Goal: Information Seeking & Learning: Find specific fact

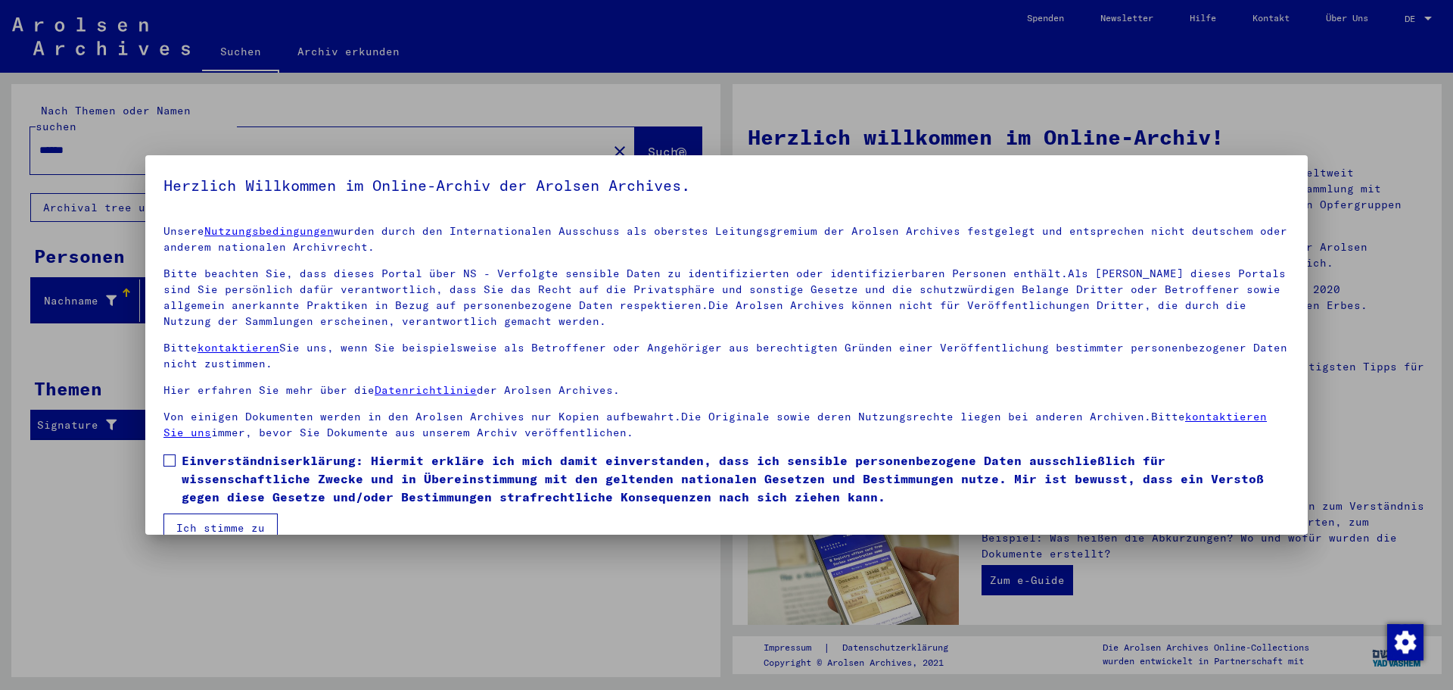
click at [170, 461] on span at bounding box center [170, 460] width 12 height 12
click at [232, 526] on button "Ich stimme zu" at bounding box center [221, 527] width 114 height 29
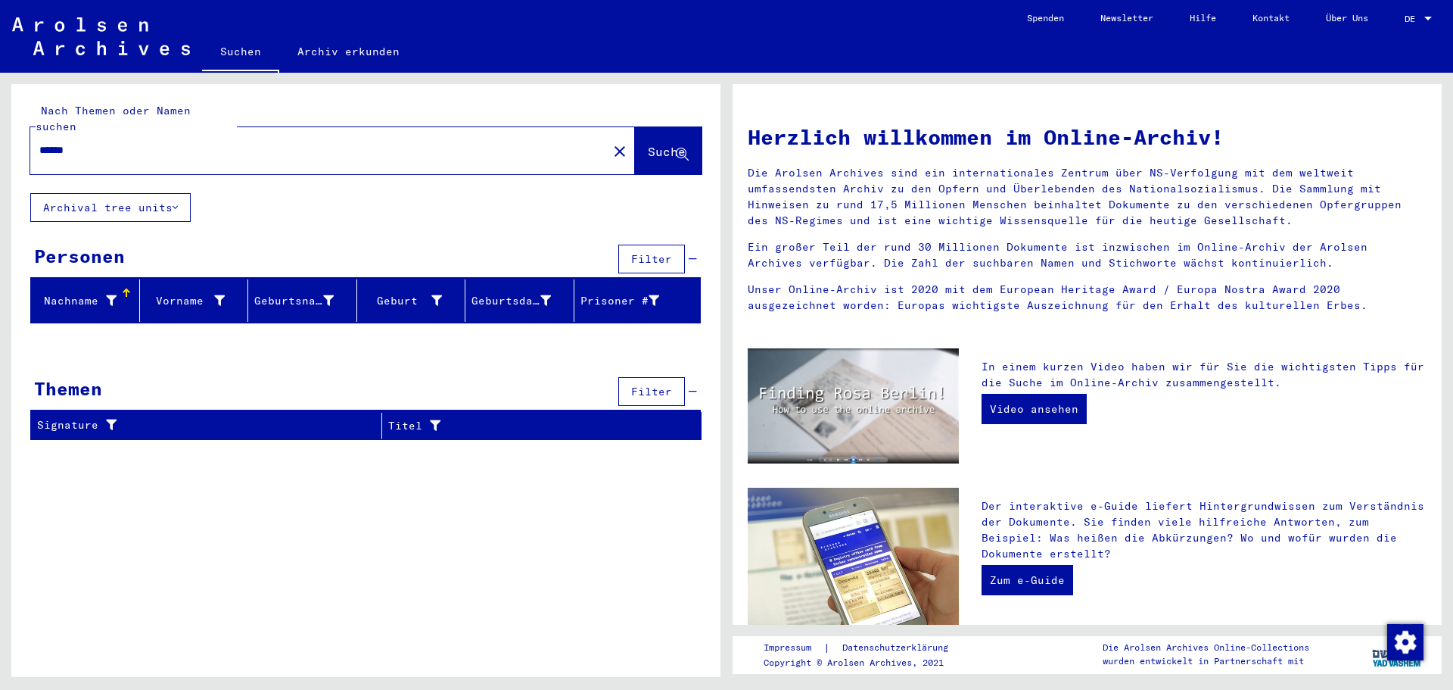
click at [648, 144] on span "Suche" at bounding box center [667, 151] width 38 height 15
click at [1428, 18] on div at bounding box center [1429, 19] width 8 height 4
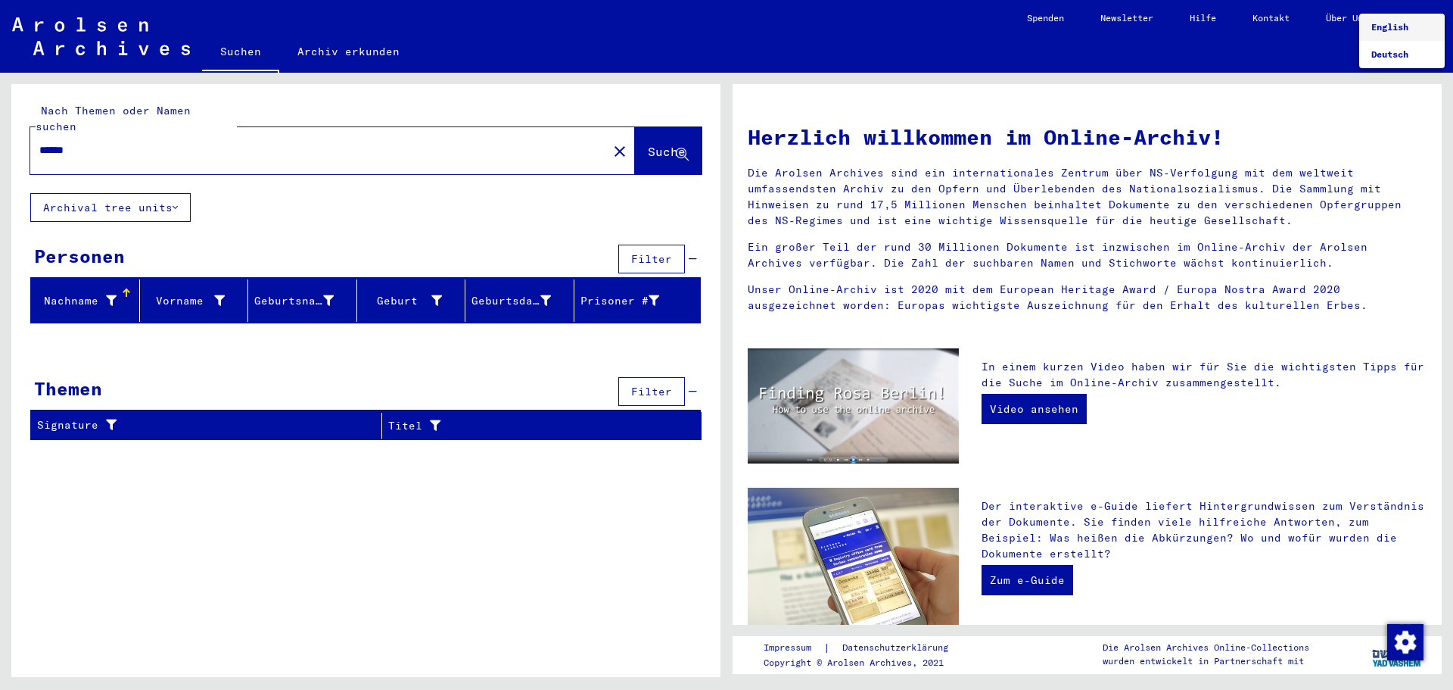
click at [1397, 26] on span "English" at bounding box center [1390, 26] width 37 height 11
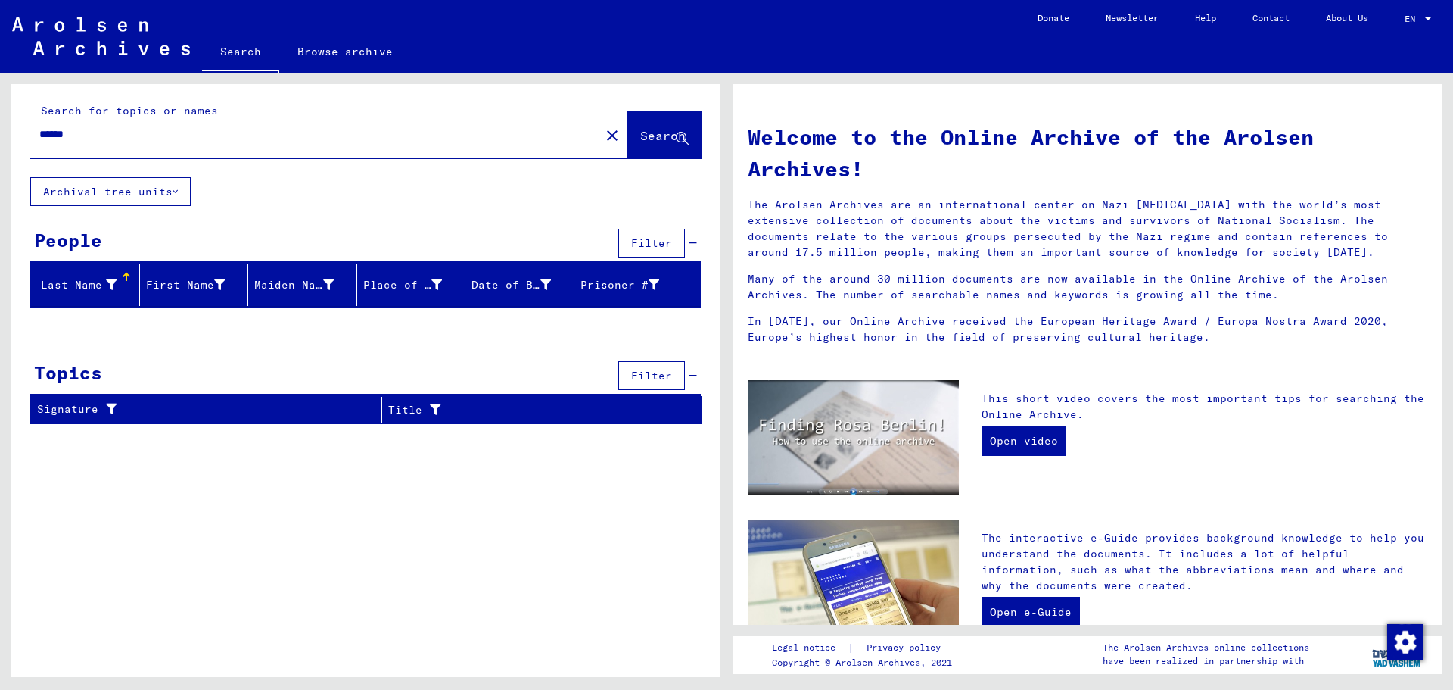
click at [89, 136] on input "******" at bounding box center [310, 134] width 543 height 16
type input "*"
click at [102, 136] on input "*********" at bounding box center [310, 134] width 543 height 16
type input "*"
click at [83, 134] on input "******" at bounding box center [310, 134] width 543 height 16
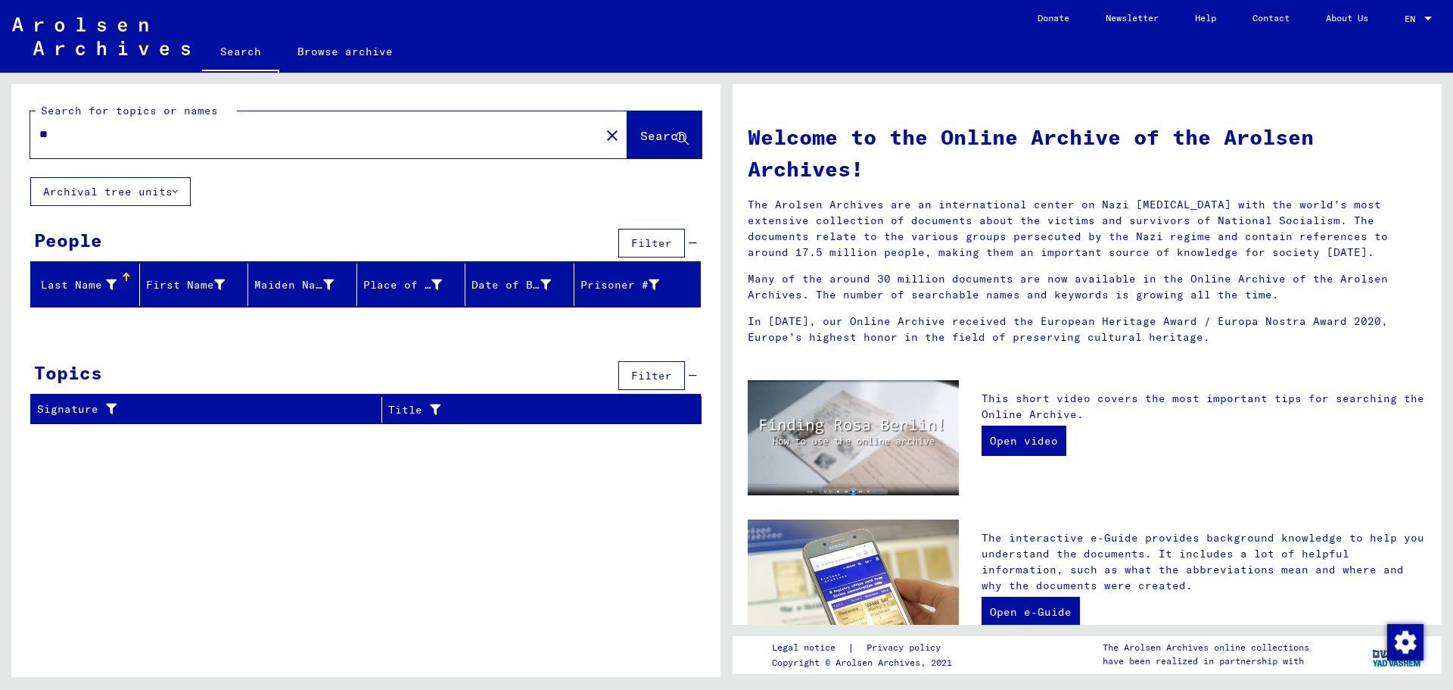
type input "*"
type input "*******"
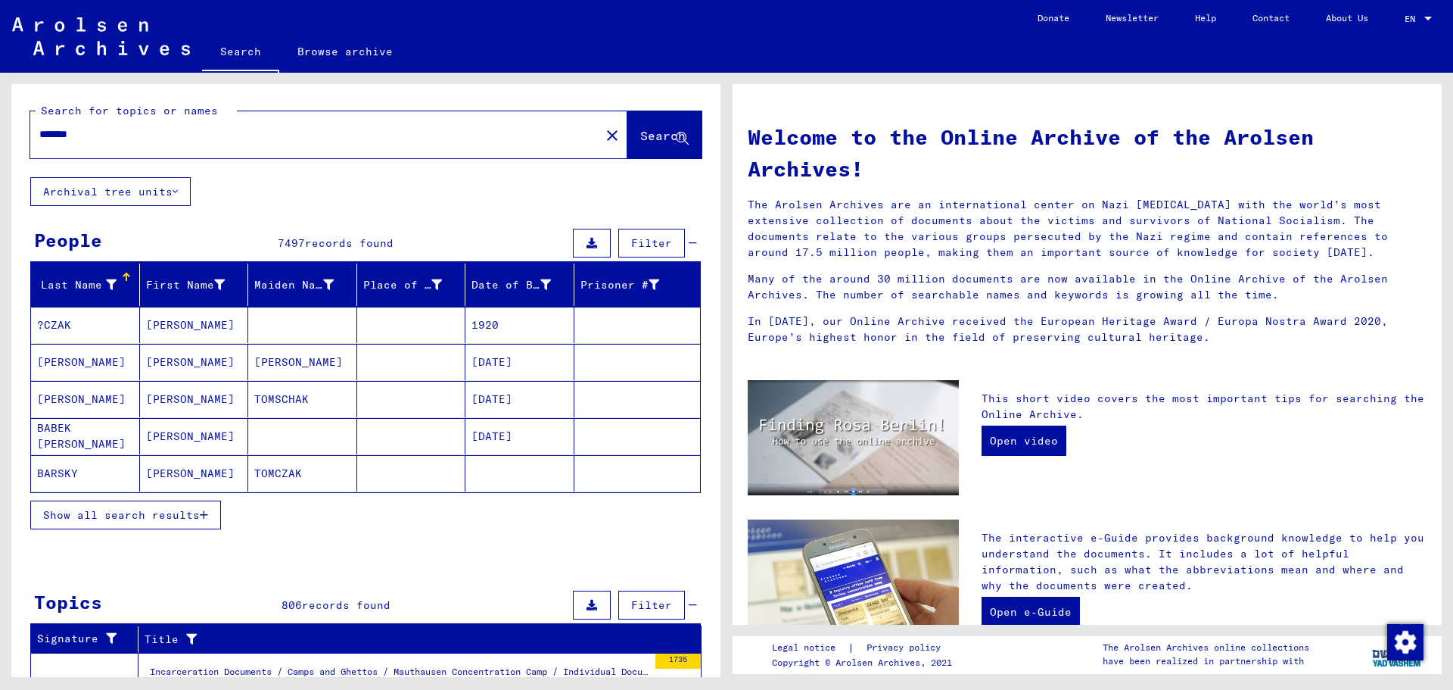
click at [313, 325] on mat-cell at bounding box center [302, 325] width 109 height 36
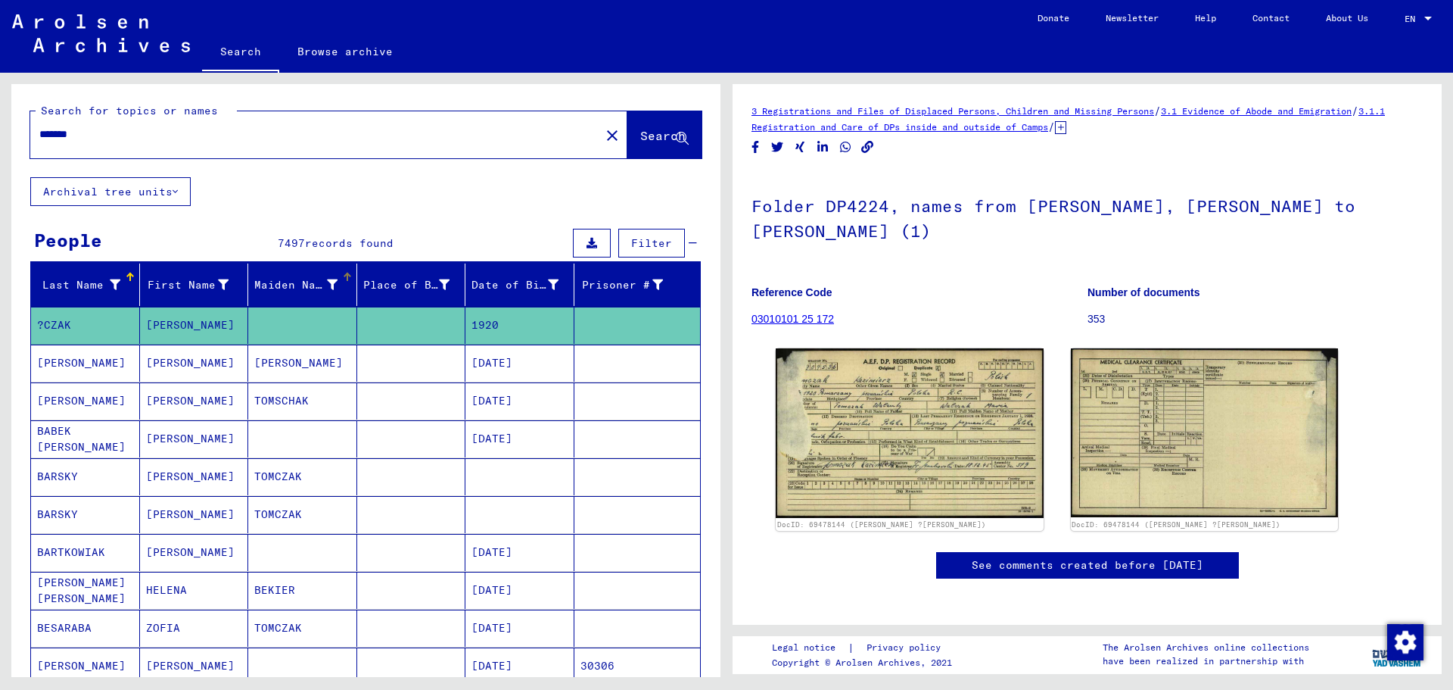
click at [345, 277] on div at bounding box center [347, 277] width 9 height 9
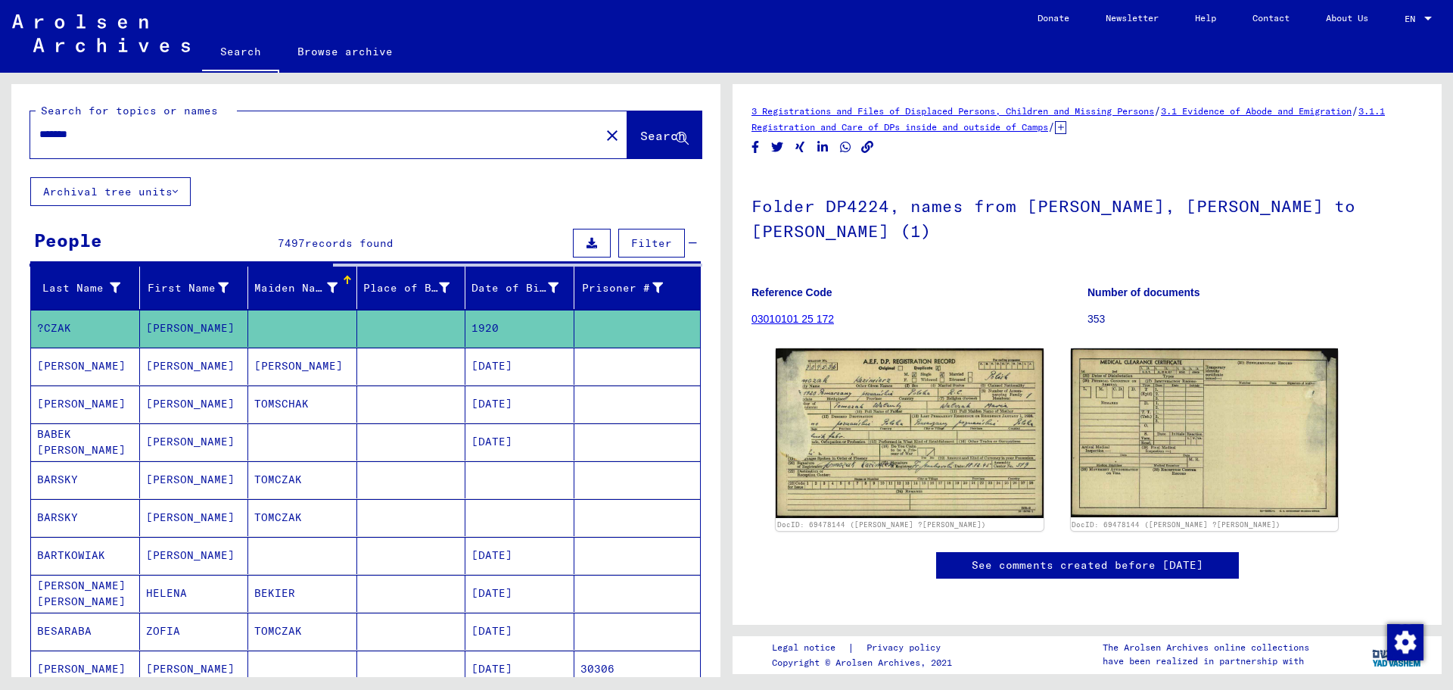
click at [347, 278] on div at bounding box center [348, 280] width 2 height 8
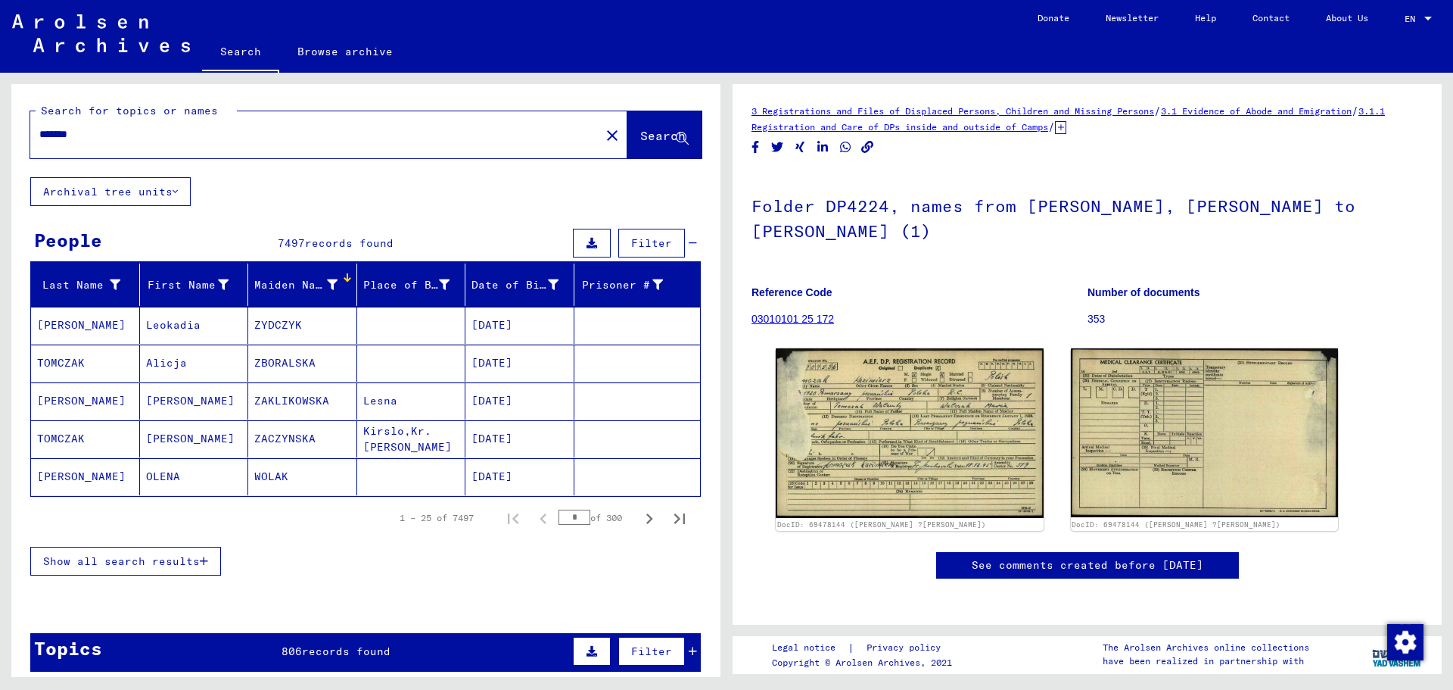
click at [309, 275] on div "Maiden Name" at bounding box center [305, 285] width 102 height 24
click at [332, 284] on icon at bounding box center [332, 284] width 11 height 11
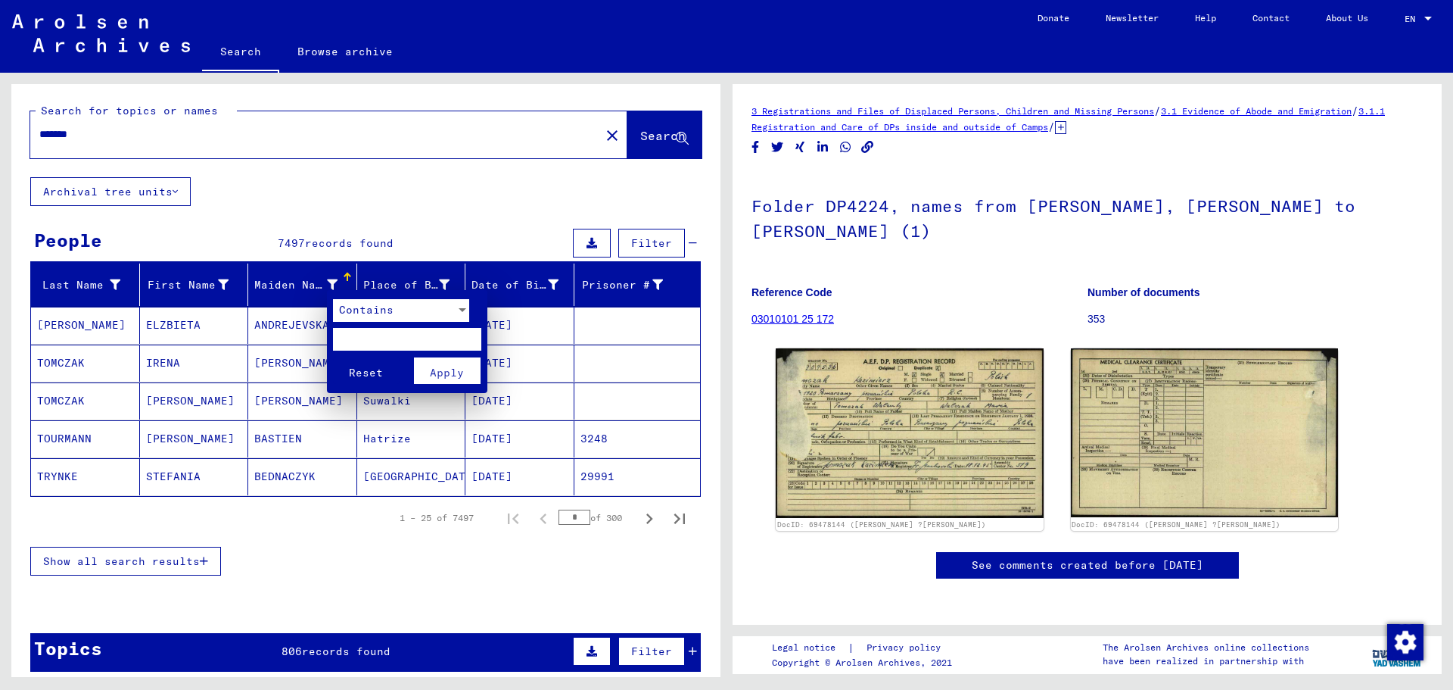
click at [354, 337] on input "text" at bounding box center [407, 339] width 148 height 23
type input "*******"
click at [441, 373] on span "Apply" at bounding box center [447, 373] width 34 height 14
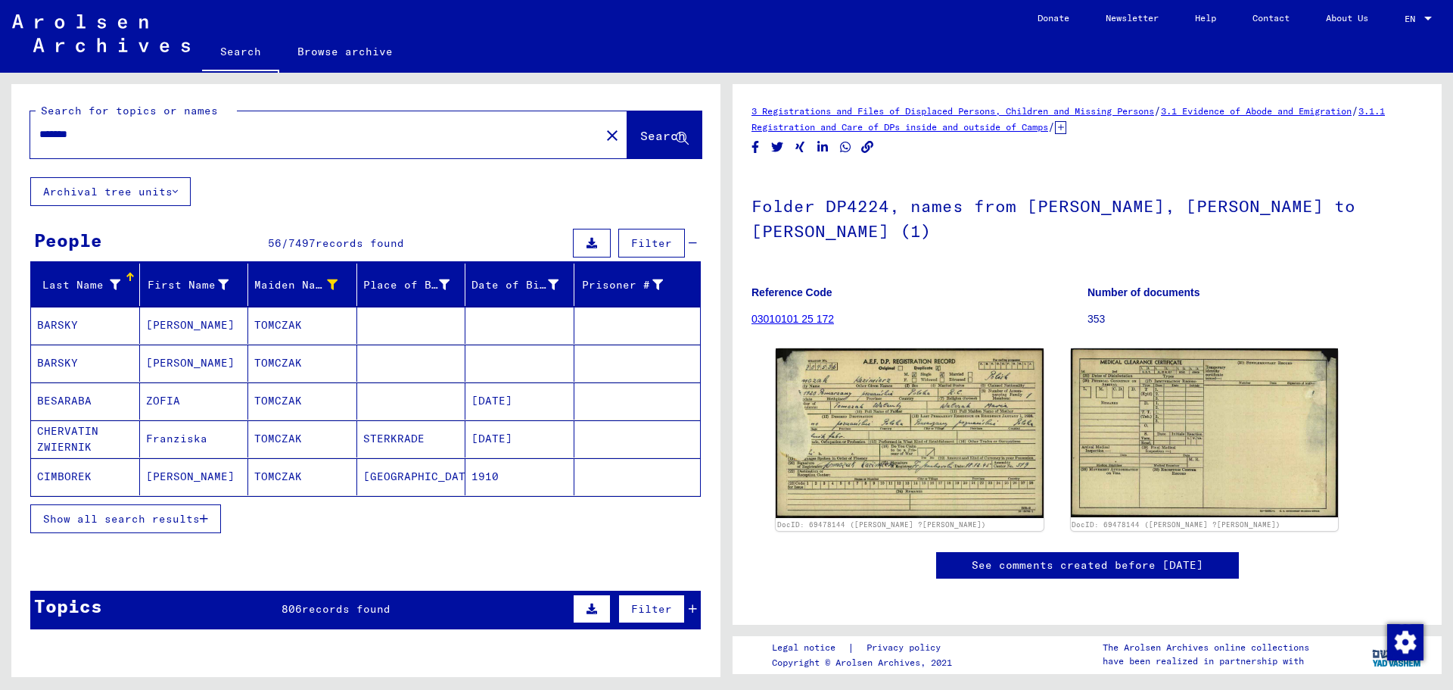
click at [327, 317] on mat-cell "TOMCZAK" at bounding box center [302, 325] width 109 height 37
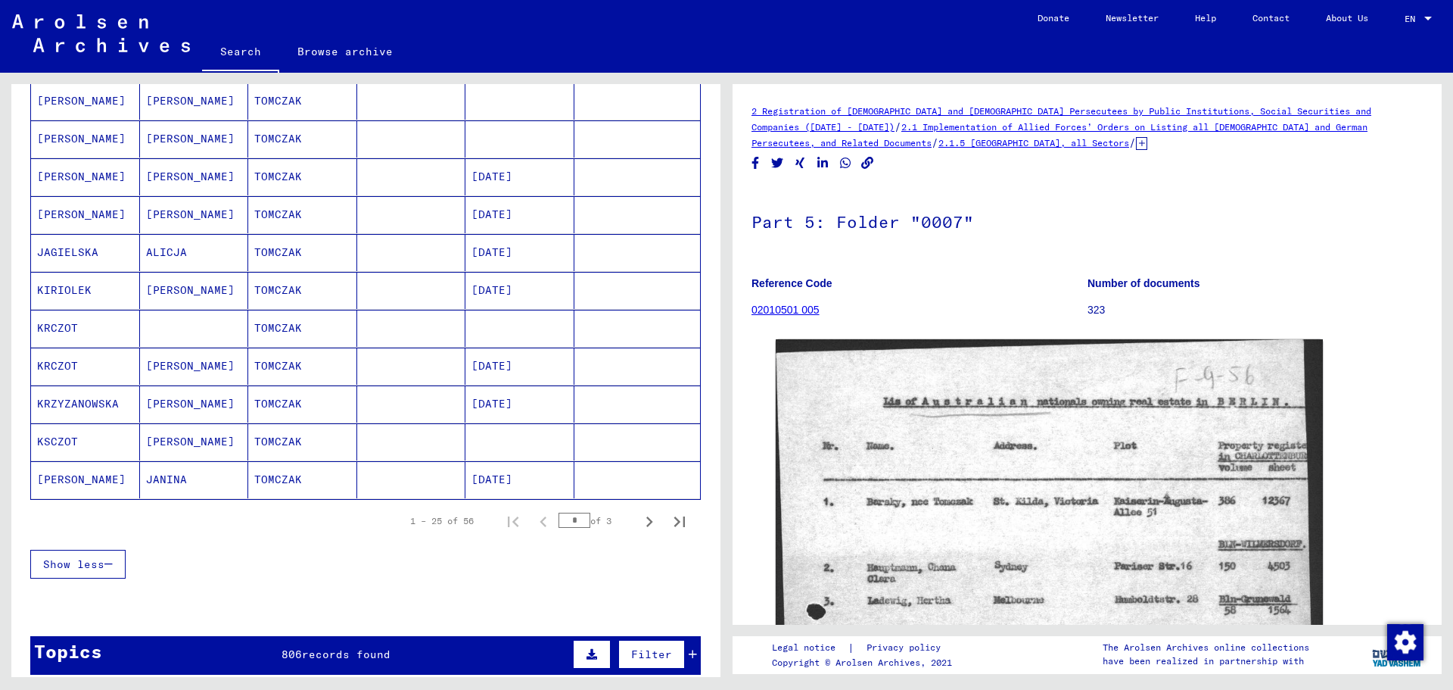
scroll to position [757, 0]
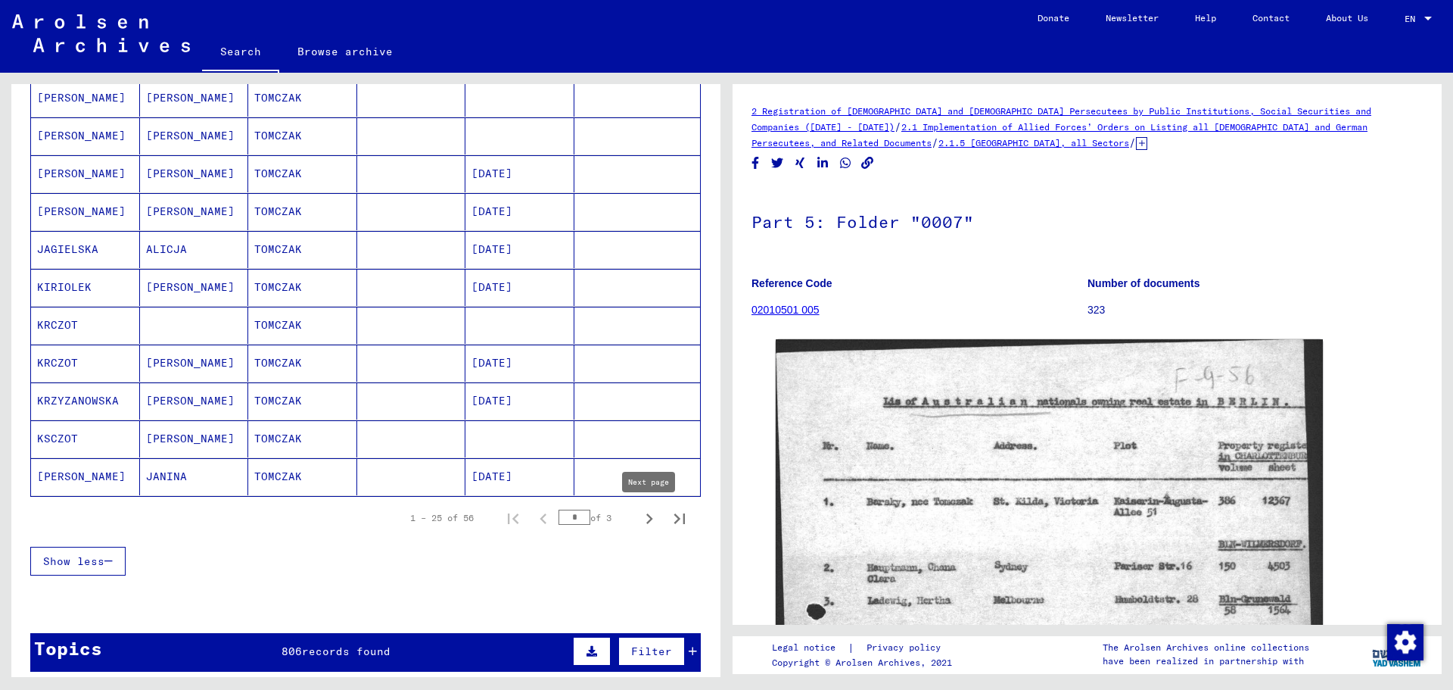
click at [648, 519] on icon "Next page" at bounding box center [649, 518] width 21 height 21
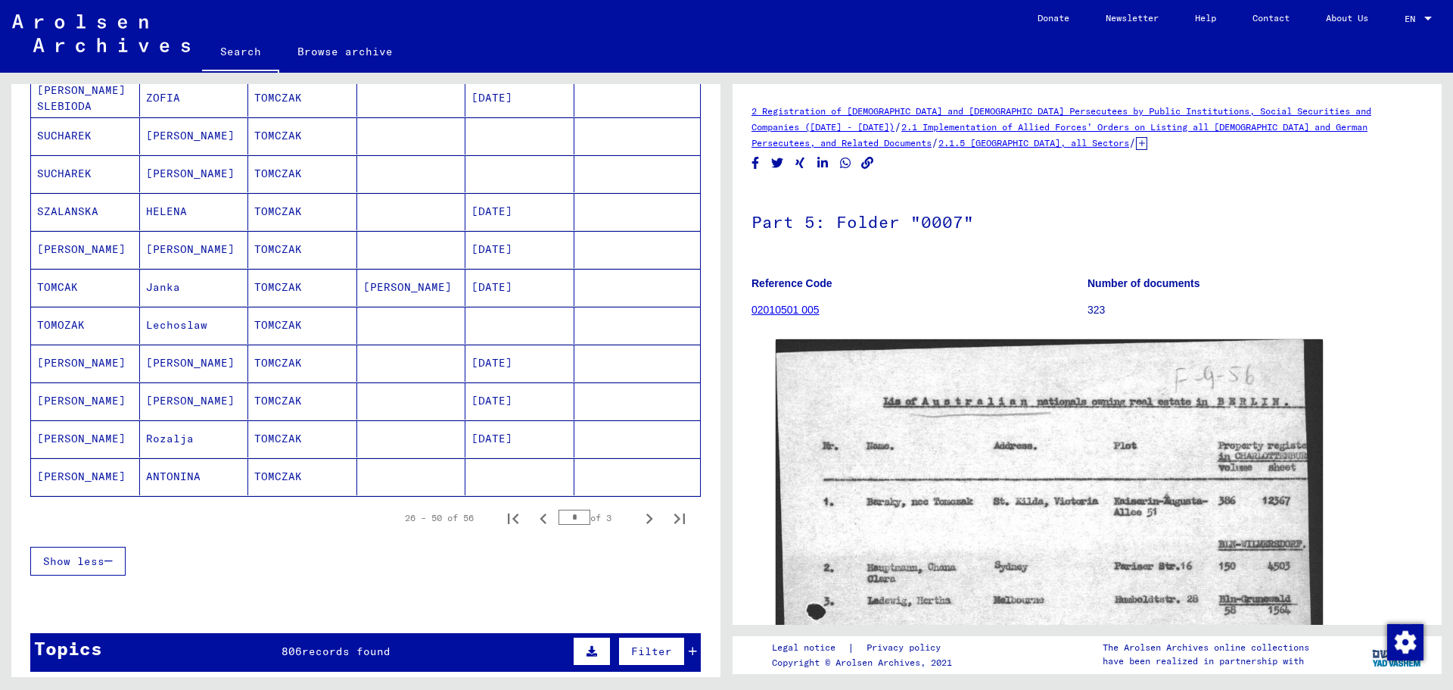
click at [648, 519] on icon "Next page" at bounding box center [649, 518] width 21 height 21
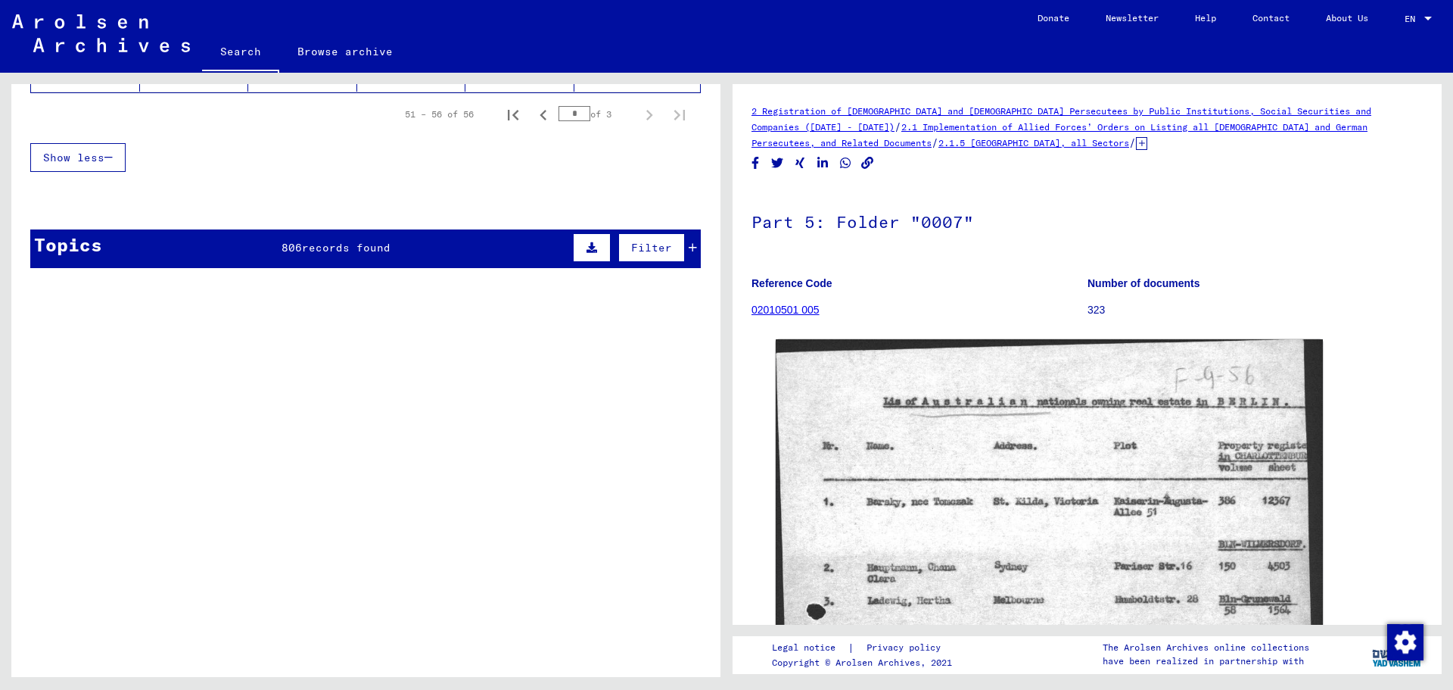
scroll to position [441, 0]
click at [544, 116] on icon "Previous page" at bounding box center [543, 114] width 21 height 21
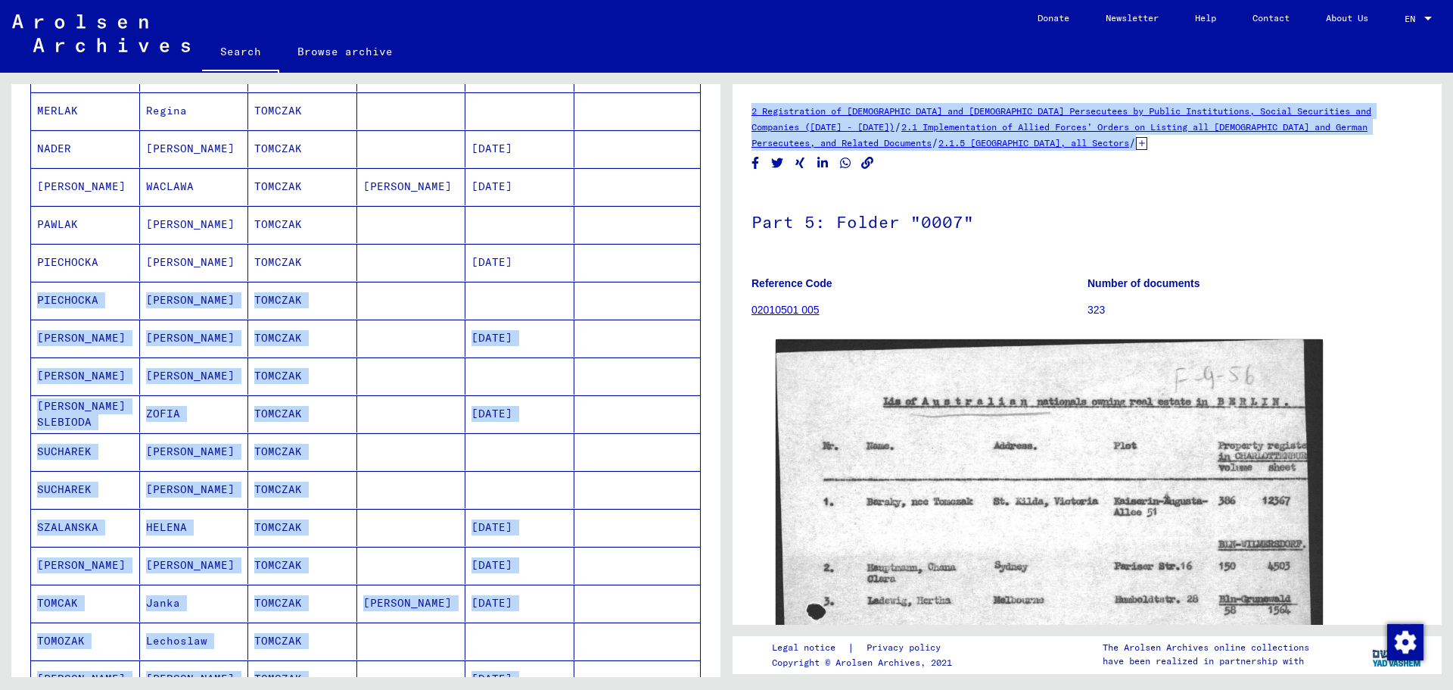
drag, startPoint x: 694, startPoint y: 275, endPoint x: 730, endPoint y: 162, distance: 118.5
click at [730, 73] on div "Search for topics or names ******* close Search Archival tree units People 56 /…" at bounding box center [726, 73] width 1453 height 0
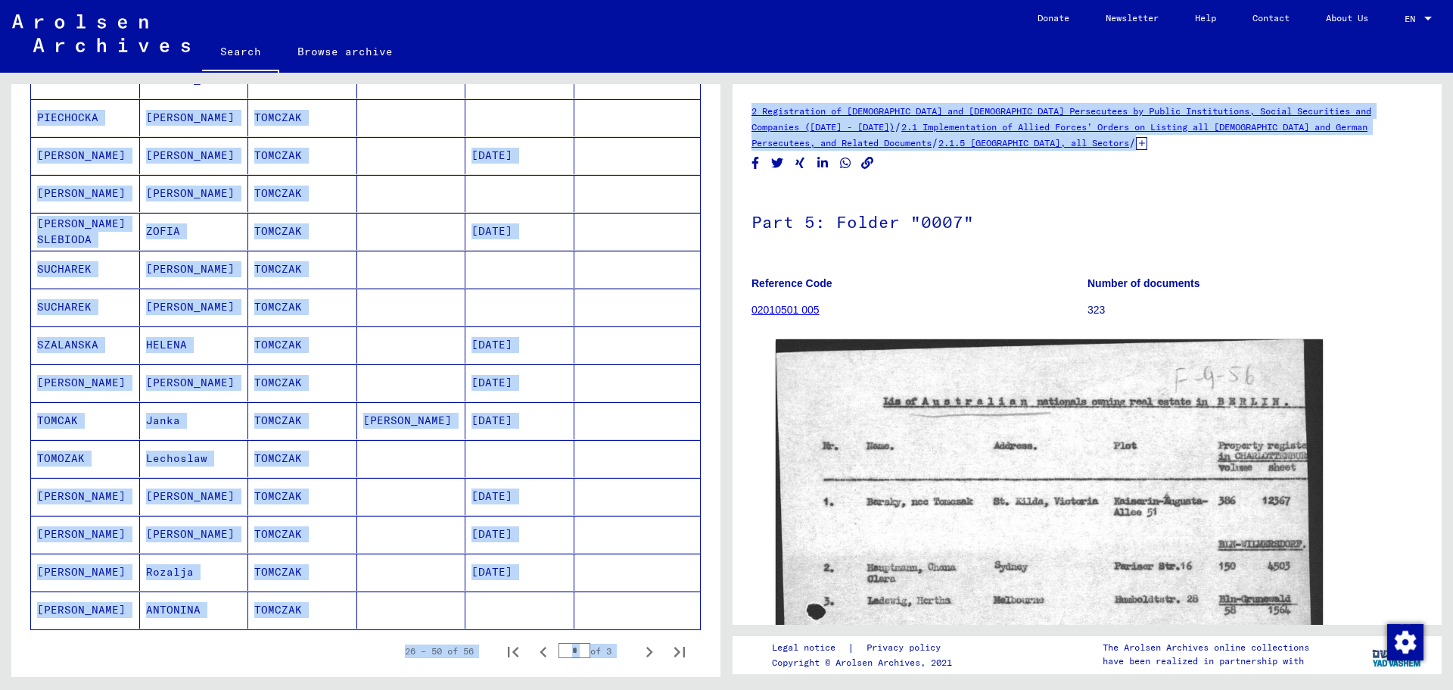
scroll to position [628, 0]
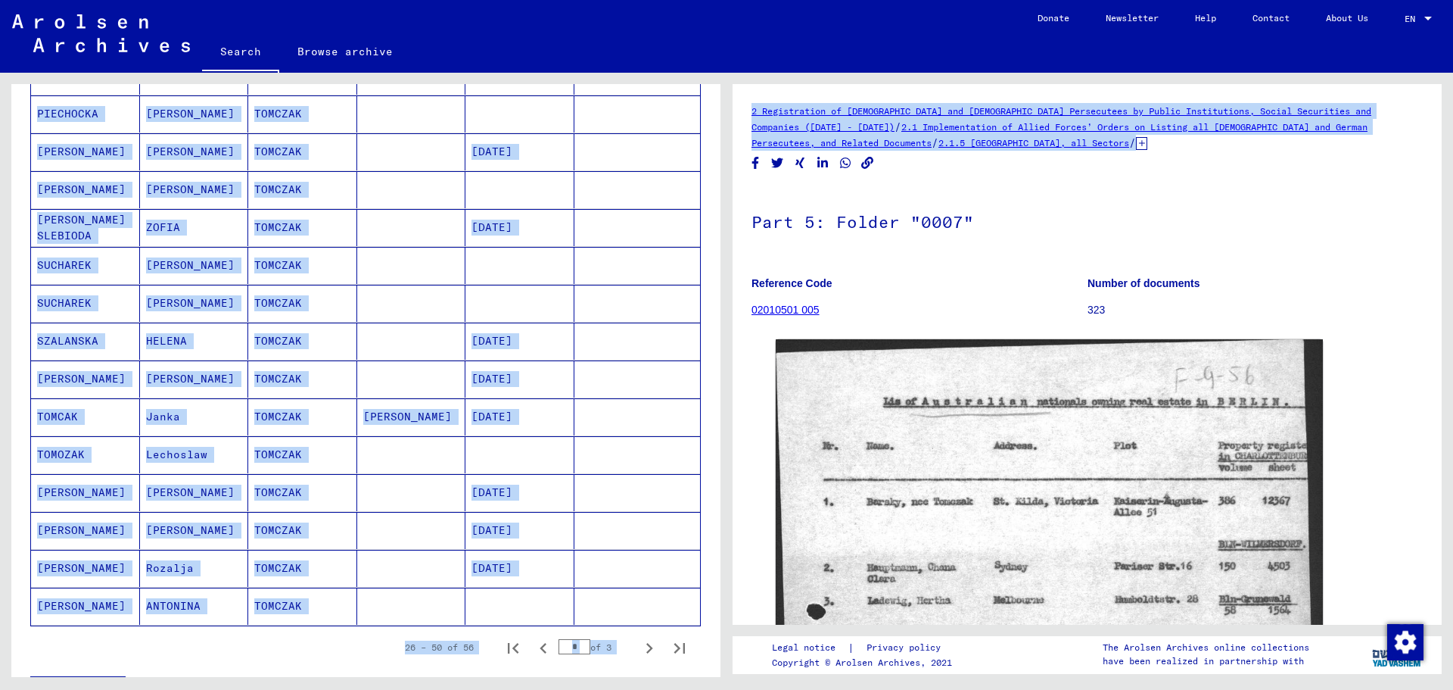
click at [669, 373] on mat-cell at bounding box center [638, 378] width 126 height 37
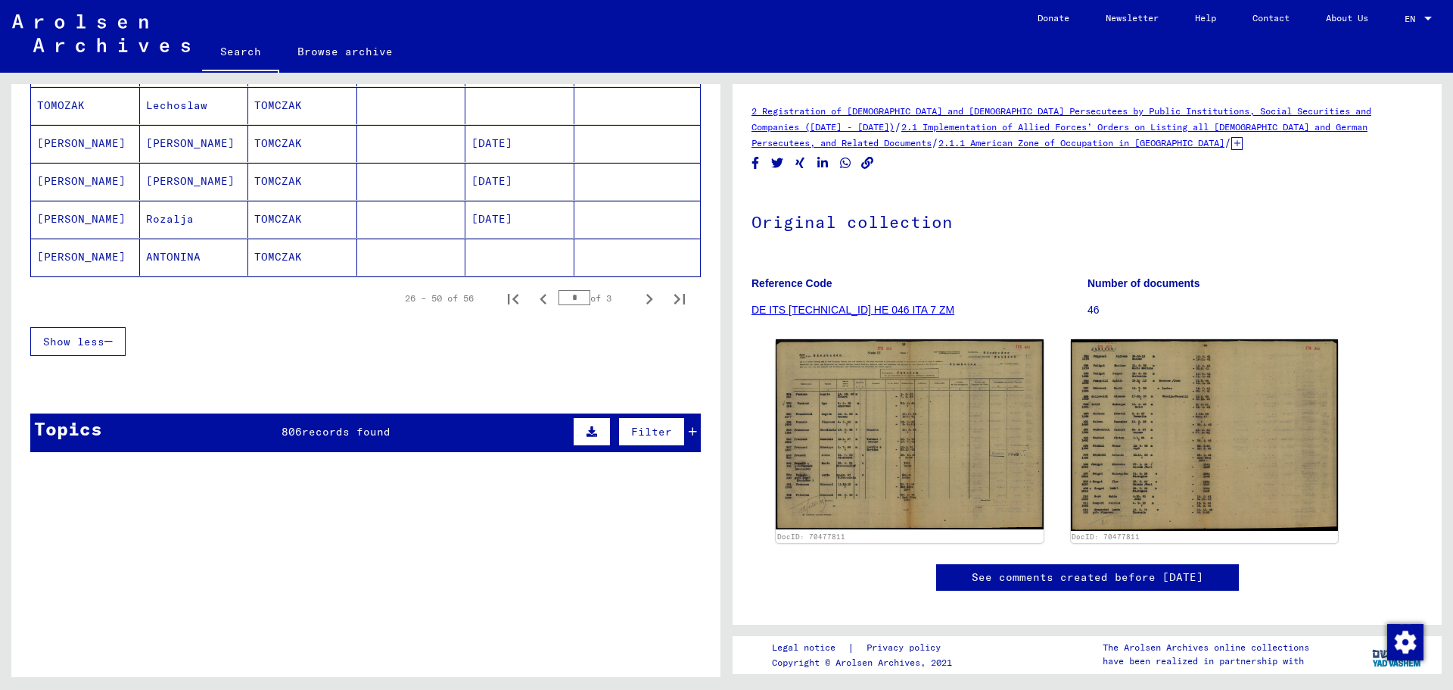
scroll to position [981, 0]
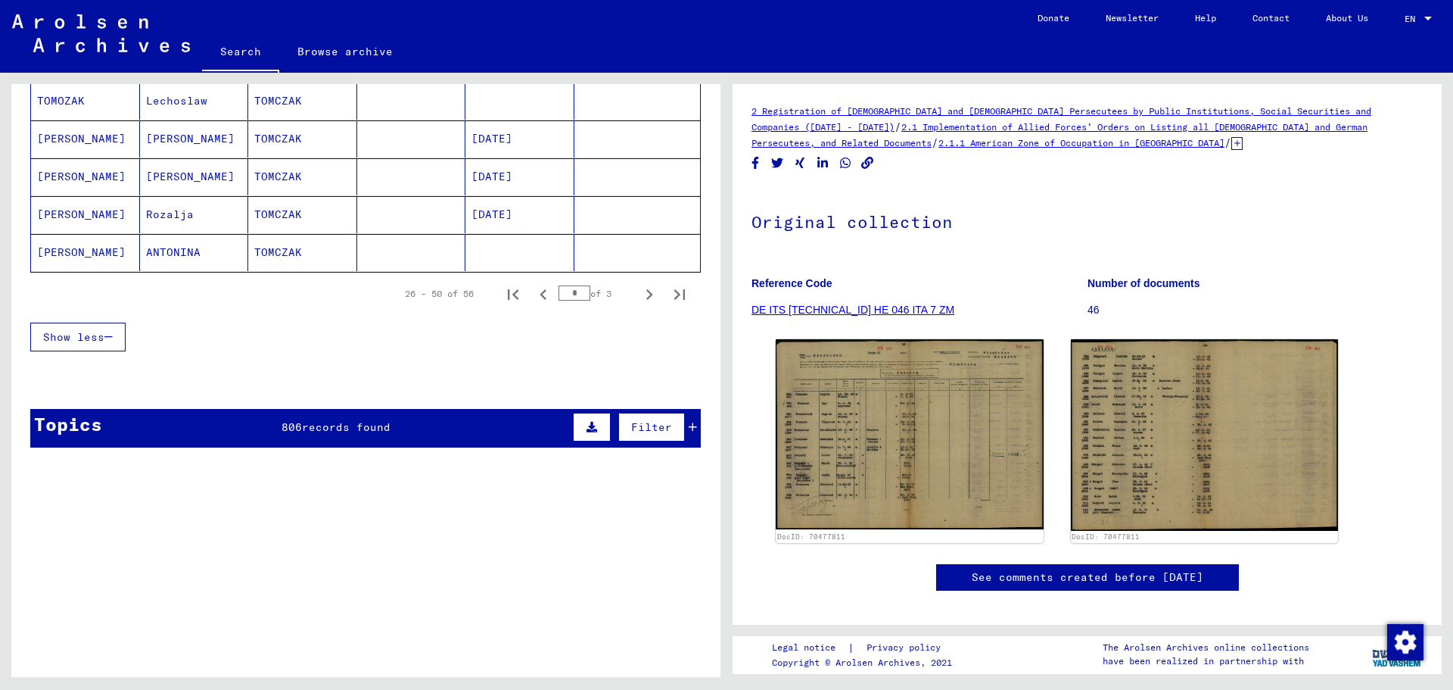
click at [343, 432] on span "records found" at bounding box center [346, 427] width 89 height 14
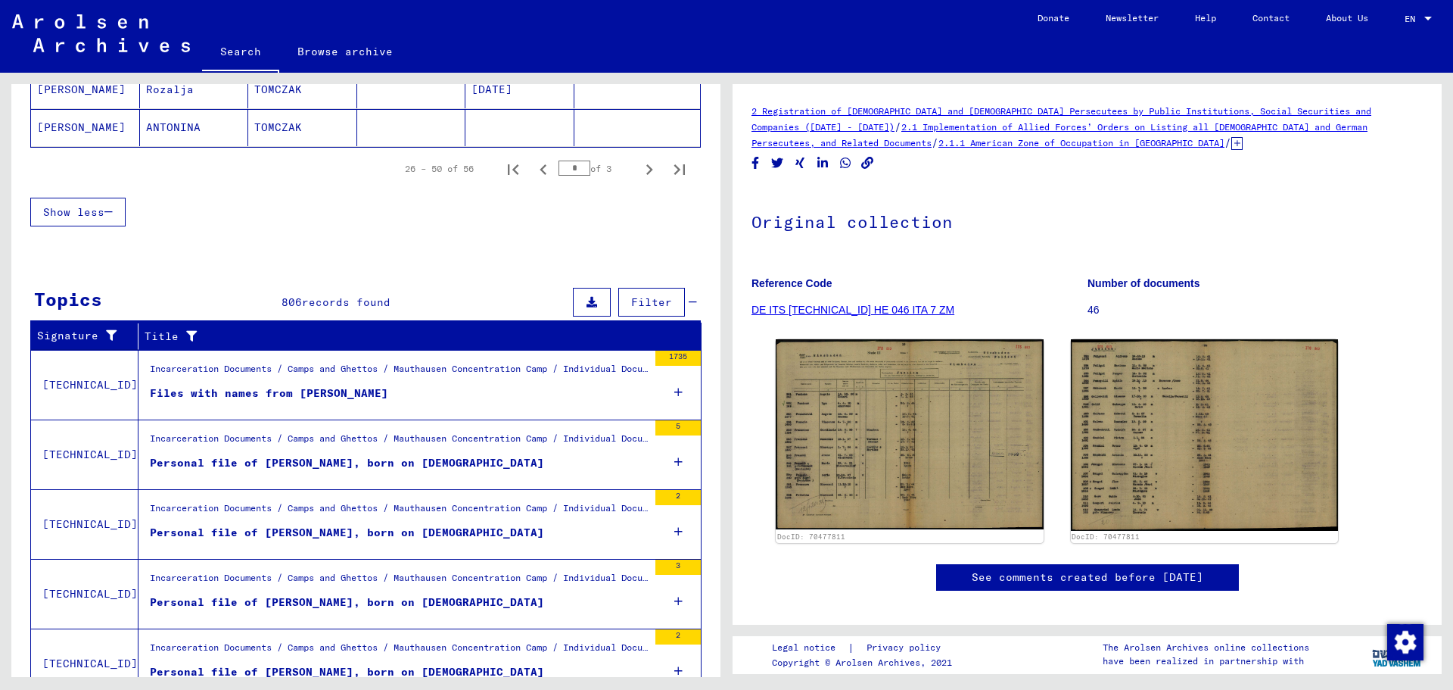
scroll to position [1173, 0]
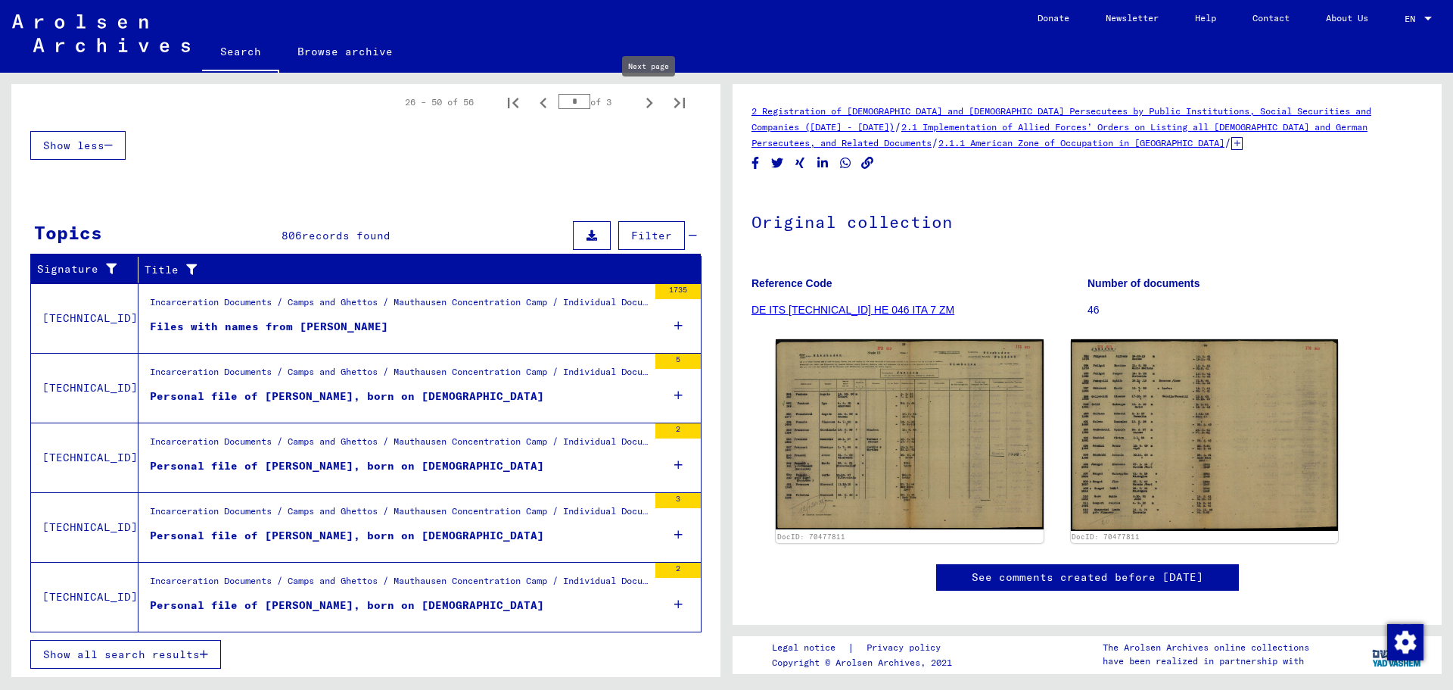
click at [652, 102] on icon "Next page" at bounding box center [649, 103] width 7 height 11
type input "*"
click at [347, 537] on div "Personal file of [PERSON_NAME], born on [DEMOGRAPHIC_DATA]" at bounding box center [347, 536] width 394 height 16
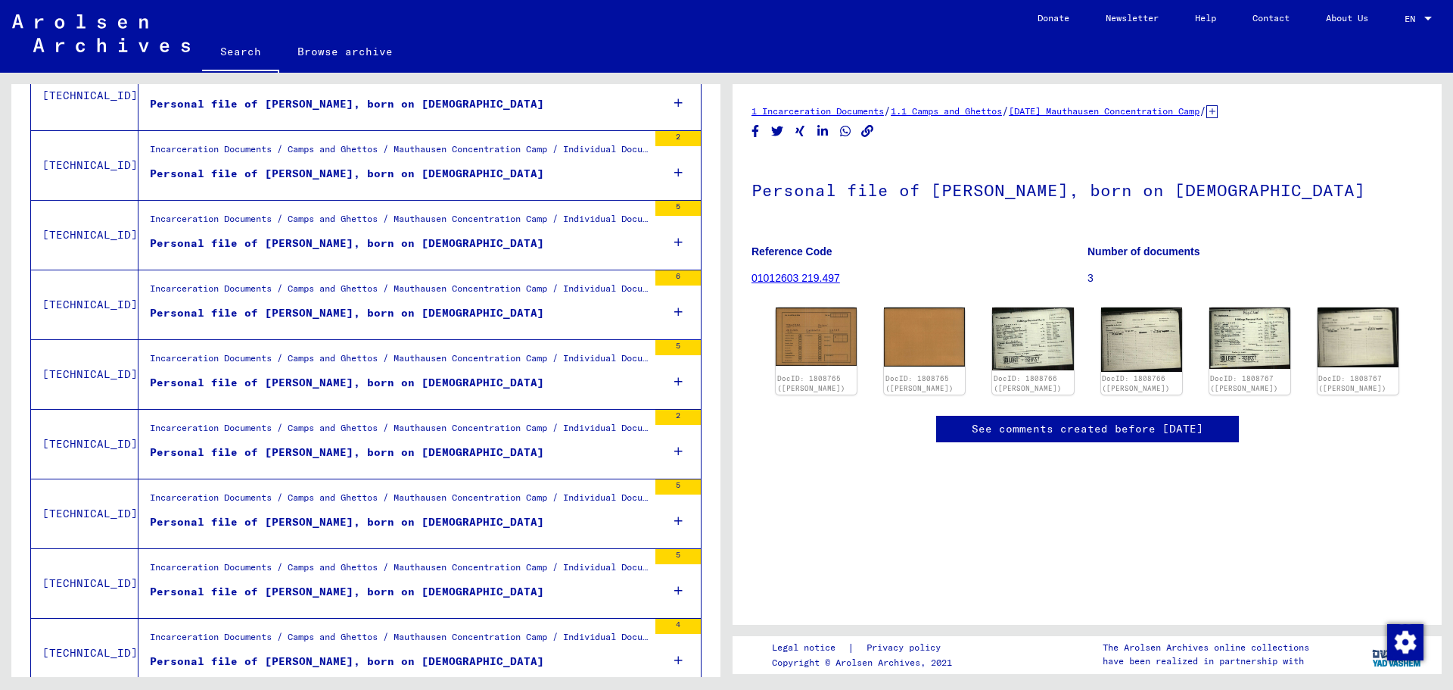
scroll to position [1151, 0]
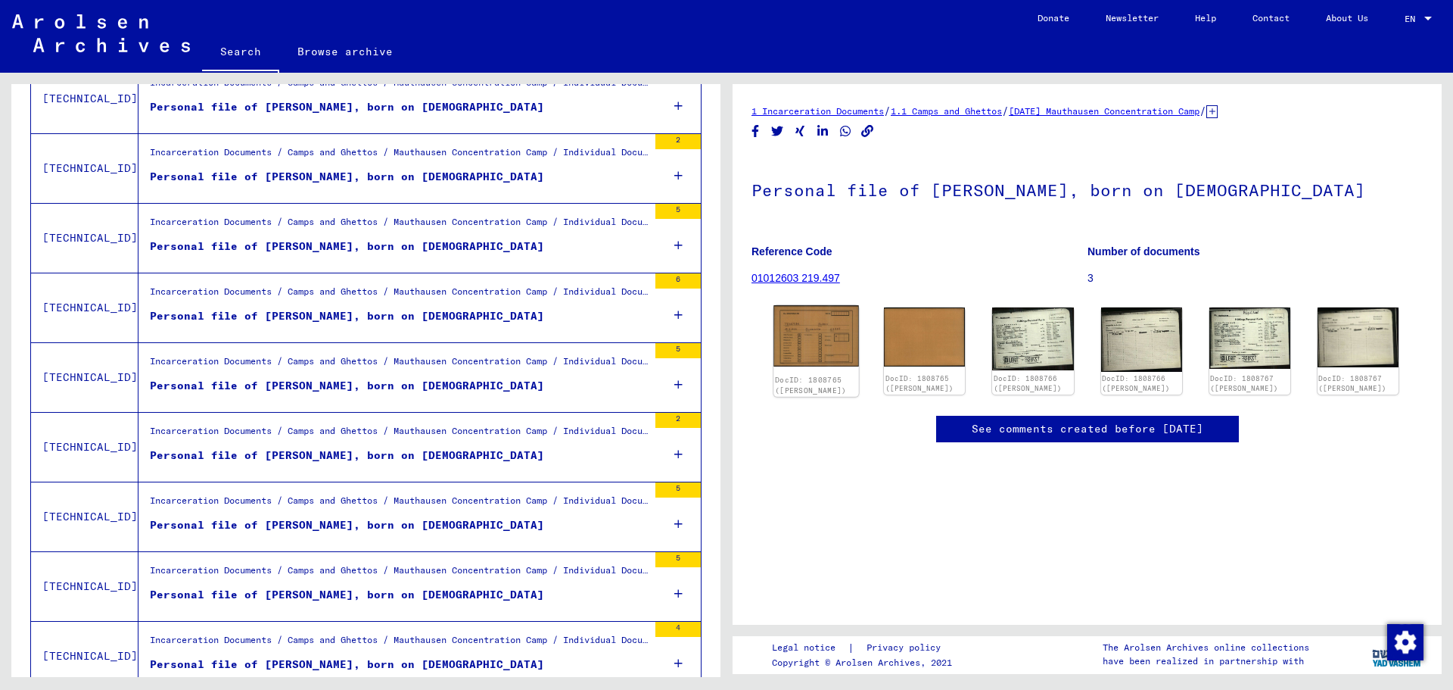
click at [819, 336] on img at bounding box center [817, 335] width 86 height 61
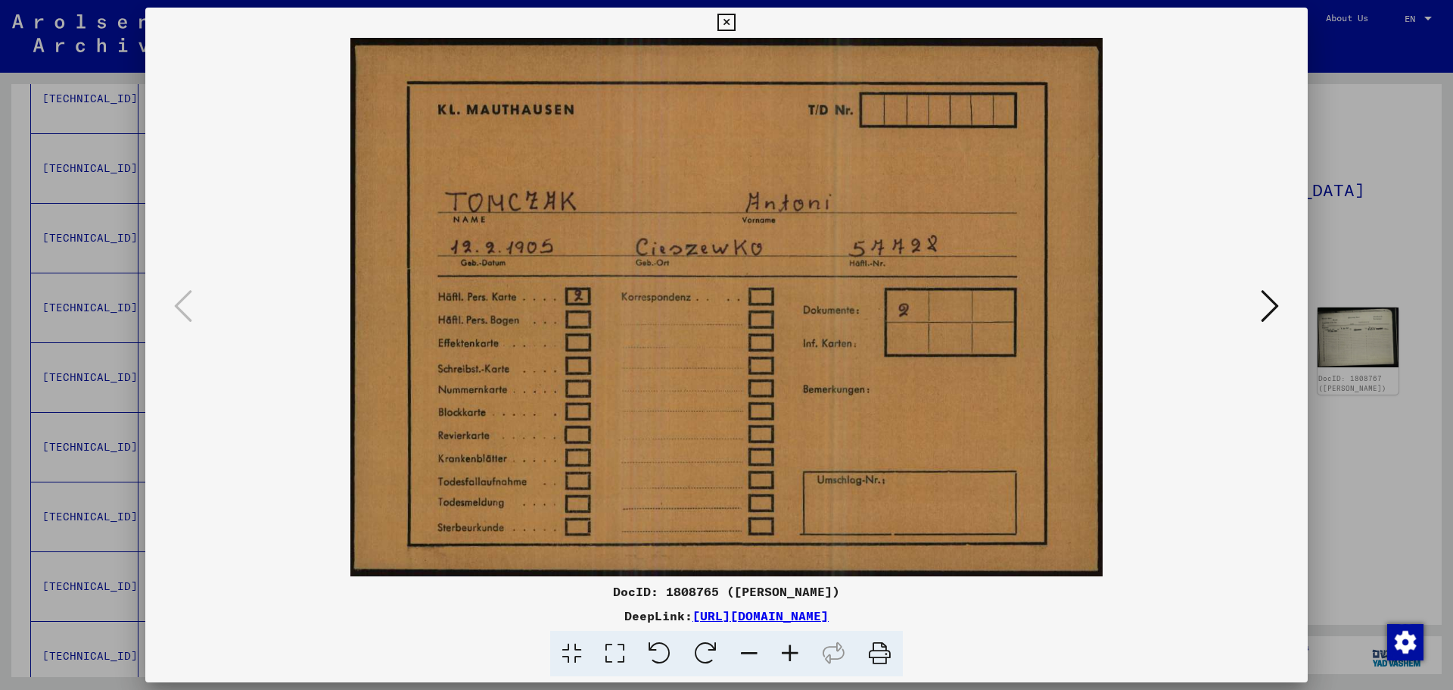
click at [1272, 308] on icon at bounding box center [1270, 306] width 18 height 36
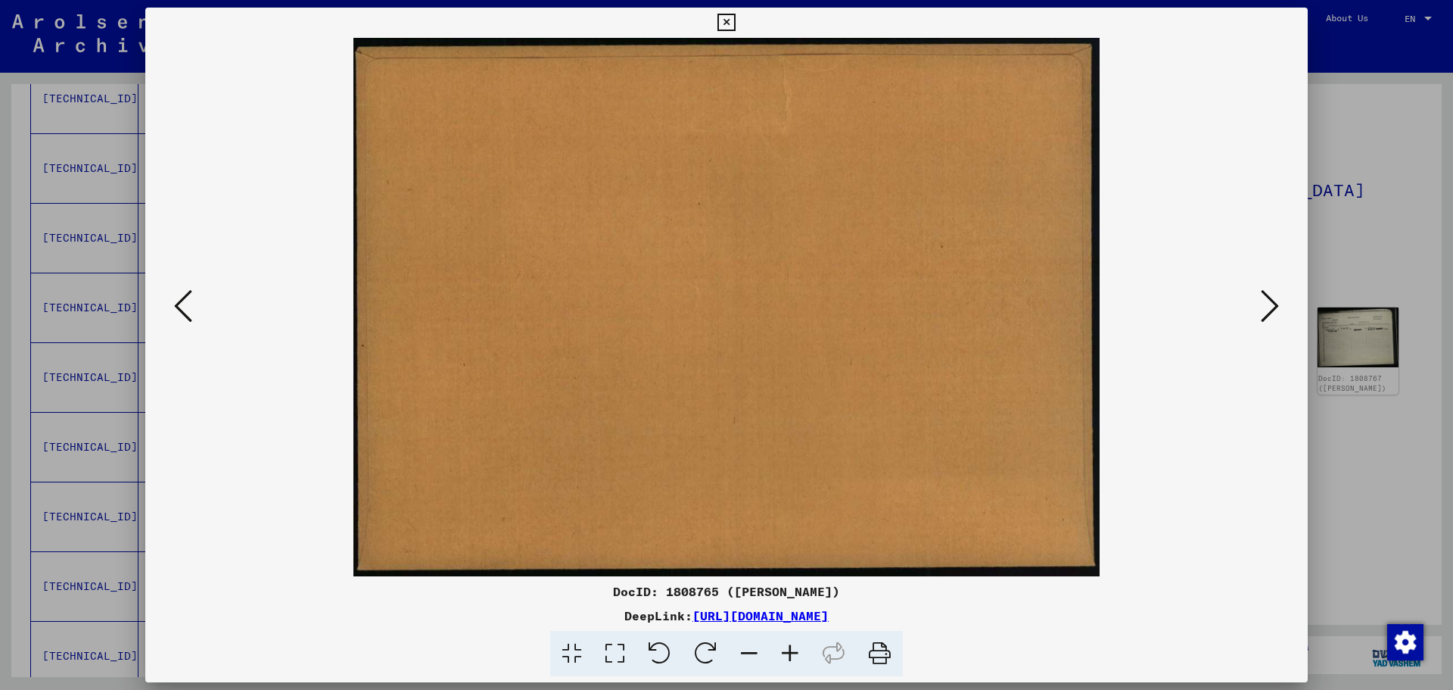
click at [1272, 308] on icon at bounding box center [1270, 306] width 18 height 36
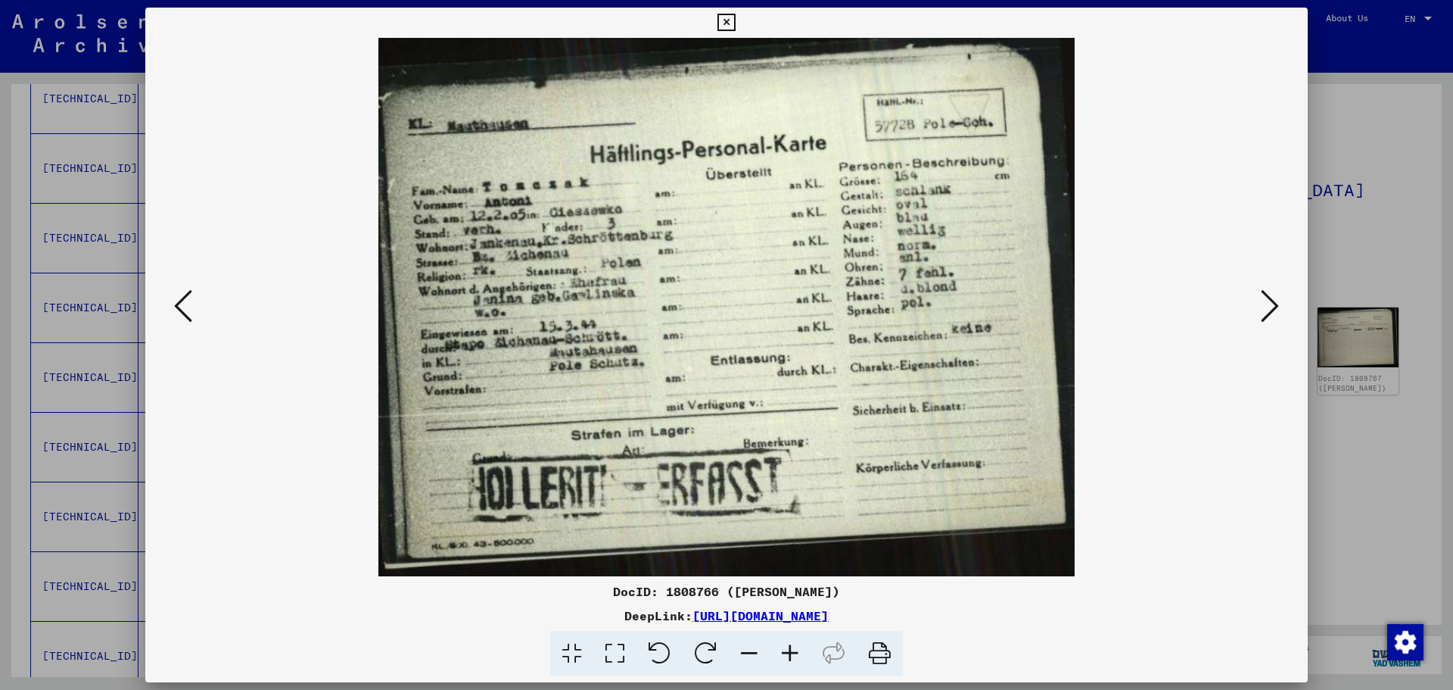
click at [1272, 308] on icon at bounding box center [1270, 306] width 18 height 36
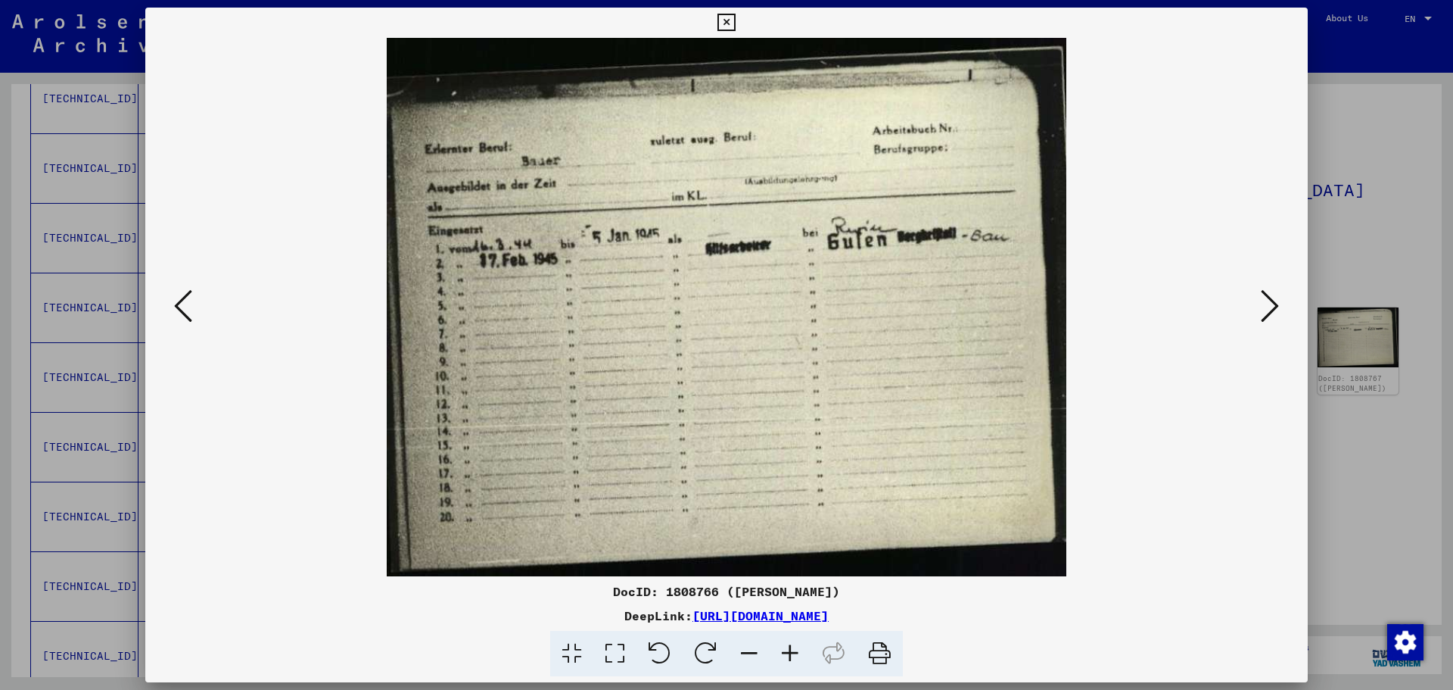
click at [1272, 308] on icon at bounding box center [1270, 306] width 18 height 36
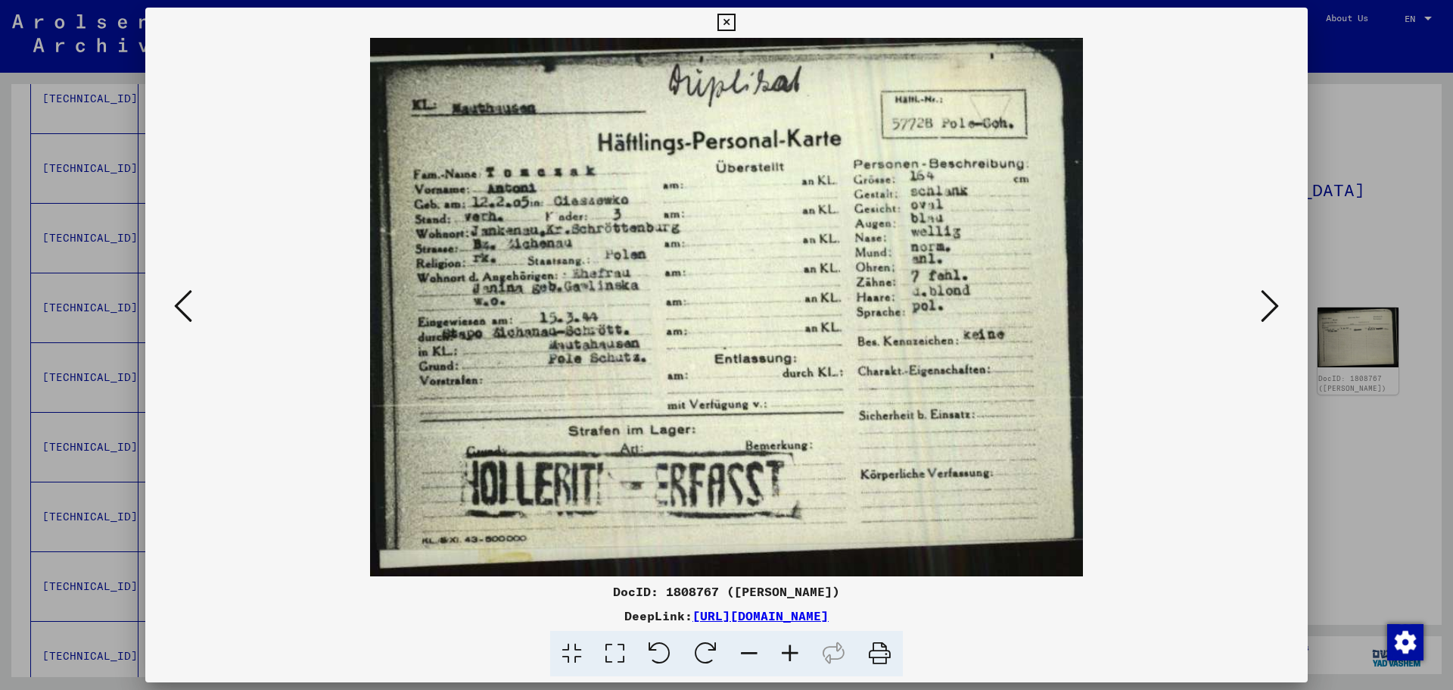
click at [1272, 308] on icon at bounding box center [1270, 306] width 18 height 36
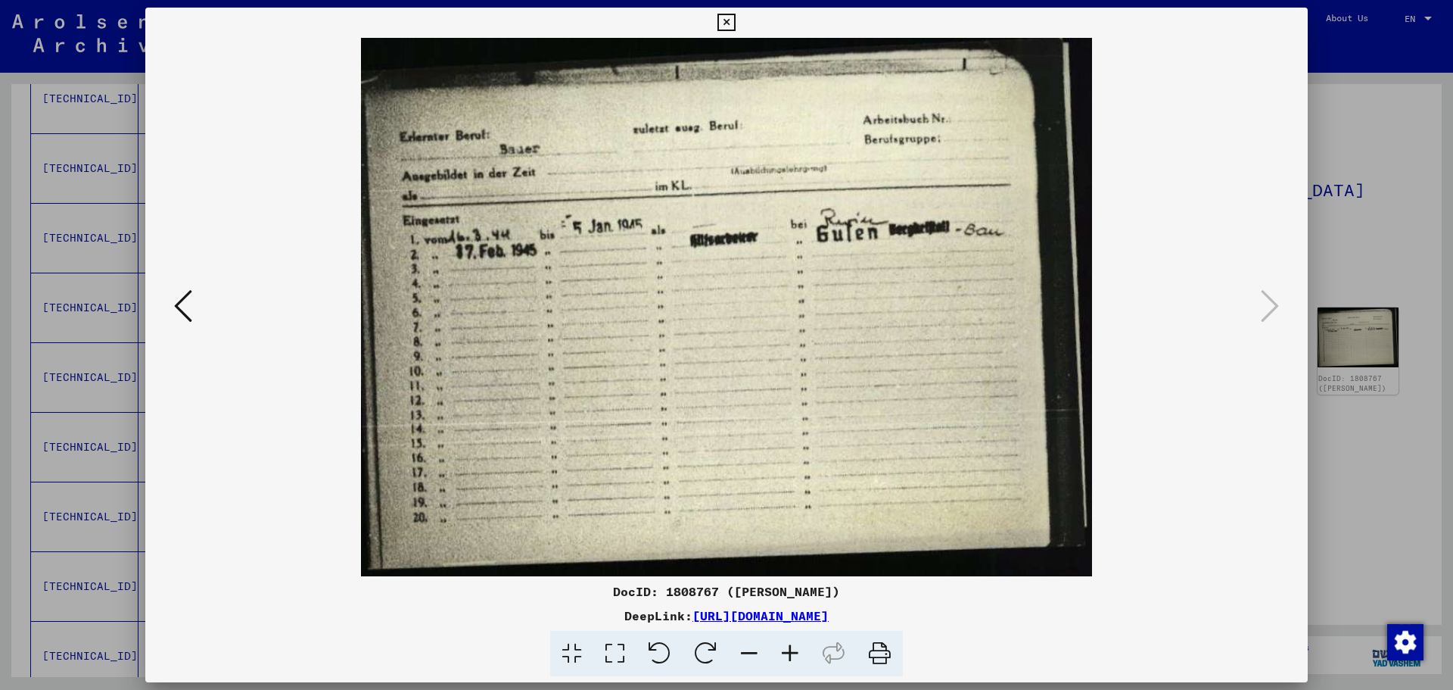
click at [727, 23] on icon at bounding box center [726, 23] width 17 height 18
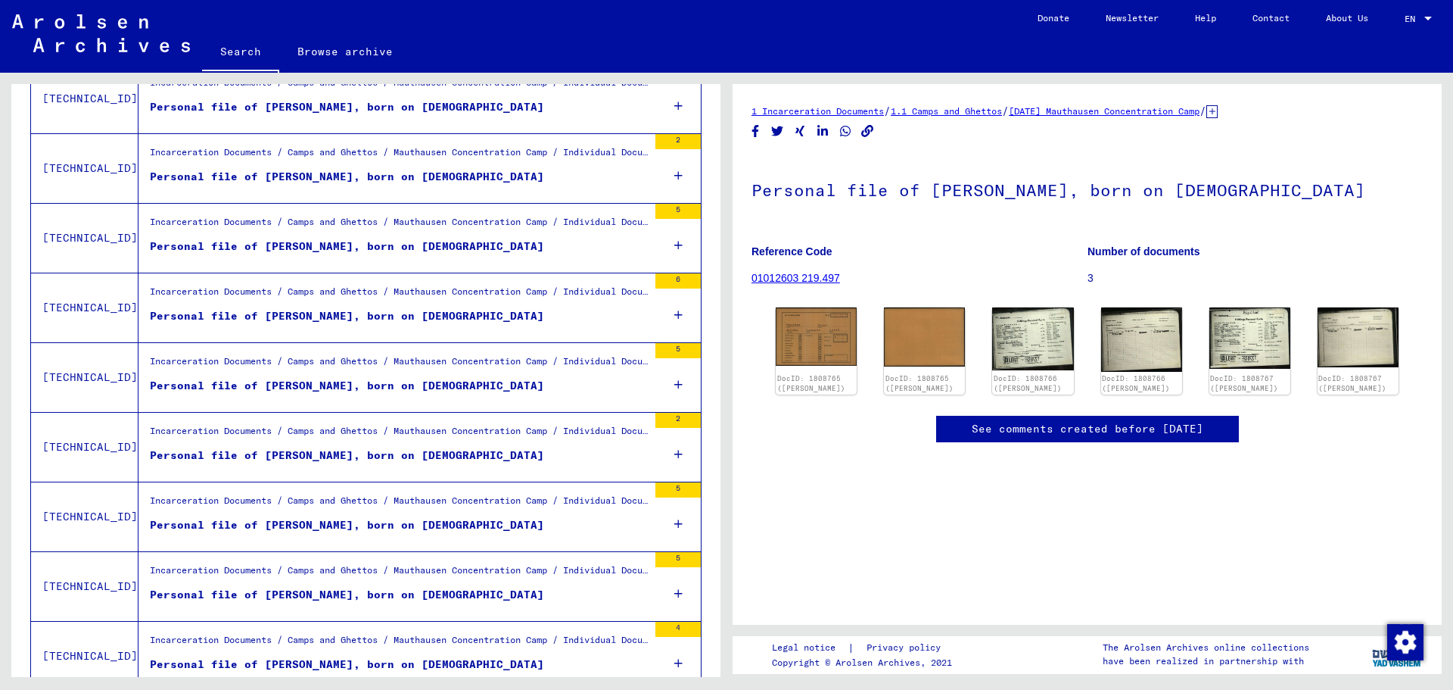
click at [344, 387] on div "Personal file of [PERSON_NAME], born on [DEMOGRAPHIC_DATA]" at bounding box center [347, 386] width 394 height 16
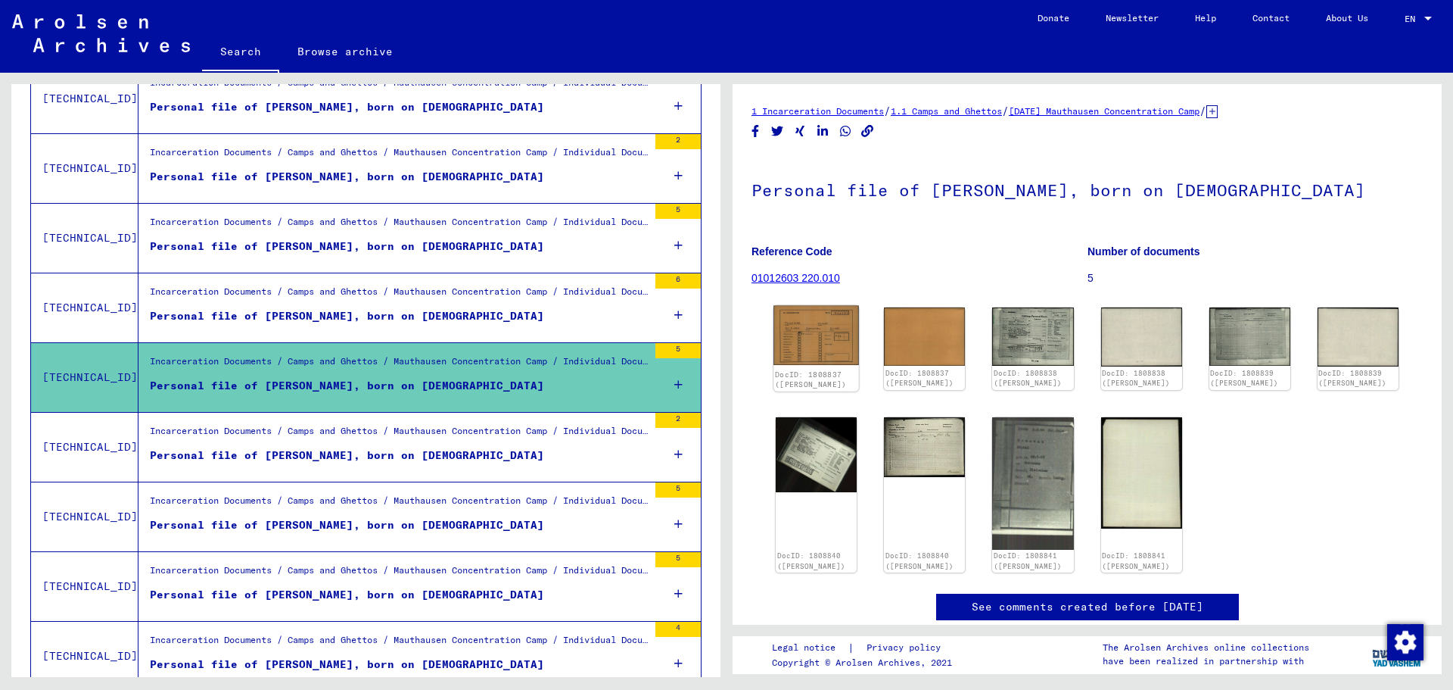
click at [827, 336] on img at bounding box center [817, 336] width 86 height 60
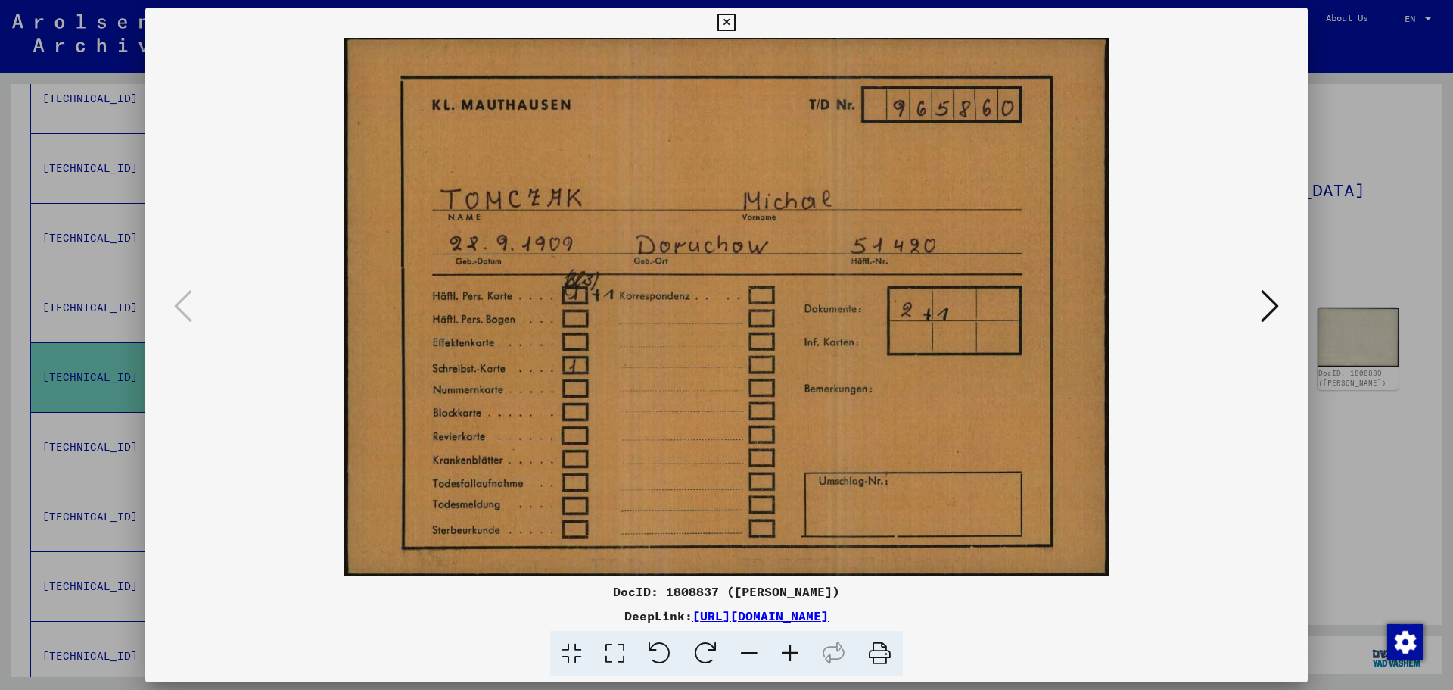
click at [1269, 309] on icon at bounding box center [1270, 306] width 18 height 36
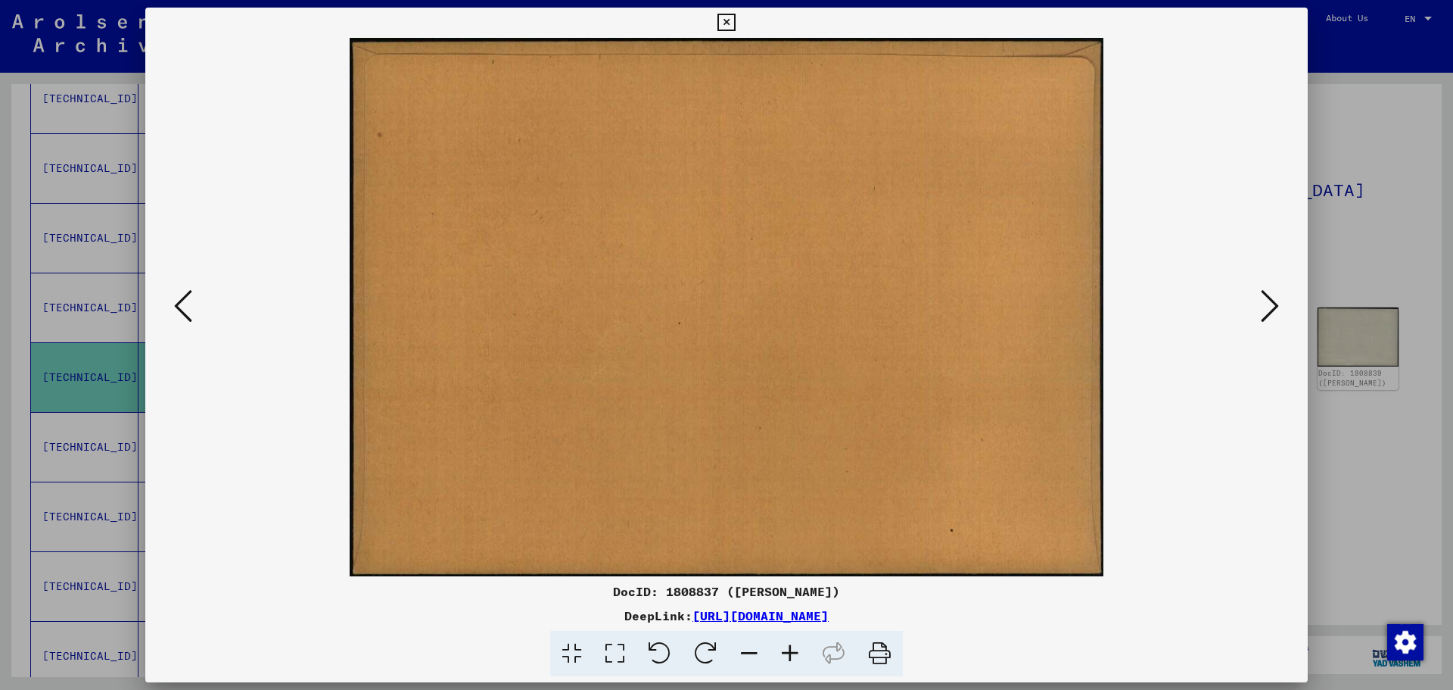
click at [1269, 309] on icon at bounding box center [1270, 306] width 18 height 36
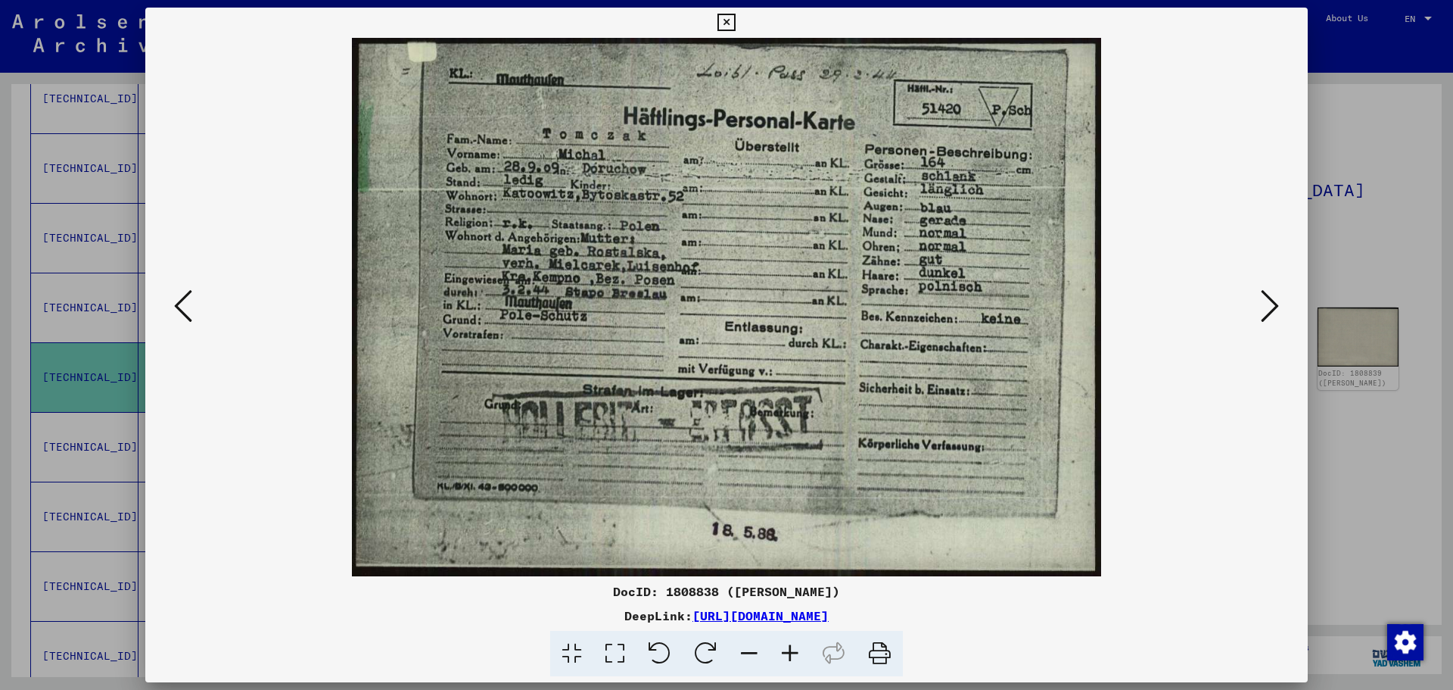
click at [1269, 309] on icon at bounding box center [1270, 306] width 18 height 36
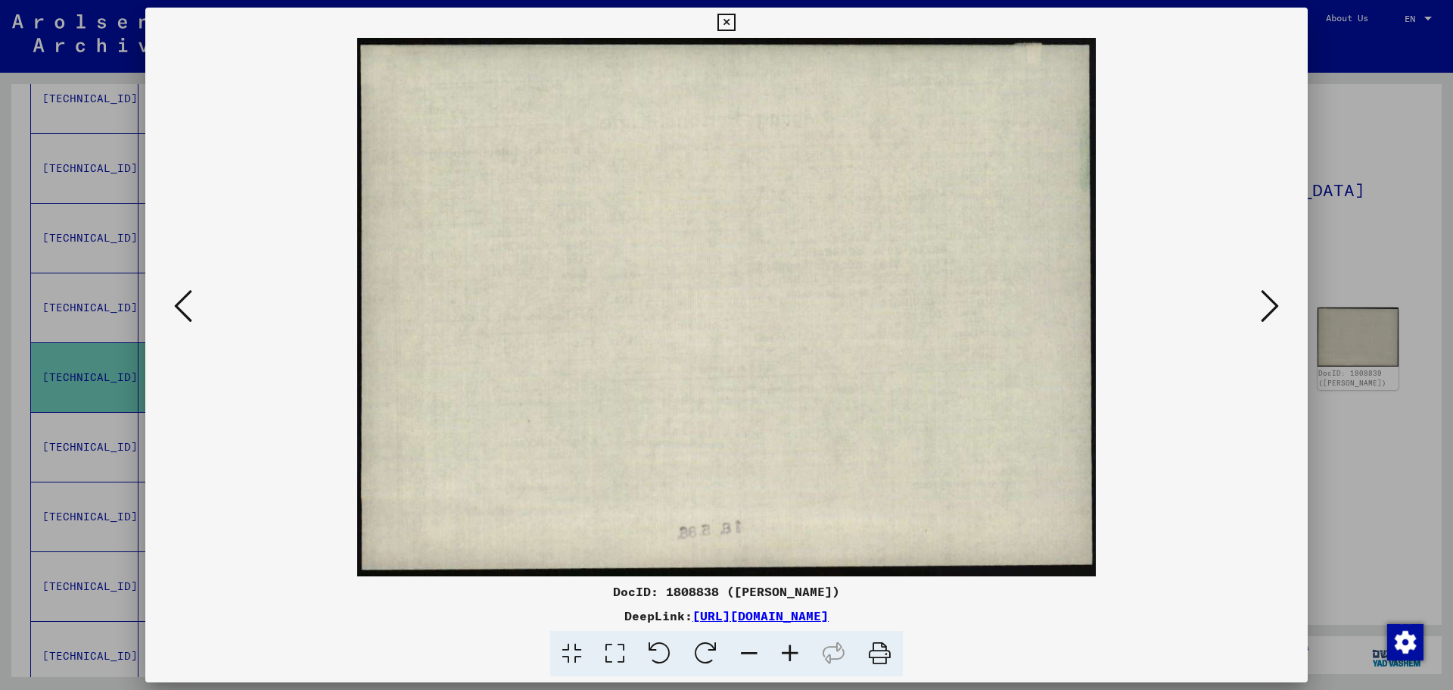
click at [1269, 309] on icon at bounding box center [1270, 306] width 18 height 36
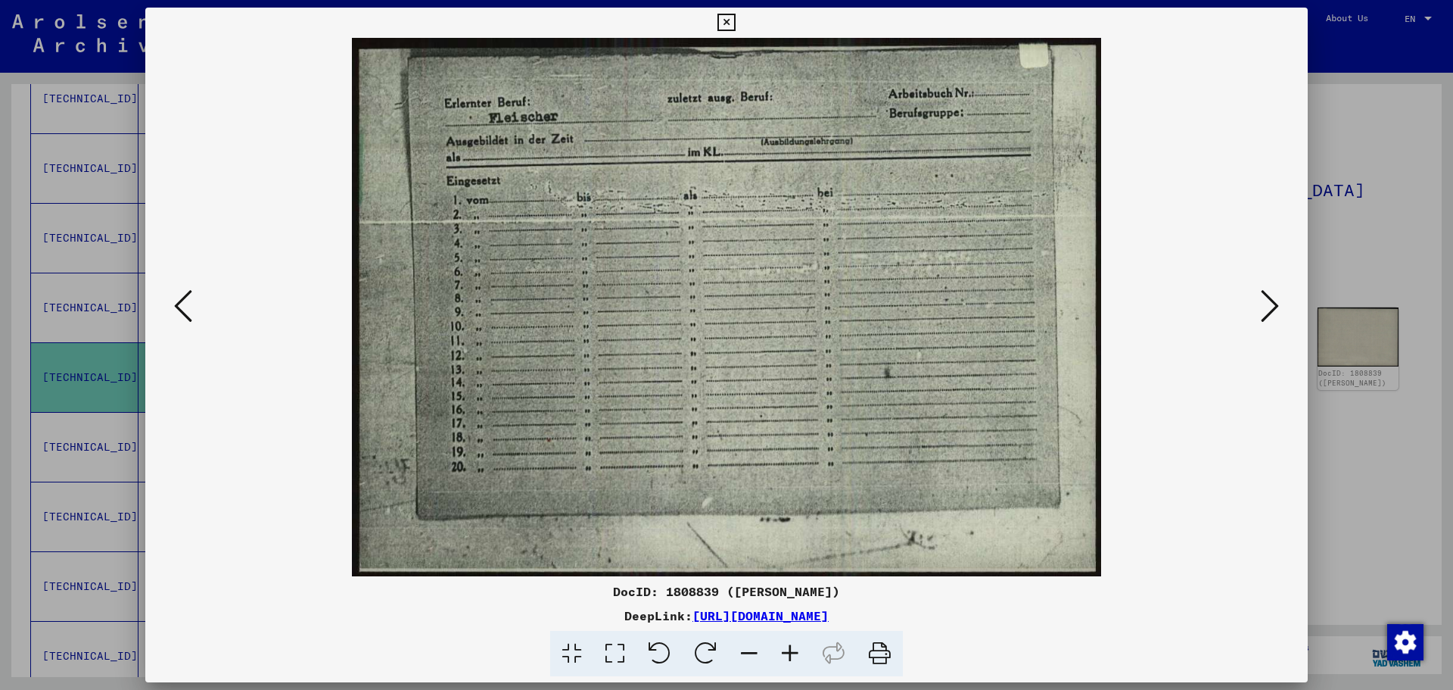
click at [1269, 309] on icon at bounding box center [1270, 306] width 18 height 36
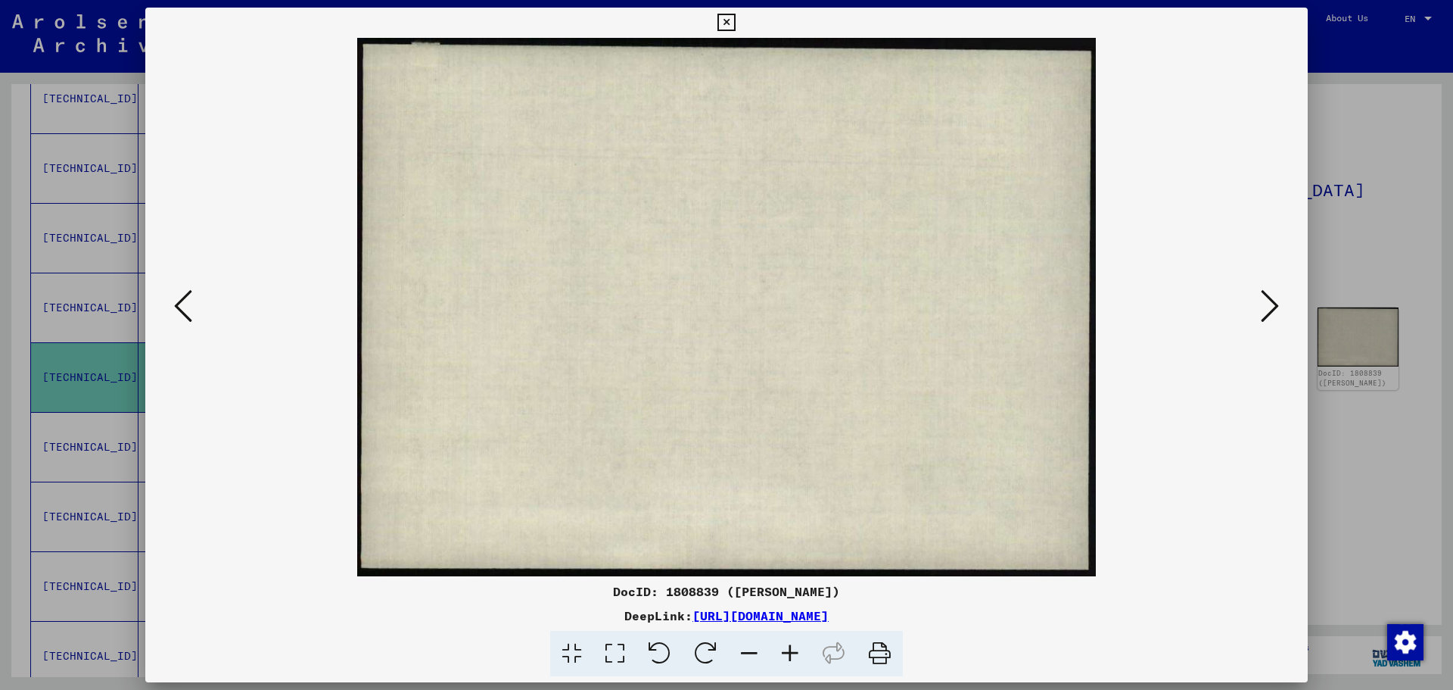
click at [1269, 309] on icon at bounding box center [1270, 306] width 18 height 36
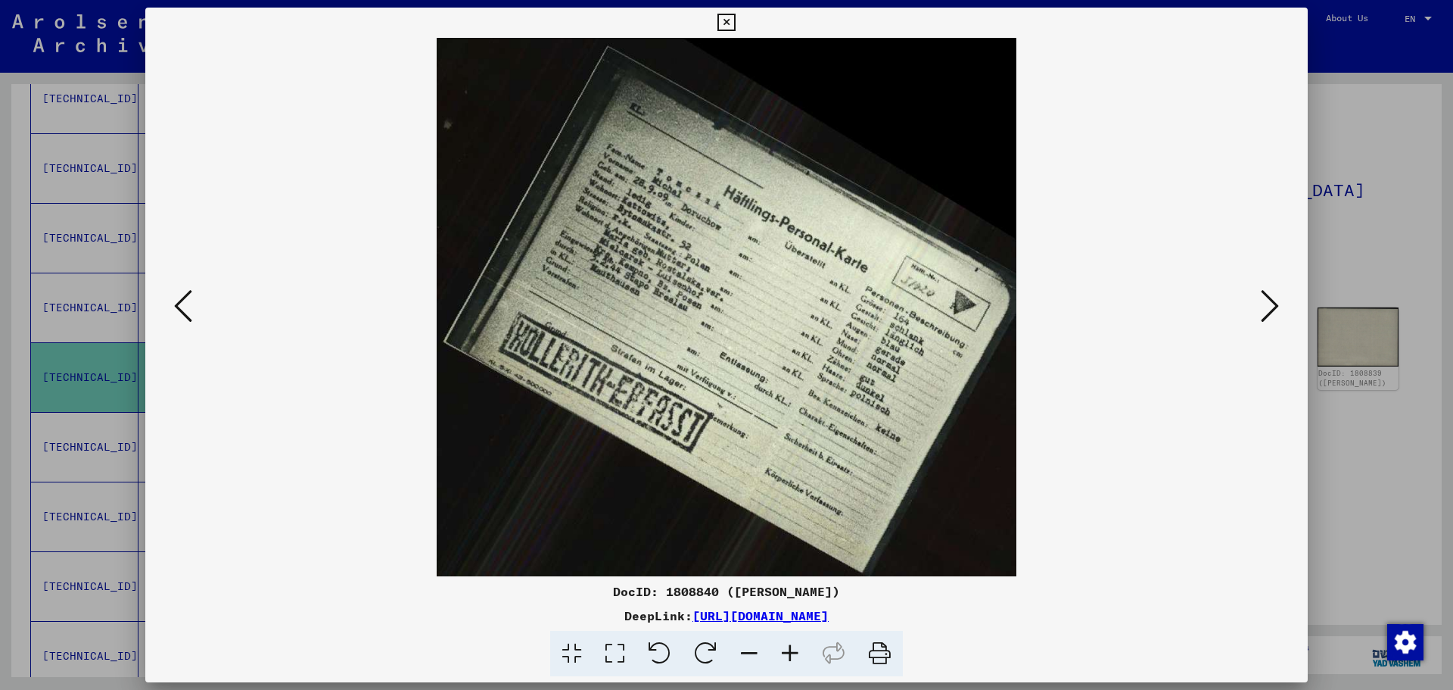
click at [1269, 309] on icon at bounding box center [1270, 306] width 18 height 36
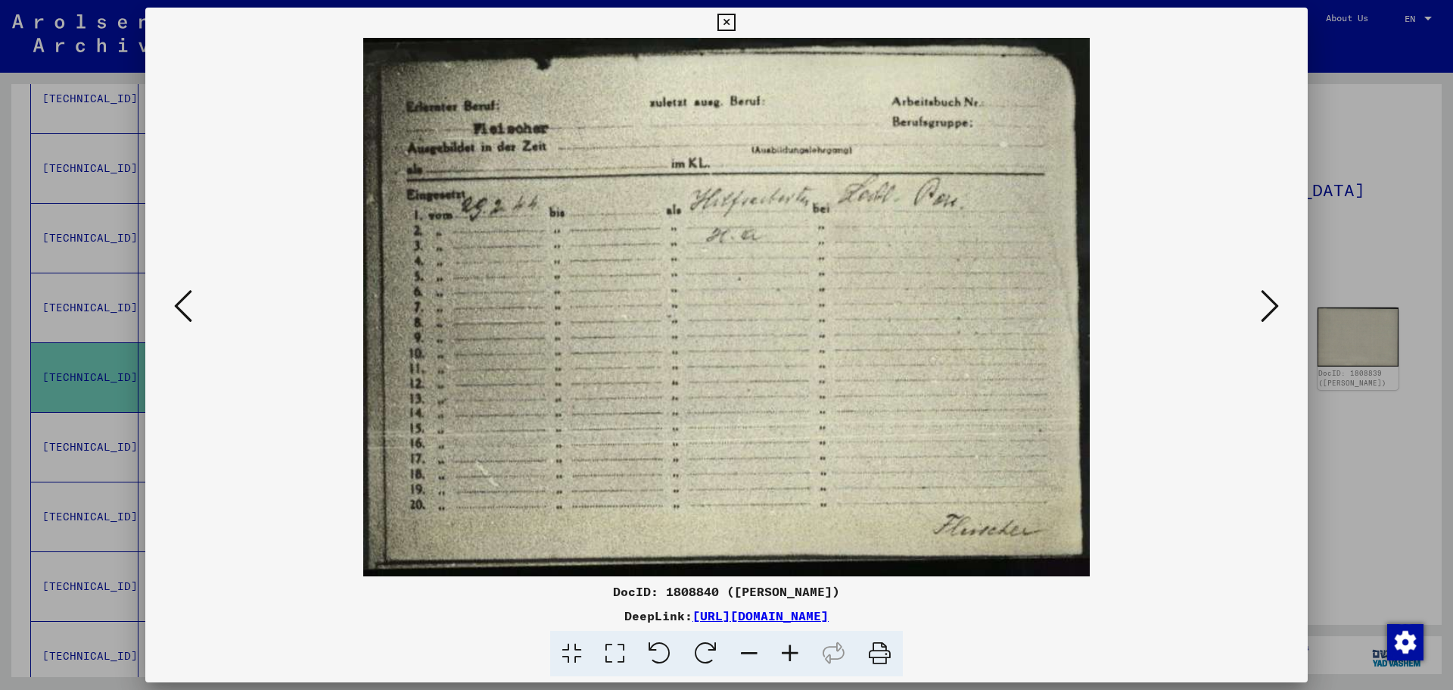
click at [1269, 309] on icon at bounding box center [1270, 306] width 18 height 36
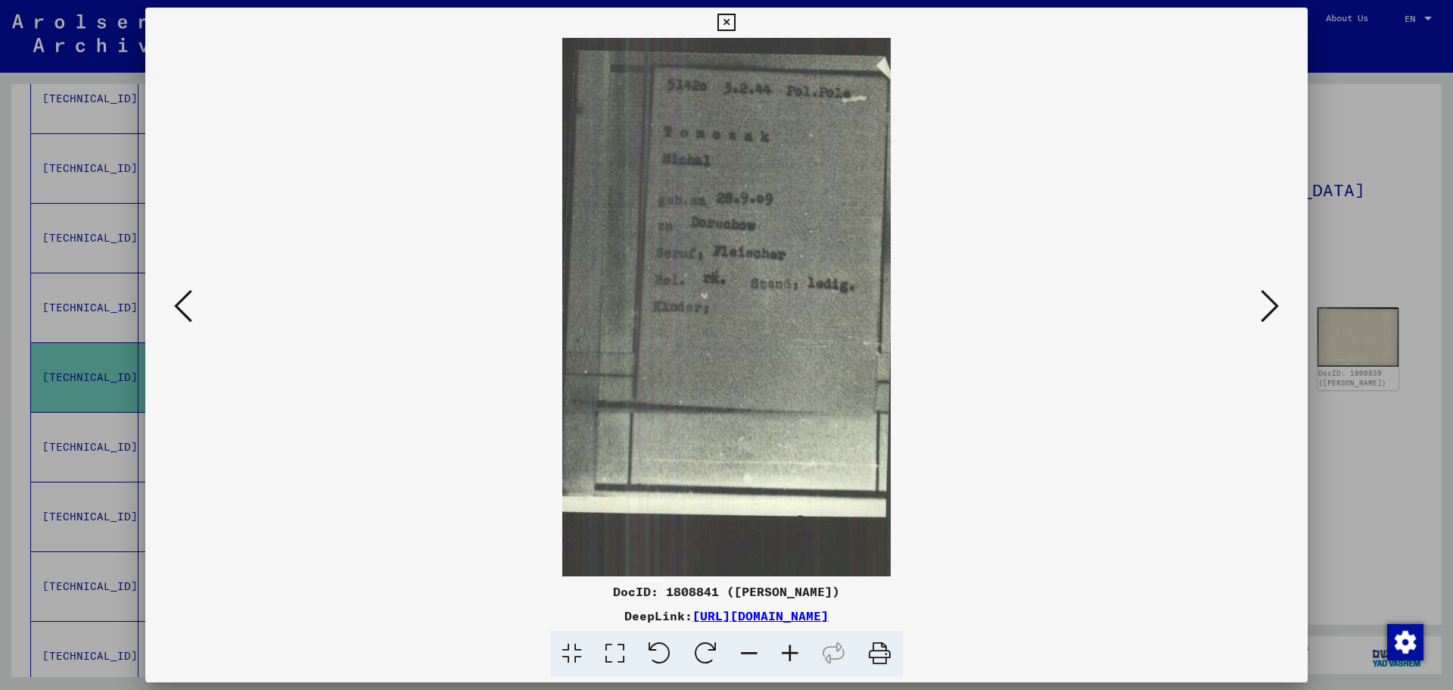
click at [1269, 309] on icon at bounding box center [1270, 306] width 18 height 36
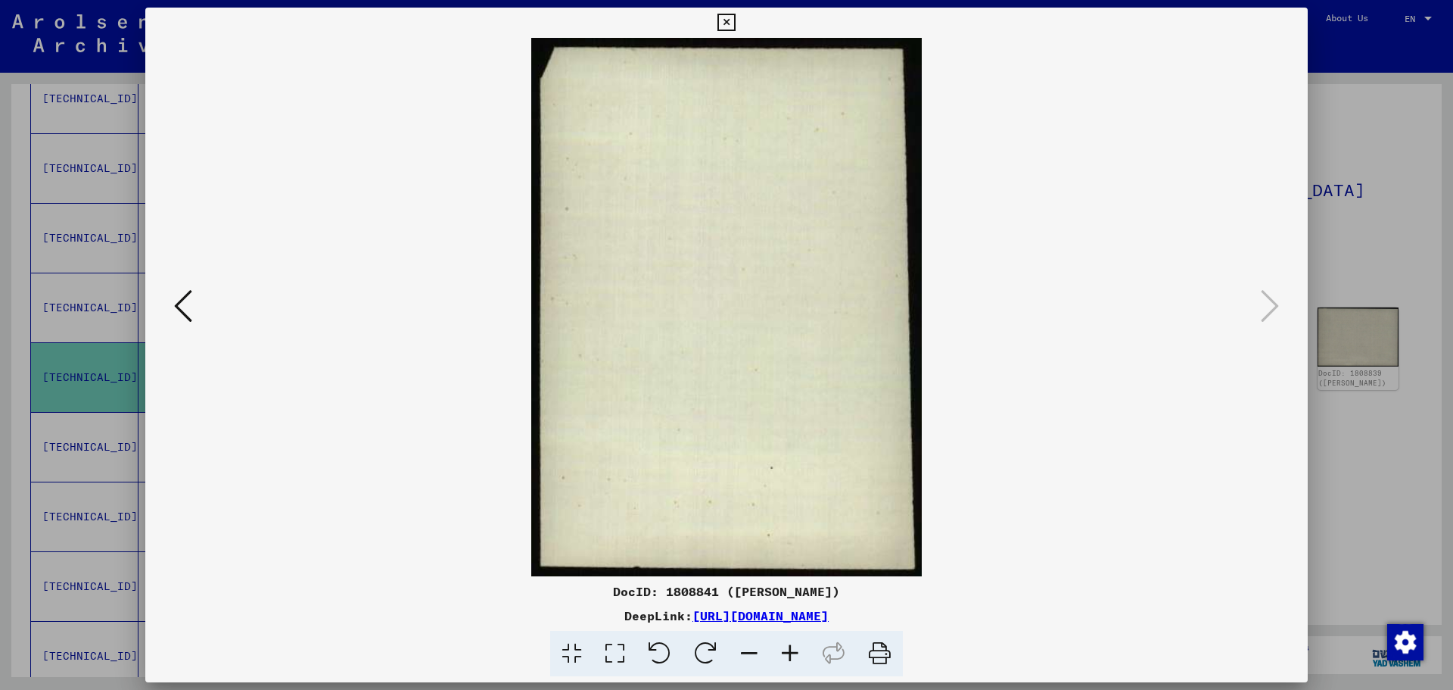
click at [728, 21] on icon at bounding box center [726, 23] width 17 height 18
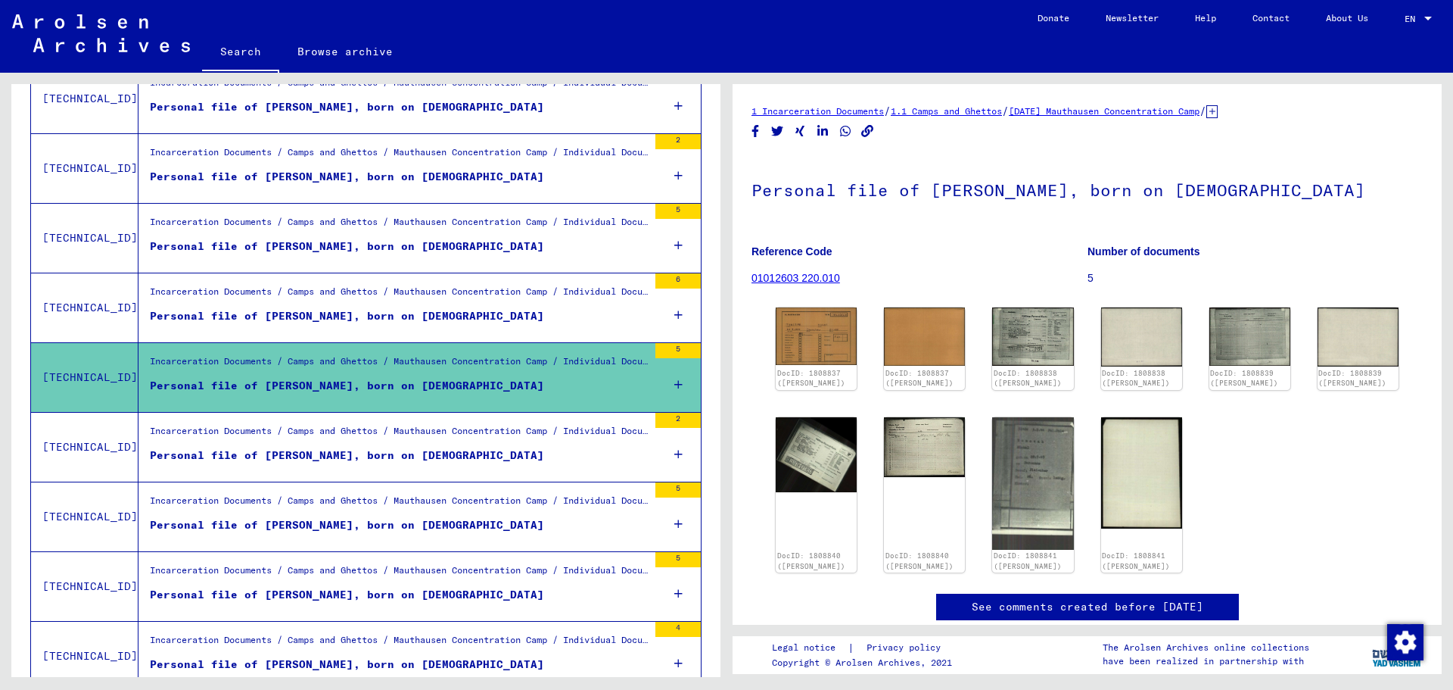
click at [395, 451] on div "Personal file of [PERSON_NAME], born on [DEMOGRAPHIC_DATA]" at bounding box center [347, 455] width 394 height 16
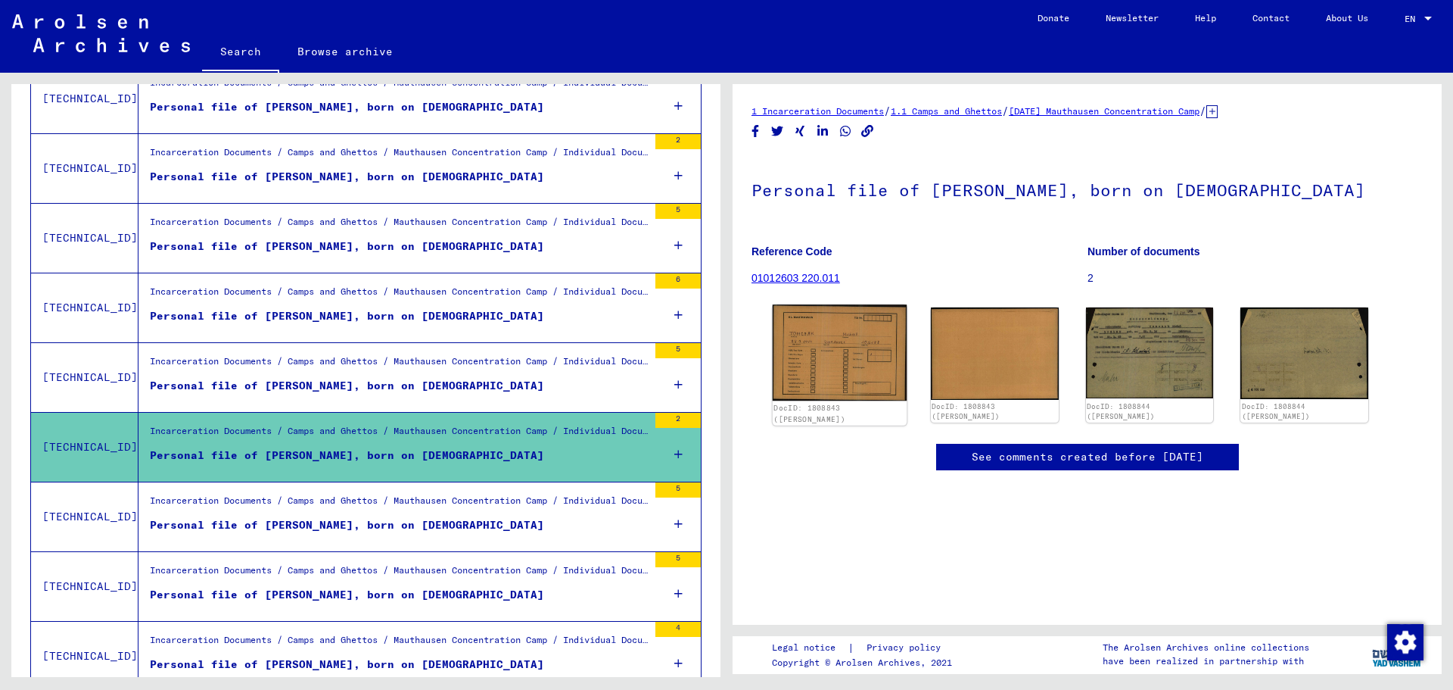
click at [831, 349] on img at bounding box center [840, 352] width 134 height 96
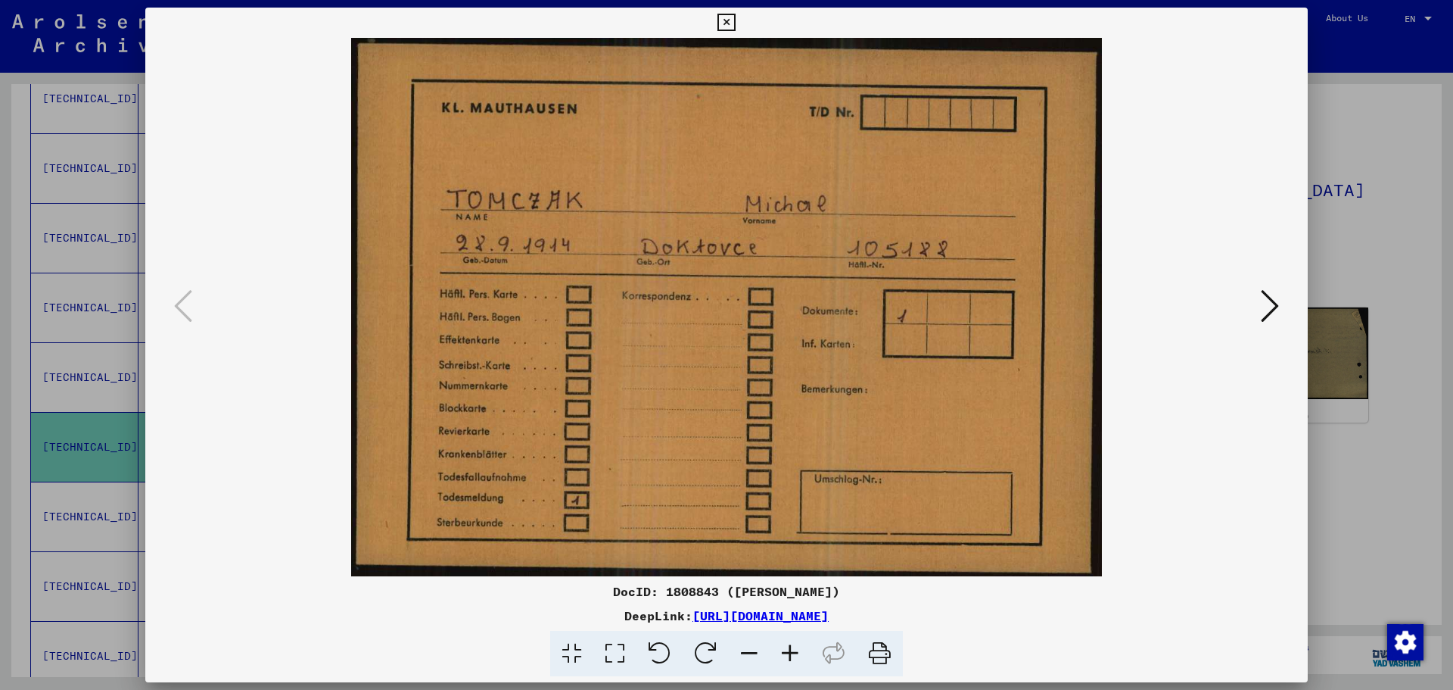
click at [1273, 311] on icon at bounding box center [1270, 306] width 18 height 36
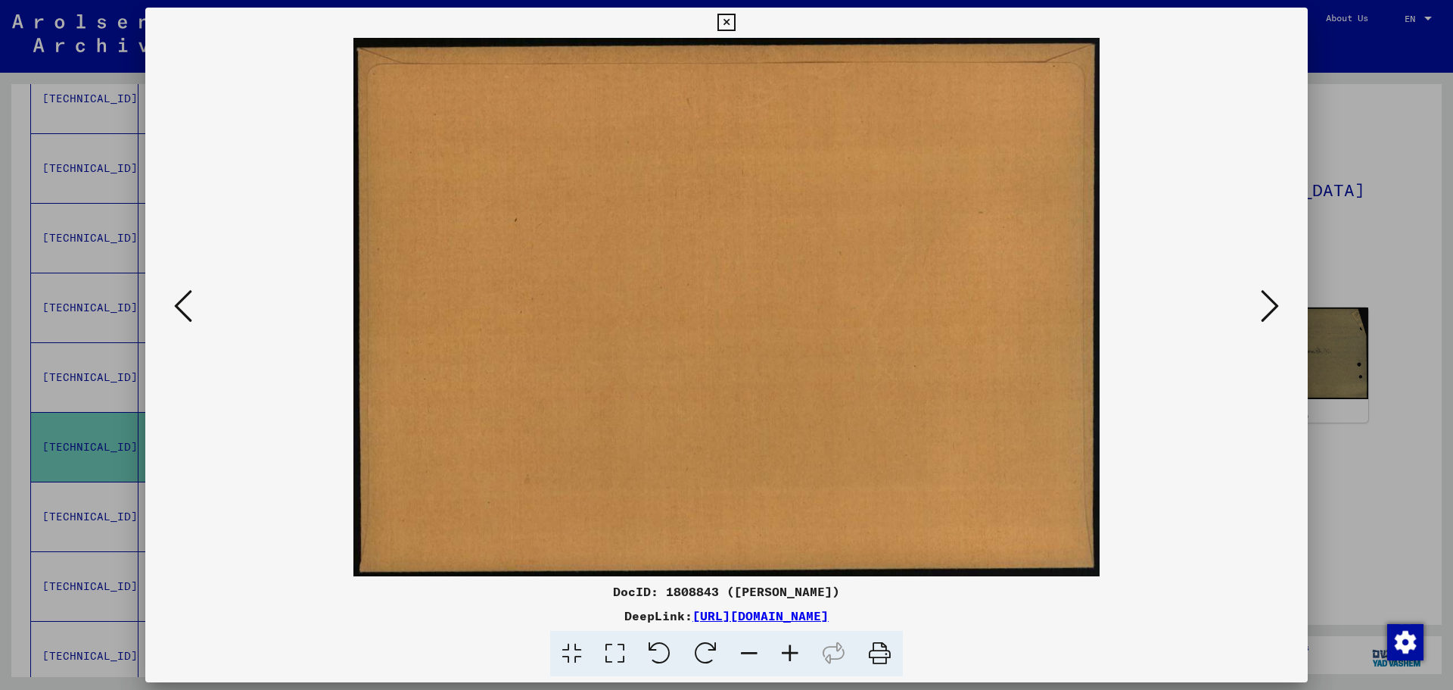
click at [1273, 311] on icon at bounding box center [1270, 306] width 18 height 36
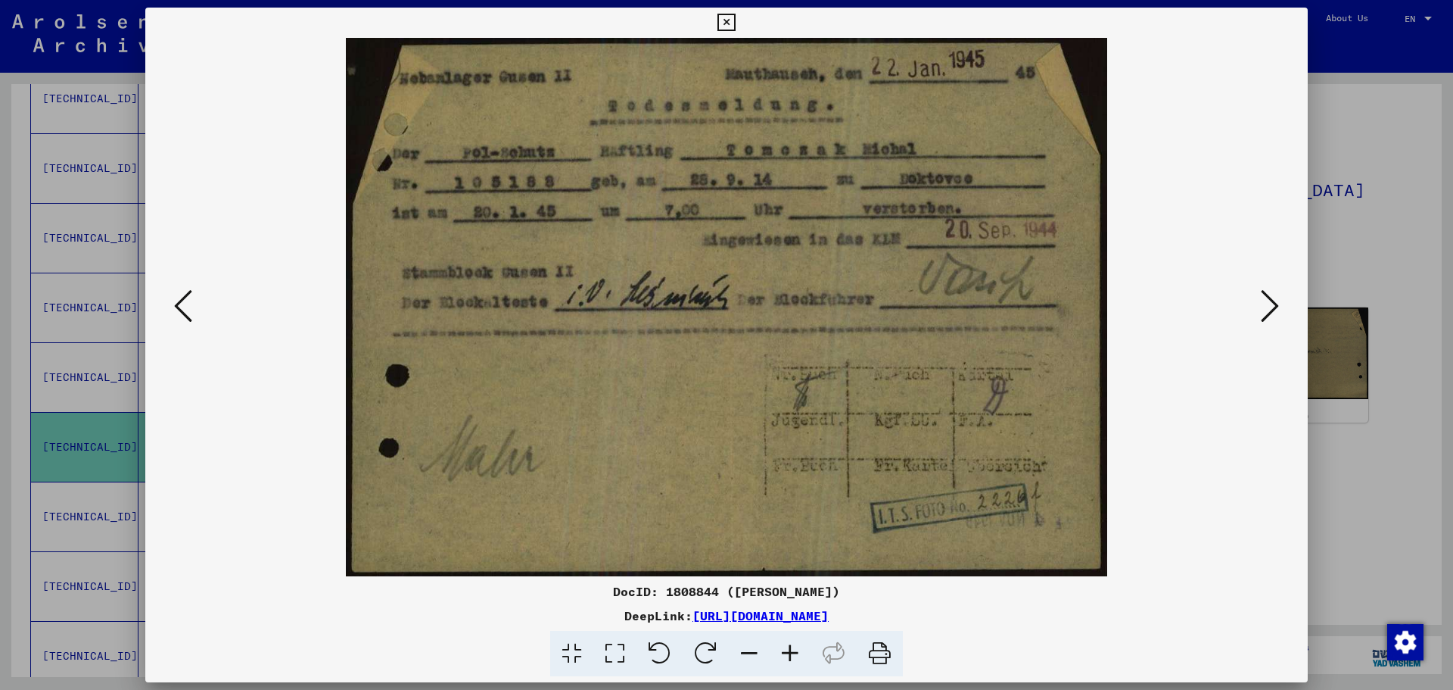
click at [1273, 311] on icon at bounding box center [1270, 306] width 18 height 36
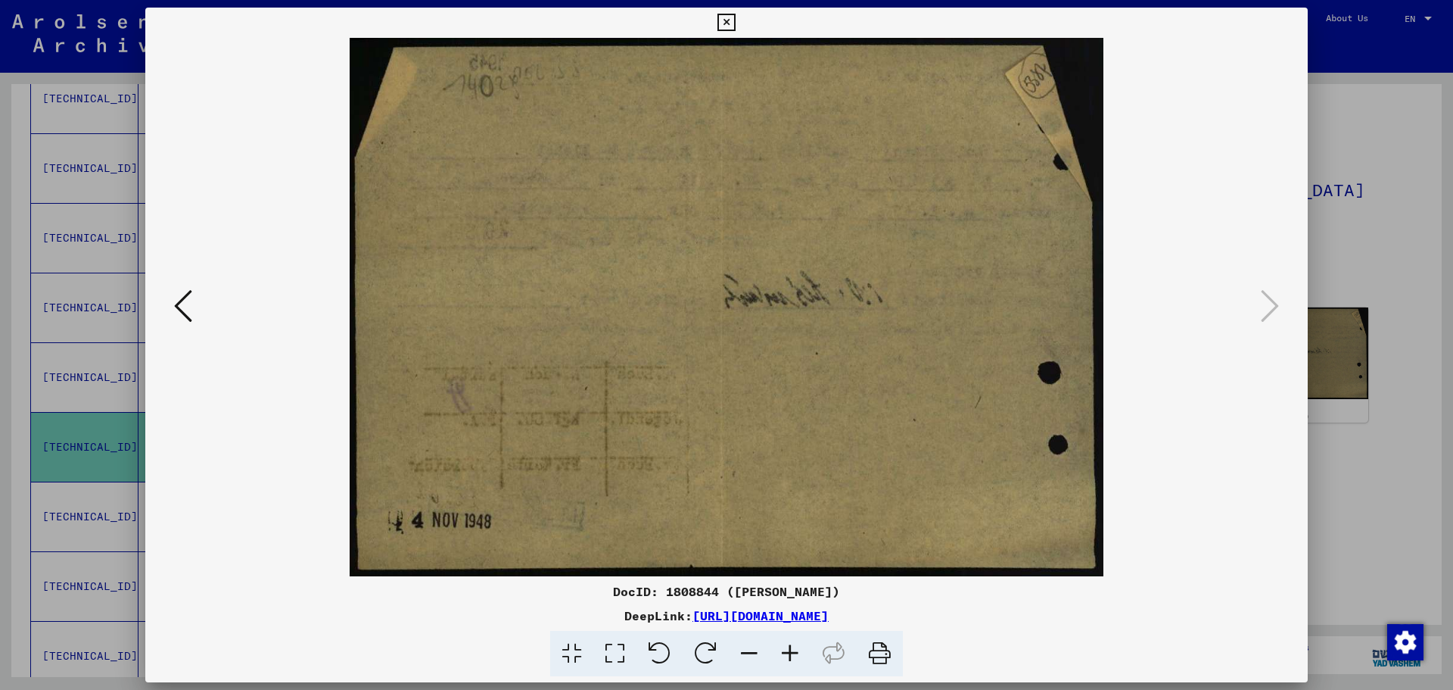
click at [727, 24] on icon at bounding box center [726, 23] width 17 height 18
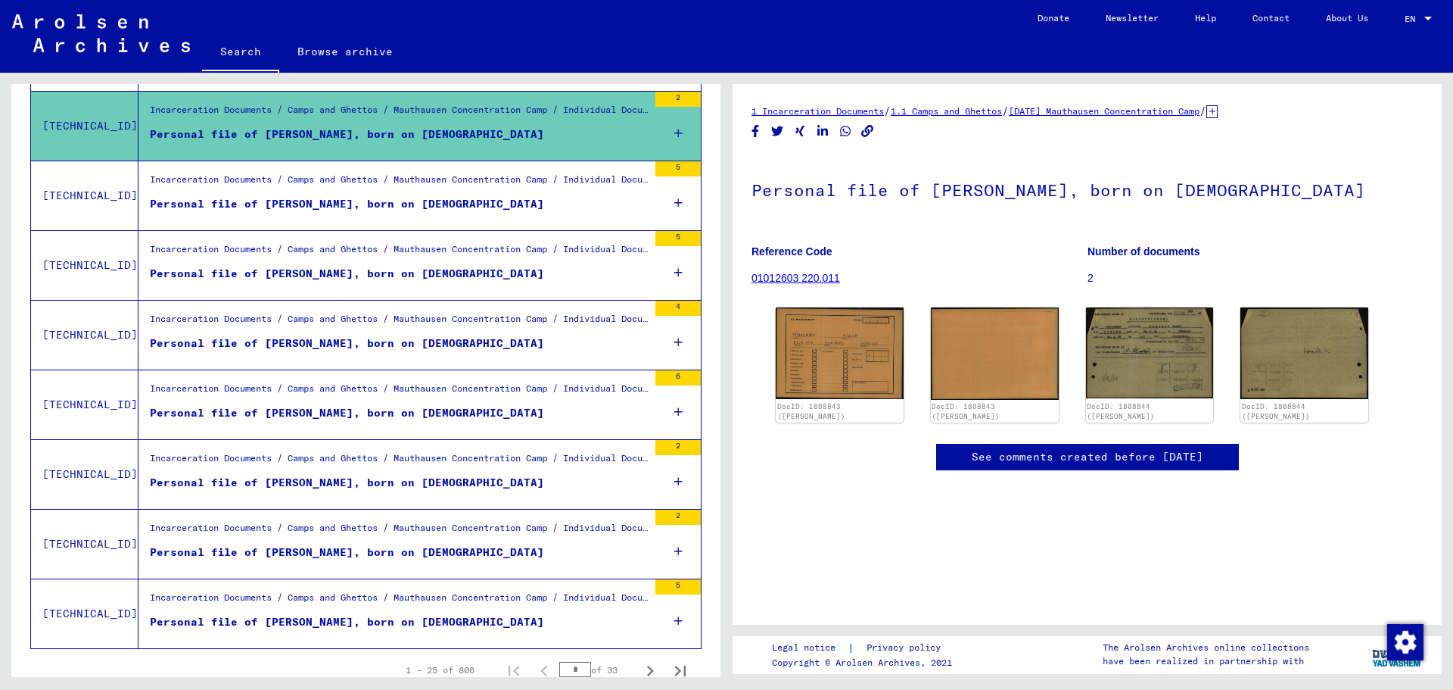
scroll to position [1531, 0]
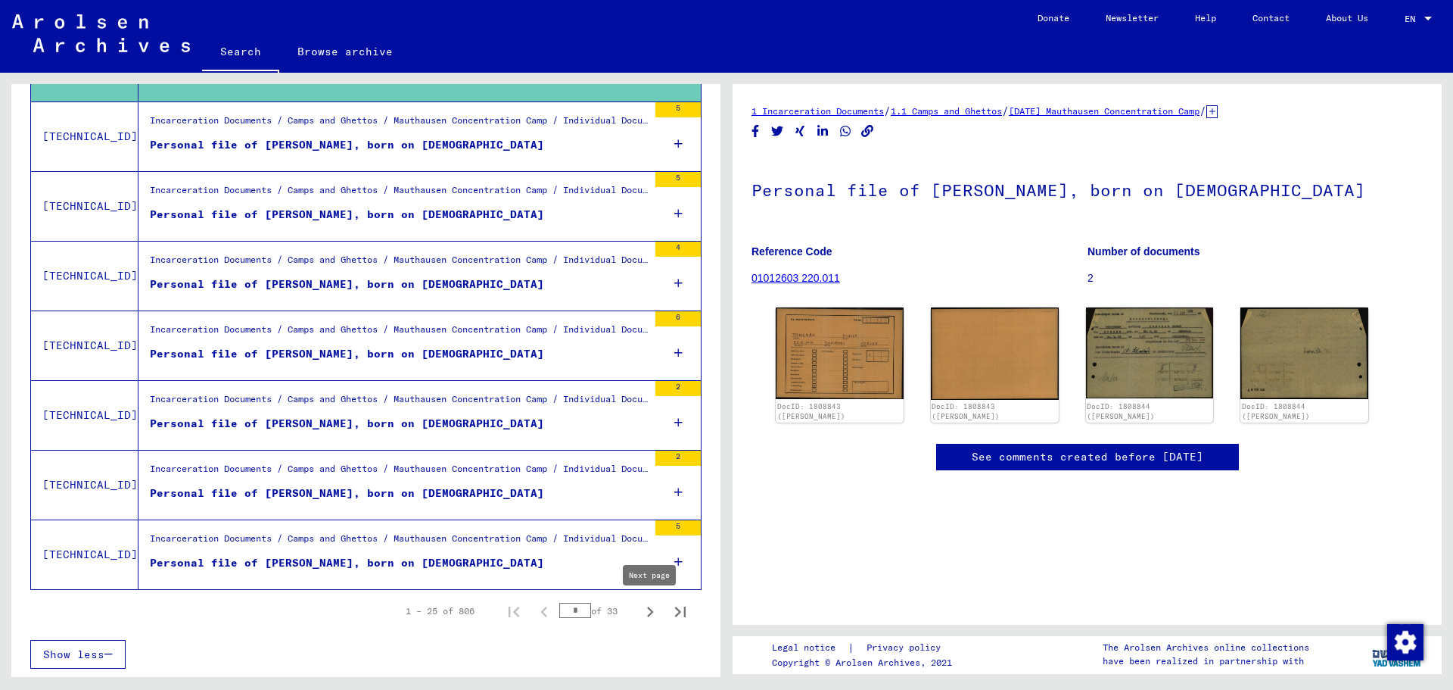
click at [652, 612] on icon "Next page" at bounding box center [650, 611] width 7 height 11
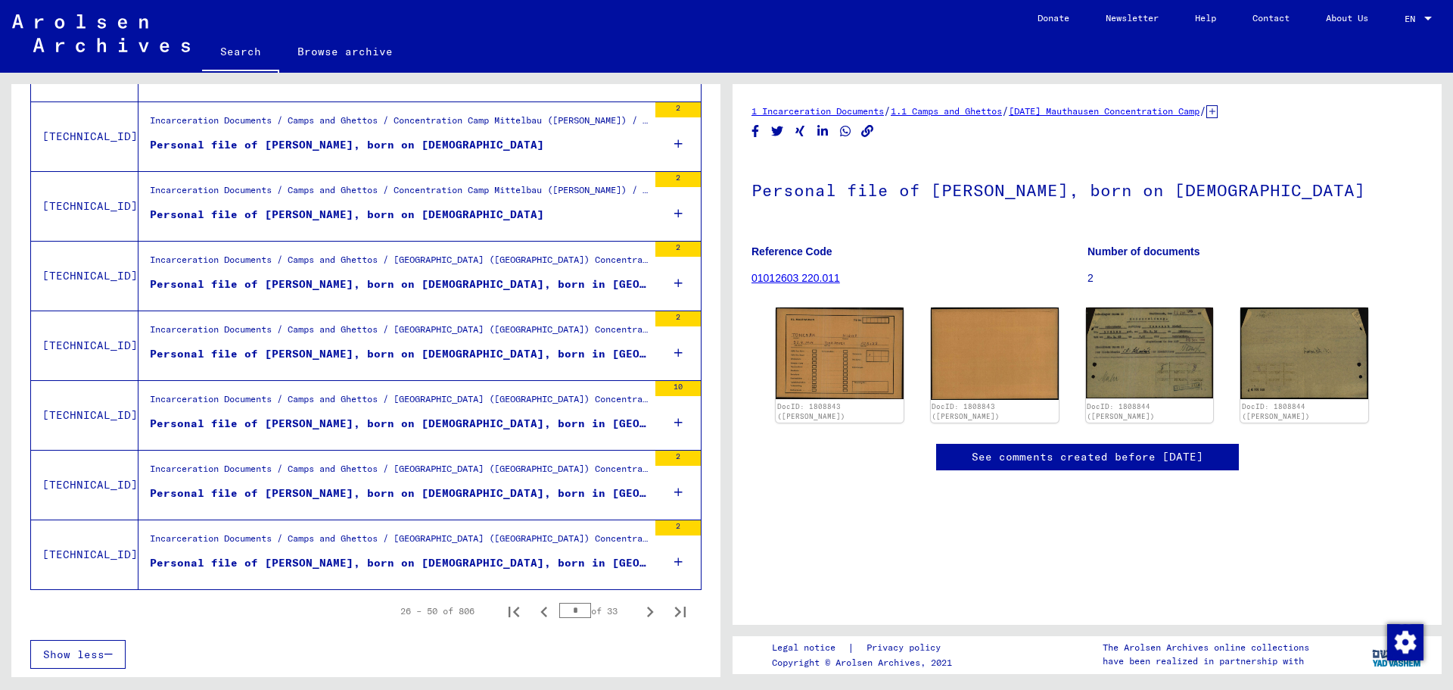
click at [652, 612] on icon "Next page" at bounding box center [650, 611] width 7 height 11
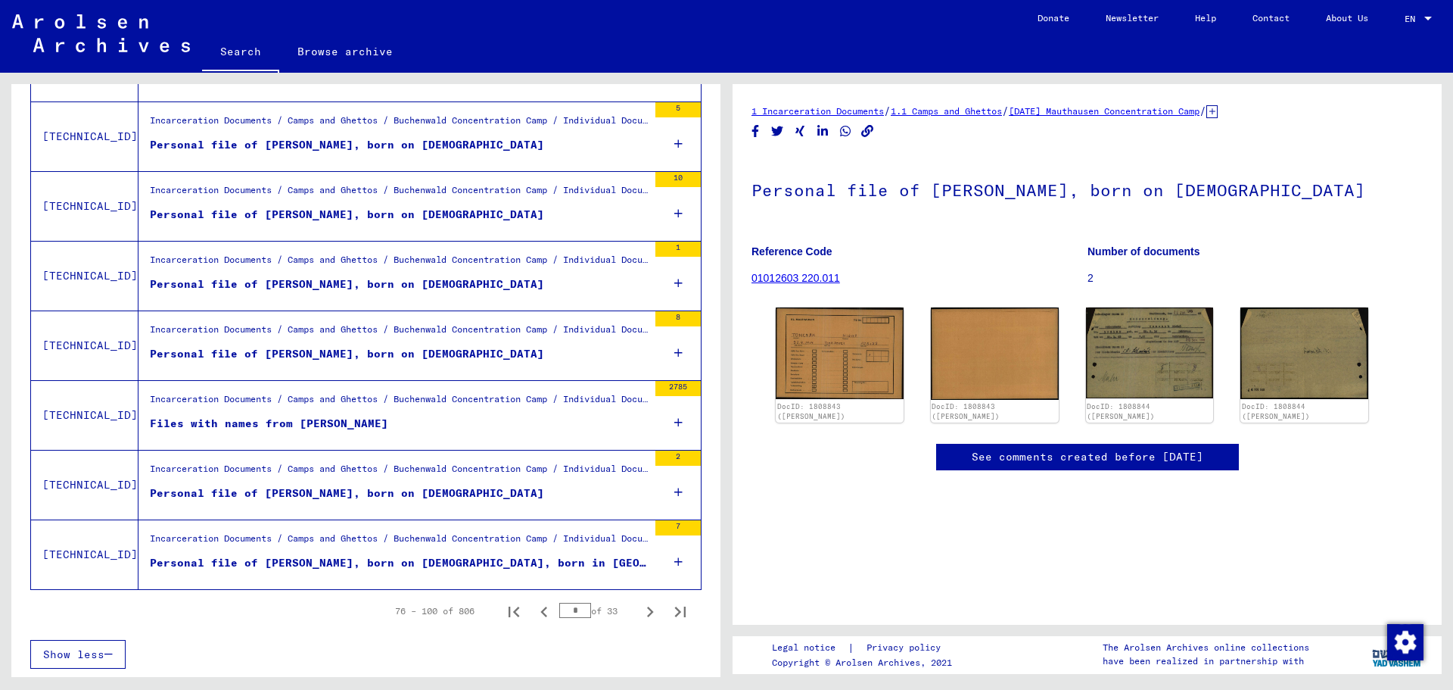
click at [377, 562] on div "Personal file of [PERSON_NAME], born on [DEMOGRAPHIC_DATA], born in [GEOGRAPHIC…" at bounding box center [399, 563] width 498 height 16
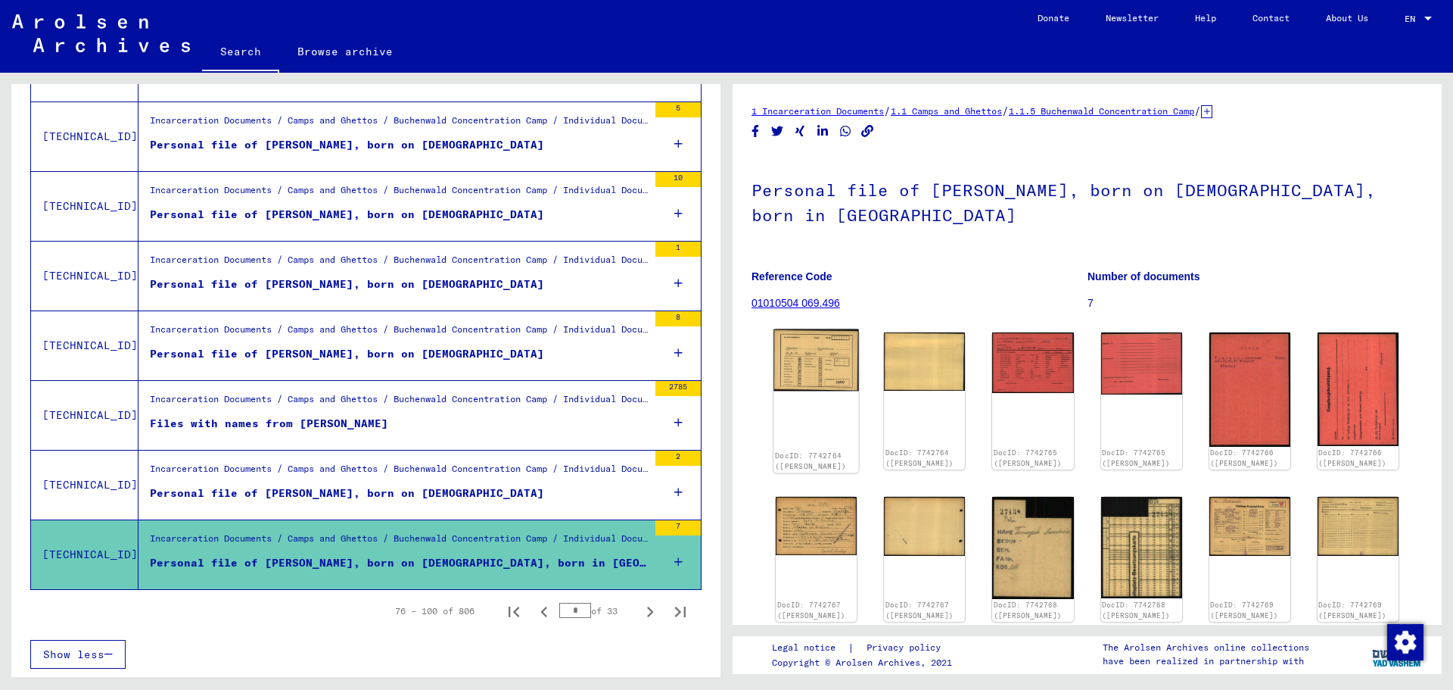
click at [824, 361] on img at bounding box center [817, 360] width 86 height 62
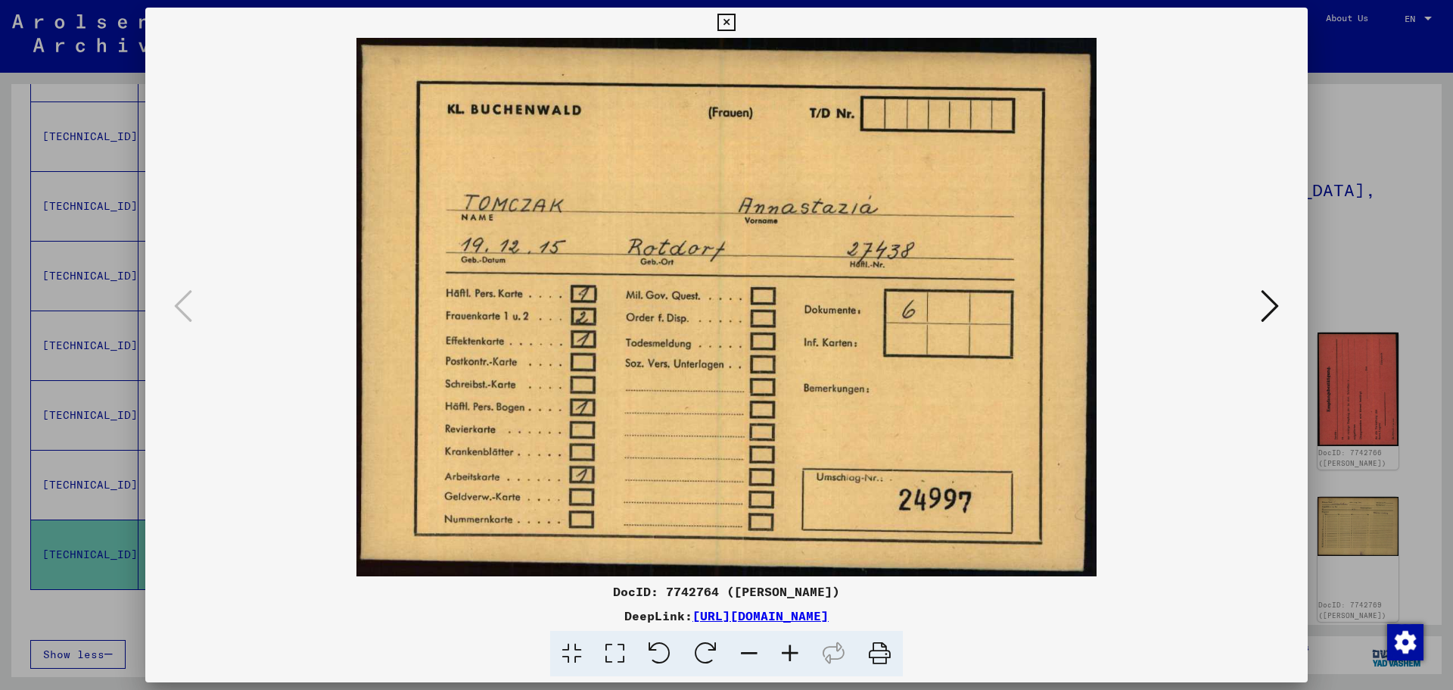
click at [1272, 305] on icon at bounding box center [1270, 306] width 18 height 36
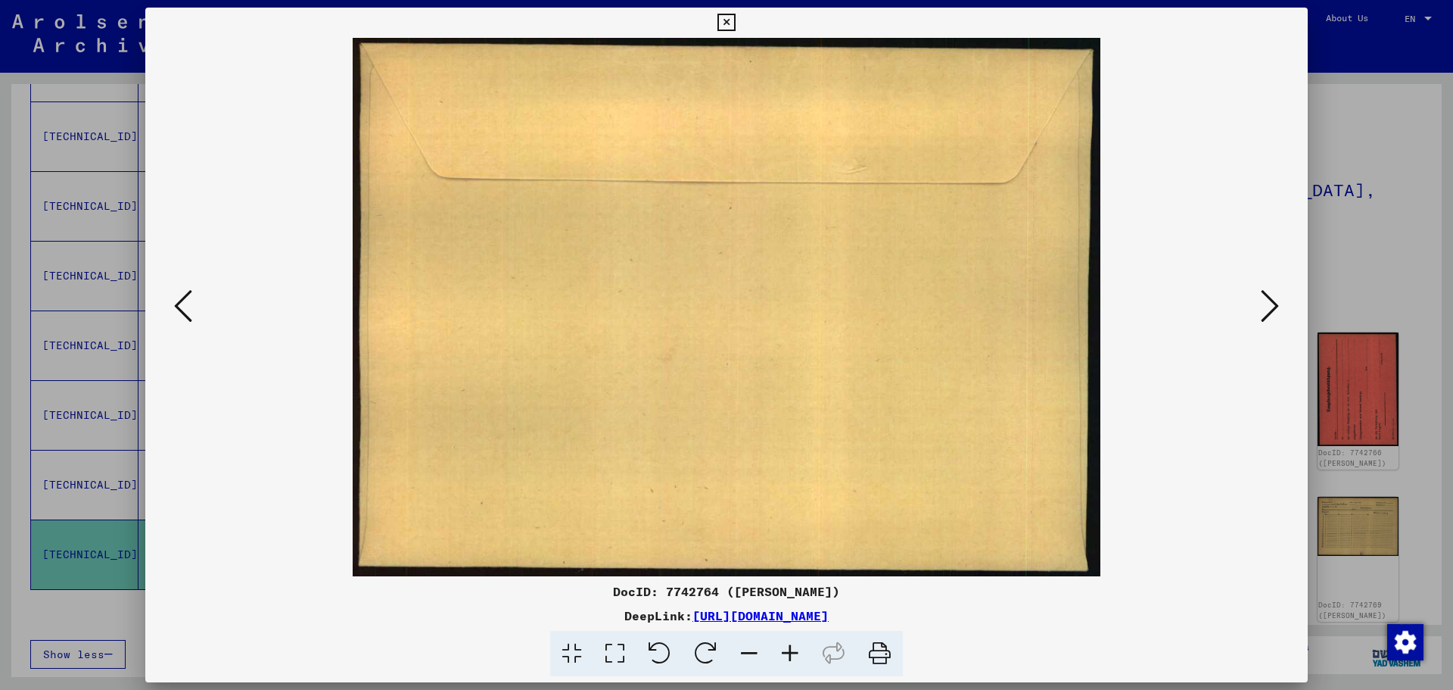
click at [1272, 305] on icon at bounding box center [1270, 306] width 18 height 36
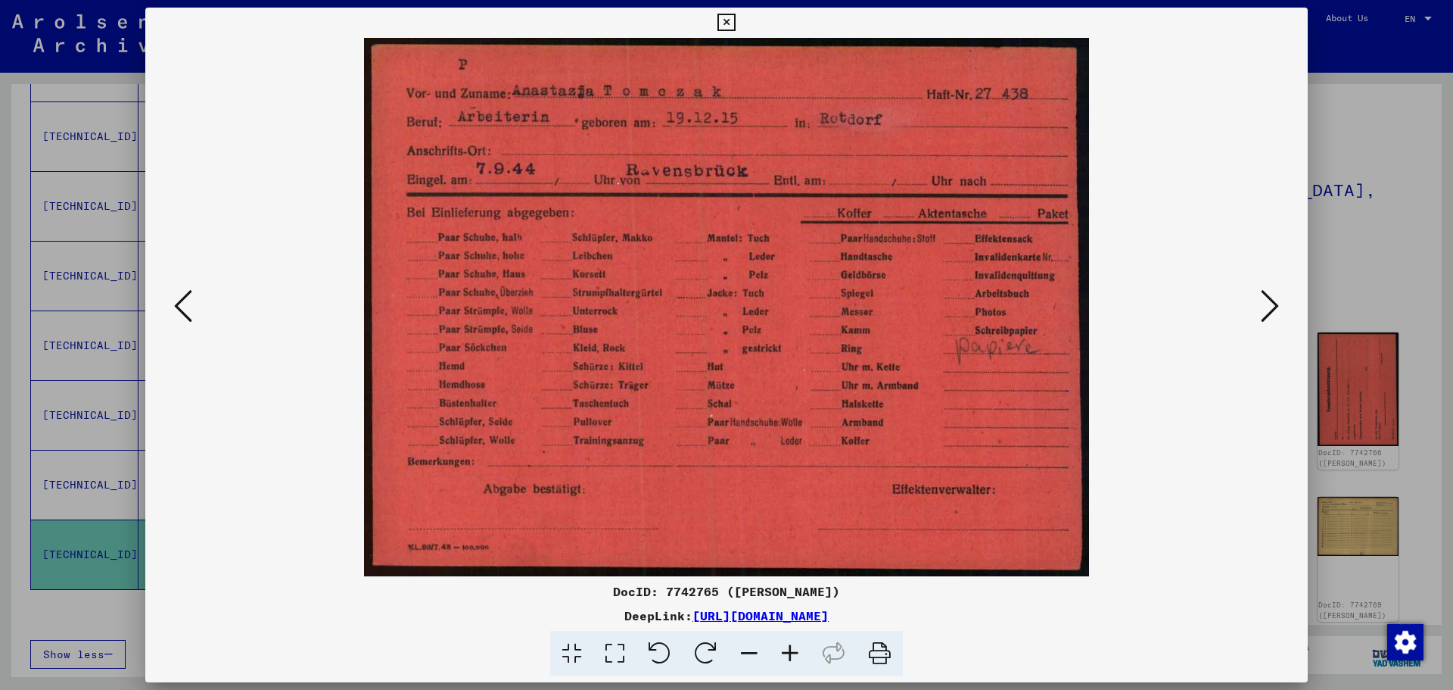
click at [1272, 305] on icon at bounding box center [1270, 306] width 18 height 36
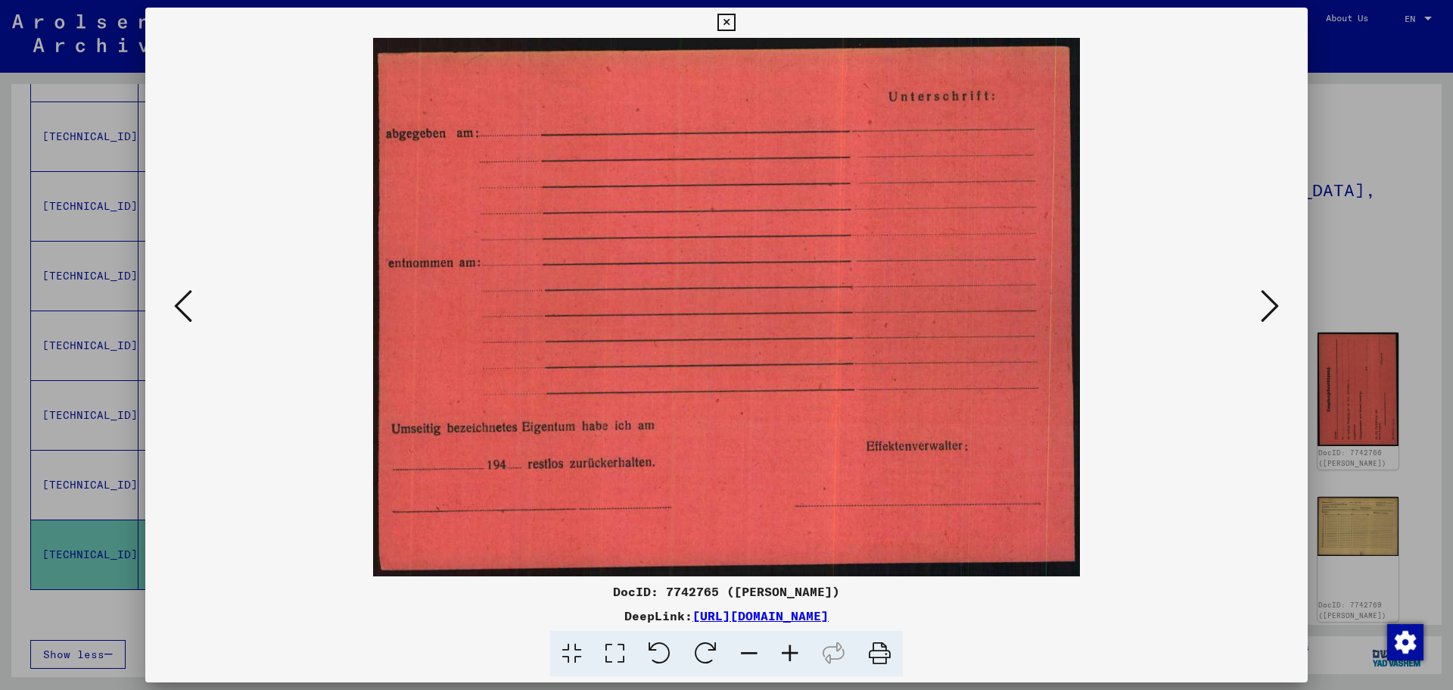
click at [1272, 305] on icon at bounding box center [1270, 306] width 18 height 36
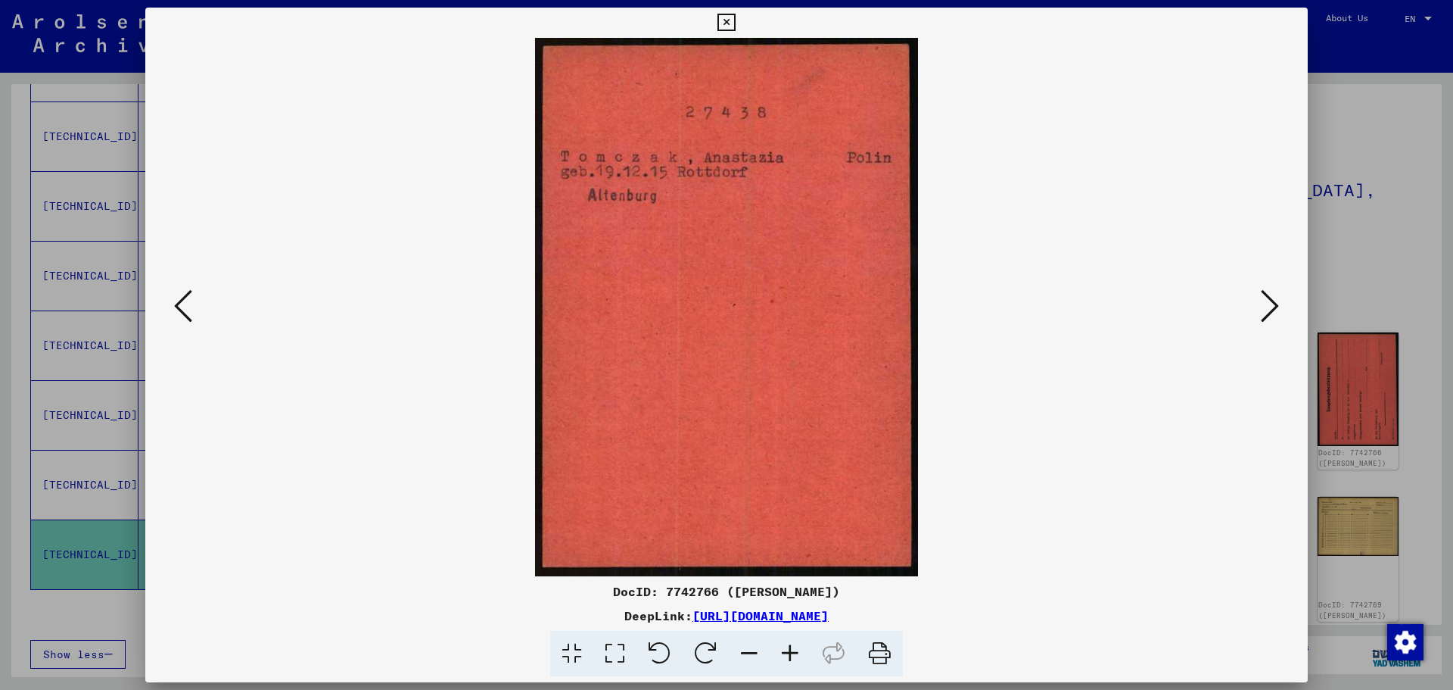
click at [1272, 305] on icon at bounding box center [1270, 306] width 18 height 36
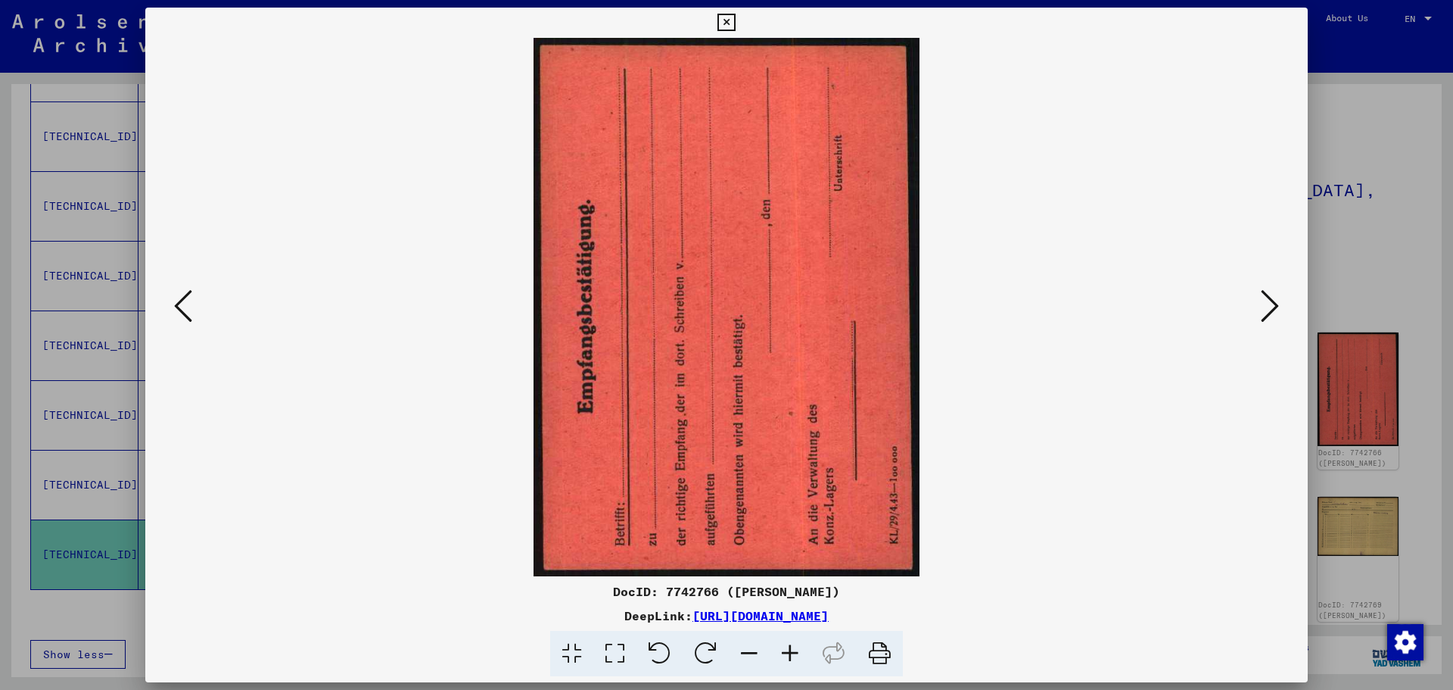
click at [1272, 305] on icon at bounding box center [1270, 306] width 18 height 36
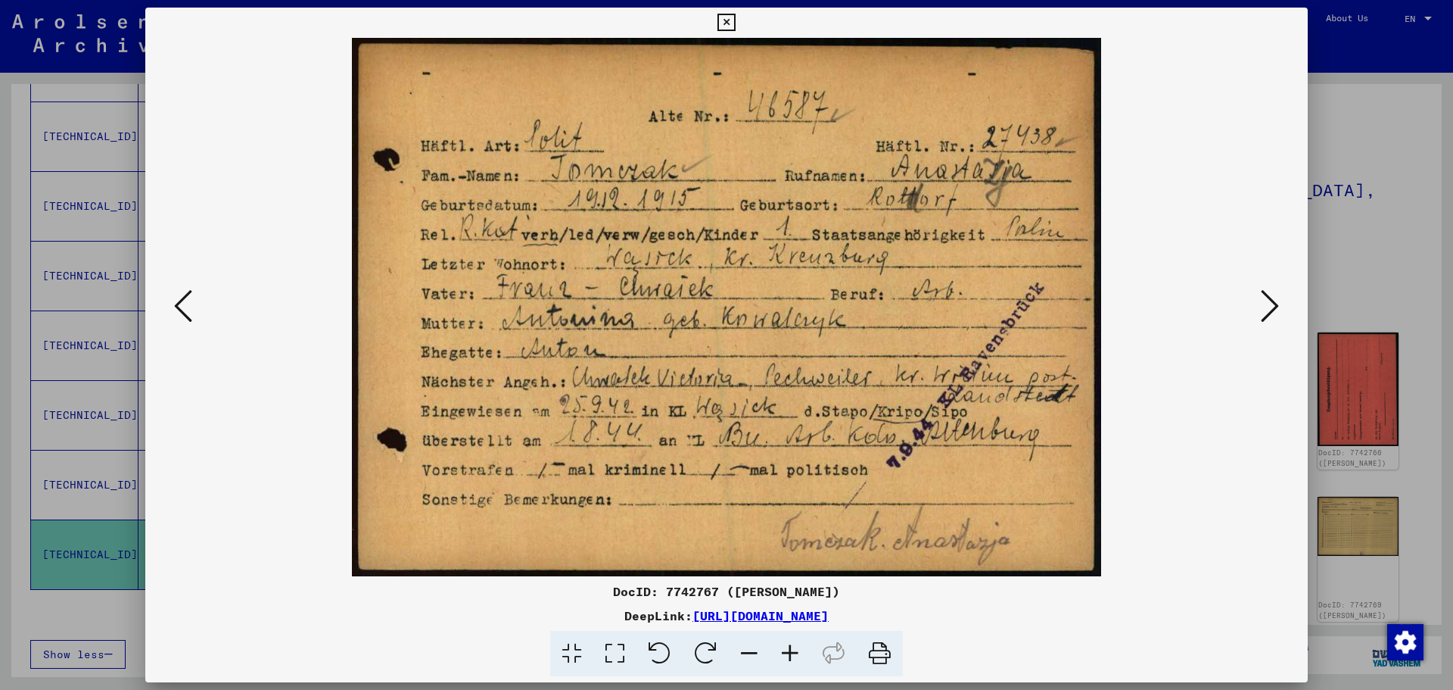
click at [1272, 305] on icon at bounding box center [1270, 306] width 18 height 36
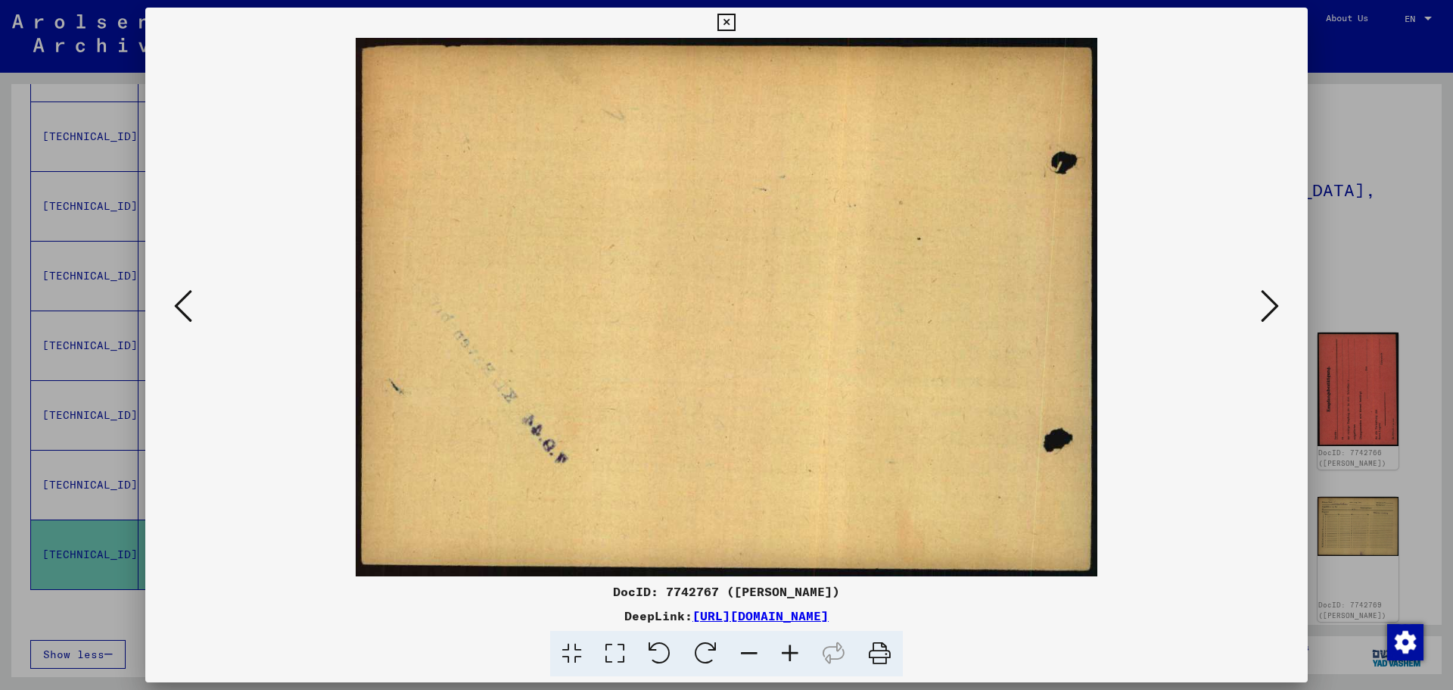
click at [1272, 305] on icon at bounding box center [1270, 306] width 18 height 36
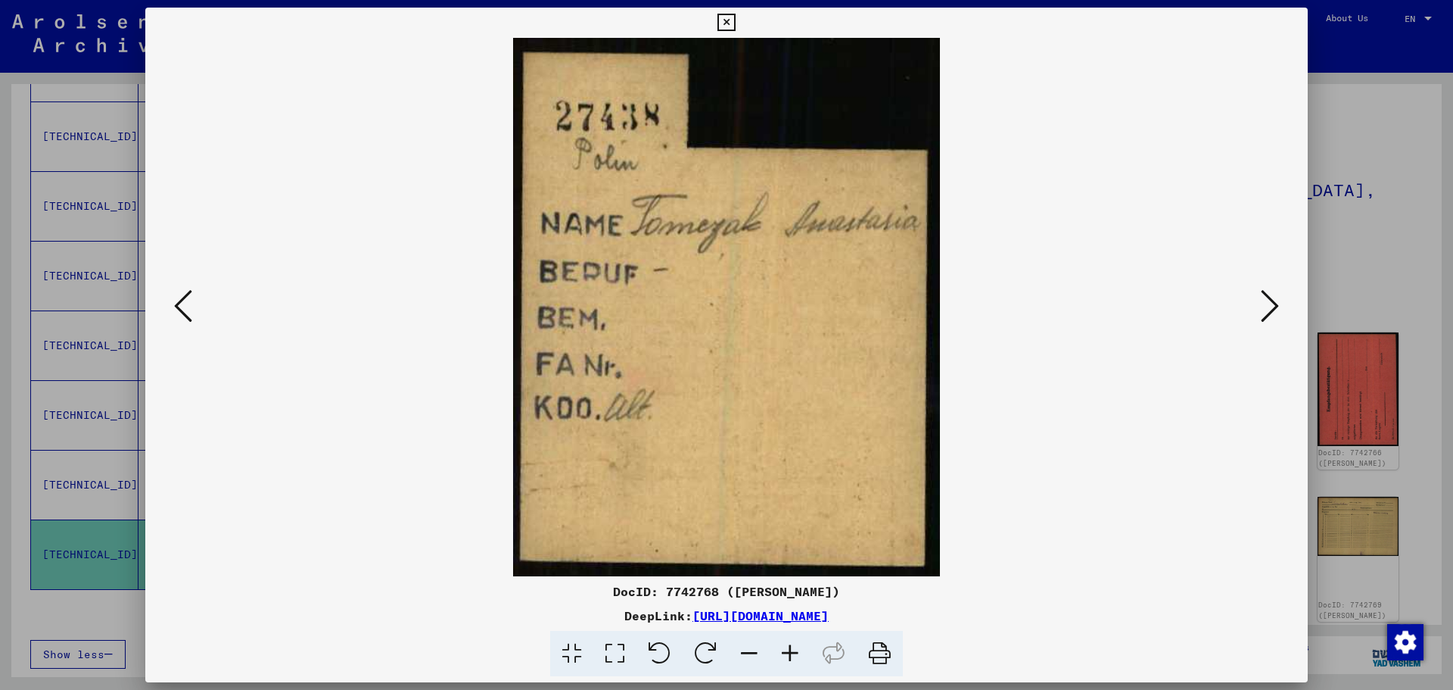
click at [1272, 305] on icon at bounding box center [1270, 306] width 18 height 36
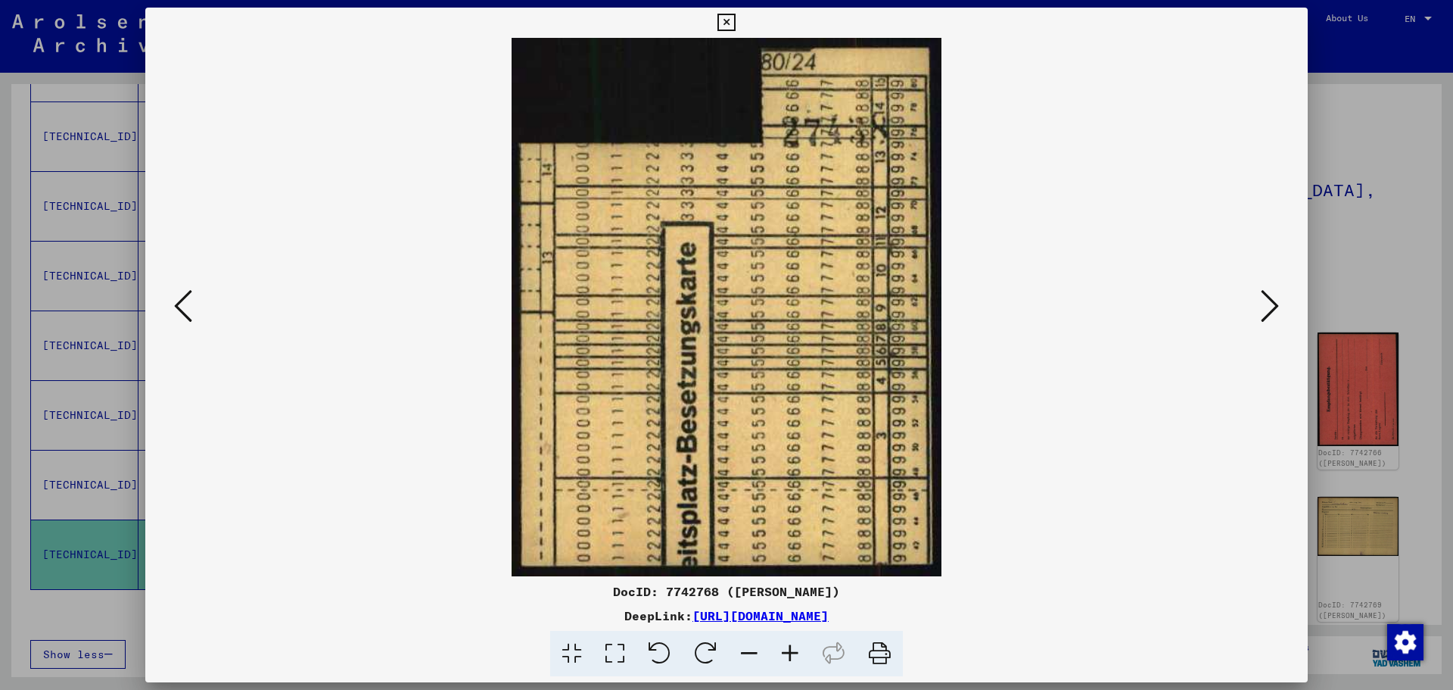
click at [1272, 305] on icon at bounding box center [1270, 306] width 18 height 36
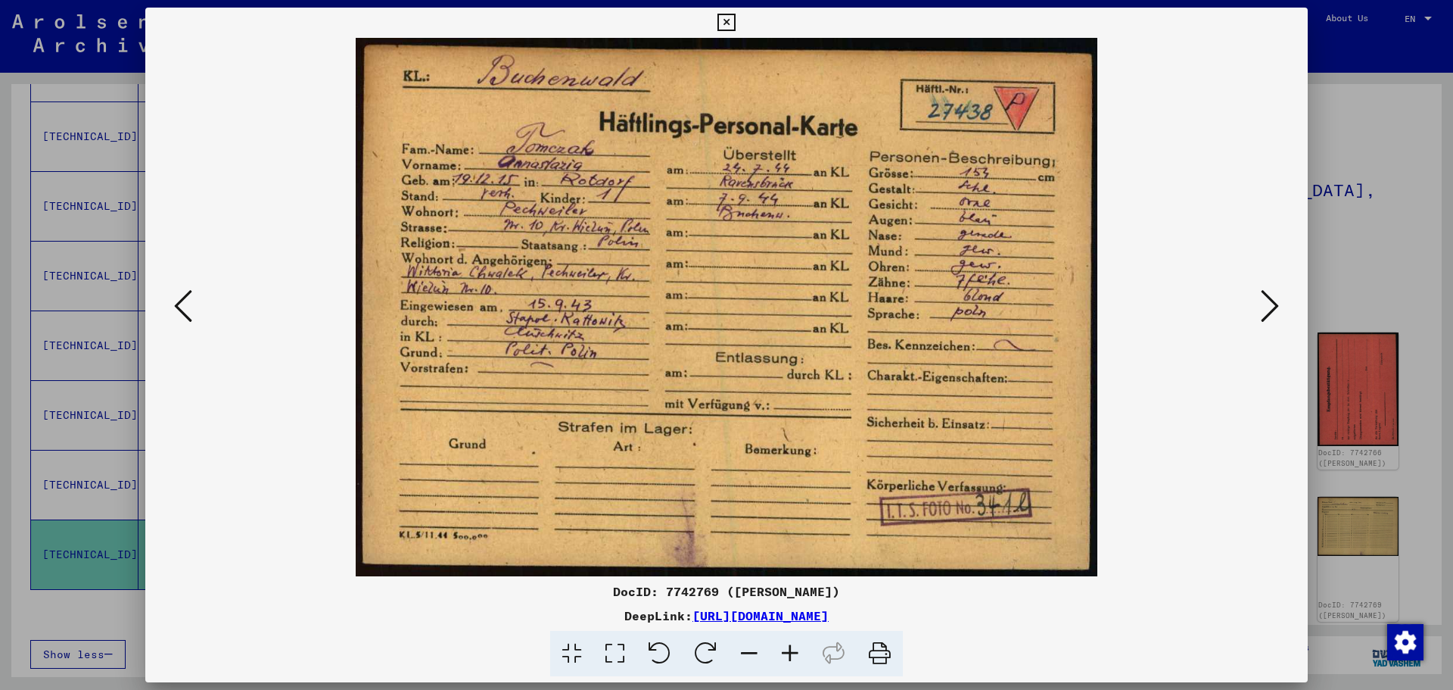
click at [1272, 305] on icon at bounding box center [1270, 306] width 18 height 36
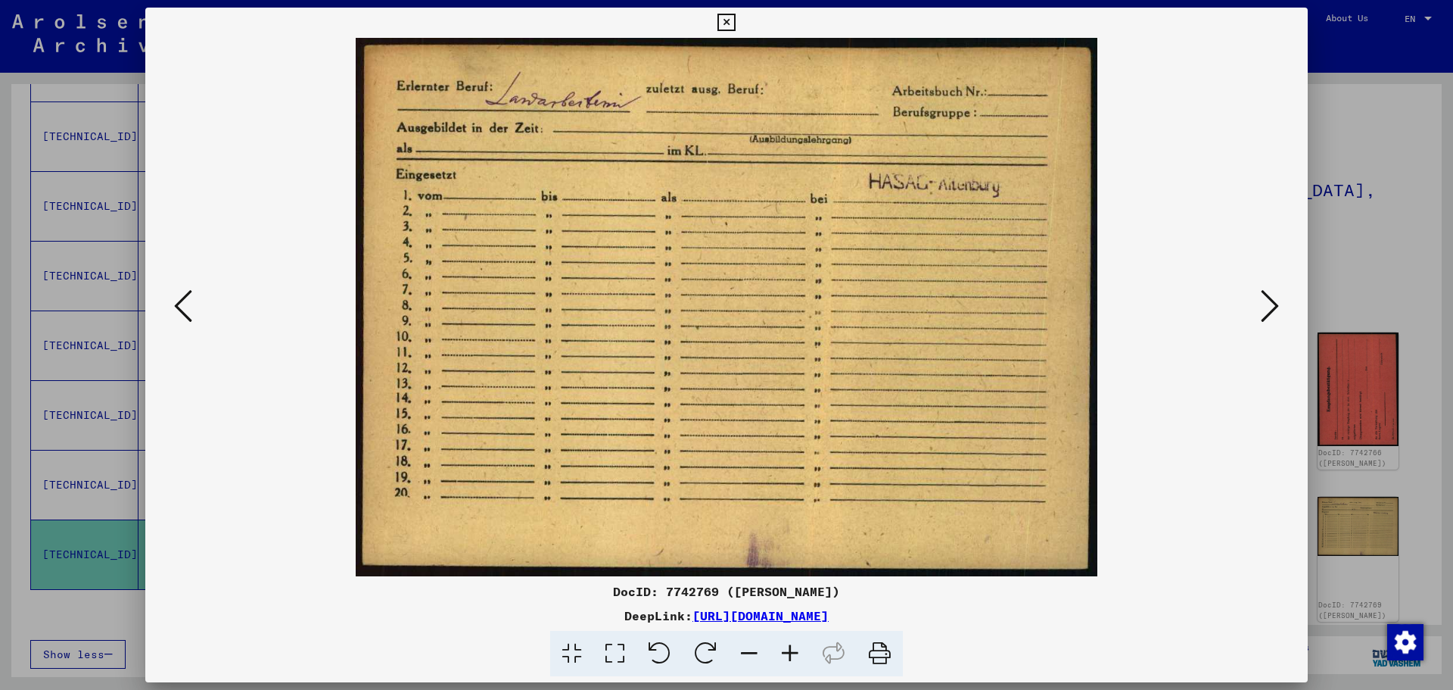
click at [1272, 305] on icon at bounding box center [1270, 306] width 18 height 36
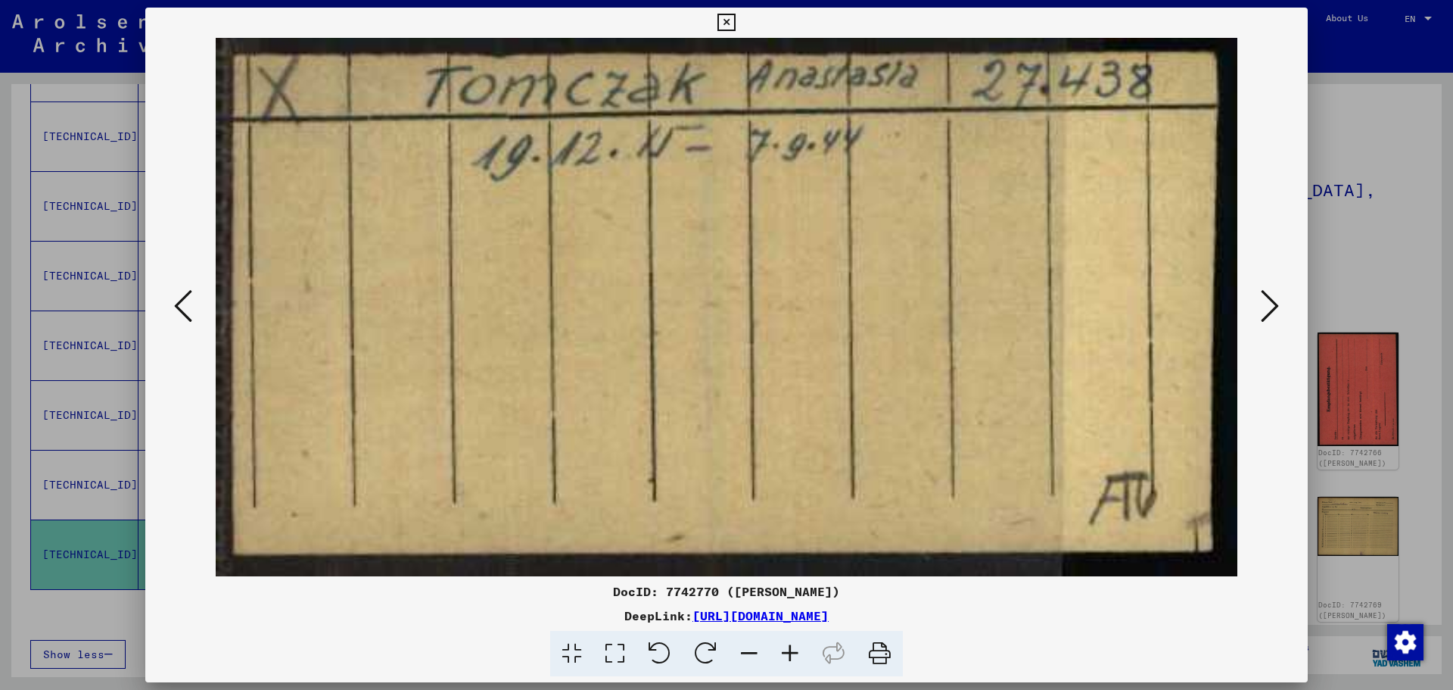
click at [1272, 305] on icon at bounding box center [1270, 306] width 18 height 36
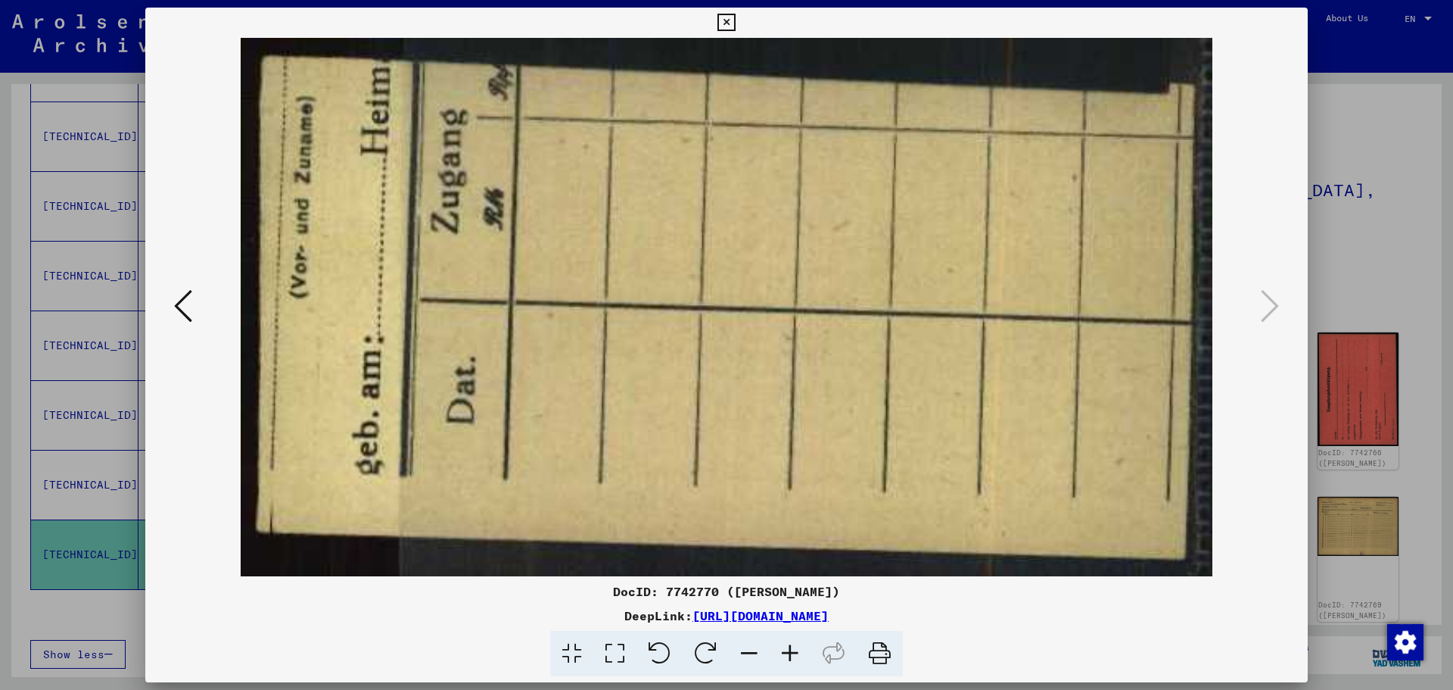
click at [729, 21] on icon at bounding box center [726, 23] width 17 height 18
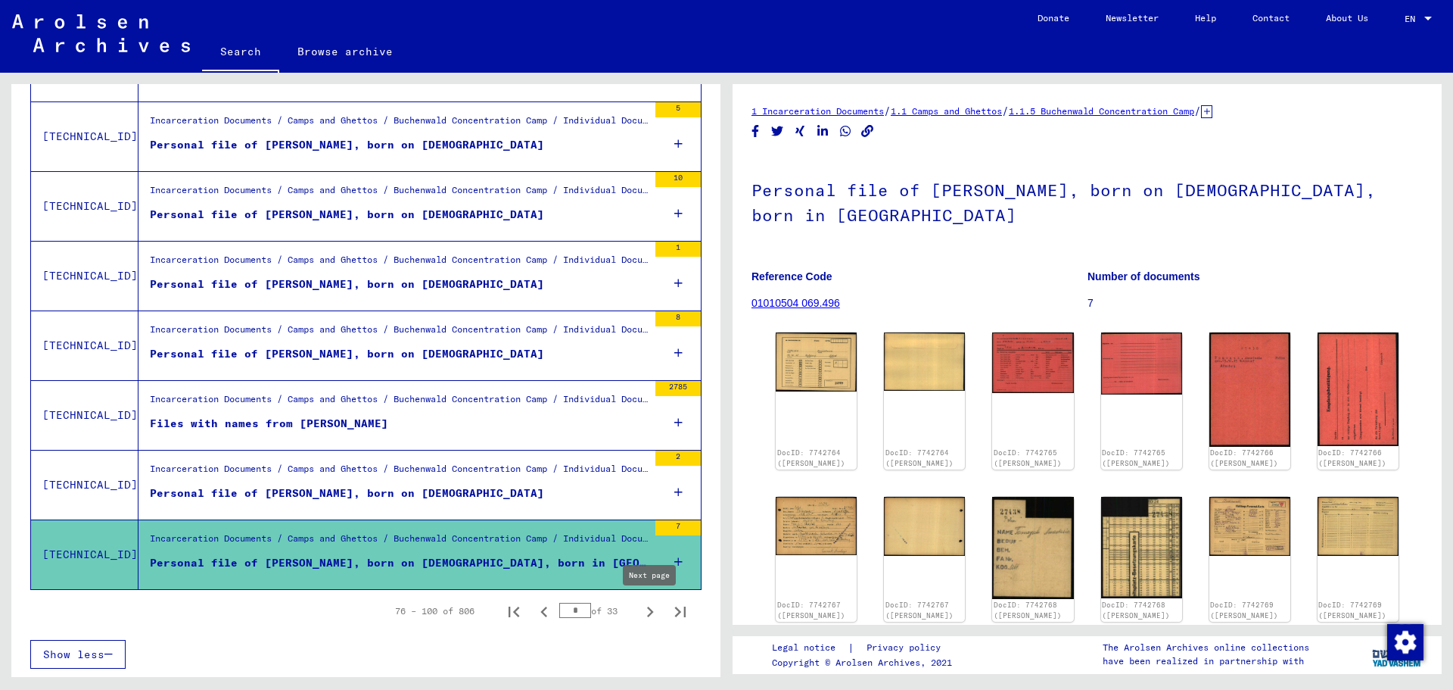
click at [651, 612] on icon "Next page" at bounding box center [650, 611] width 7 height 11
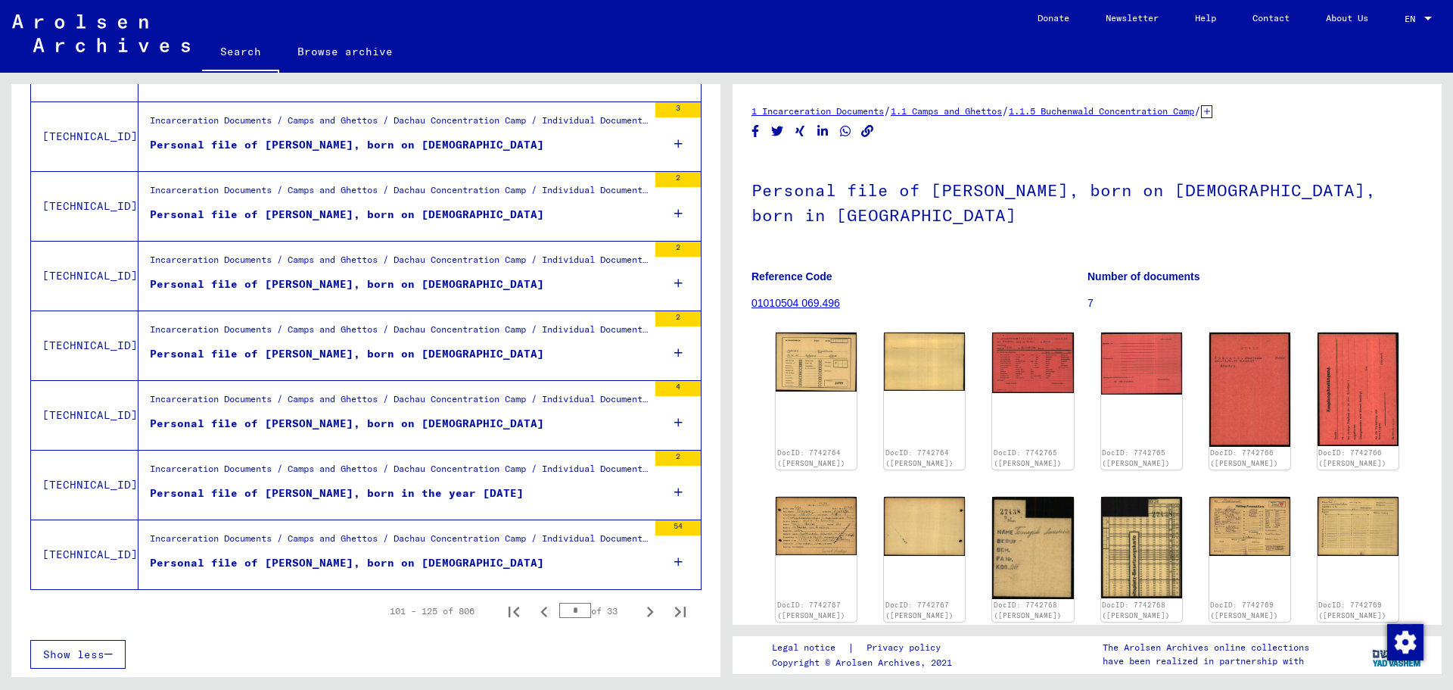
click at [428, 559] on div "Personal file of [PERSON_NAME], born on [DEMOGRAPHIC_DATA]" at bounding box center [347, 563] width 394 height 16
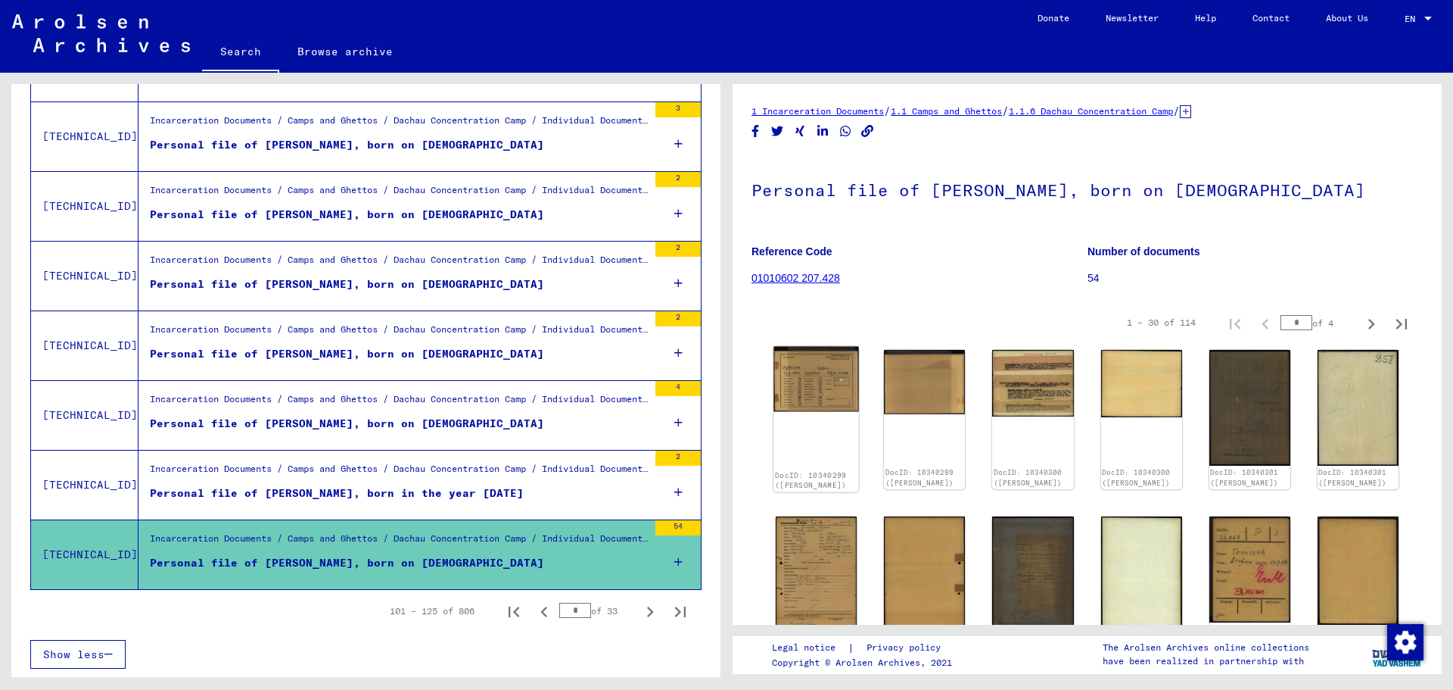
click at [819, 394] on img at bounding box center [817, 379] width 86 height 65
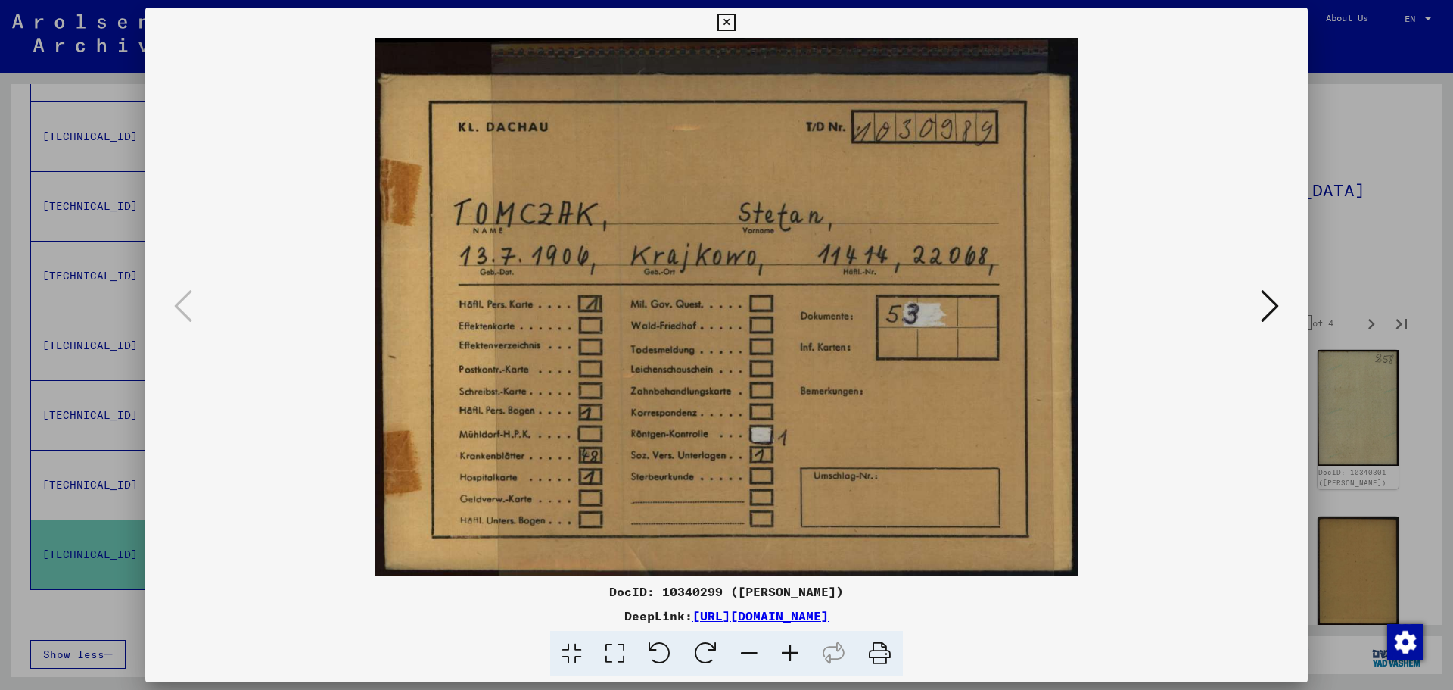
click at [1273, 306] on icon at bounding box center [1270, 306] width 18 height 36
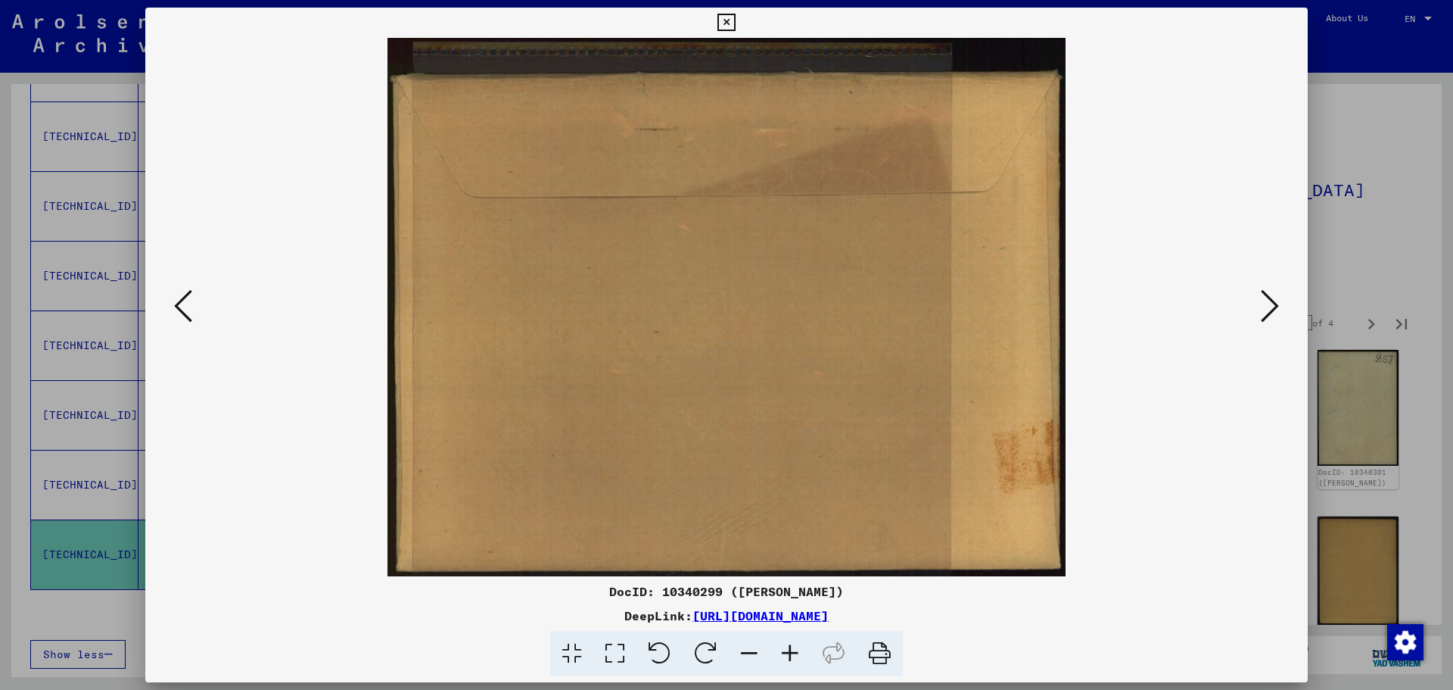
click at [1273, 306] on icon at bounding box center [1270, 306] width 18 height 36
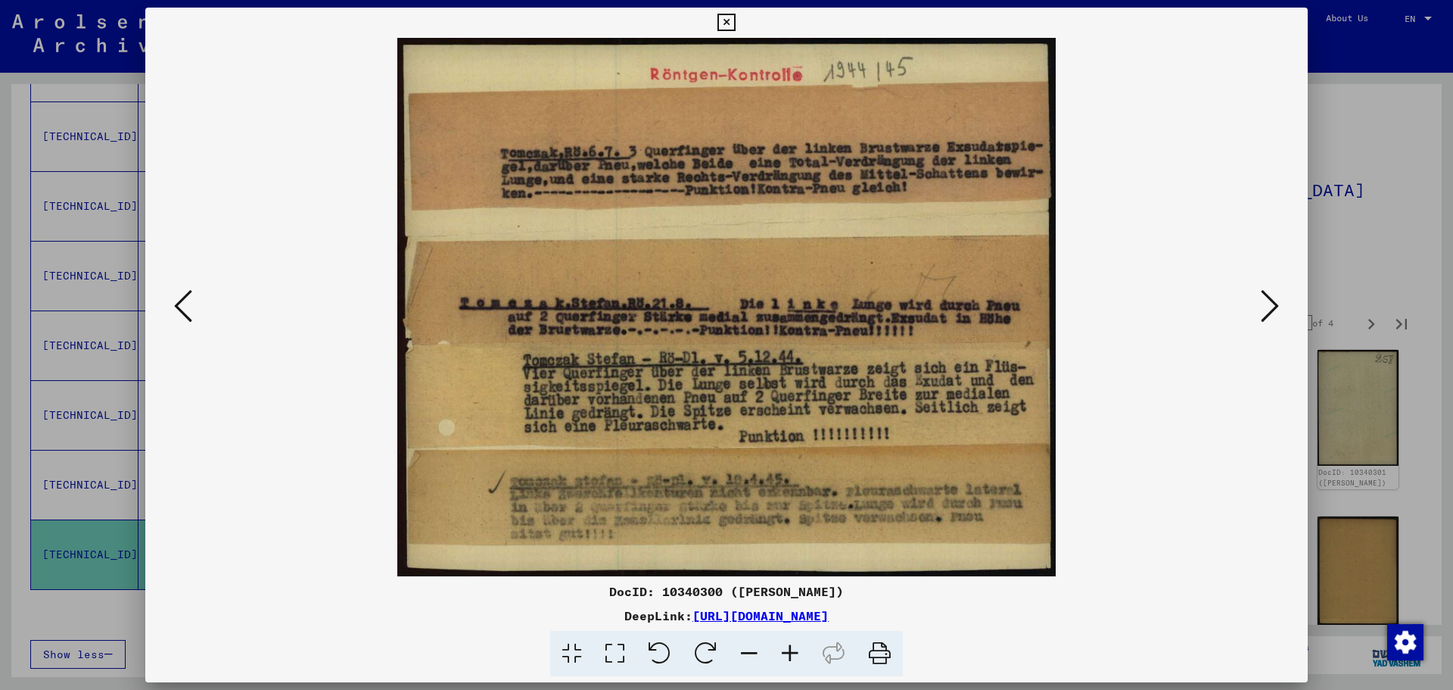
click at [1273, 306] on icon at bounding box center [1270, 306] width 18 height 36
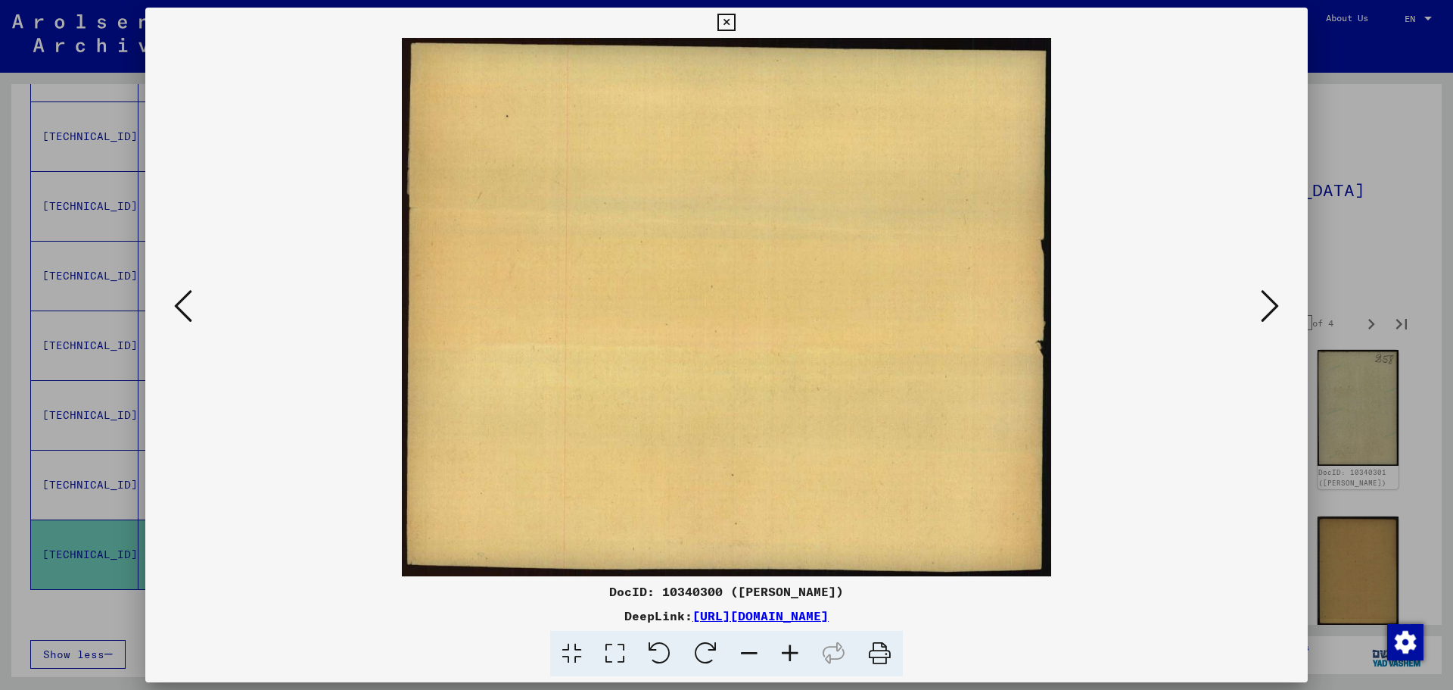
click at [1273, 306] on icon at bounding box center [1270, 306] width 18 height 36
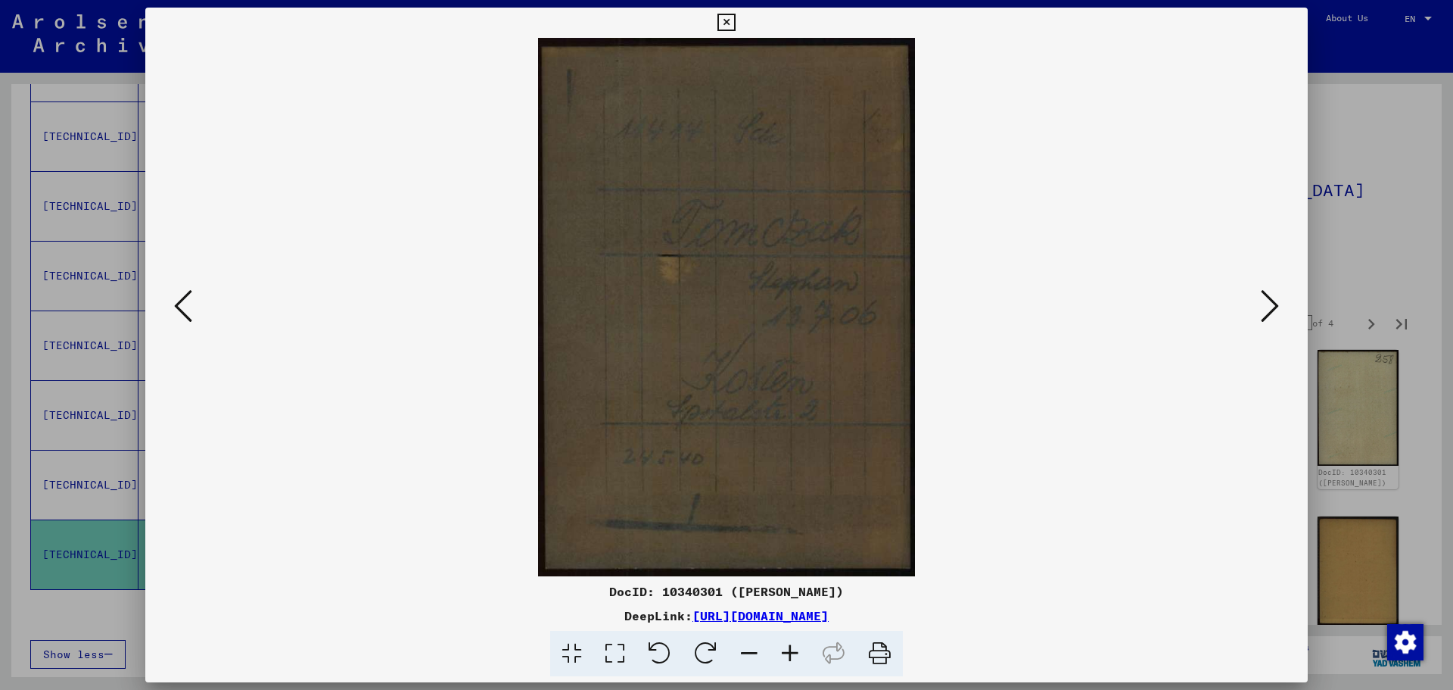
click at [1273, 306] on icon at bounding box center [1270, 306] width 18 height 36
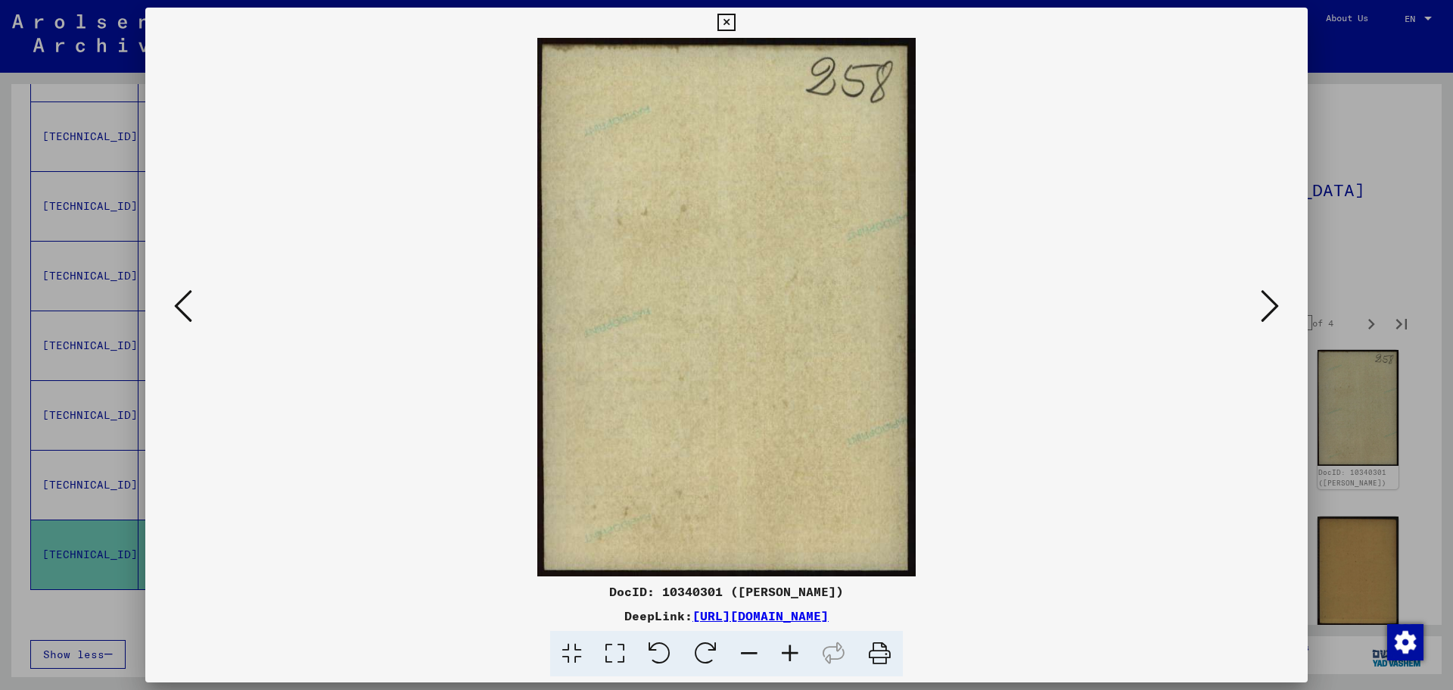
click at [1273, 306] on icon at bounding box center [1270, 306] width 18 height 36
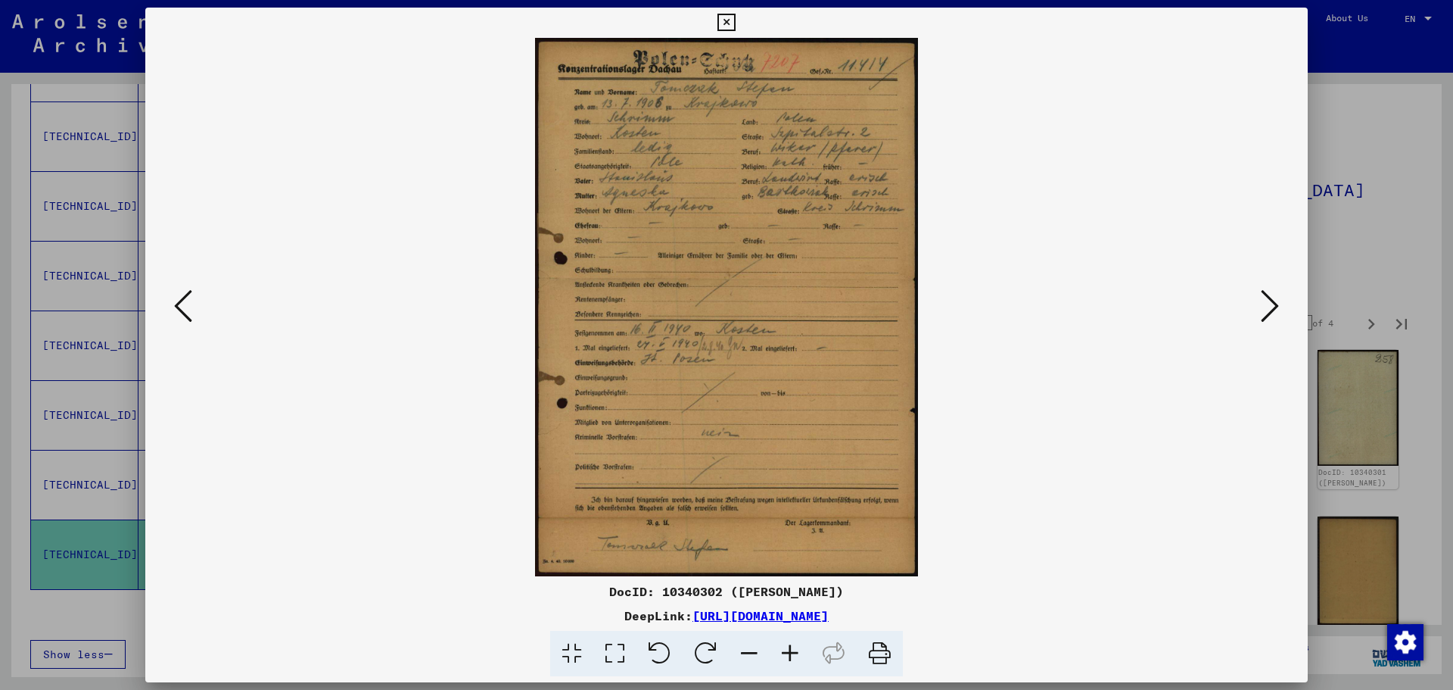
click at [1273, 306] on icon at bounding box center [1270, 306] width 18 height 36
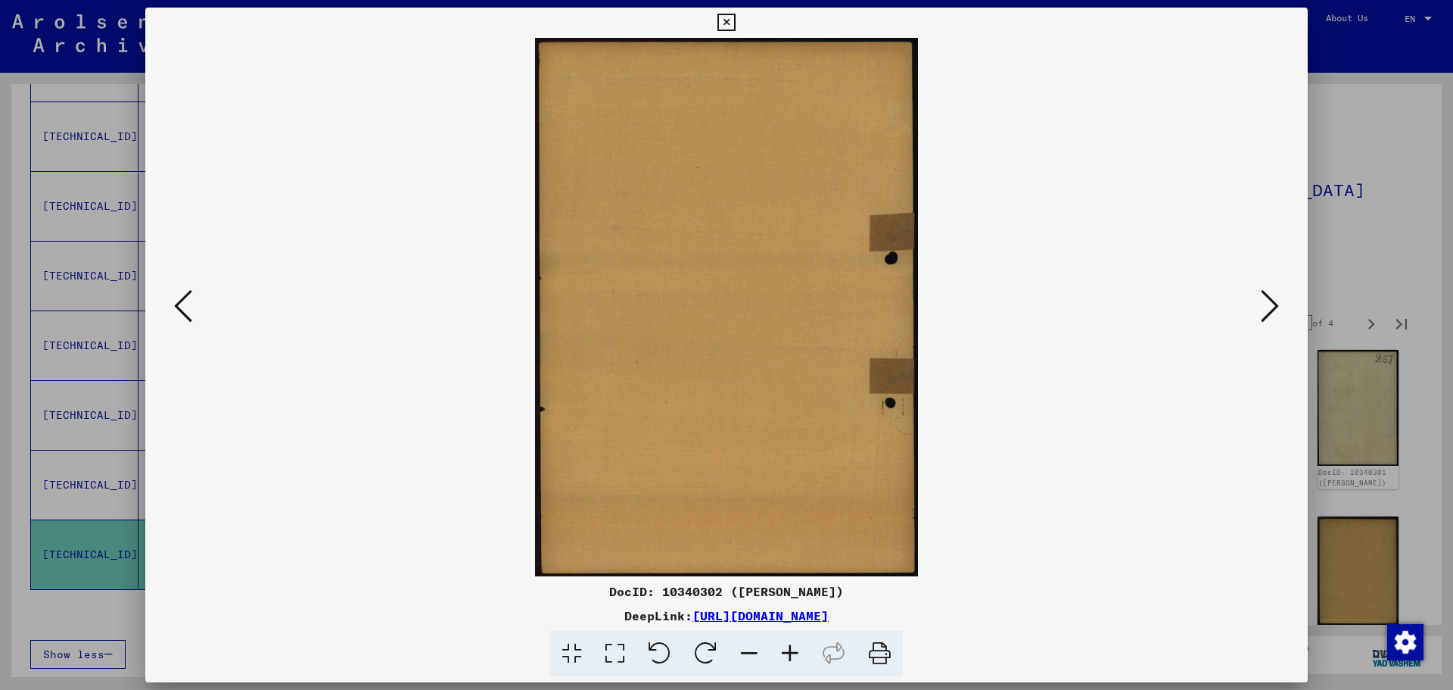
click at [1273, 306] on icon at bounding box center [1270, 306] width 18 height 36
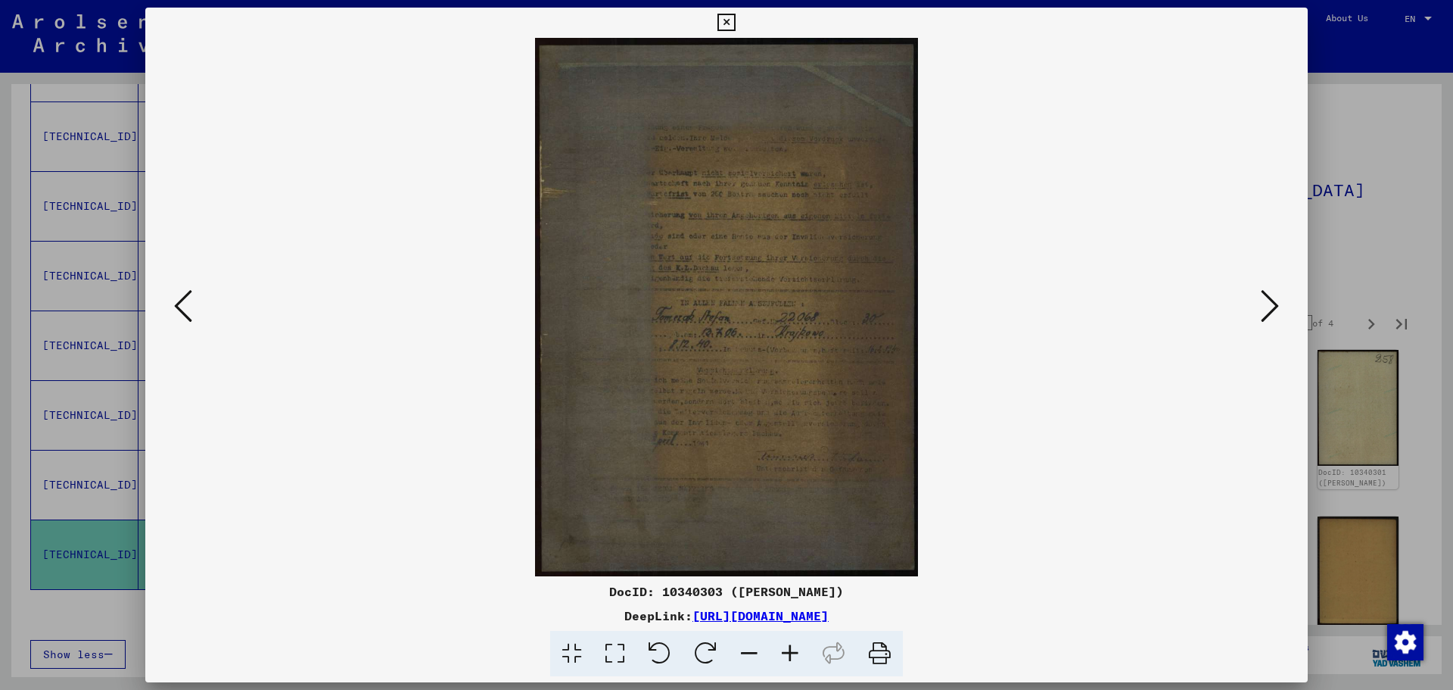
click at [1273, 306] on icon at bounding box center [1270, 306] width 18 height 36
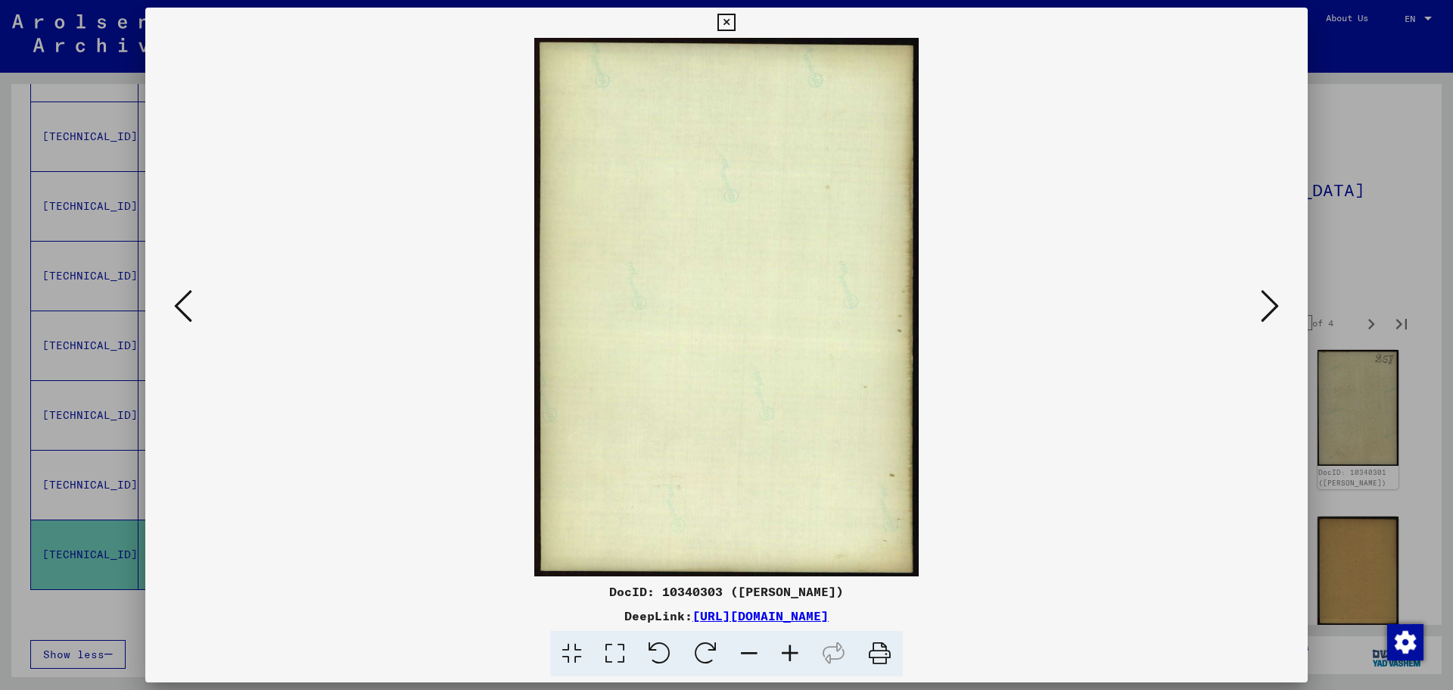
click at [1273, 306] on icon at bounding box center [1270, 306] width 18 height 36
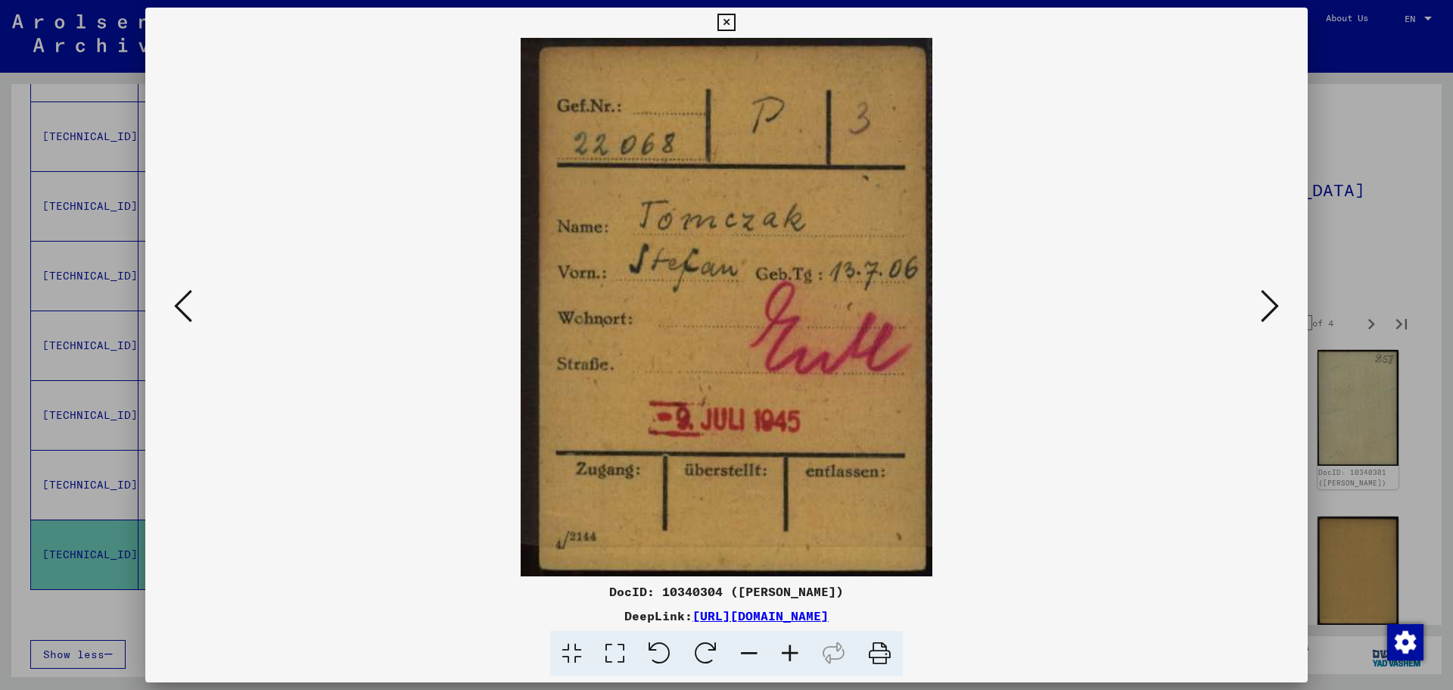
click at [1273, 306] on icon at bounding box center [1270, 306] width 18 height 36
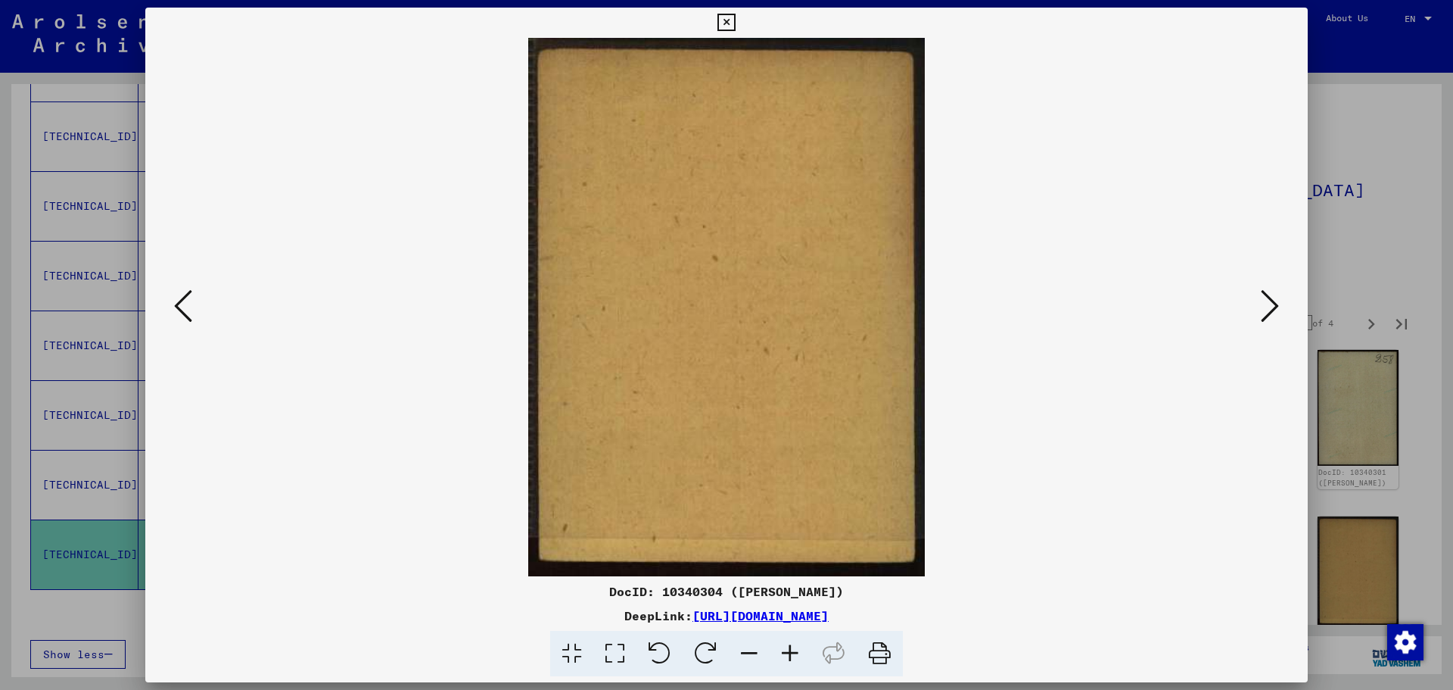
click at [1273, 306] on icon at bounding box center [1270, 306] width 18 height 36
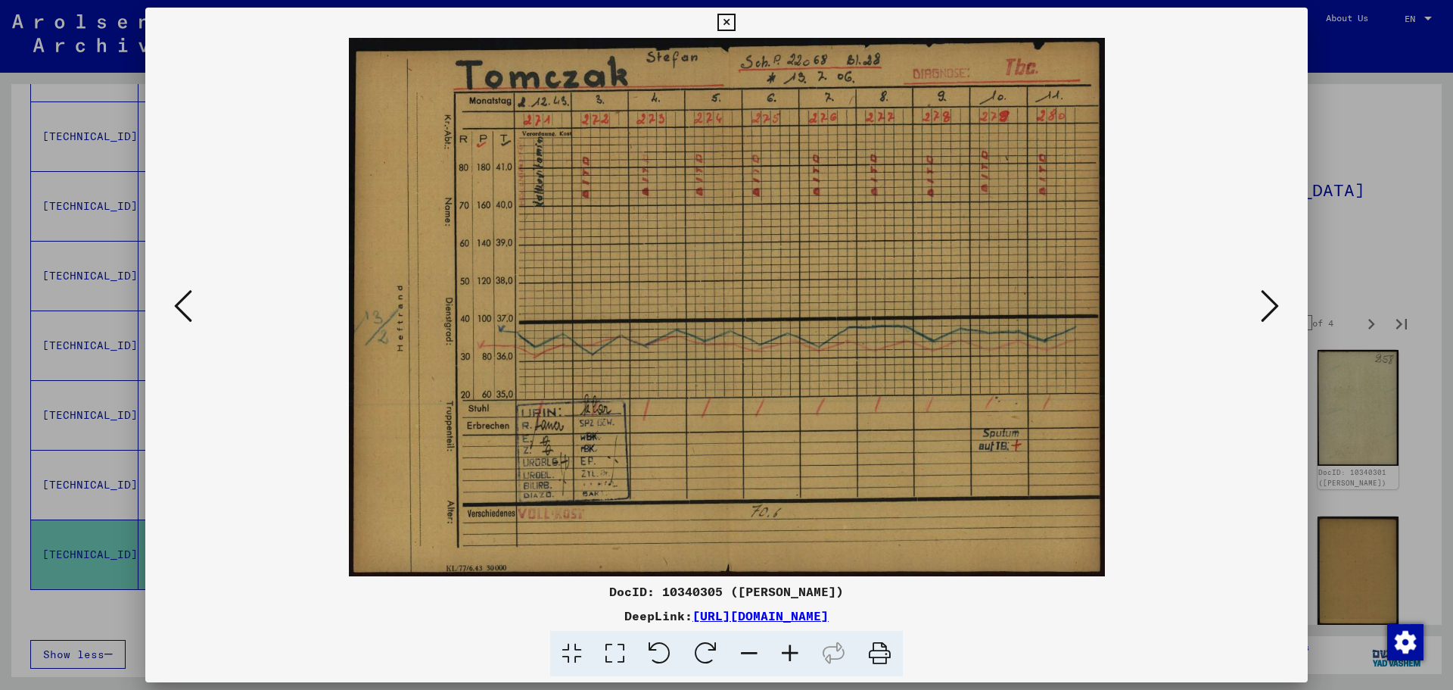
click at [1273, 306] on icon at bounding box center [1270, 306] width 18 height 36
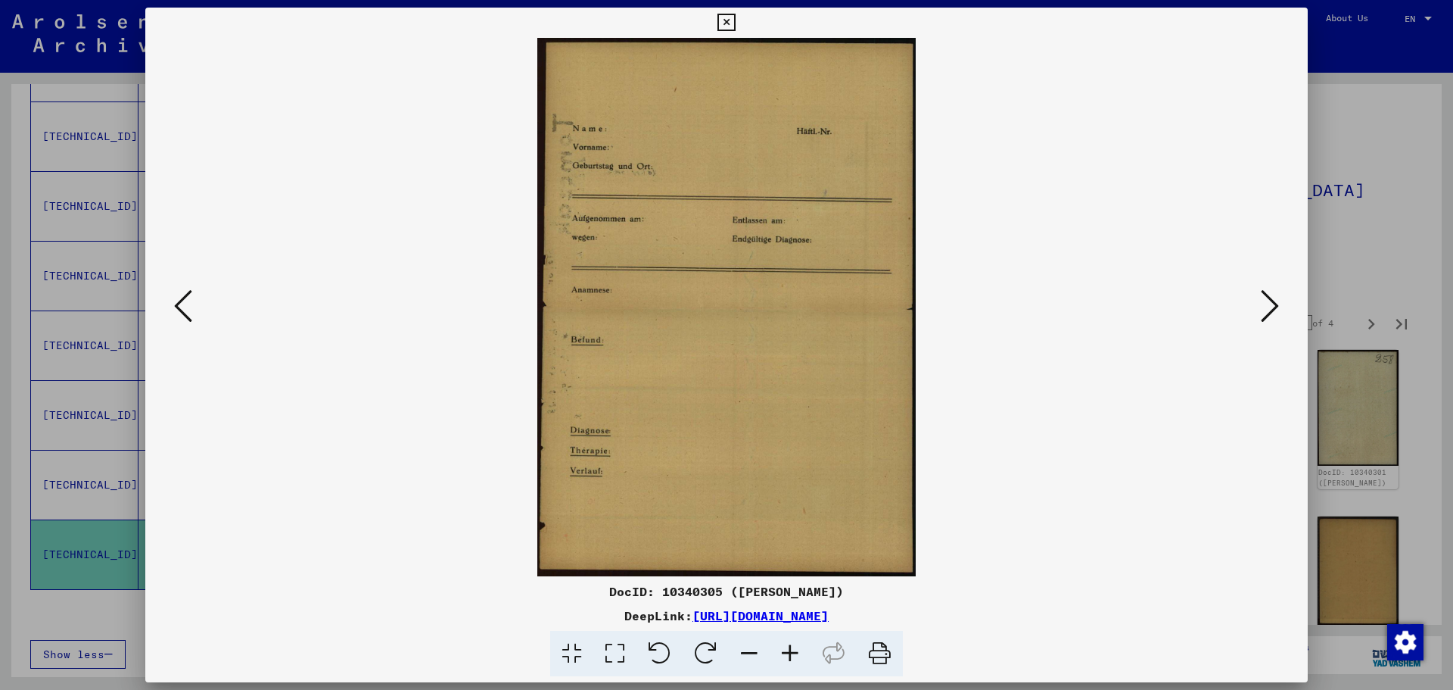
click at [1273, 306] on icon at bounding box center [1270, 306] width 18 height 36
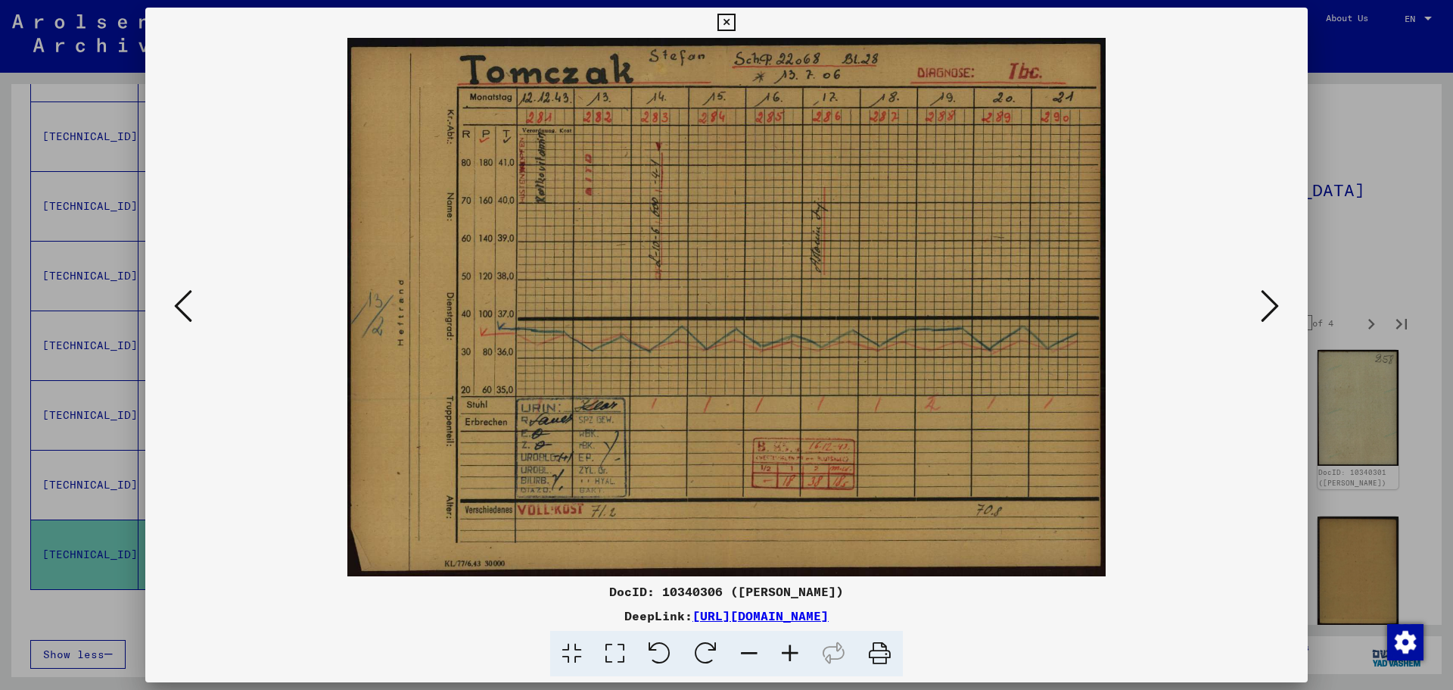
click at [1273, 306] on icon at bounding box center [1270, 306] width 18 height 36
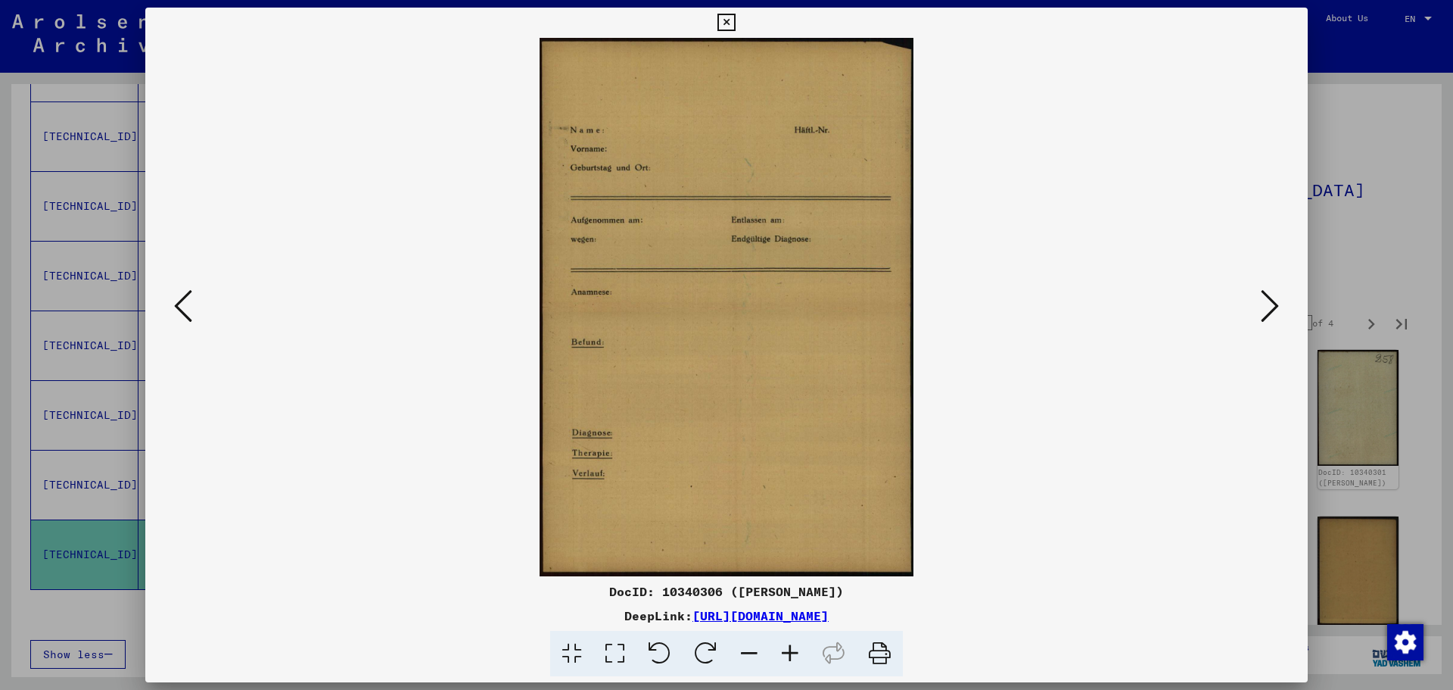
click at [1273, 306] on icon at bounding box center [1270, 306] width 18 height 36
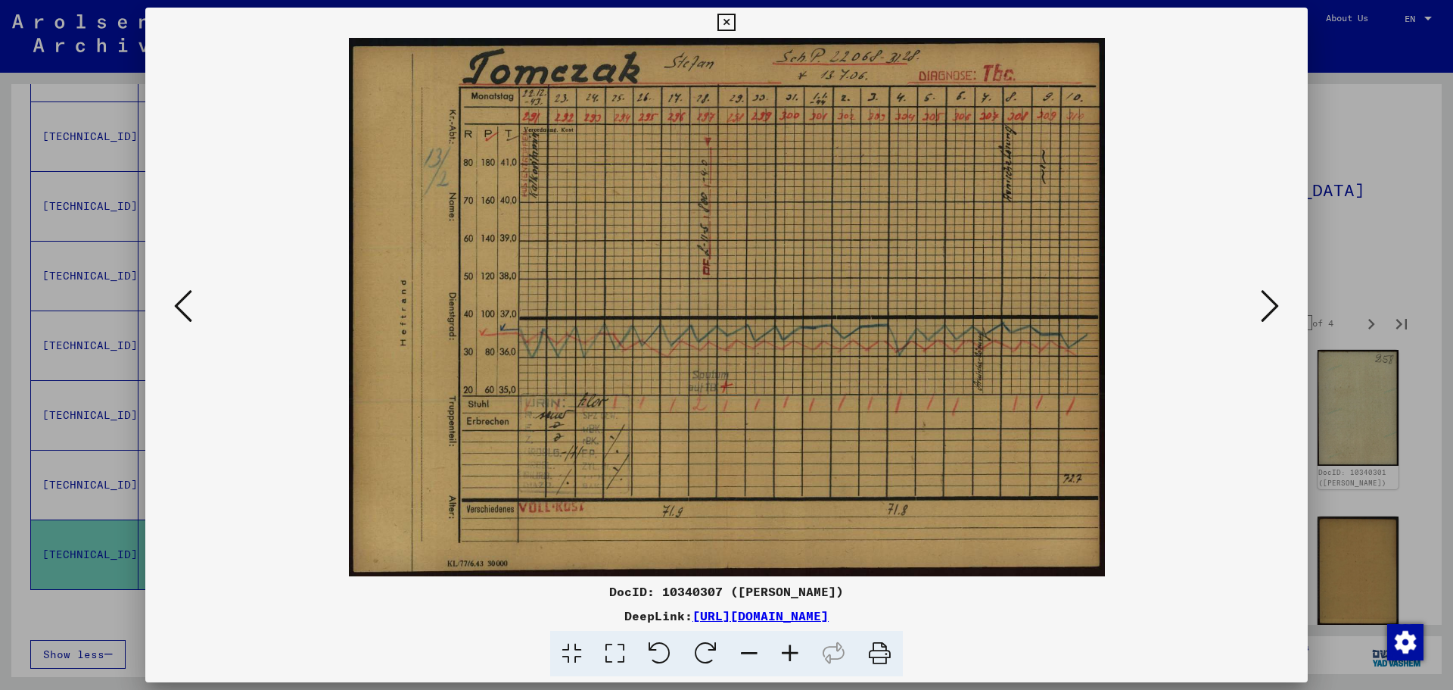
click at [1273, 306] on icon at bounding box center [1270, 306] width 18 height 36
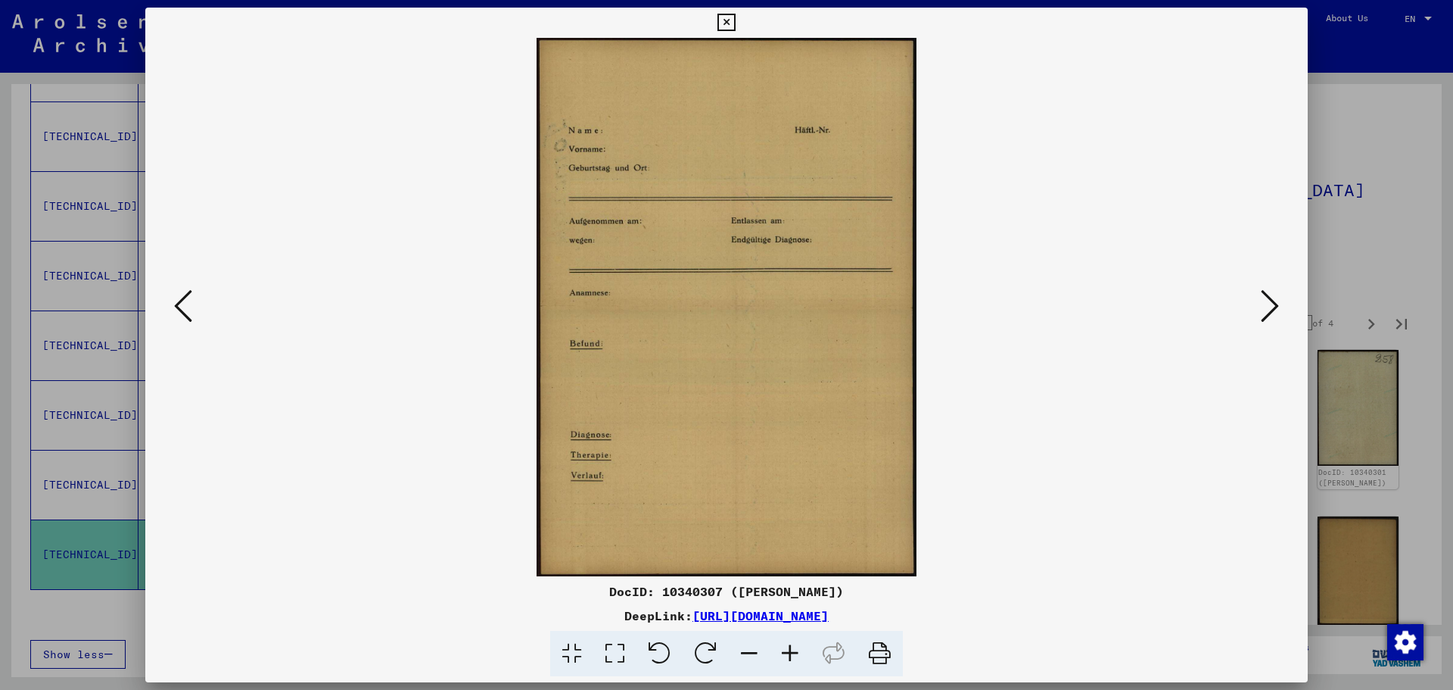
click at [1273, 306] on icon at bounding box center [1270, 306] width 18 height 36
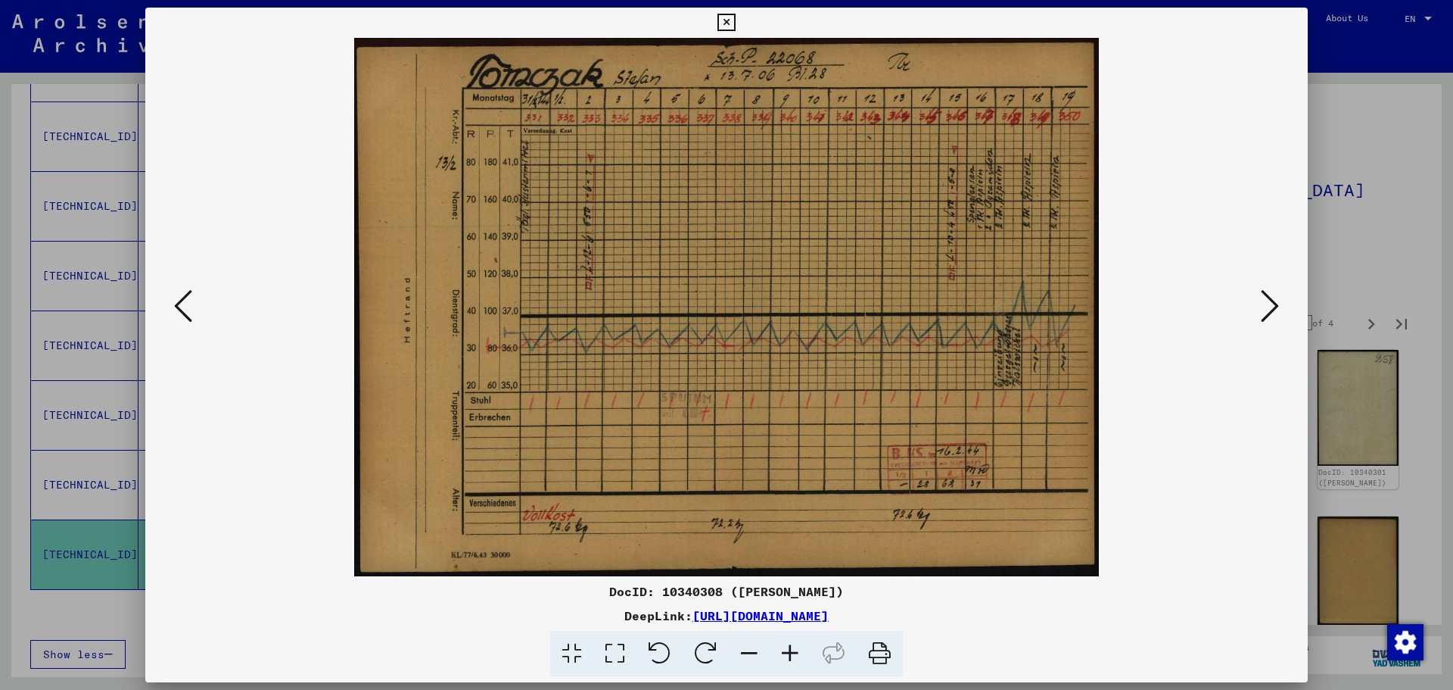
click at [728, 23] on icon at bounding box center [726, 23] width 17 height 18
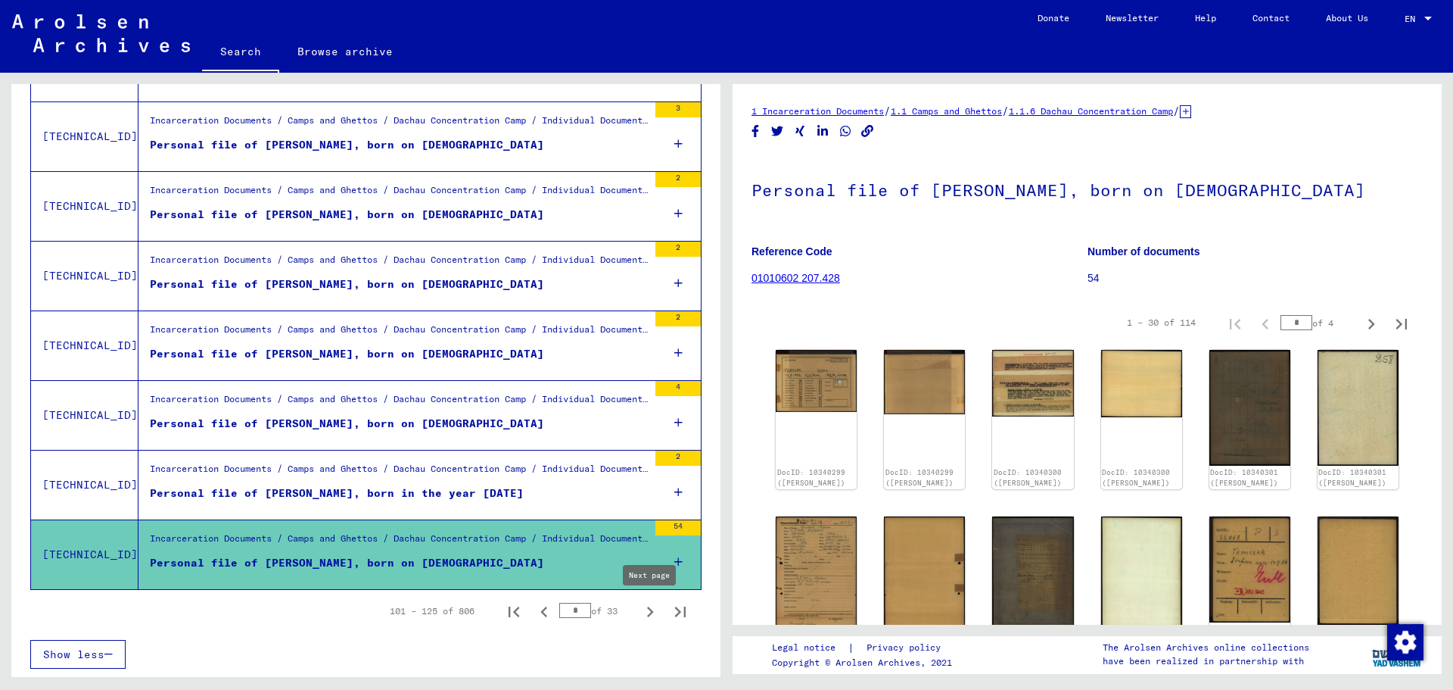
click at [650, 613] on icon "Next page" at bounding box center [650, 611] width 7 height 11
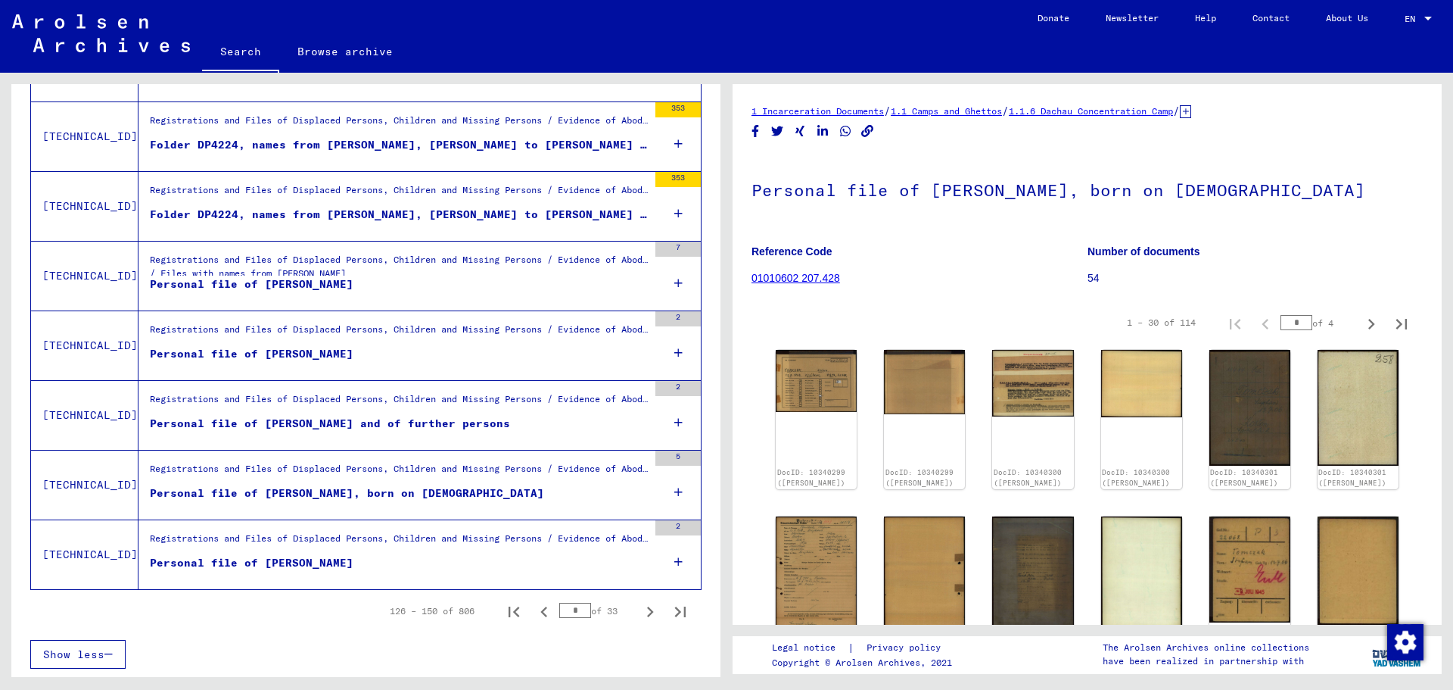
click at [650, 613] on icon "Next page" at bounding box center [650, 611] width 7 height 11
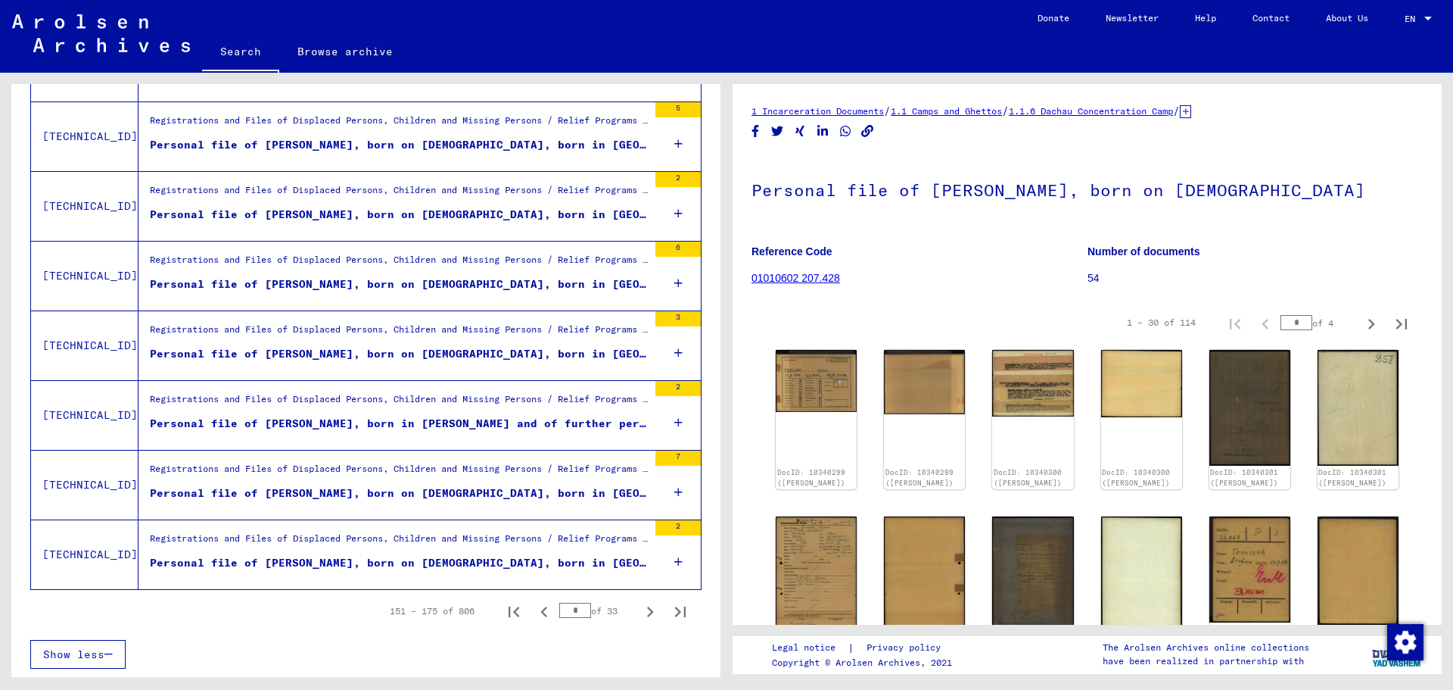
click at [650, 613] on icon "Next page" at bounding box center [650, 611] width 7 height 11
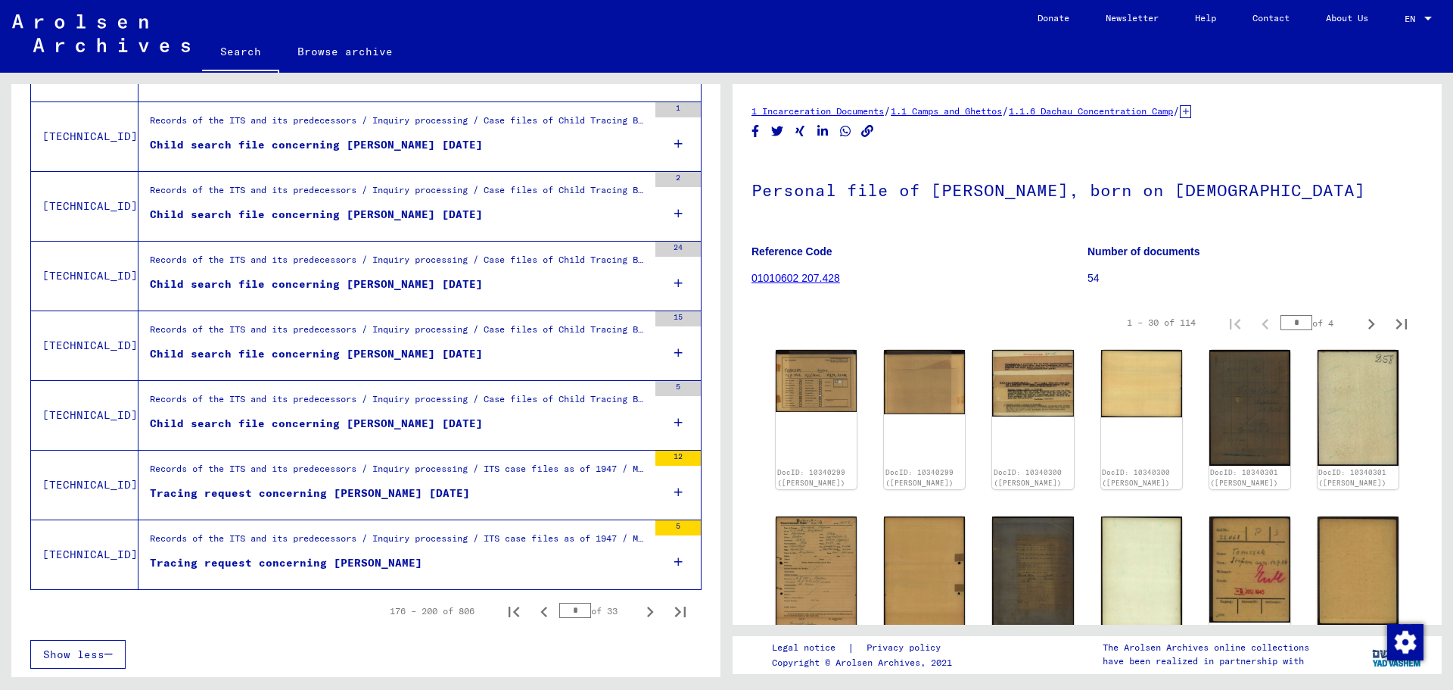
click at [650, 613] on icon "Next page" at bounding box center [650, 611] width 7 height 11
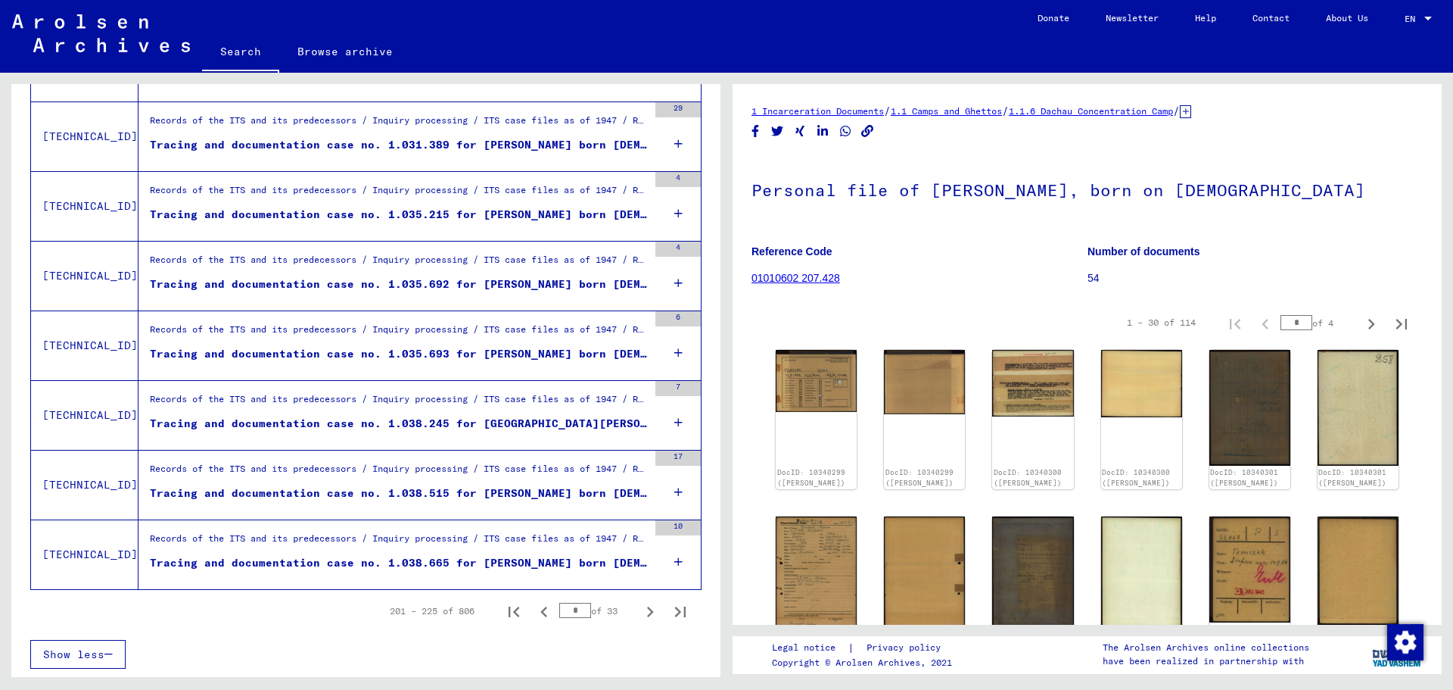
click at [650, 613] on icon "Next page" at bounding box center [650, 611] width 7 height 11
click at [500, 421] on div "Tracing and documentation case no. 1.188.625 for [PERSON_NAME] born [DEMOGRAPHI…" at bounding box center [399, 424] width 498 height 16
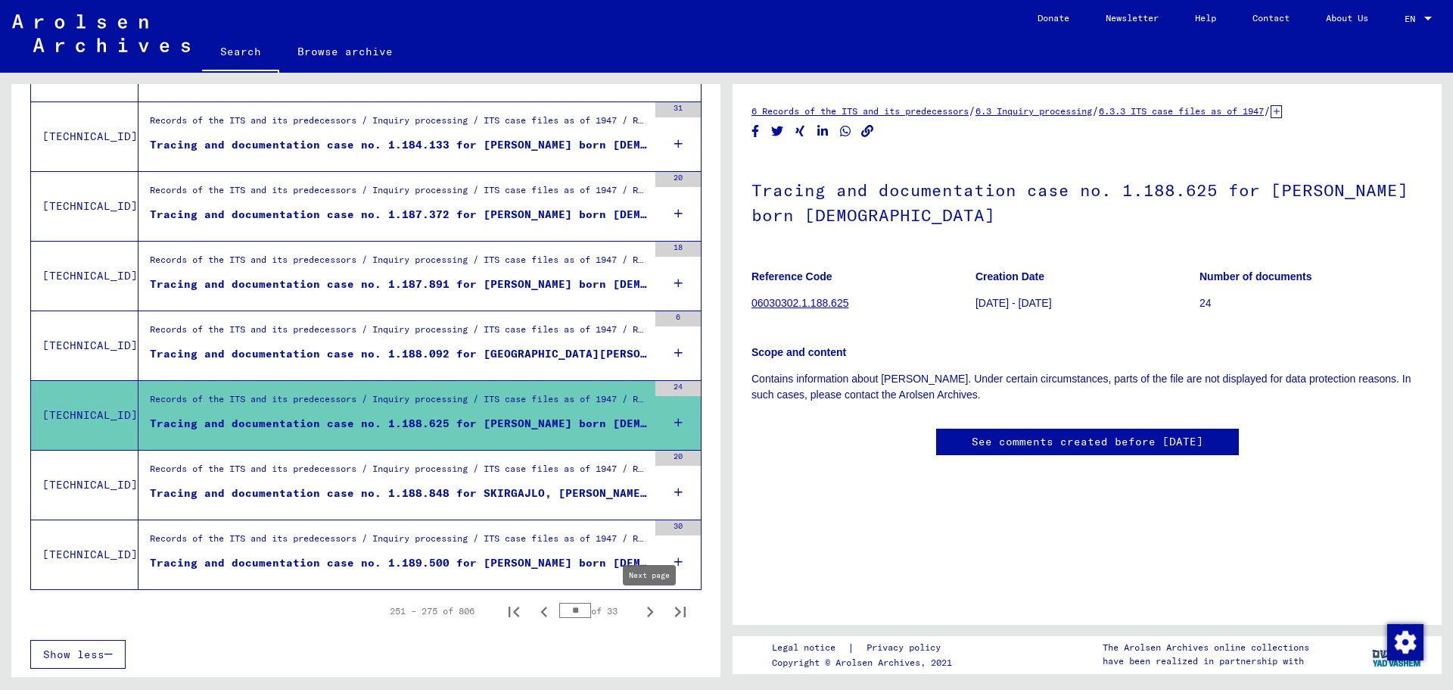
click at [649, 612] on icon "Next page" at bounding box center [650, 611] width 21 height 21
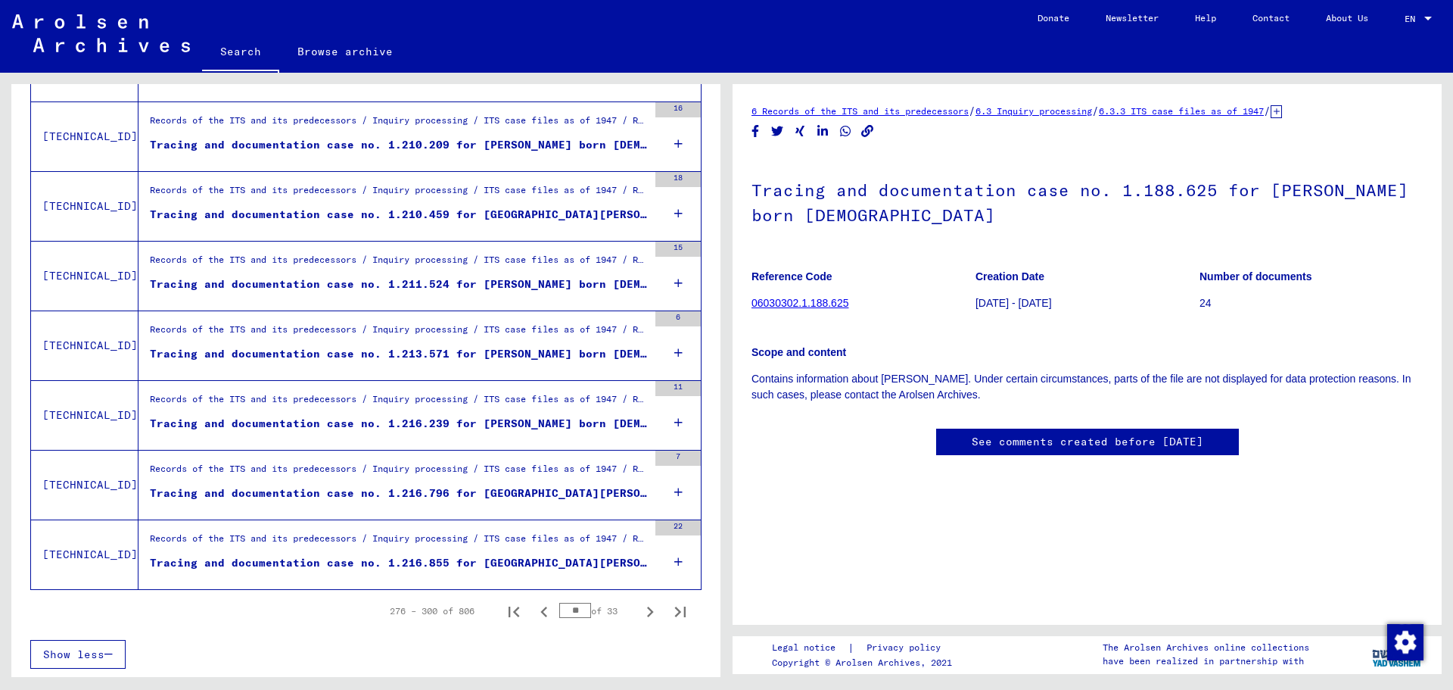
click at [649, 612] on icon "Next page" at bounding box center [650, 611] width 21 height 21
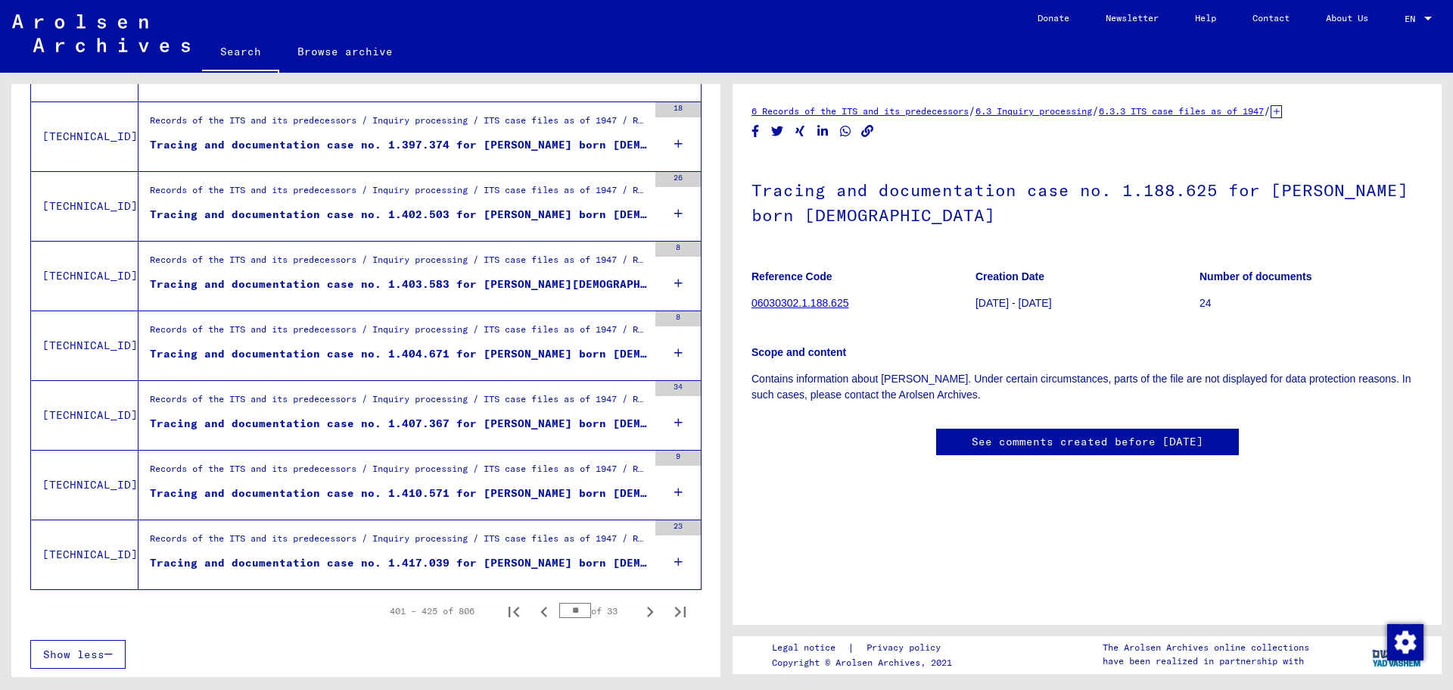
click at [649, 612] on icon "Next page" at bounding box center [650, 611] width 21 height 21
click at [500, 494] on div "Tracing and documentation case no. 1.526.473 for [PERSON_NAME] born [DEMOGRAPHI…" at bounding box center [399, 493] width 498 height 16
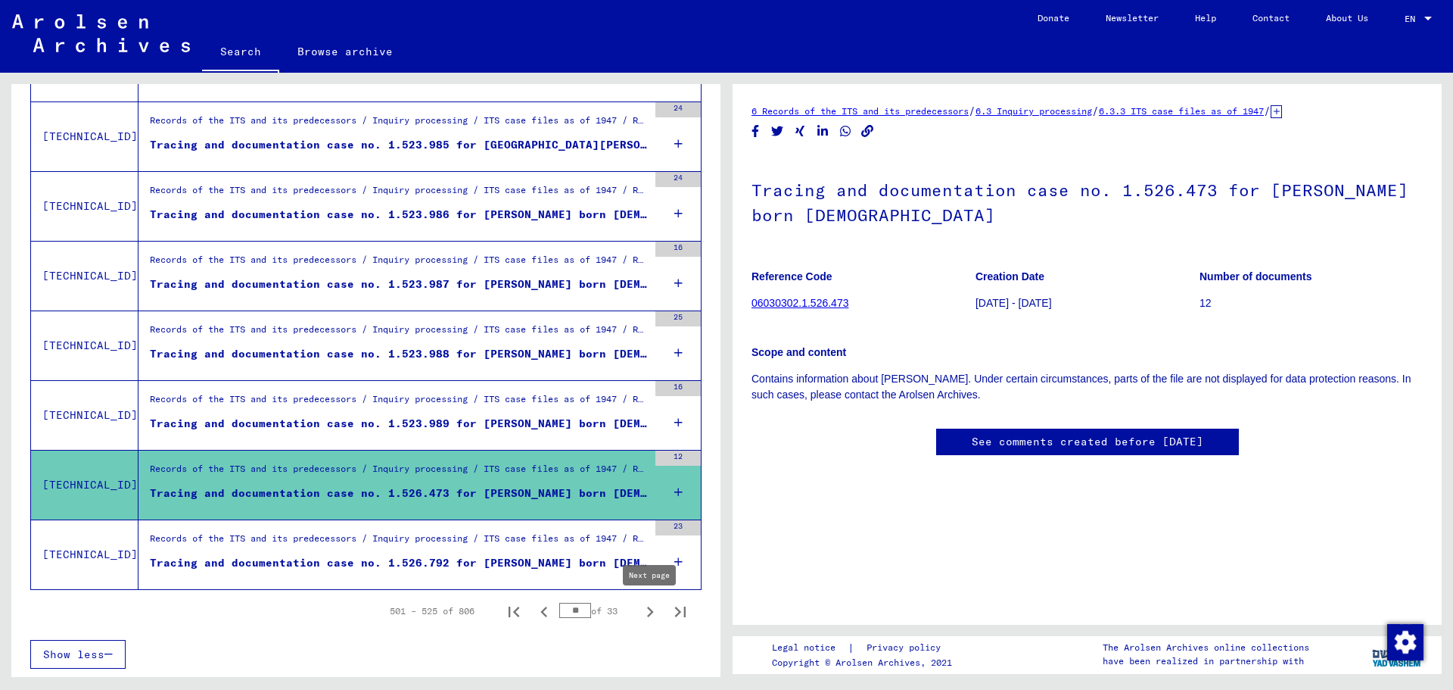
click at [649, 612] on icon "Next page" at bounding box center [650, 611] width 21 height 21
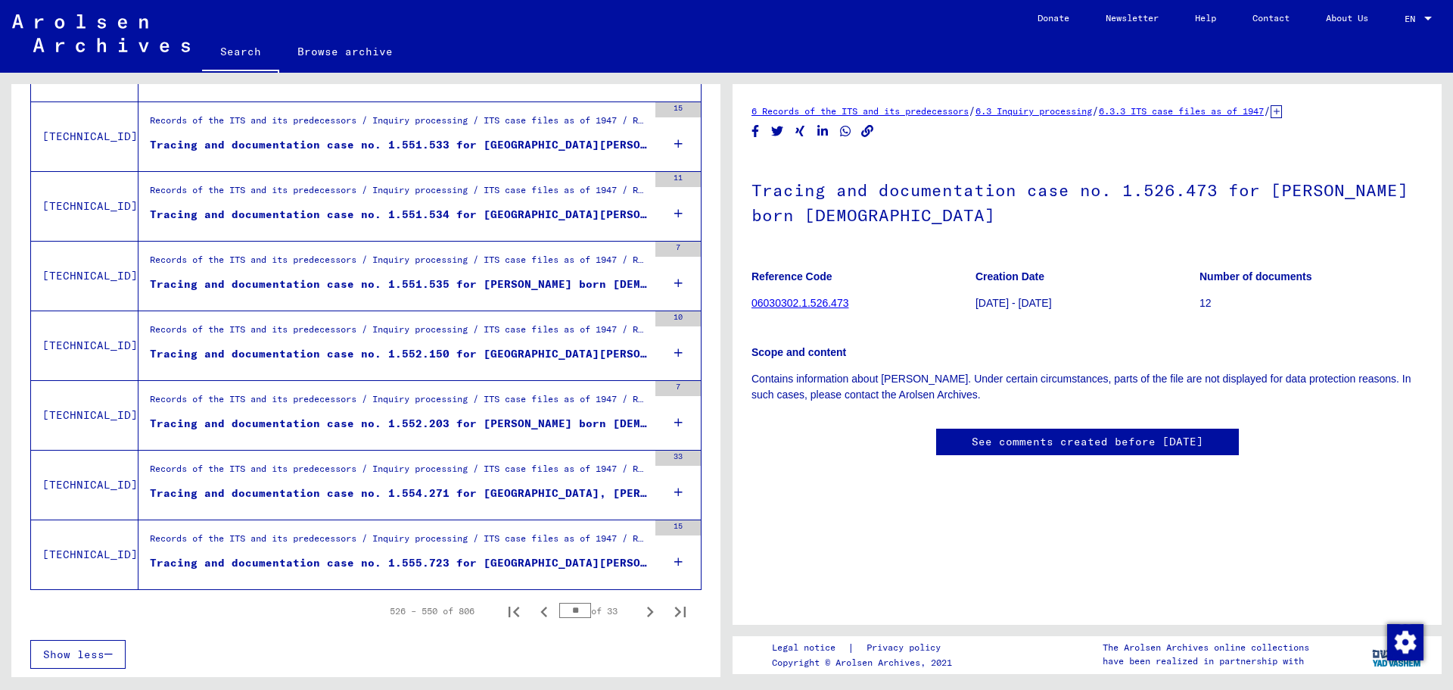
click at [649, 612] on icon "Next page" at bounding box center [650, 611] width 21 height 21
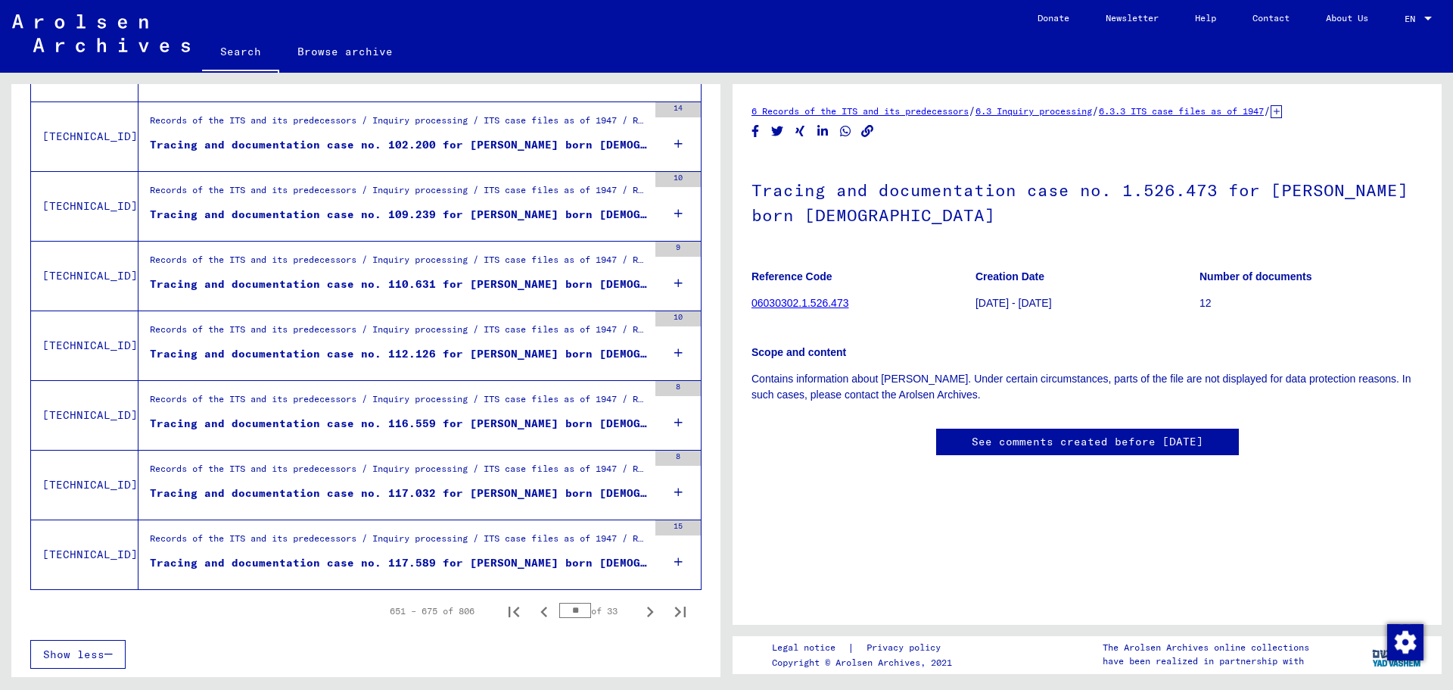
click at [649, 612] on icon "Next page" at bounding box center [650, 611] width 21 height 21
click at [553, 564] on div "Tracing and documentation case no. 5.091.740 for [PERSON_NAME] born [DEMOGRAPHI…" at bounding box center [399, 563] width 498 height 16
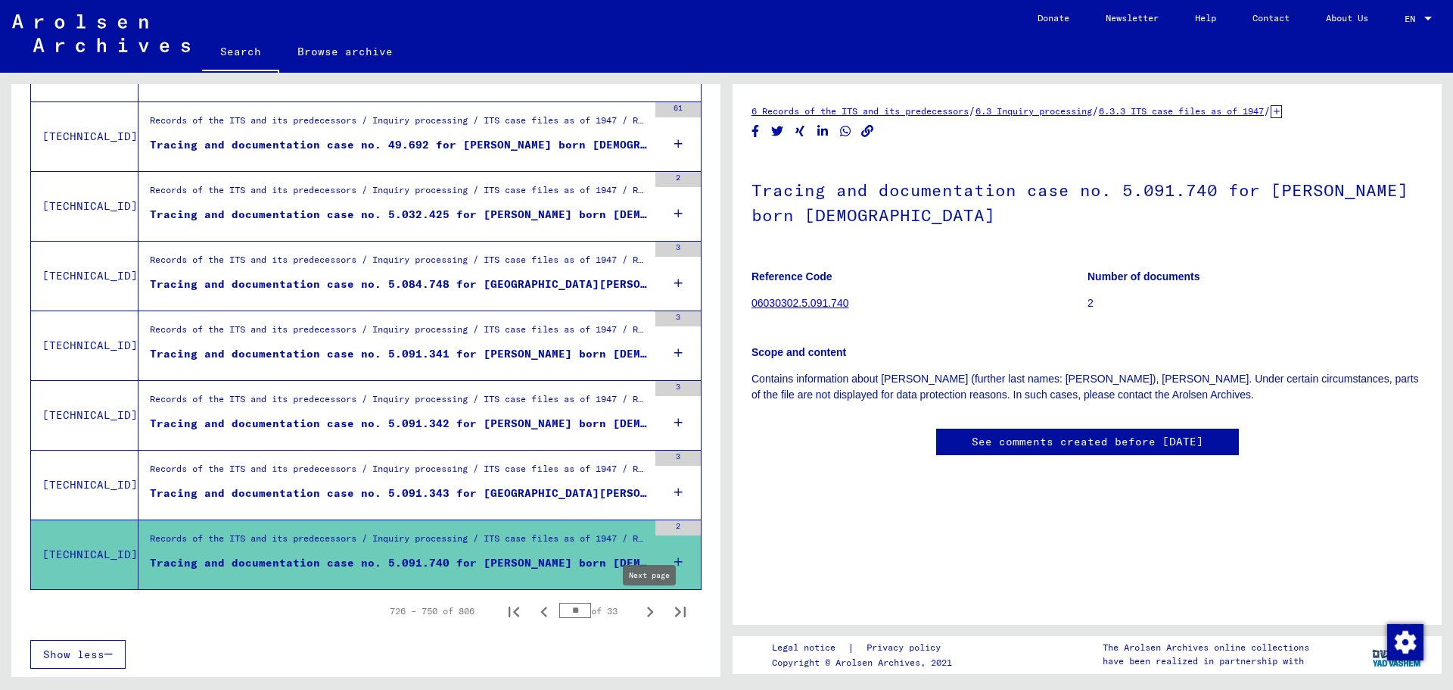
click at [651, 611] on icon "Next page" at bounding box center [650, 611] width 7 height 11
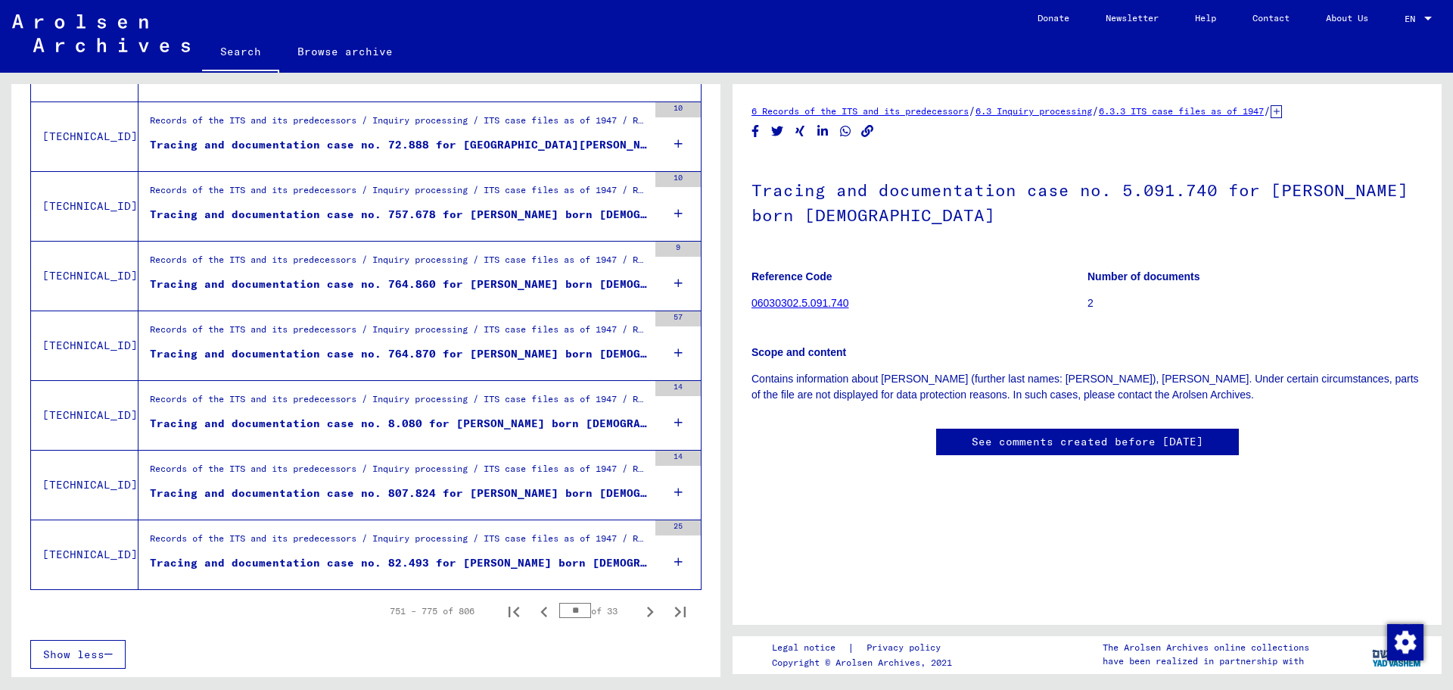
click at [651, 611] on icon "Next page" at bounding box center [650, 611] width 7 height 11
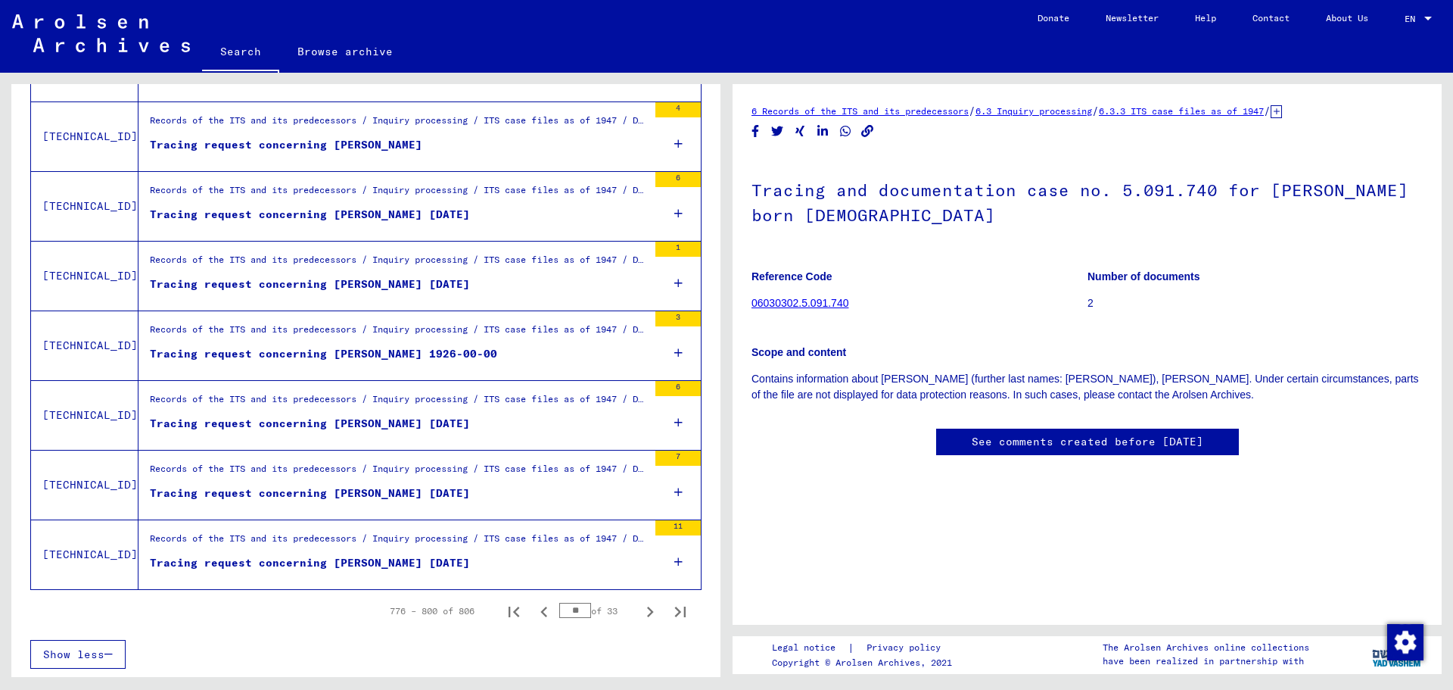
click at [651, 611] on icon "Next page" at bounding box center [650, 611] width 7 height 11
type input "**"
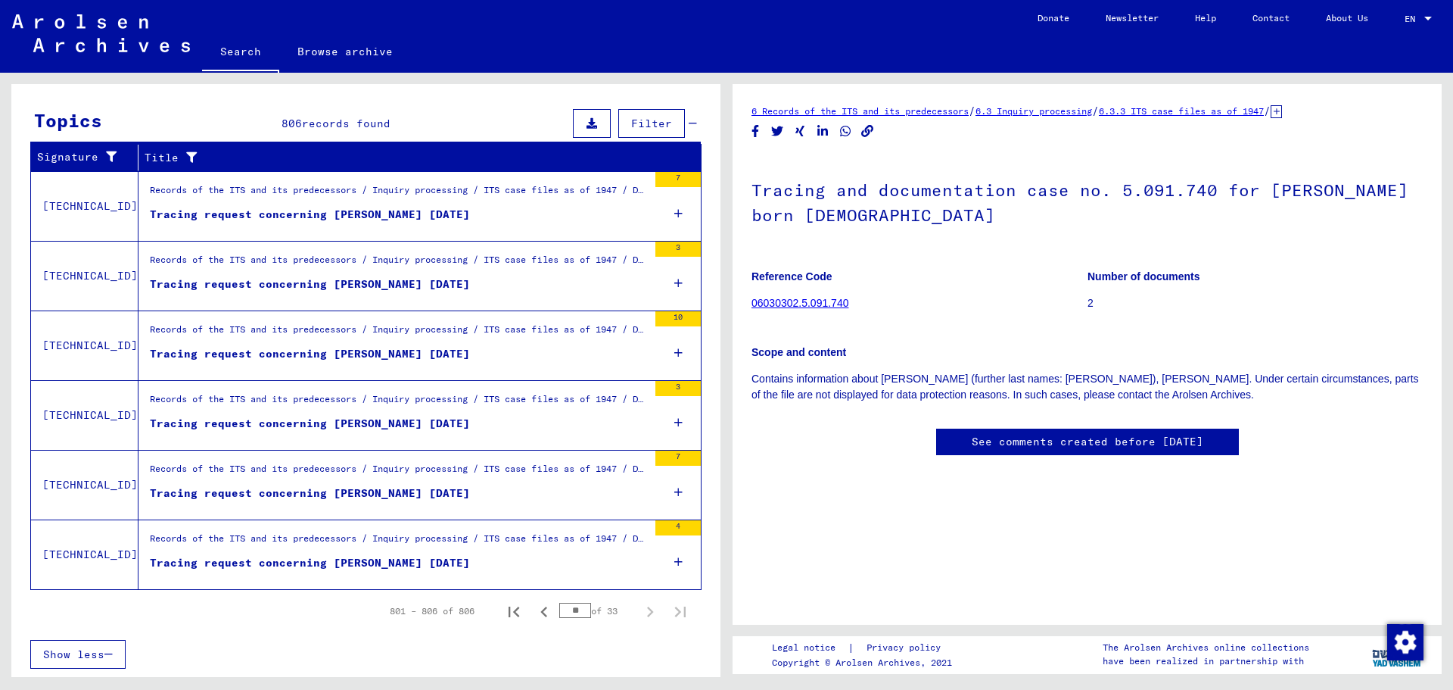
scroll to position [208, 0]
click at [326, 155] on div "Title" at bounding box center [408, 158] width 527 height 16
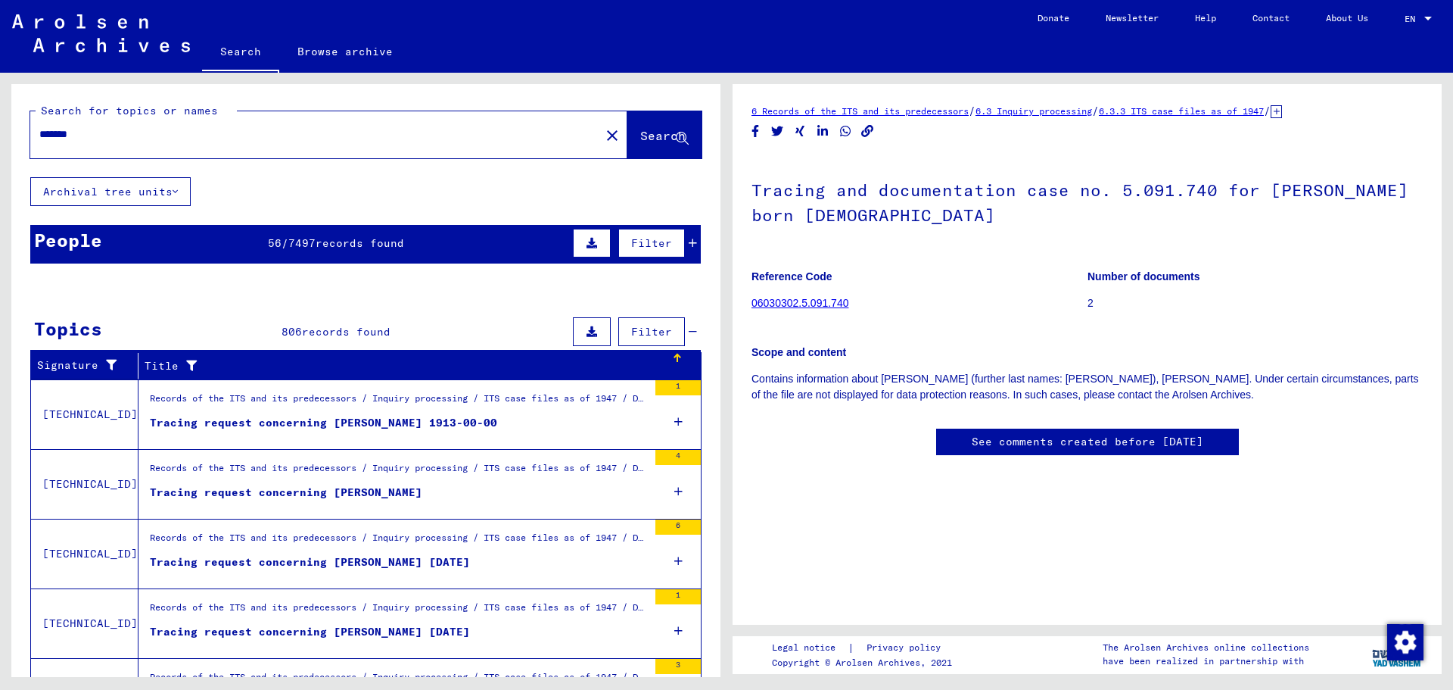
click at [646, 134] on span "Search" at bounding box center [662, 135] width 45 height 15
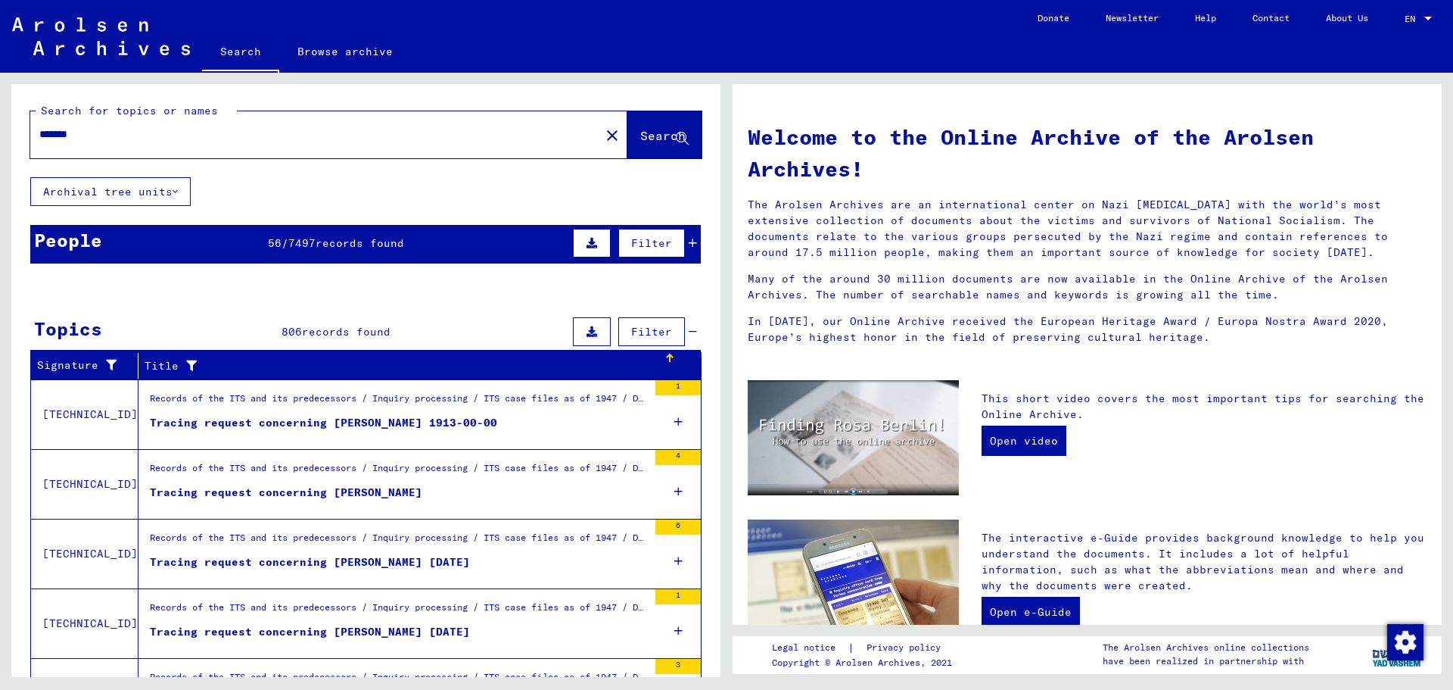
click at [282, 249] on span "/" at bounding box center [285, 243] width 7 height 14
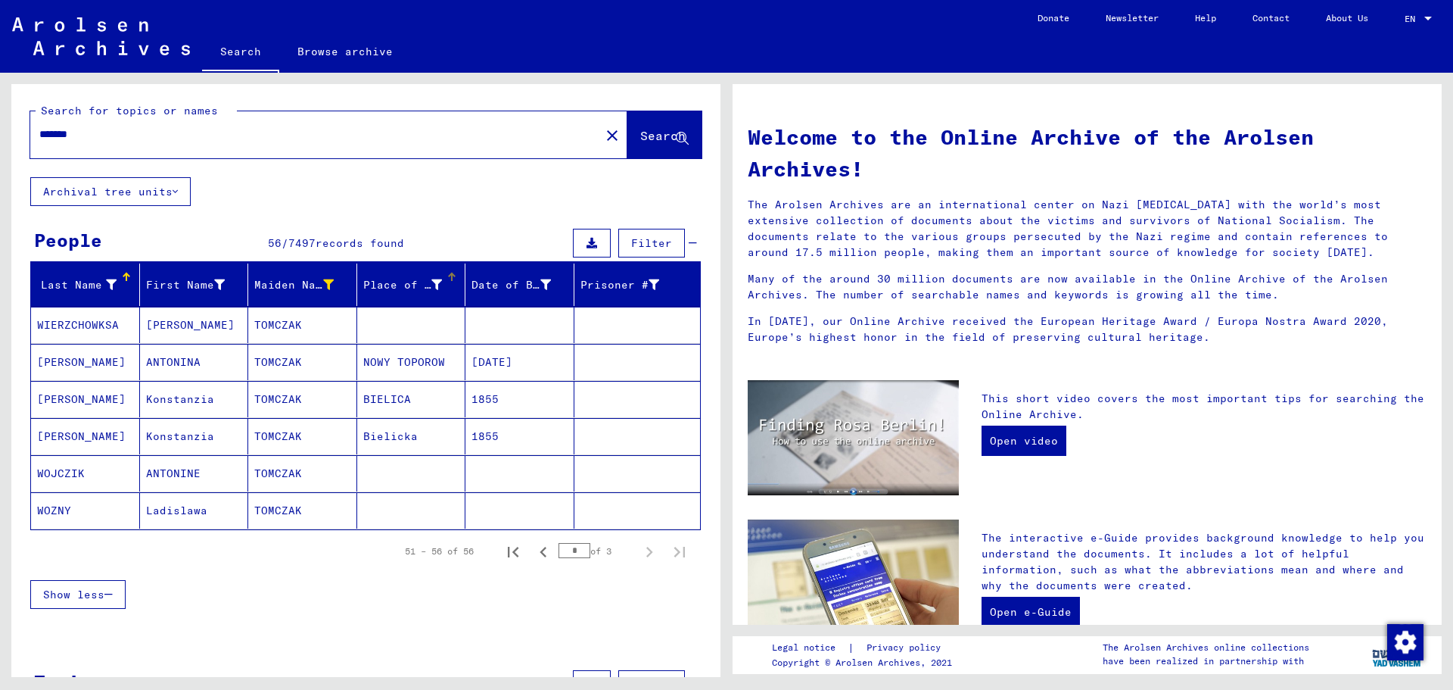
click at [435, 285] on icon at bounding box center [436, 284] width 11 height 11
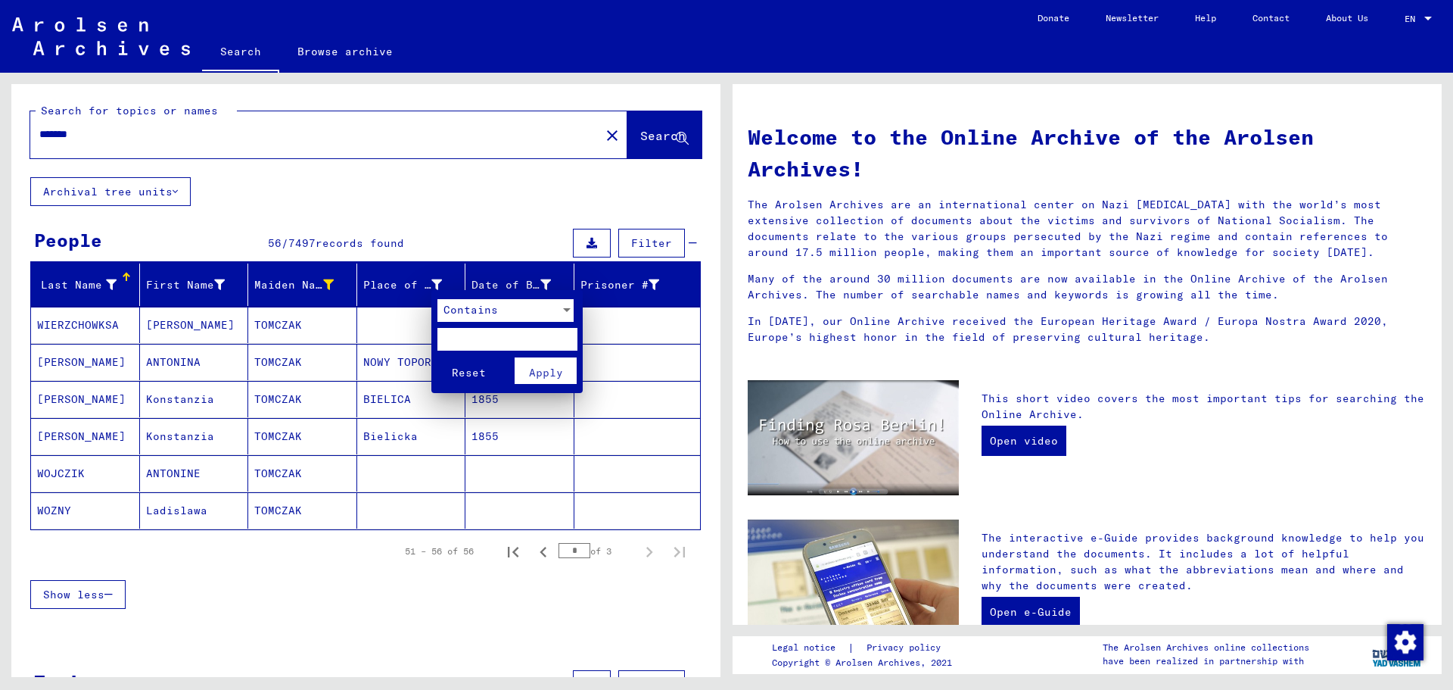
click at [453, 341] on input "text" at bounding box center [508, 339] width 140 height 23
type input "********"
click at [552, 369] on span "Apply" at bounding box center [546, 373] width 34 height 14
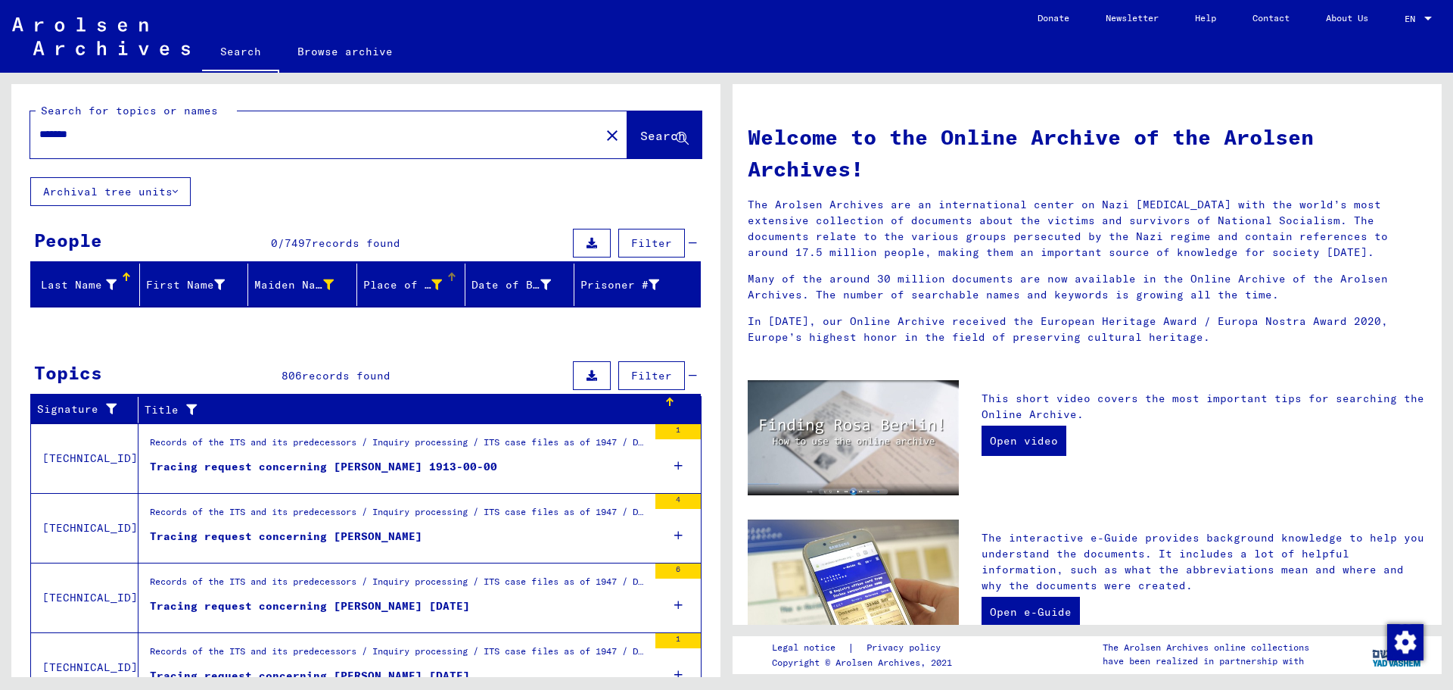
click at [429, 408] on div "Title" at bounding box center [404, 410] width 519 height 16
click at [673, 172] on div "Search for topics or names ******* close Search" at bounding box center [365, 130] width 709 height 93
click at [640, 129] on span "Search" at bounding box center [662, 135] width 45 height 15
click at [245, 51] on link "Search" at bounding box center [240, 52] width 77 height 39
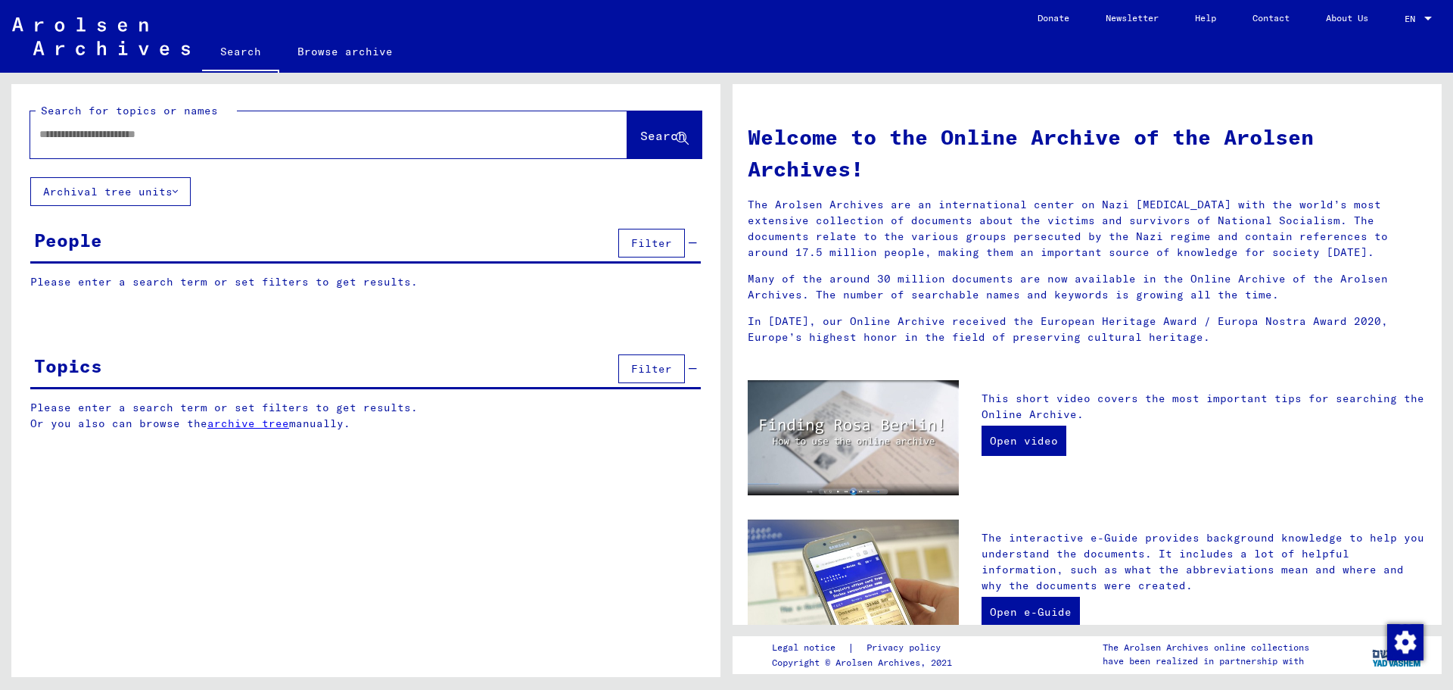
click at [66, 134] on input "text" at bounding box center [310, 134] width 543 height 16
type input "*******"
click at [640, 135] on span "Search" at bounding box center [662, 135] width 45 height 15
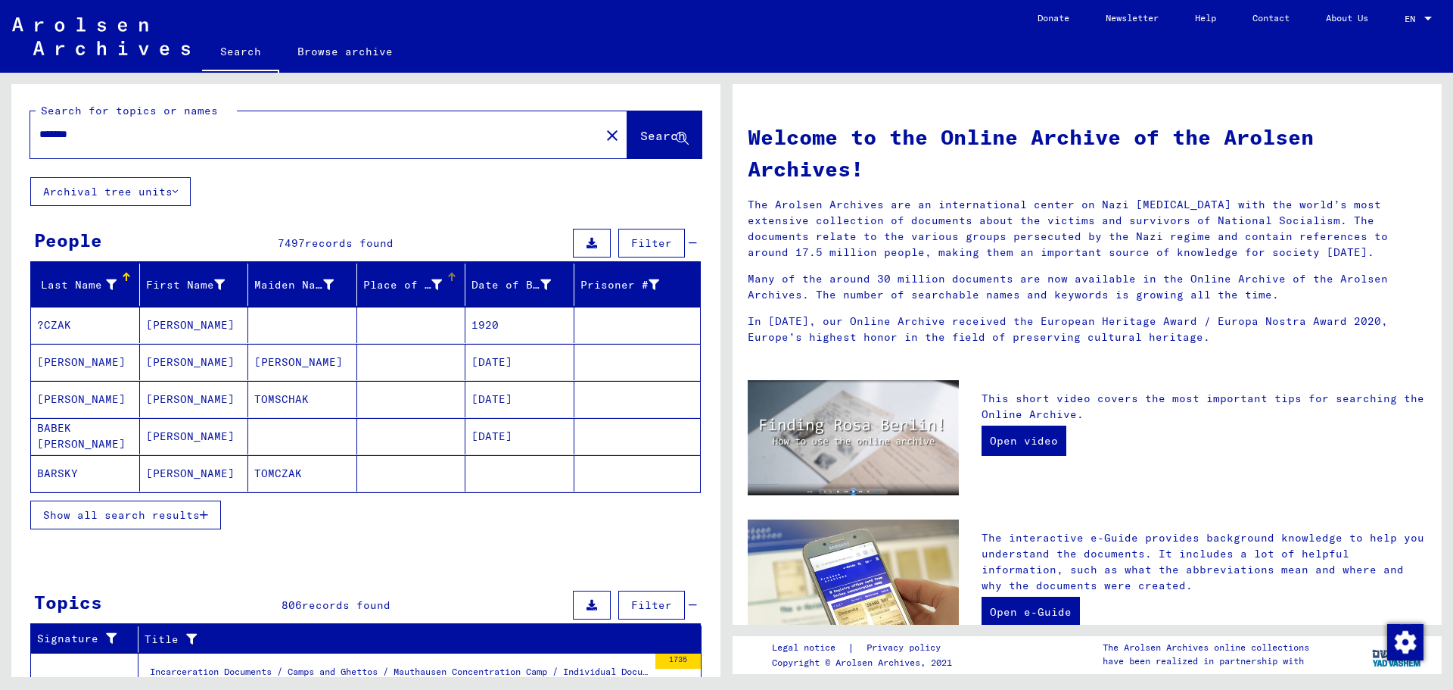
click at [437, 285] on icon at bounding box center [436, 284] width 11 height 11
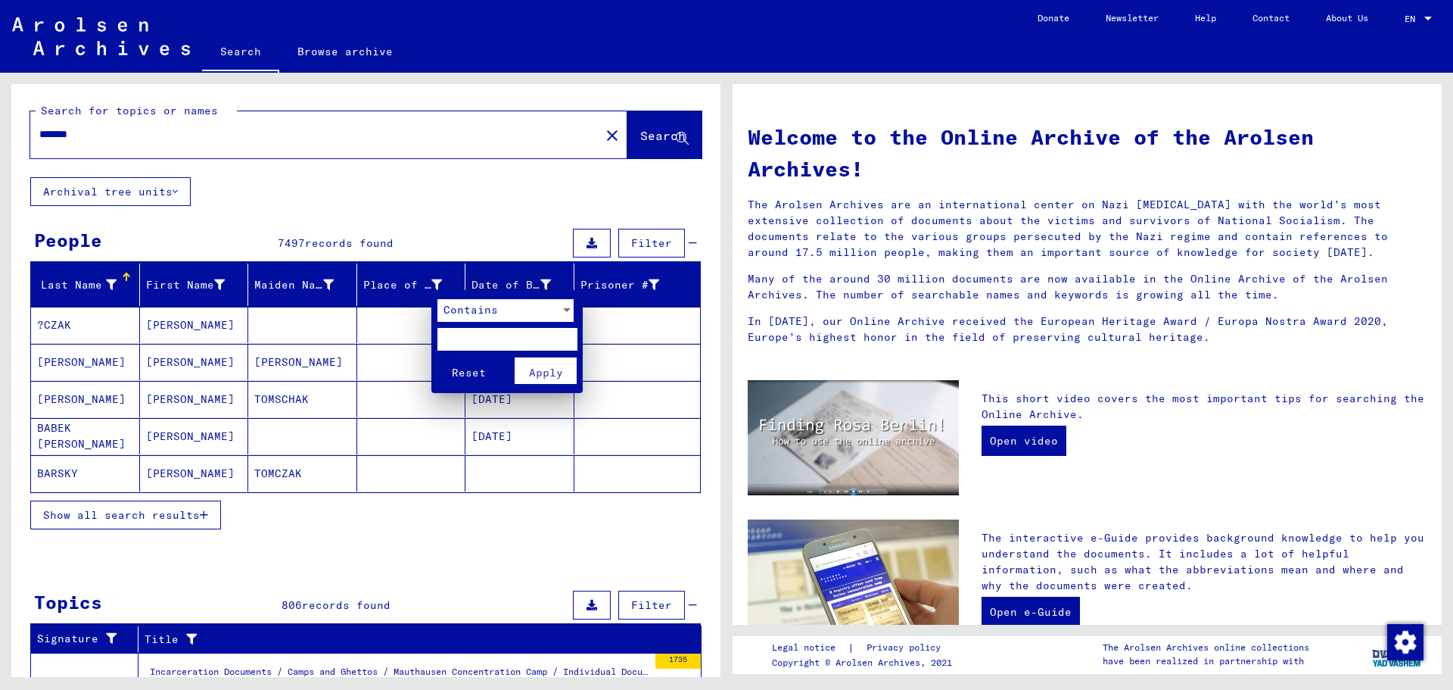
click at [457, 338] on input "text" at bounding box center [508, 339] width 140 height 23
type input "*********"
click at [537, 375] on span "Apply" at bounding box center [546, 373] width 34 height 14
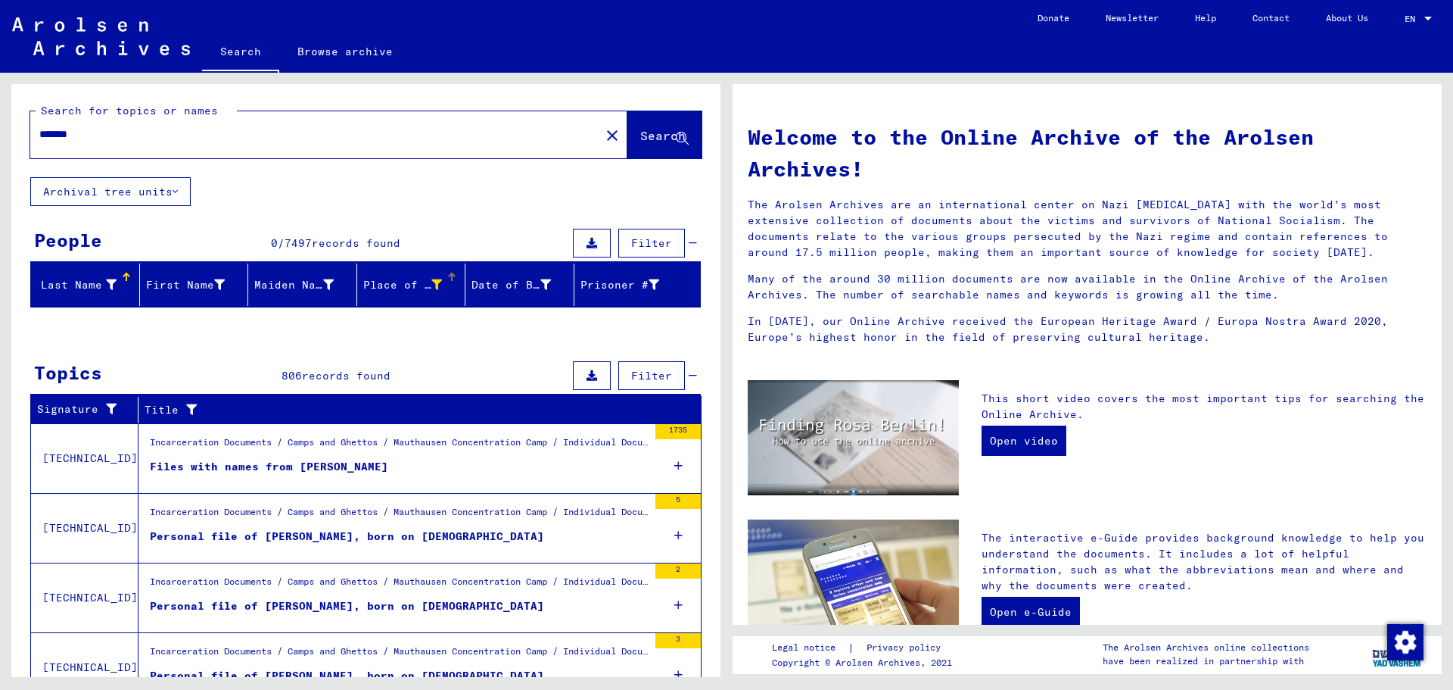
click at [435, 285] on icon at bounding box center [436, 284] width 11 height 11
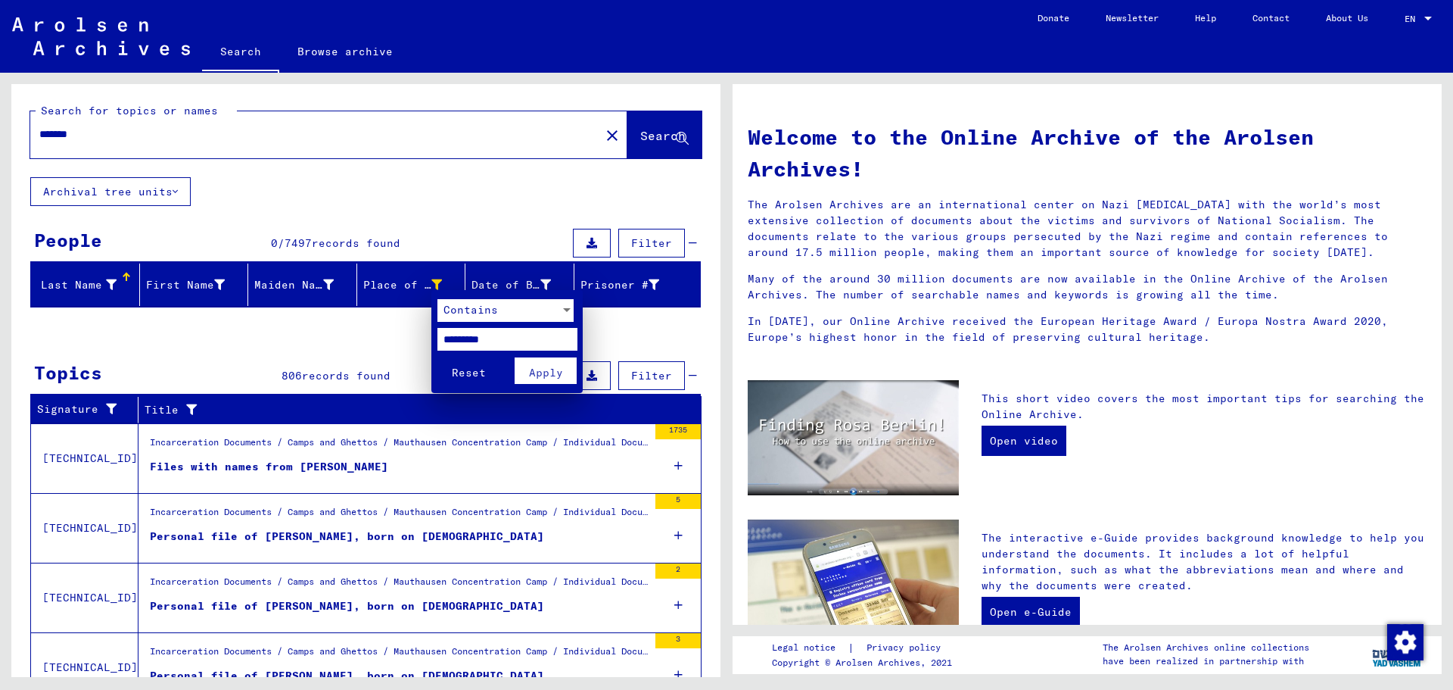
click at [507, 339] on input "*********" at bounding box center [508, 339] width 140 height 23
type input "*********"
click at [540, 372] on span "Apply" at bounding box center [546, 373] width 34 height 14
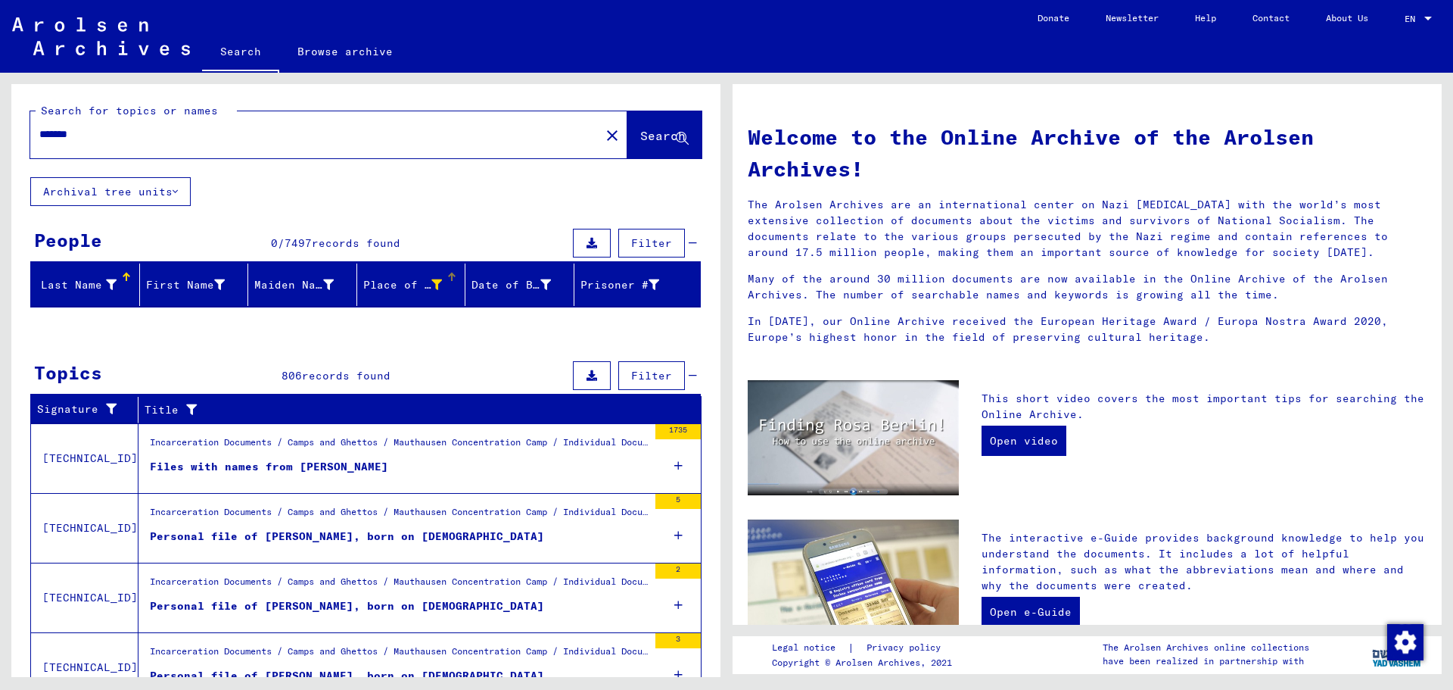
click at [436, 286] on icon at bounding box center [436, 284] width 11 height 11
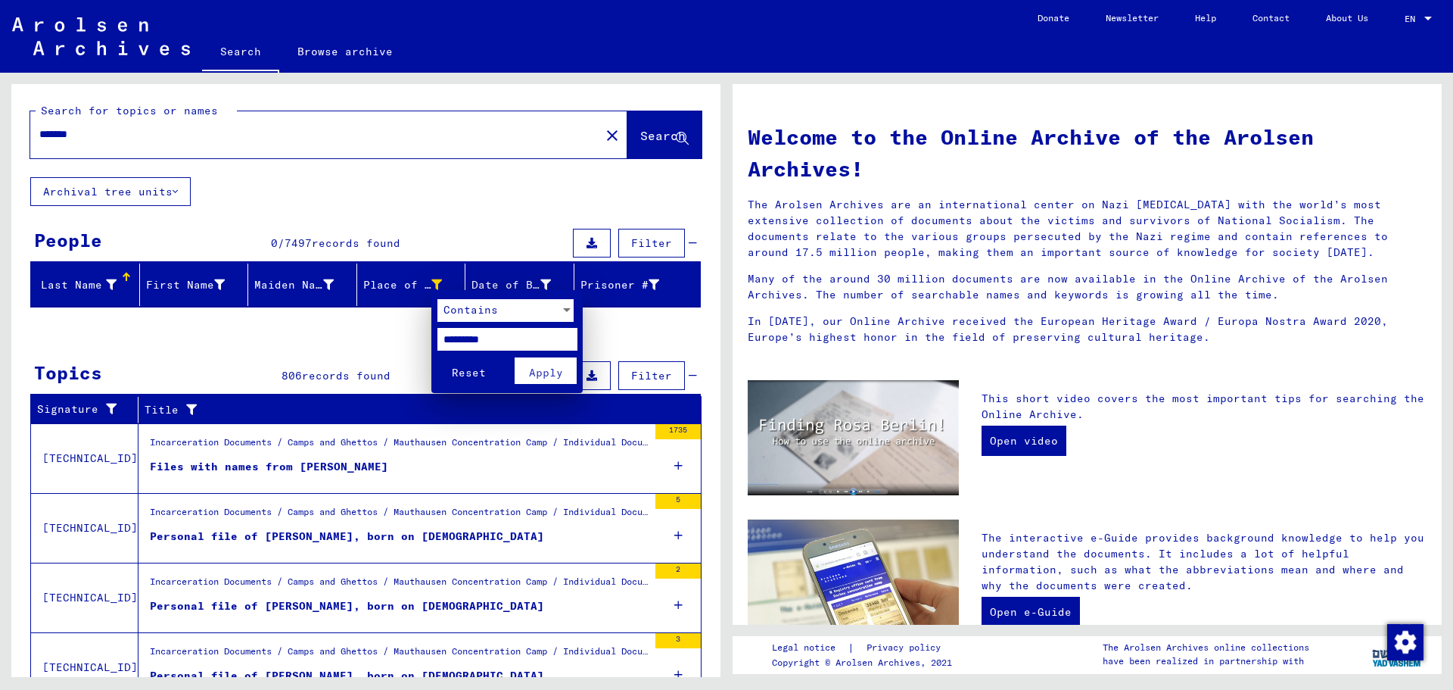
click at [508, 339] on input "*********" at bounding box center [508, 339] width 140 height 23
type input "*"
type input "********"
click at [550, 372] on span "Apply" at bounding box center [546, 373] width 34 height 14
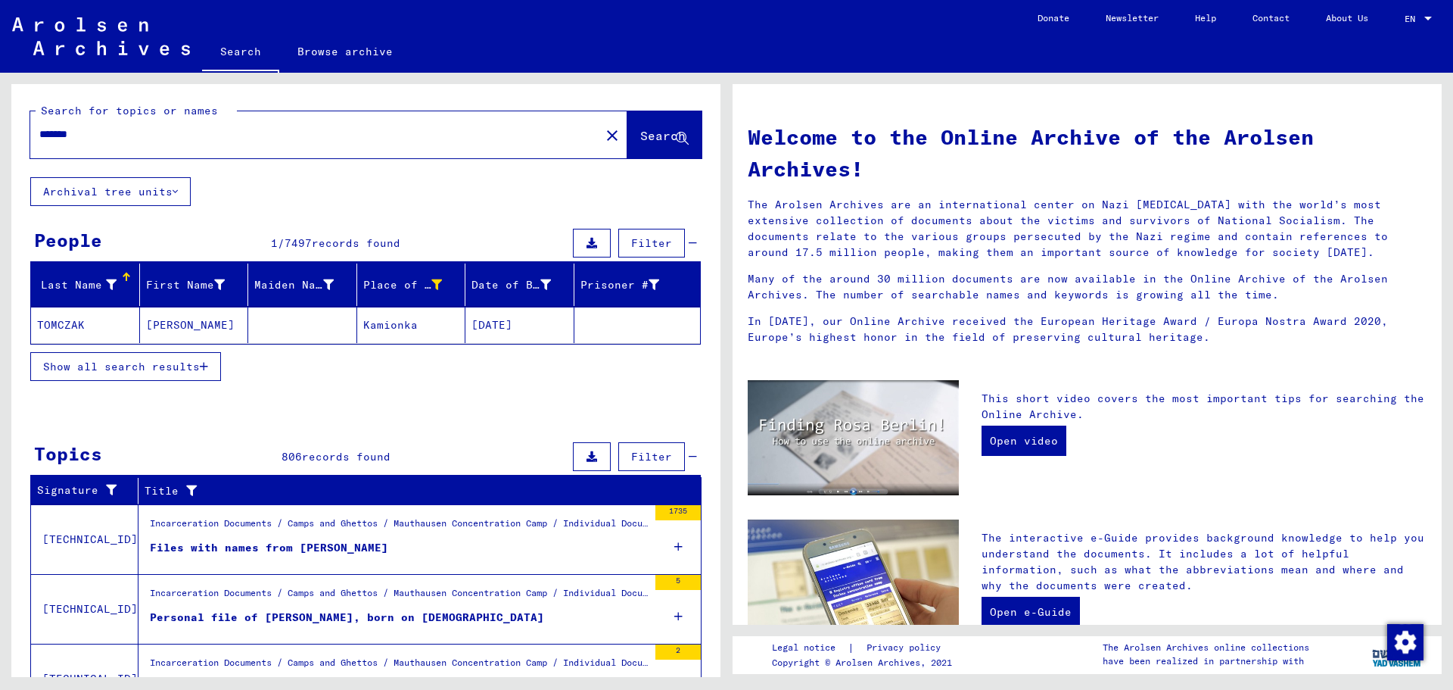
click at [391, 326] on mat-cell "Kamionka" at bounding box center [411, 325] width 109 height 36
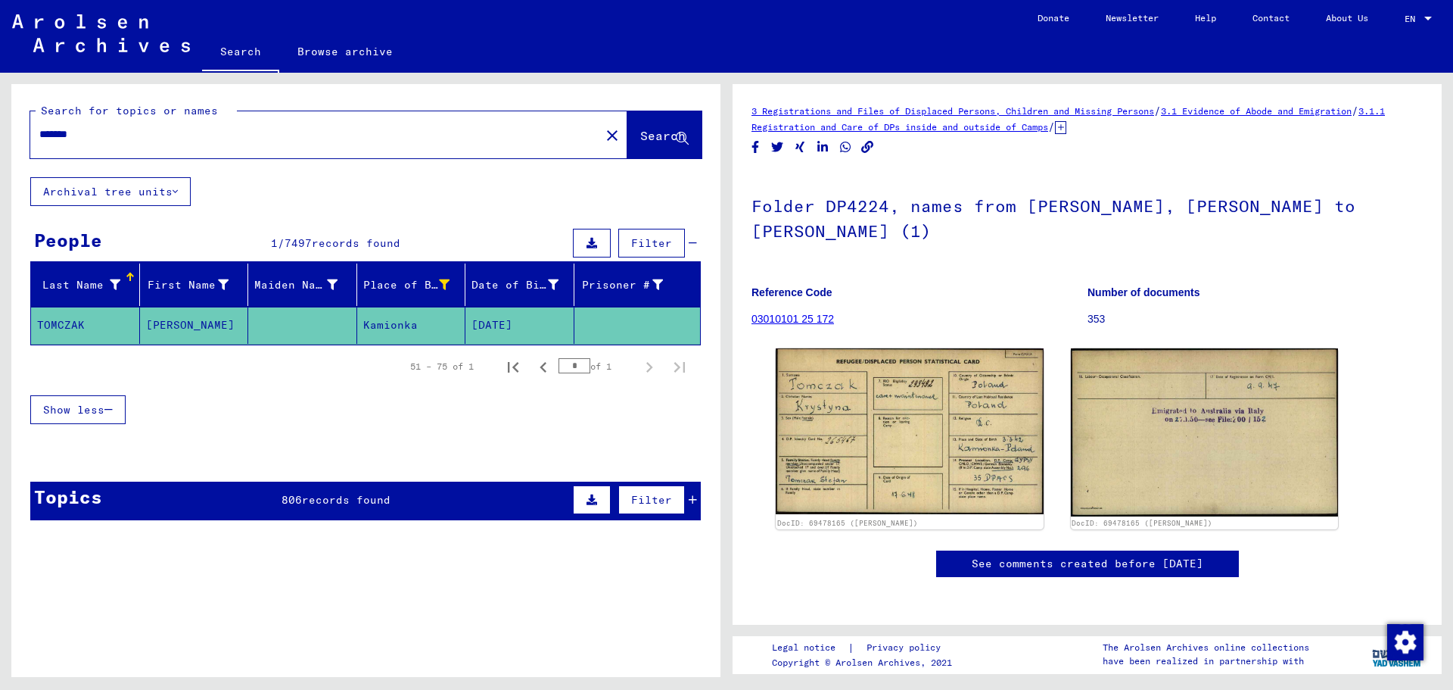
click at [376, 505] on span "records found" at bounding box center [346, 500] width 89 height 14
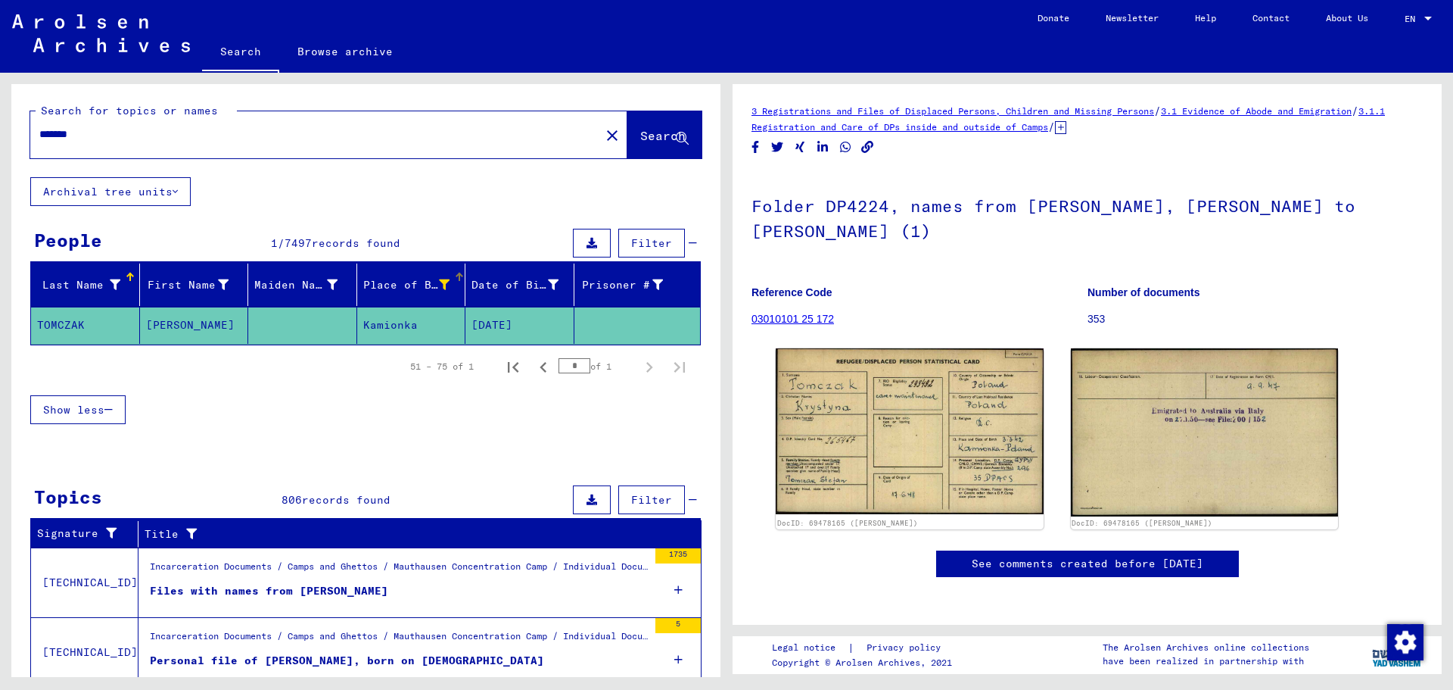
click at [445, 285] on icon at bounding box center [444, 284] width 11 height 11
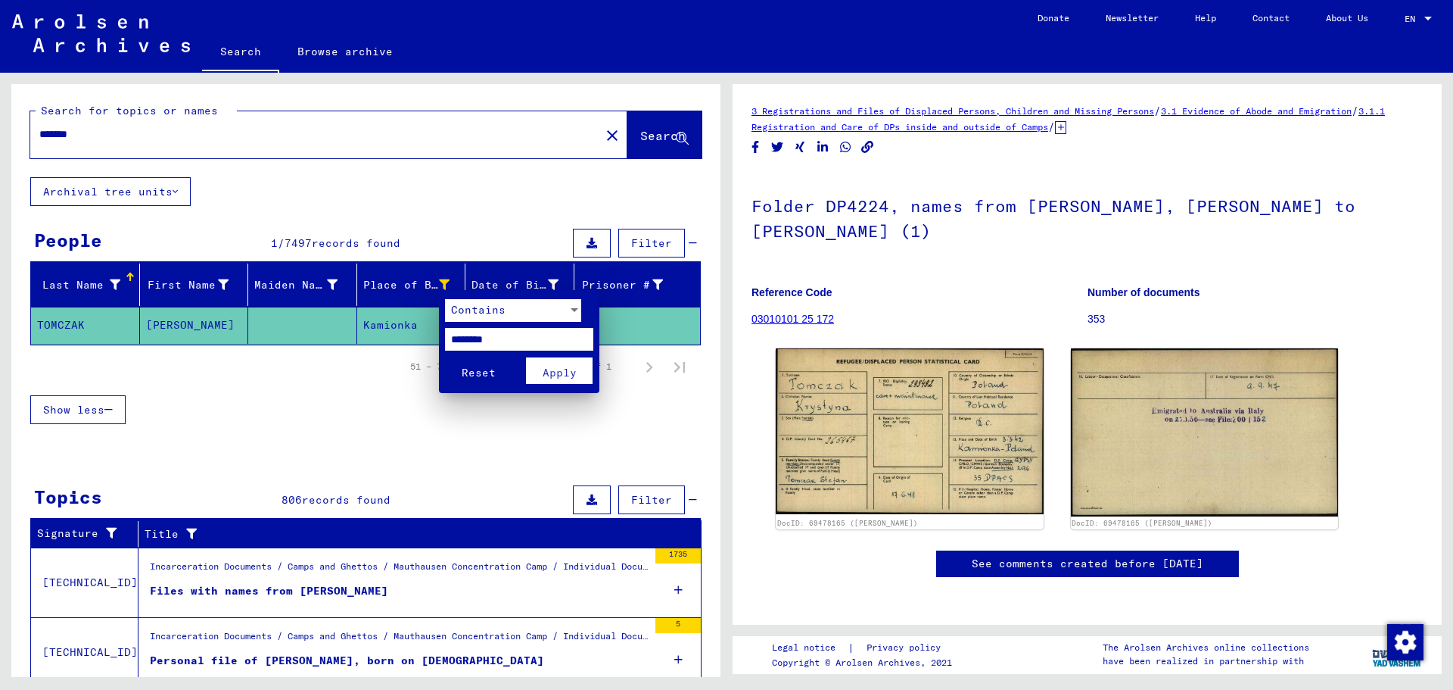
click at [514, 340] on input "********" at bounding box center [519, 339] width 148 height 23
type input "**********"
click at [562, 374] on span "Apply" at bounding box center [560, 373] width 34 height 14
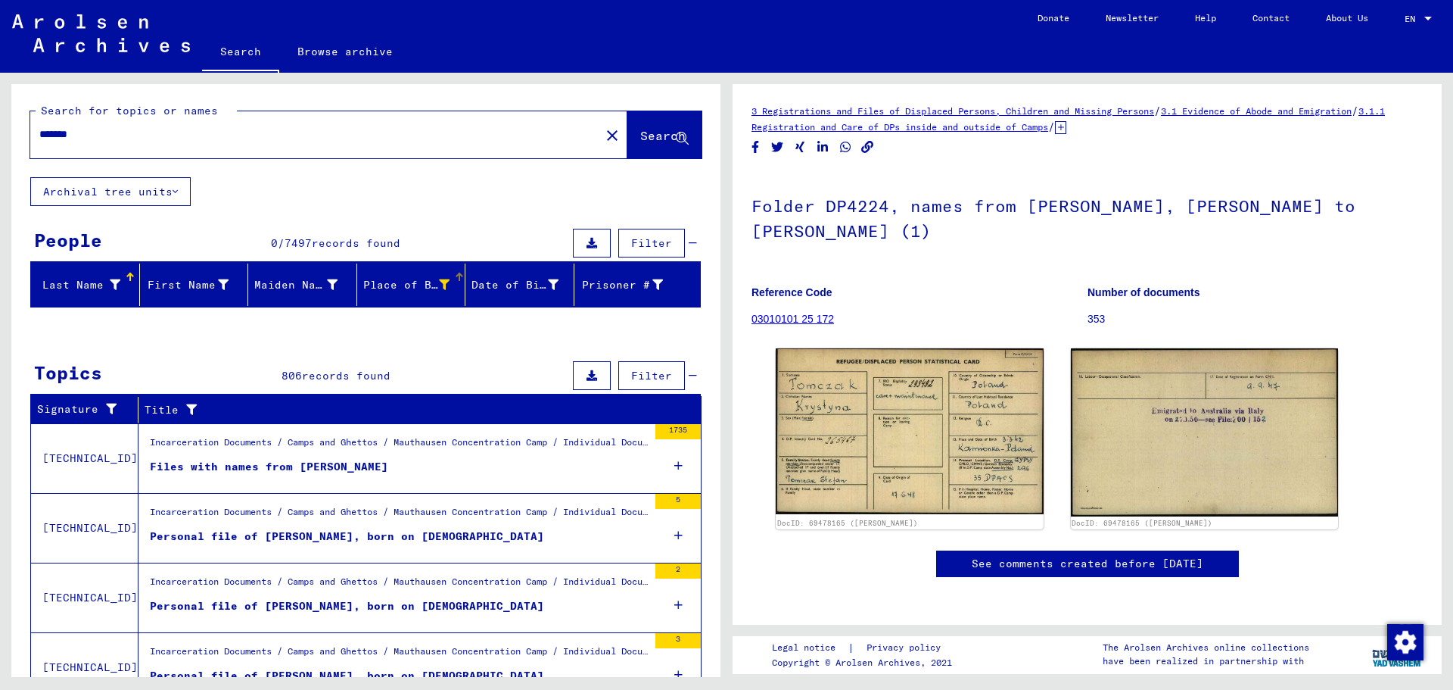
click at [444, 285] on icon at bounding box center [444, 284] width 11 height 11
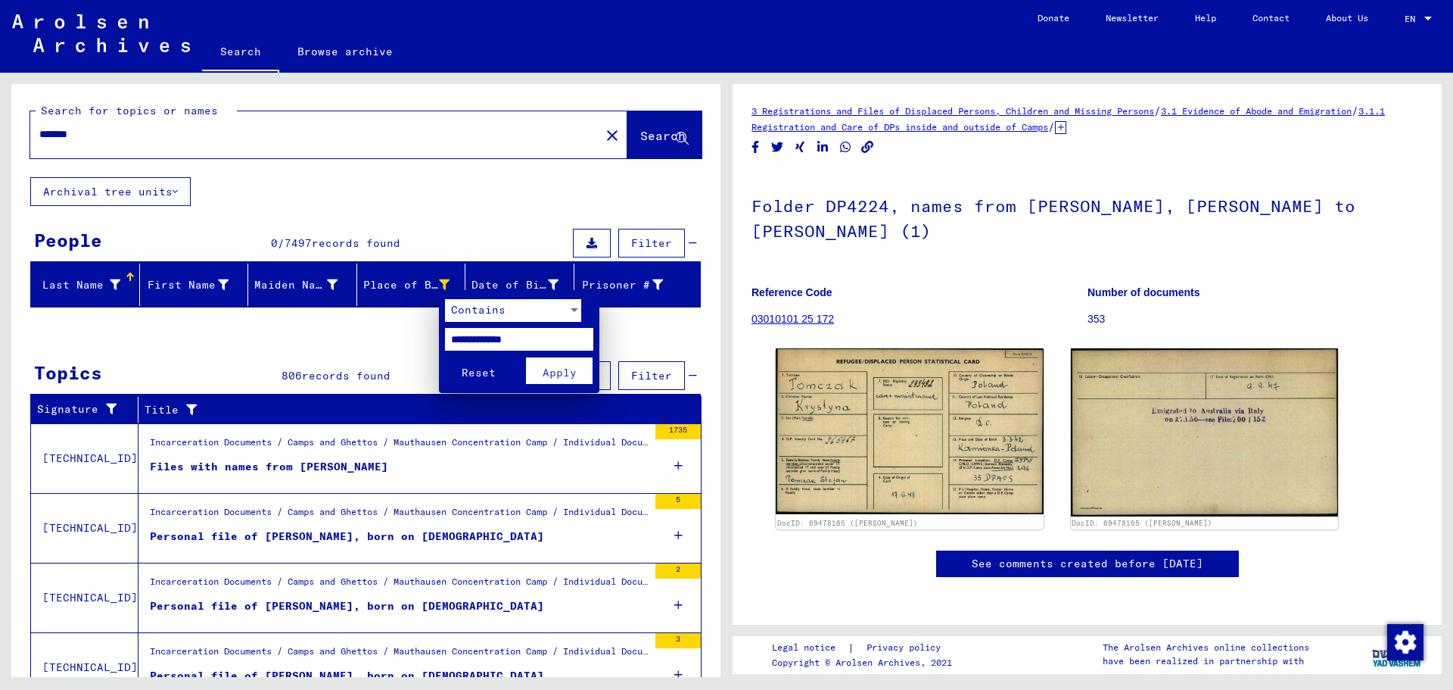
click at [541, 341] on input "**********" at bounding box center [519, 339] width 148 height 23
type input "*"
type input "********"
click at [565, 374] on span "Apply" at bounding box center [560, 373] width 34 height 14
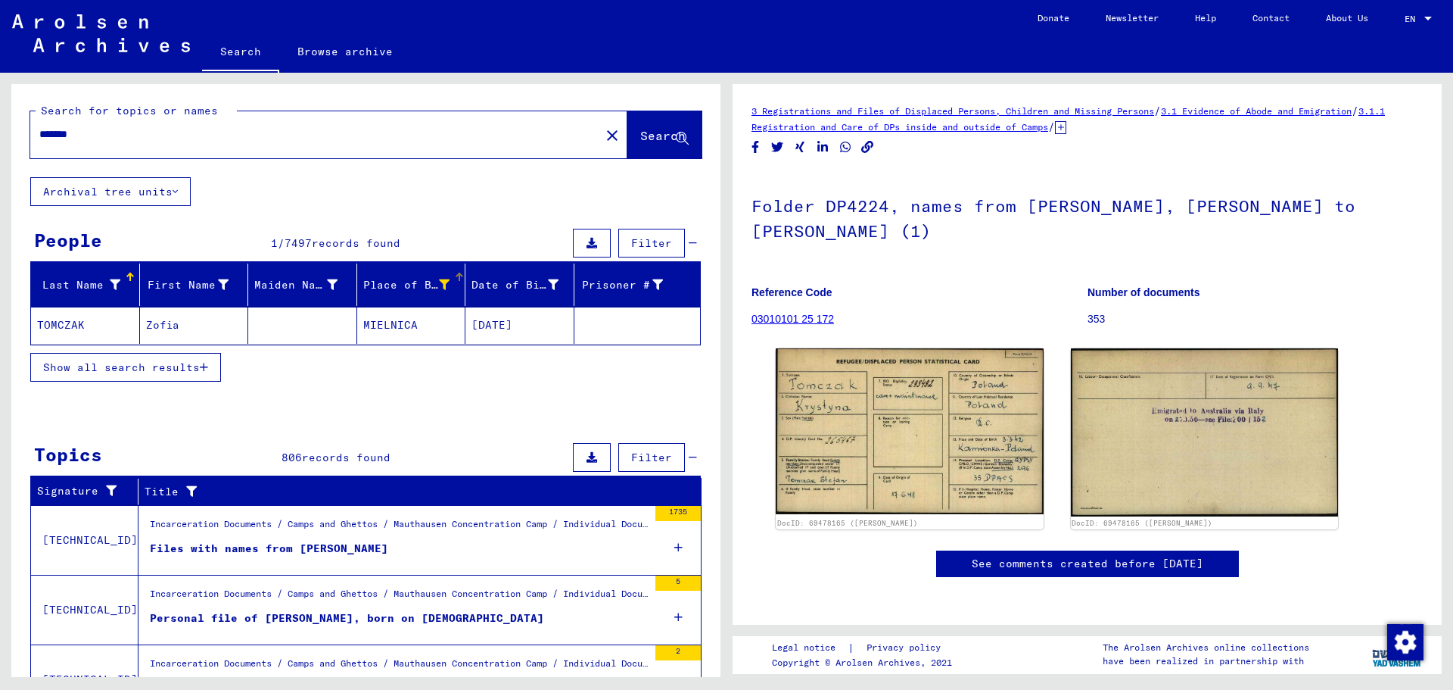
click at [416, 327] on mat-cell "MIELNICA" at bounding box center [411, 325] width 109 height 37
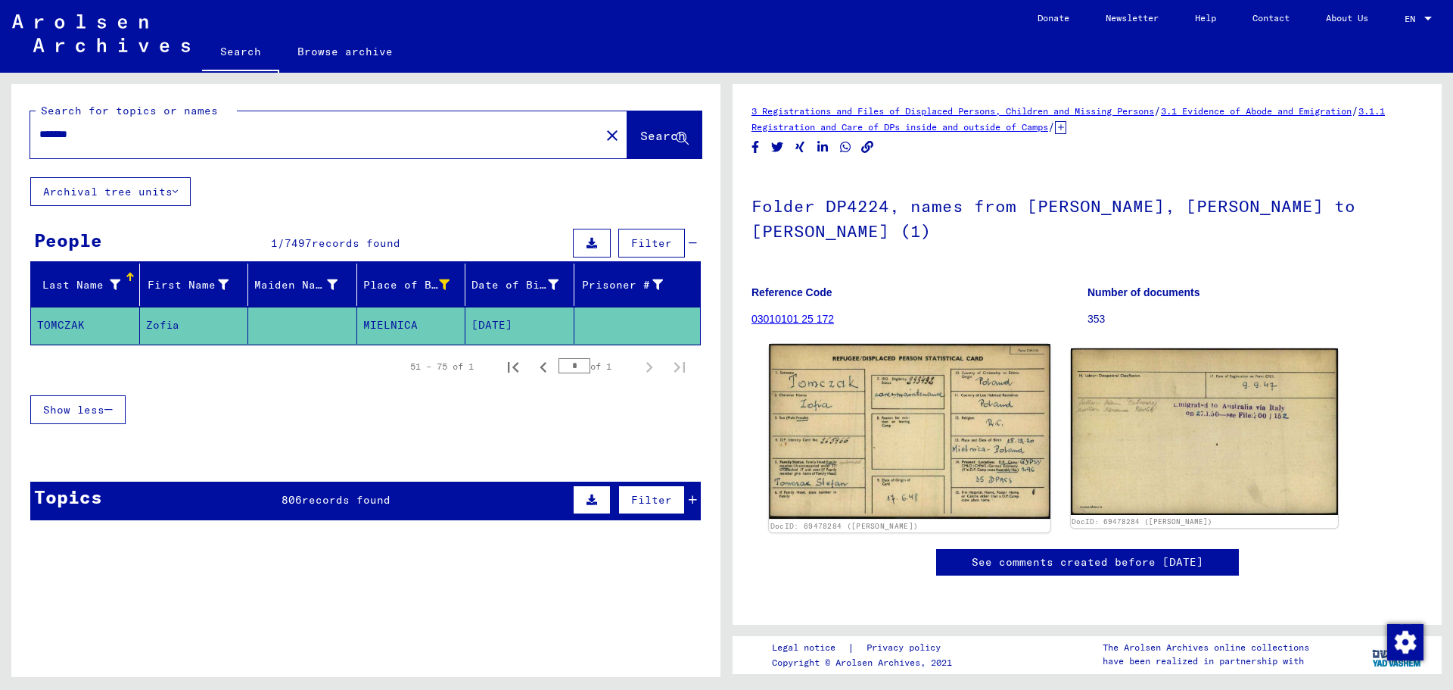
click at [933, 399] on img at bounding box center [909, 431] width 281 height 175
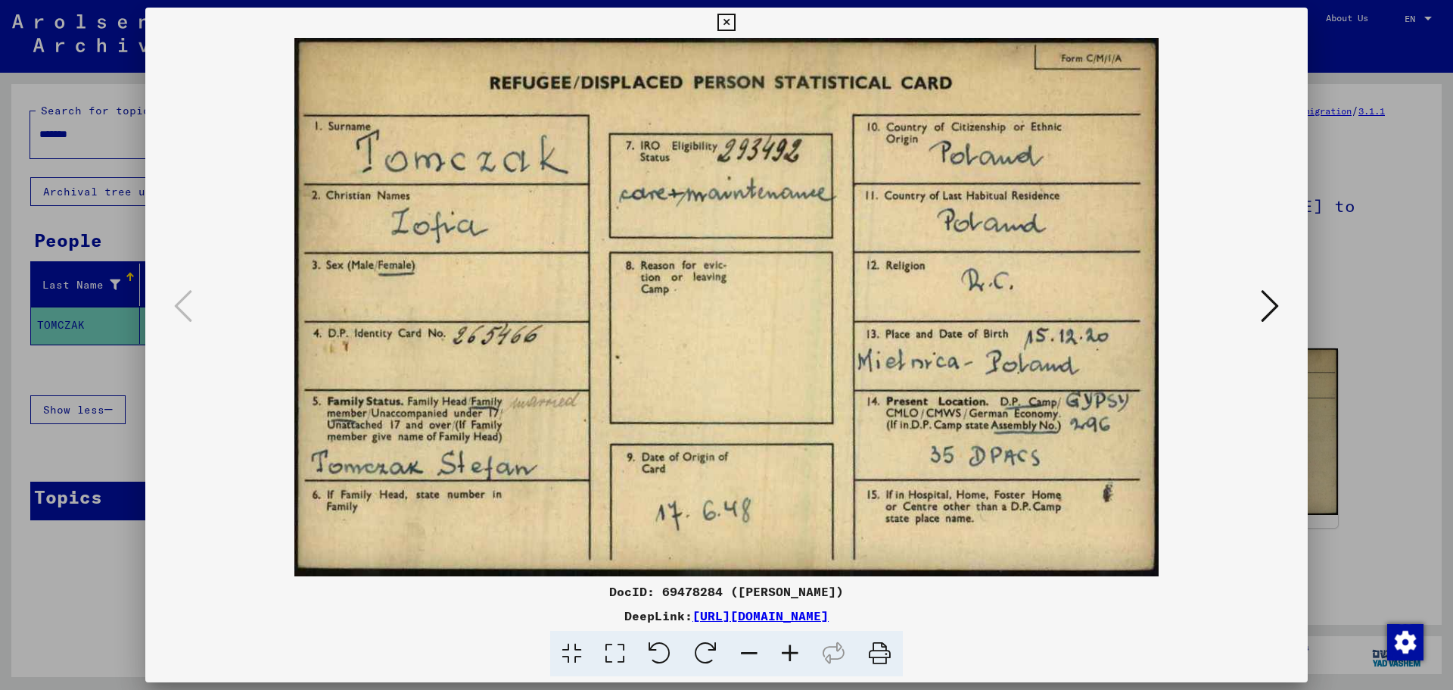
click at [1272, 304] on icon at bounding box center [1270, 306] width 18 height 36
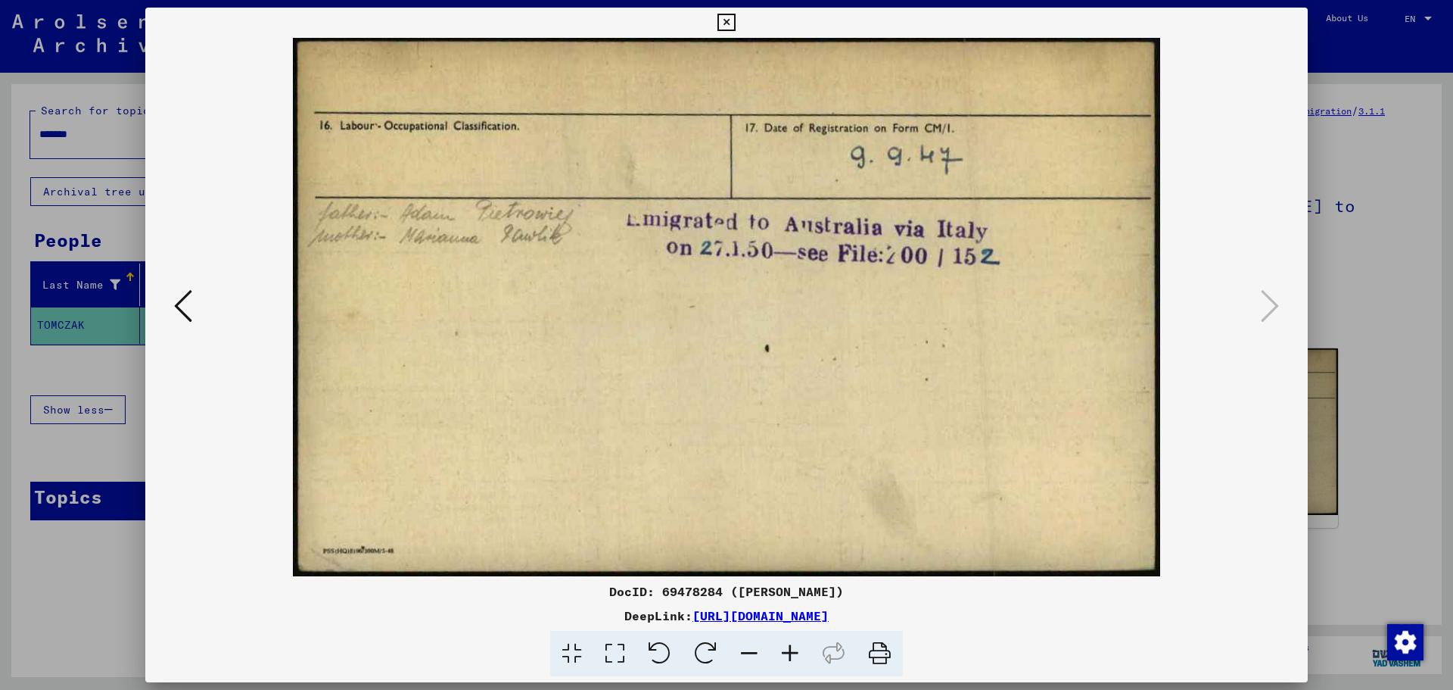
click at [727, 20] on icon at bounding box center [726, 23] width 17 height 18
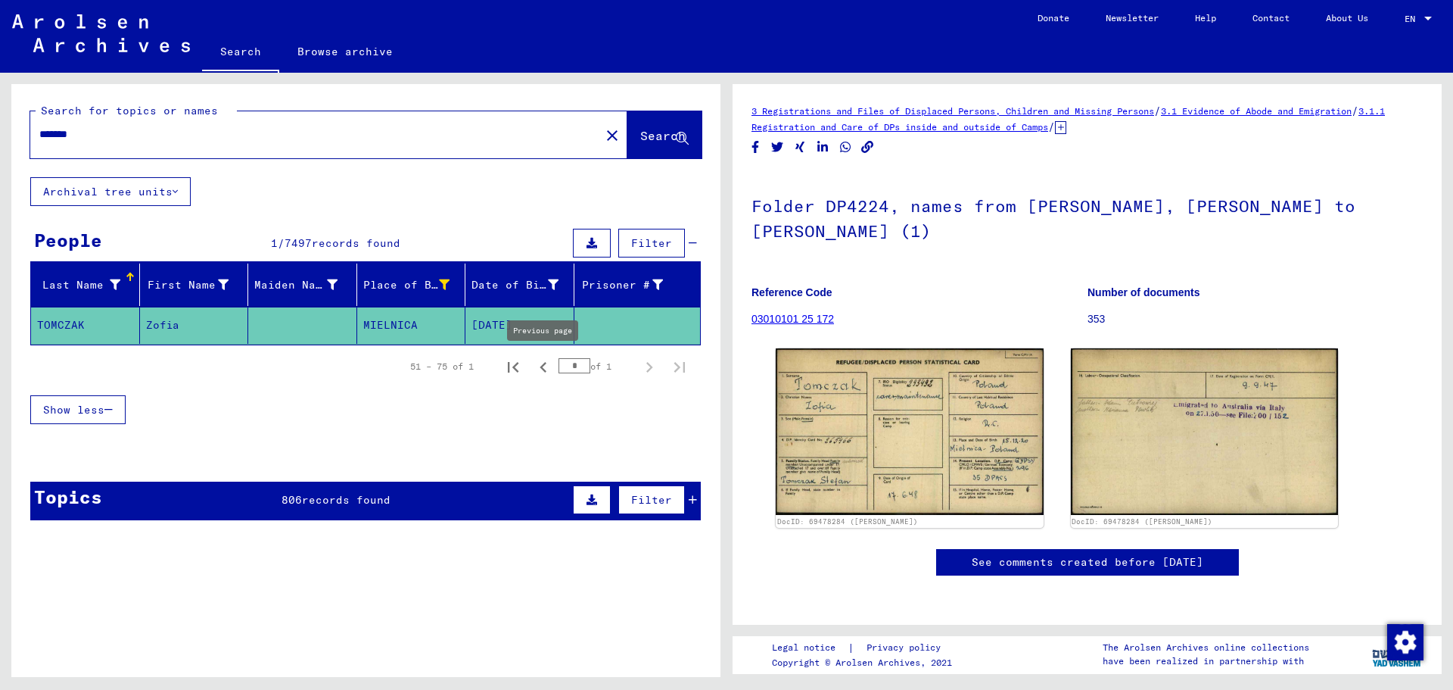
click at [544, 369] on icon "Previous page" at bounding box center [543, 367] width 7 height 11
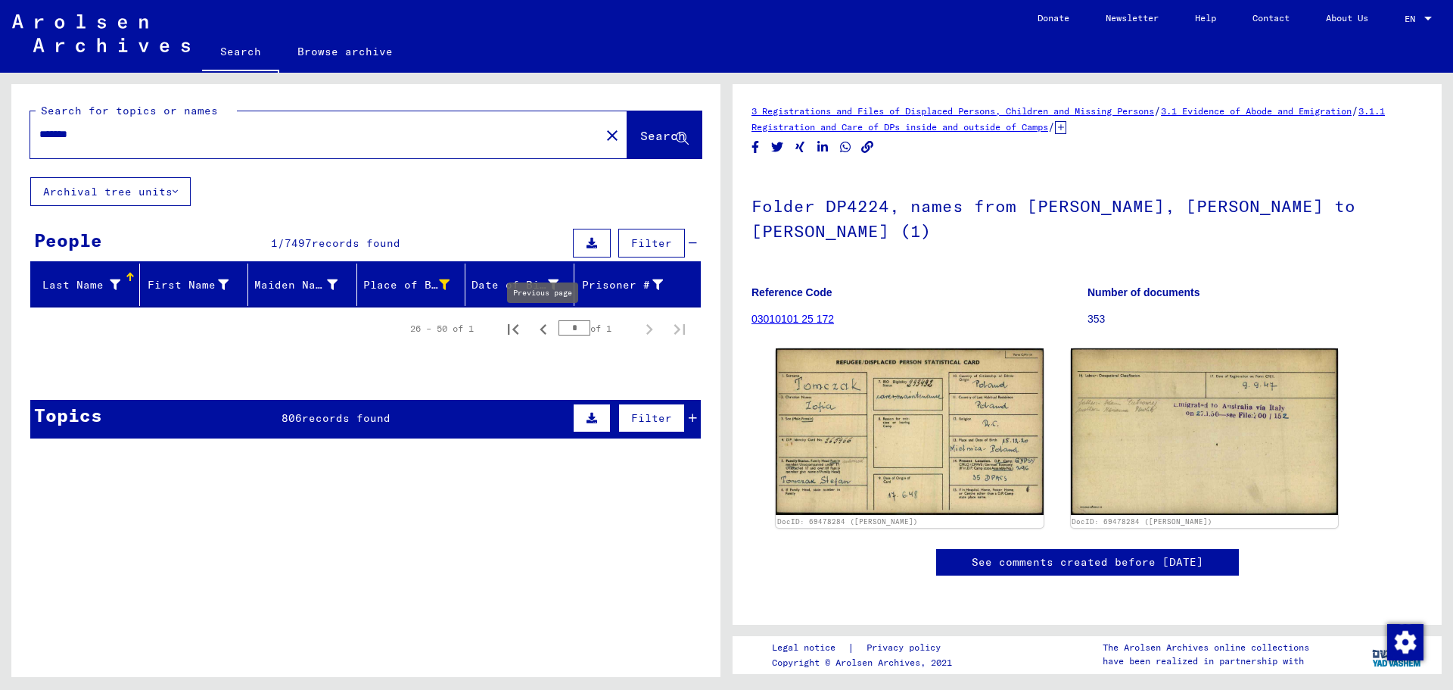
click at [544, 332] on icon "Previous page" at bounding box center [543, 329] width 7 height 11
type input "*"
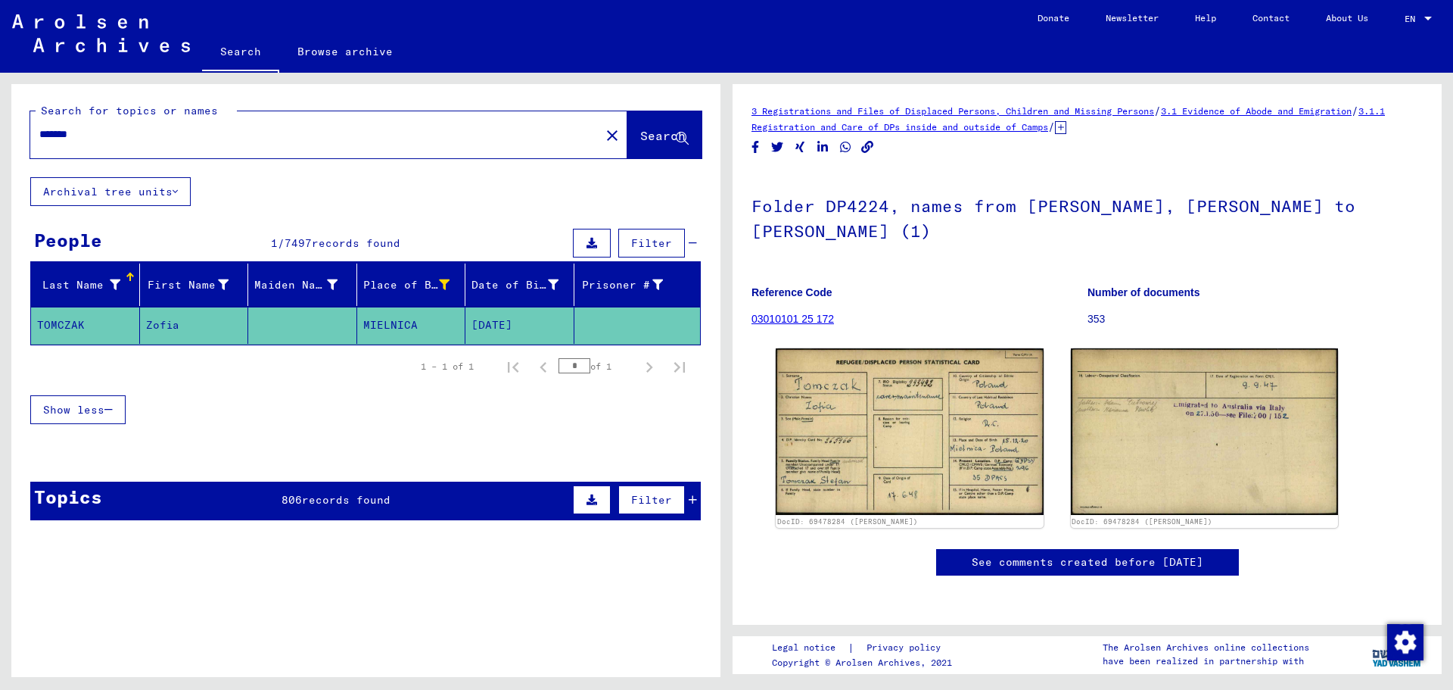
click at [98, 134] on input "*******" at bounding box center [315, 134] width 552 height 16
type input "*"
type input "********"
click at [640, 139] on span "Search" at bounding box center [662, 135] width 45 height 15
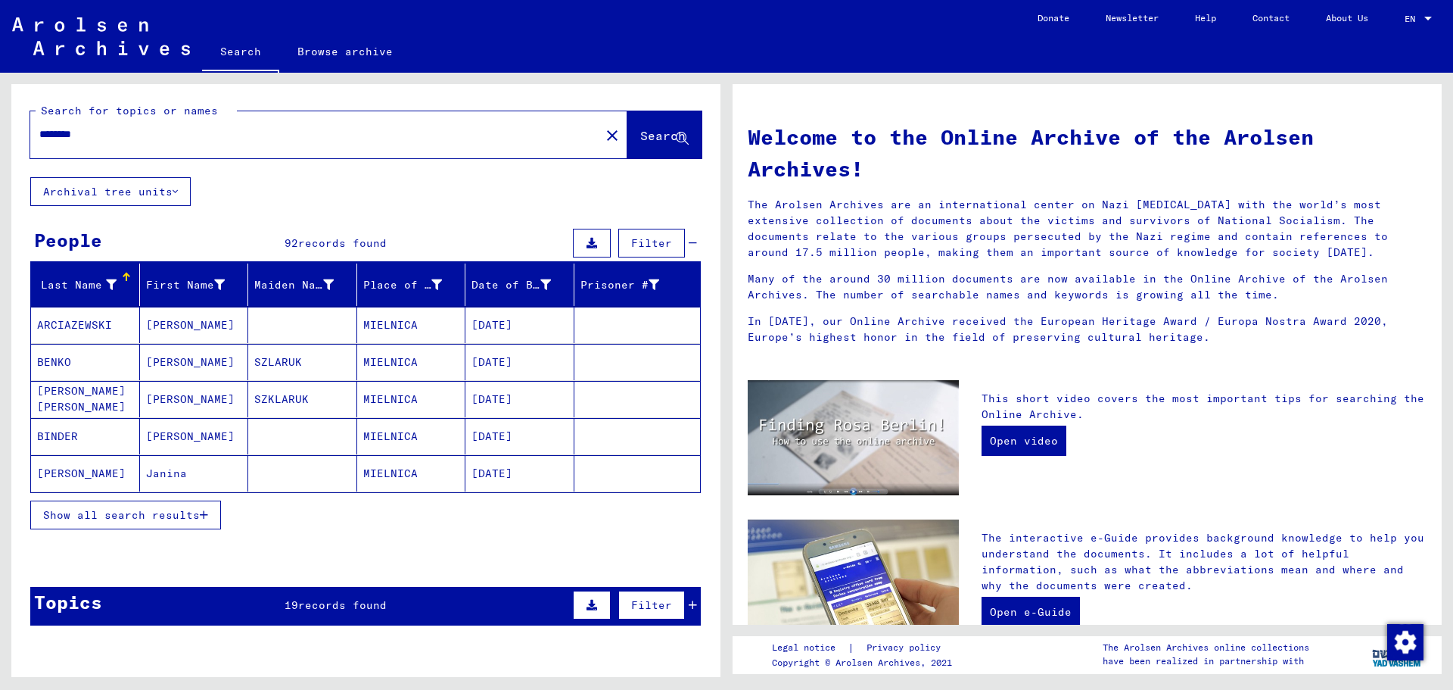
click at [382, 325] on mat-cell "MIELNICA" at bounding box center [411, 325] width 109 height 36
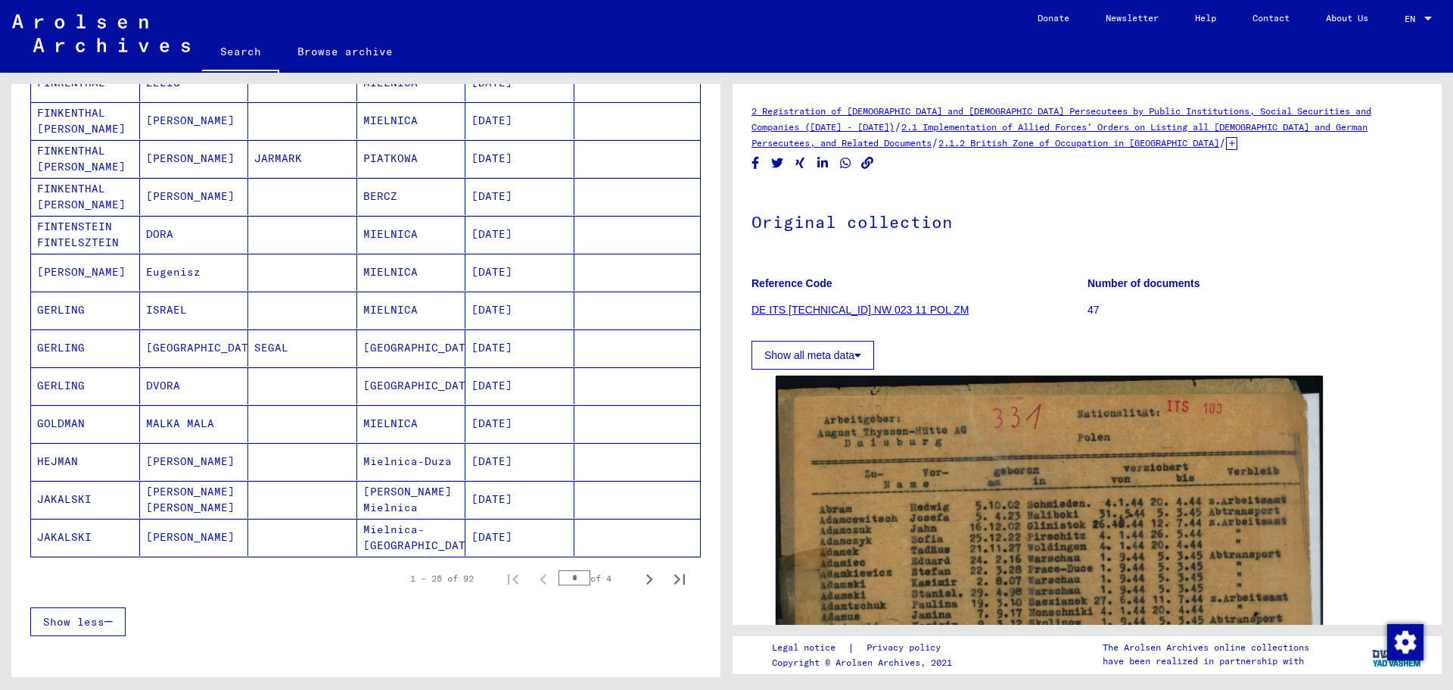
scroll to position [727, 0]
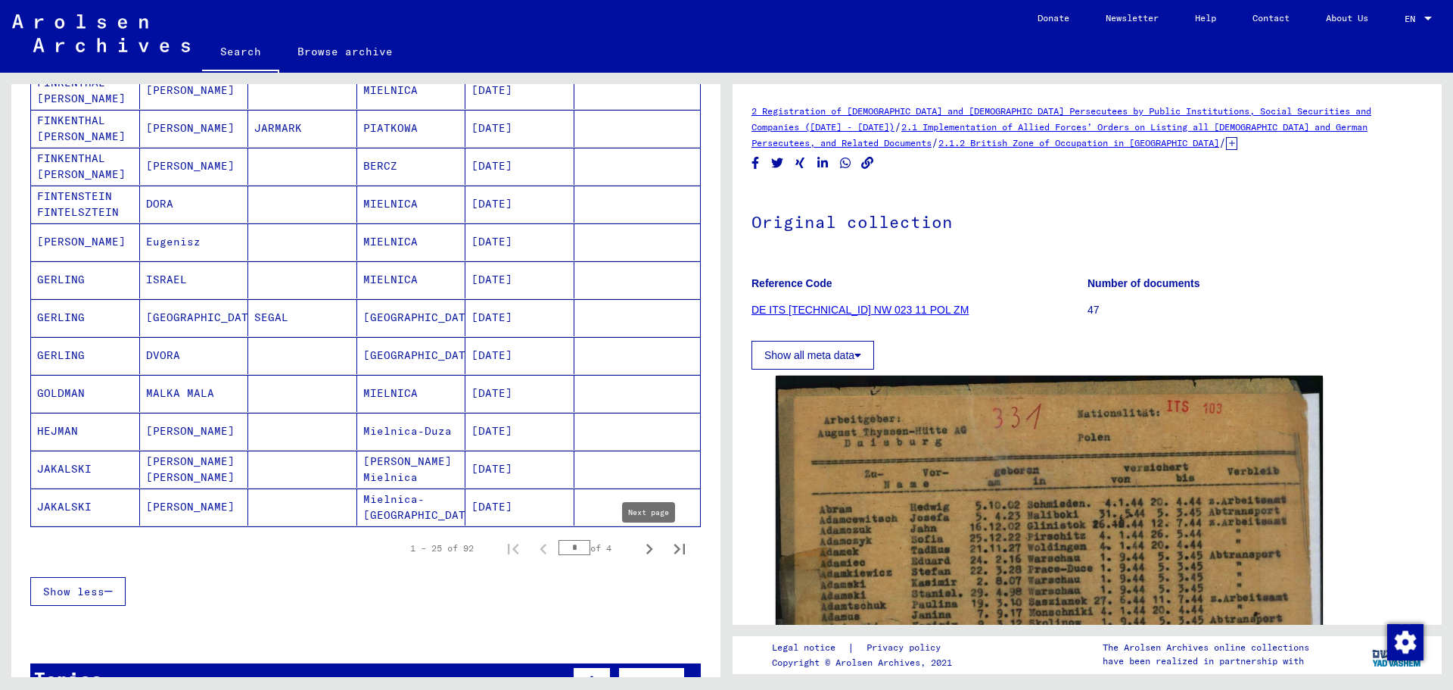
click at [648, 550] on icon "Next page" at bounding box center [649, 548] width 21 height 21
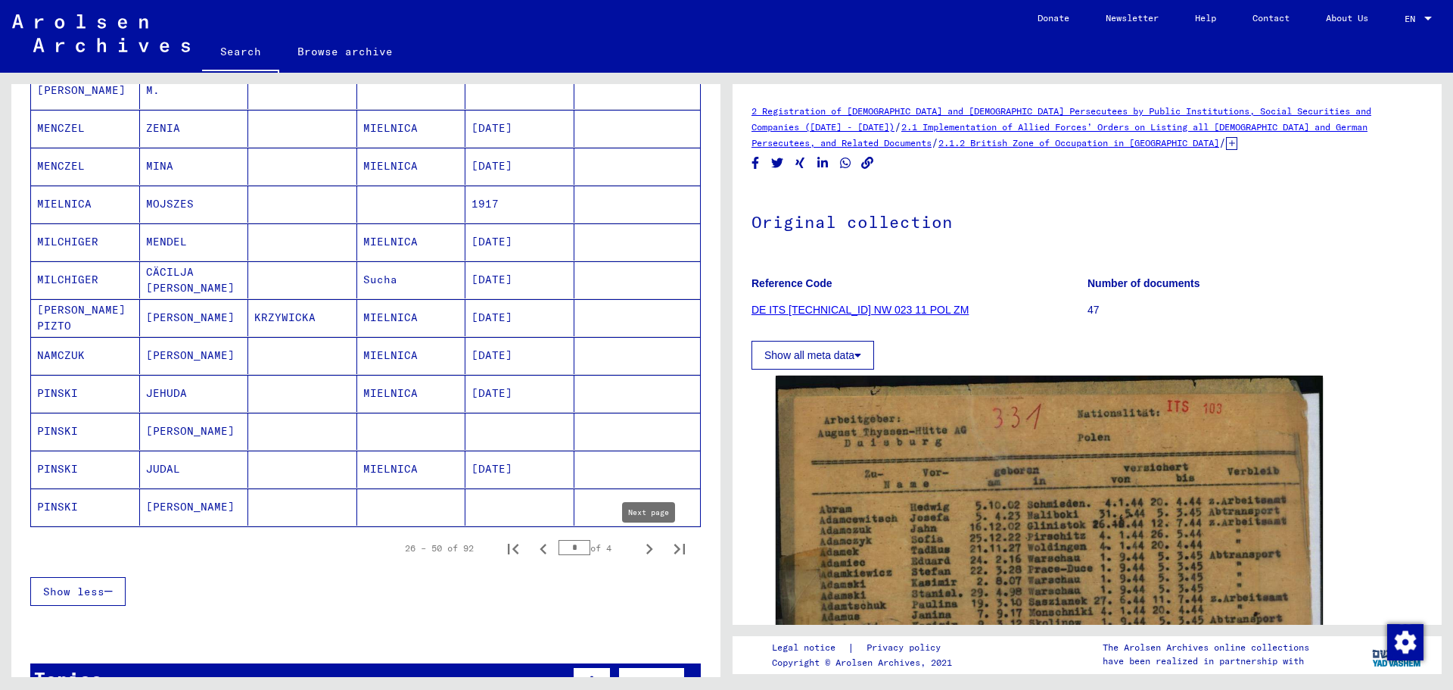
click at [648, 551] on icon "Next page" at bounding box center [649, 549] width 7 height 11
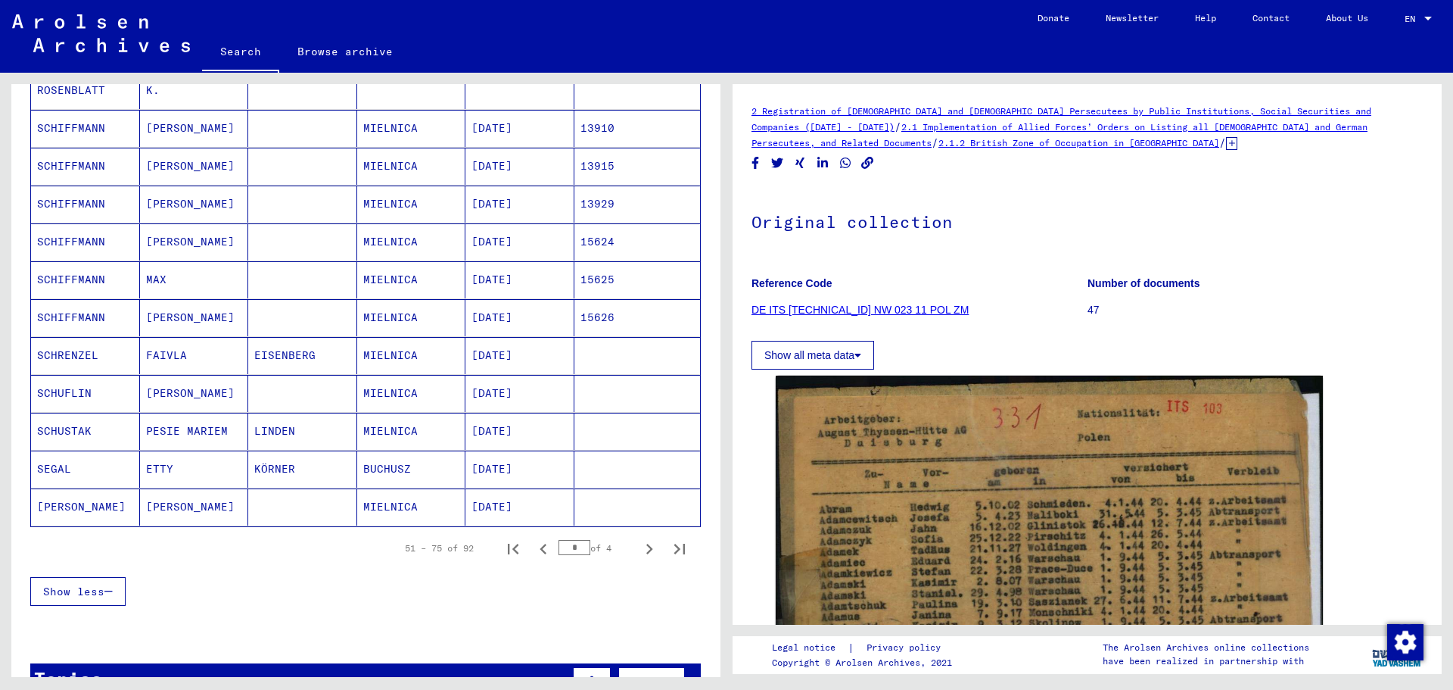
click at [648, 551] on icon "Next page" at bounding box center [649, 549] width 7 height 11
type input "*"
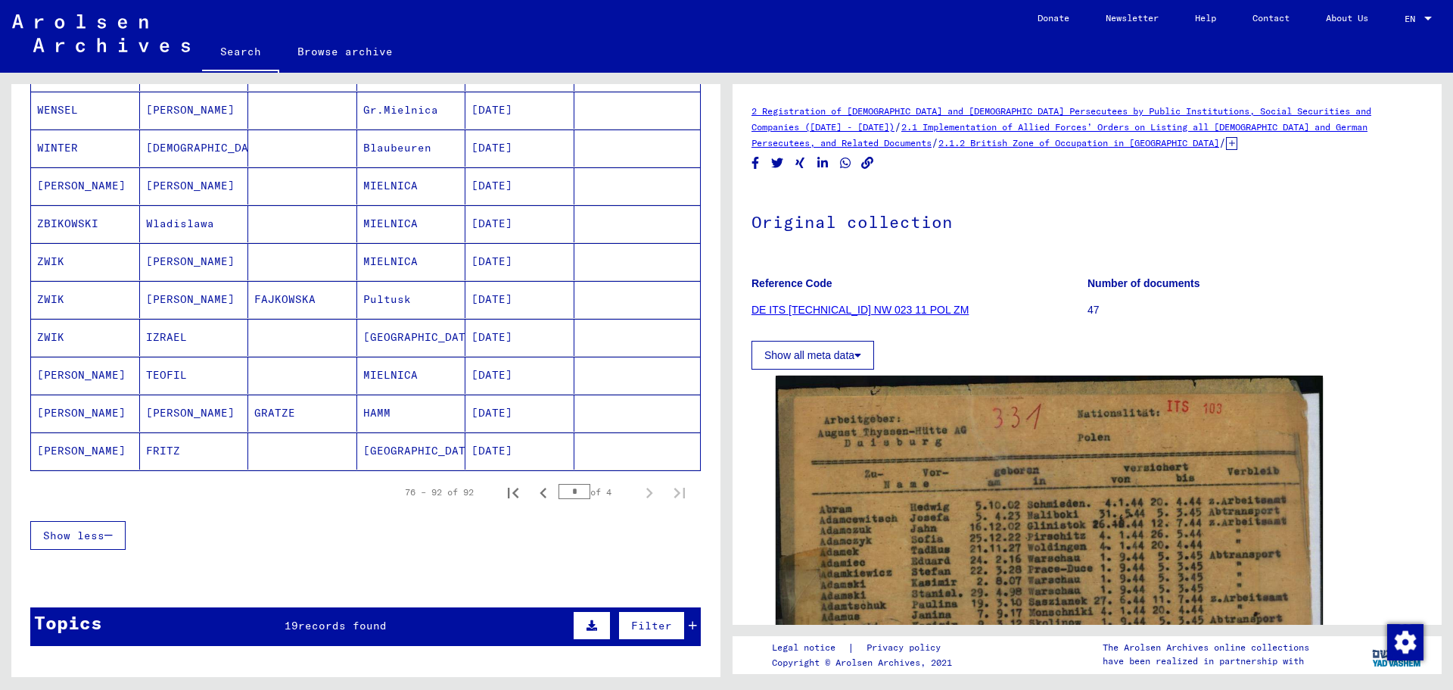
scroll to position [650, 0]
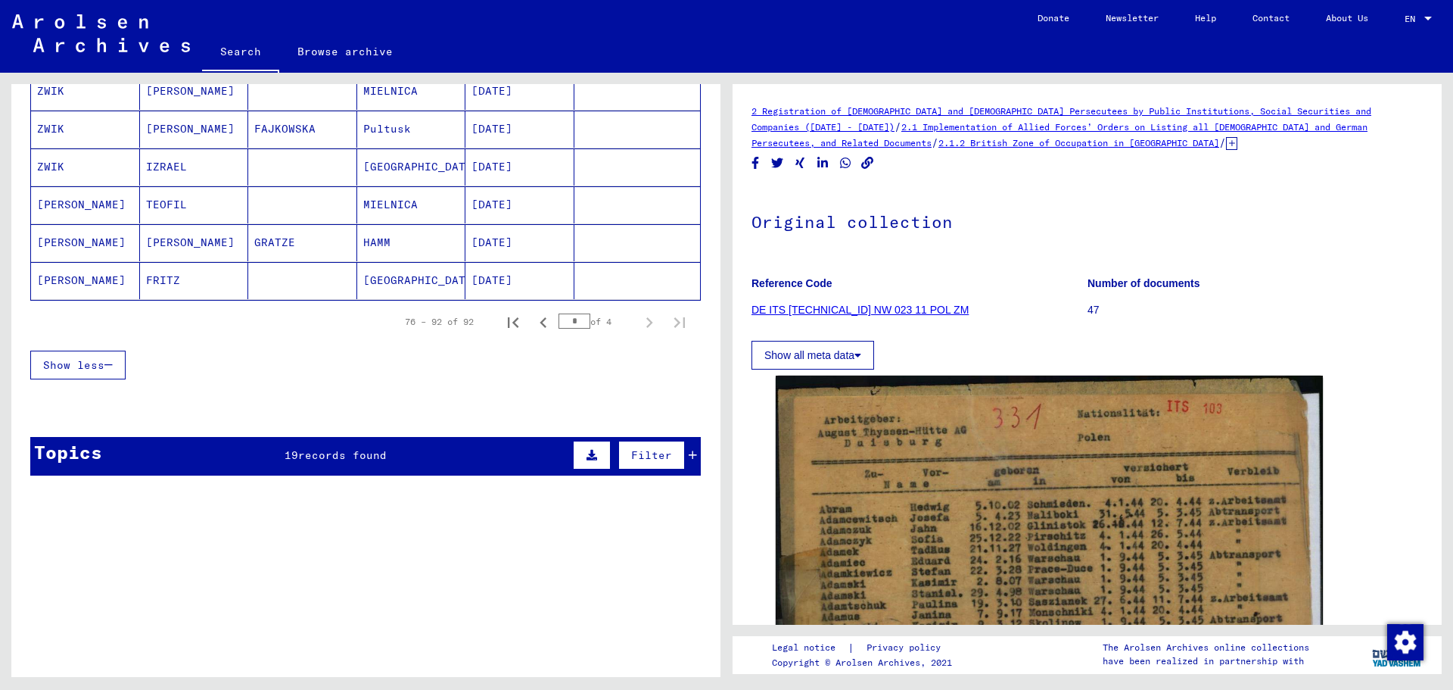
click at [380, 455] on span "records found" at bounding box center [342, 455] width 89 height 14
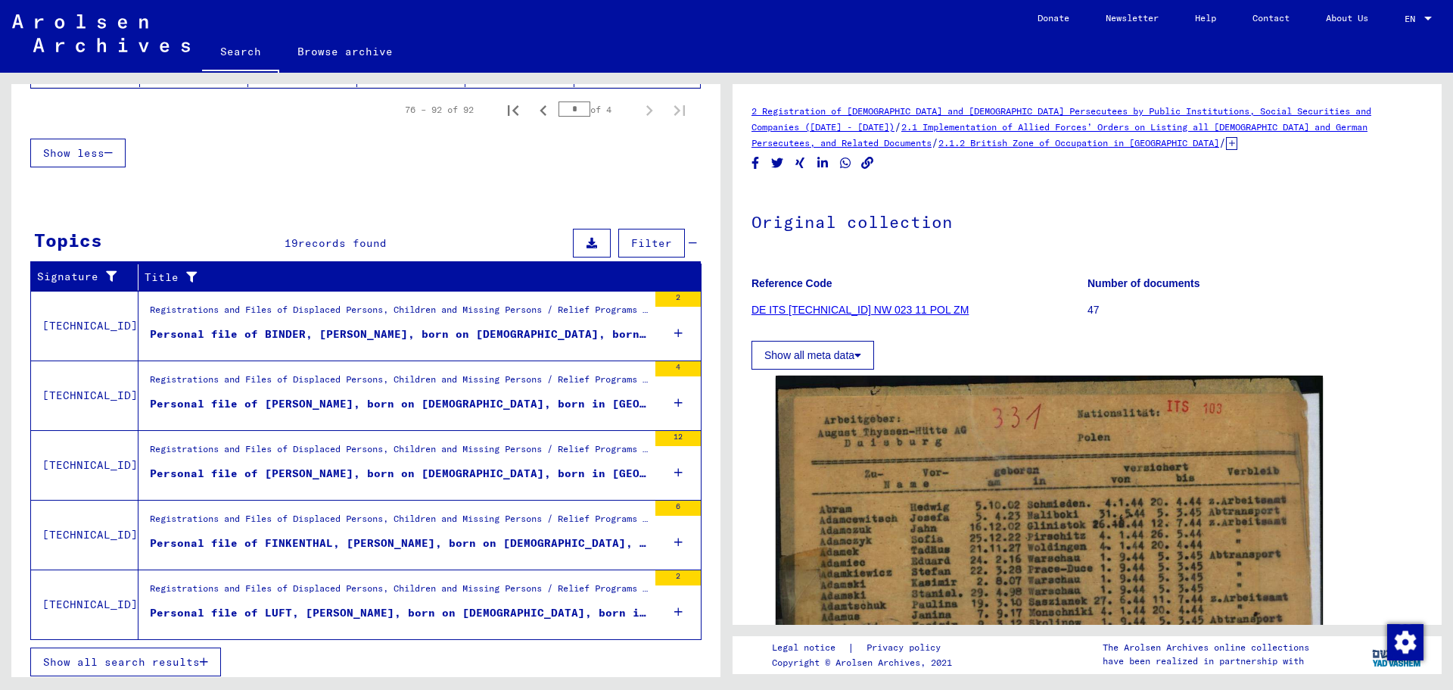
scroll to position [870, 0]
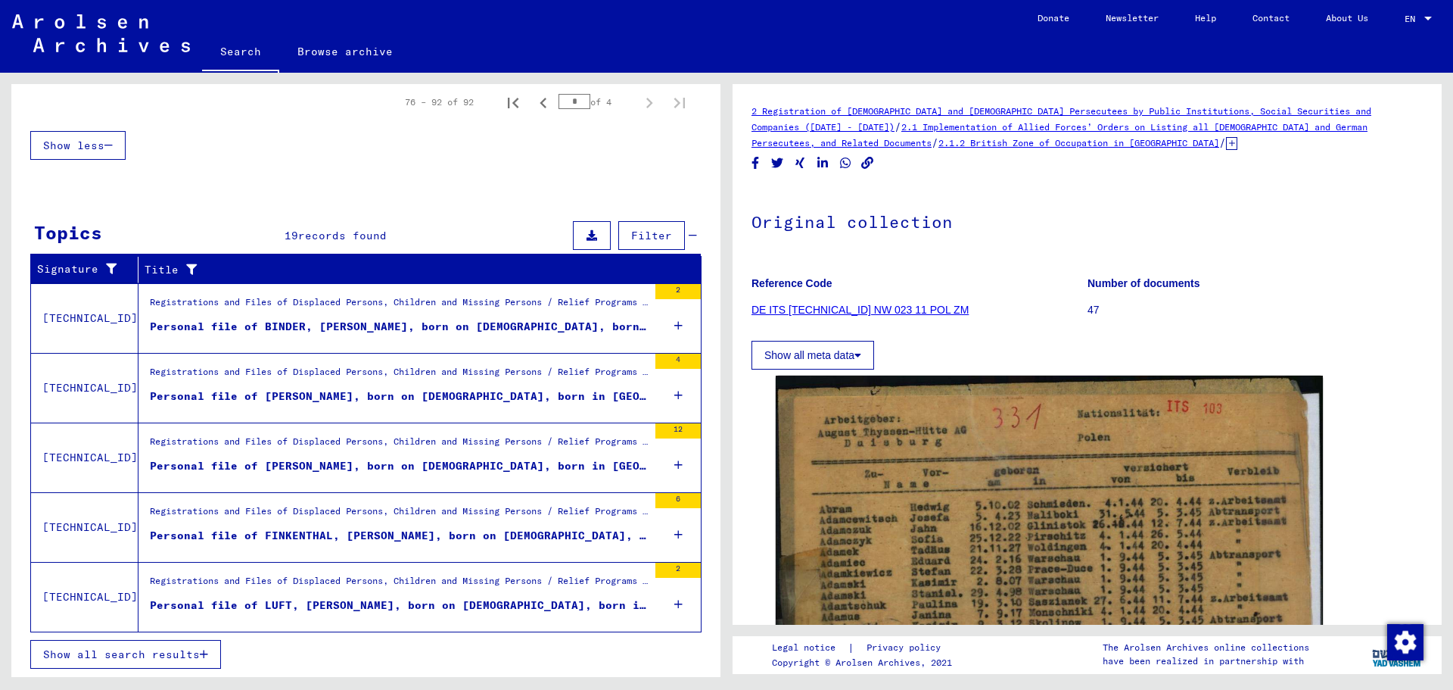
click at [435, 319] on div "Personal file of BINDER, [PERSON_NAME], born on [DEMOGRAPHIC_DATA], born in [GE…" at bounding box center [399, 327] width 498 height 16
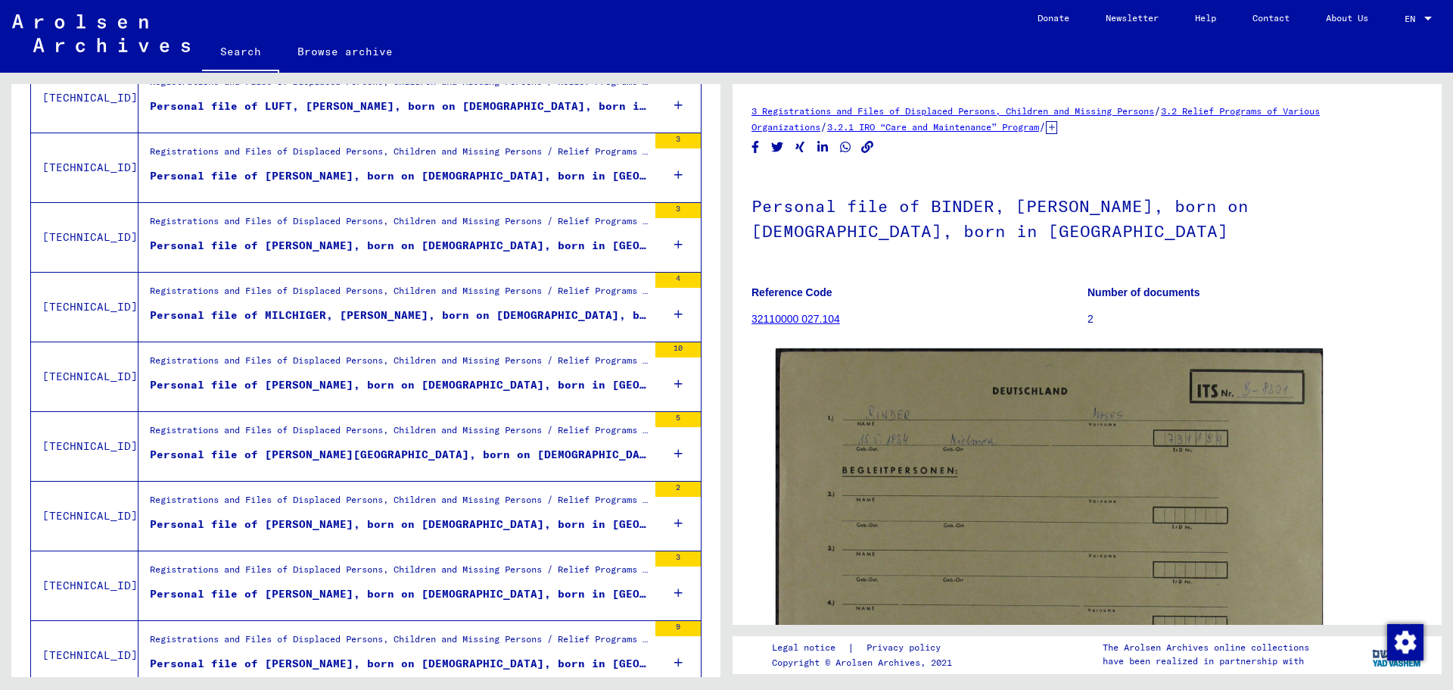
scroll to position [597, 0]
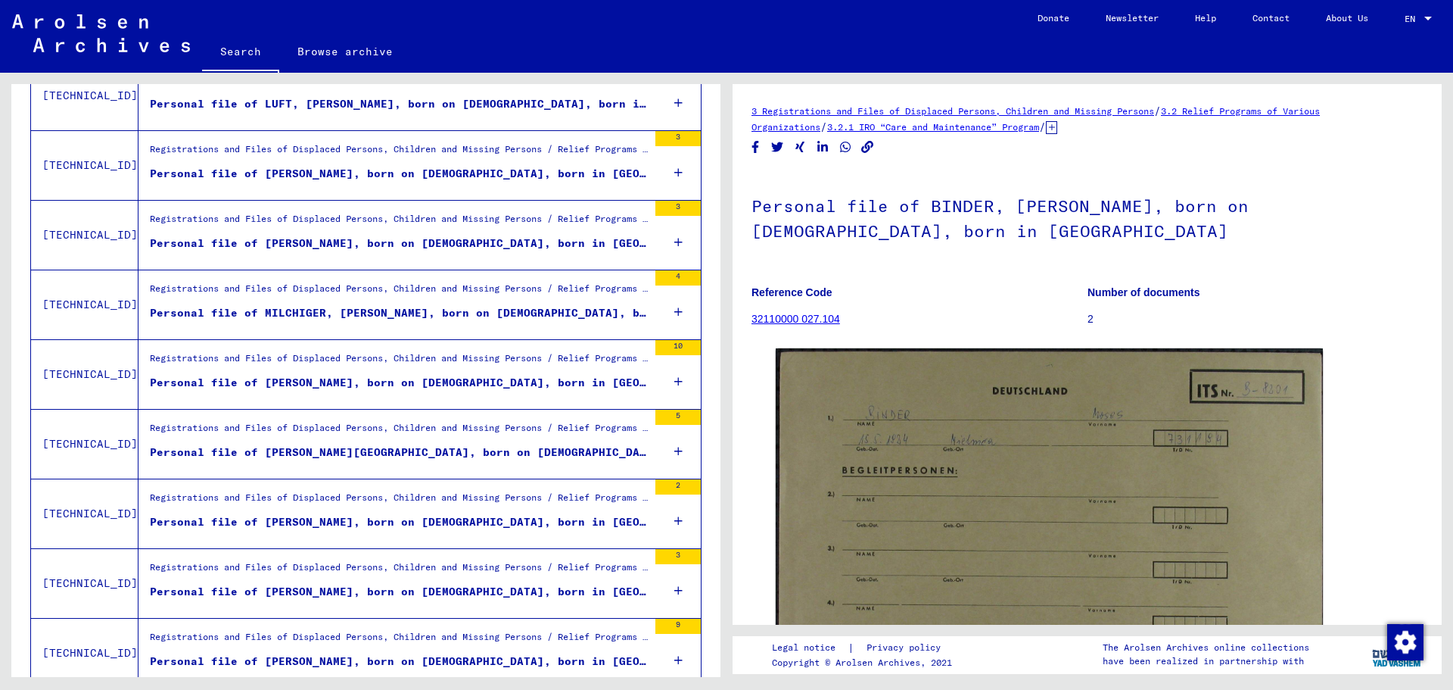
click at [440, 379] on div "Personal file of [PERSON_NAME], born on [DEMOGRAPHIC_DATA], born in [GEOGRAPHIC…" at bounding box center [399, 383] width 498 height 16
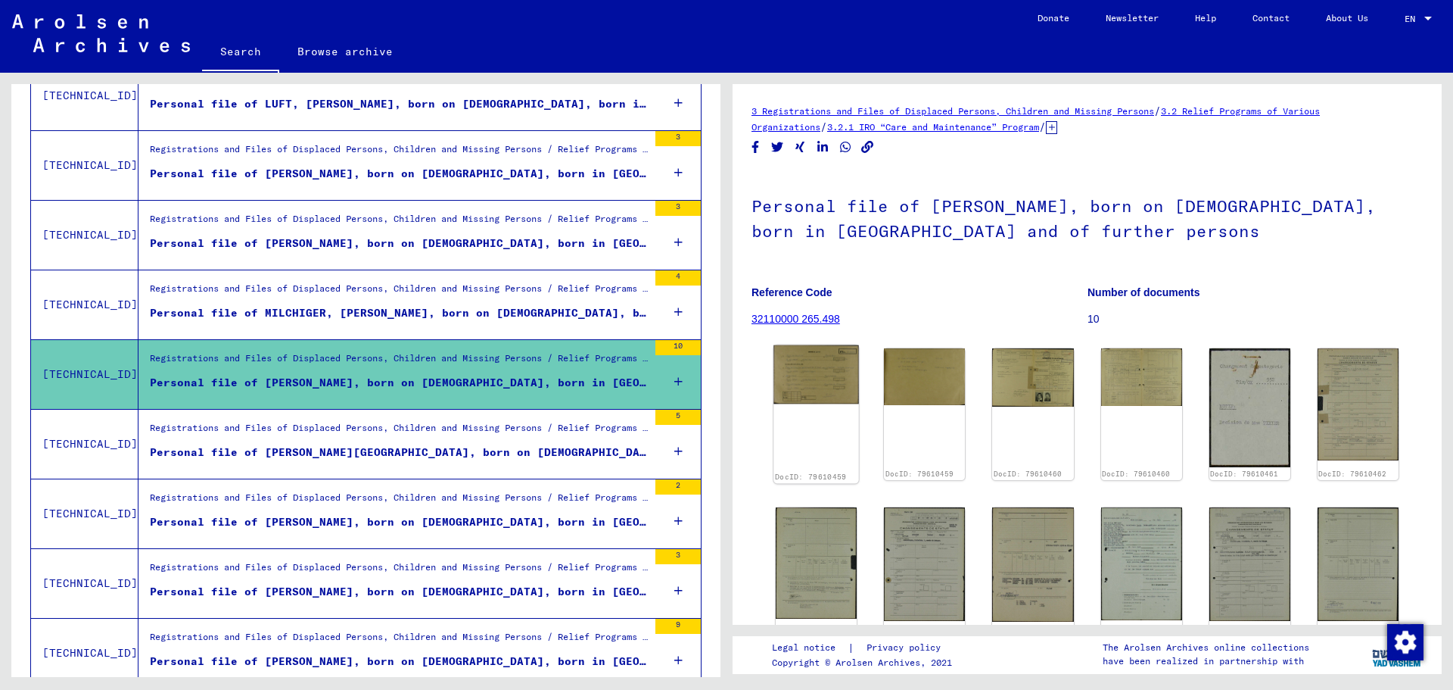
click at [818, 382] on img at bounding box center [817, 374] width 86 height 59
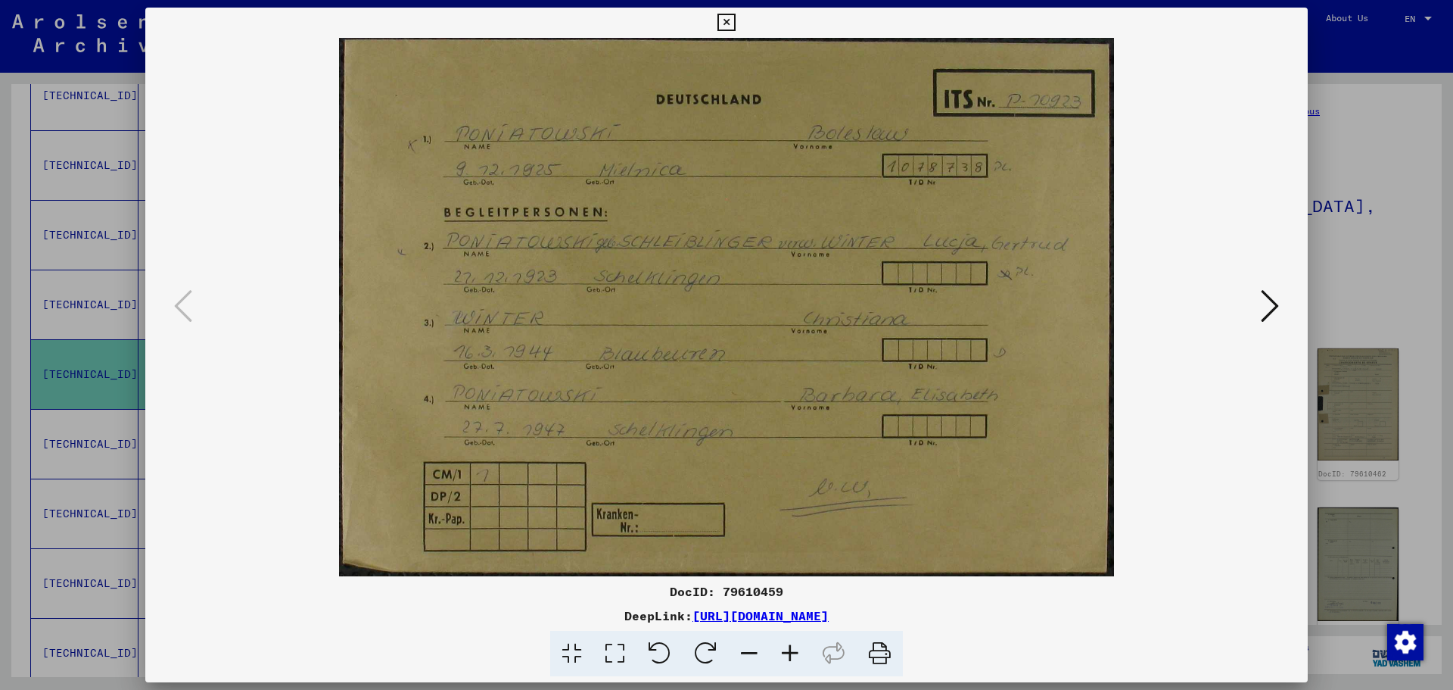
click at [1275, 306] on icon at bounding box center [1270, 306] width 18 height 36
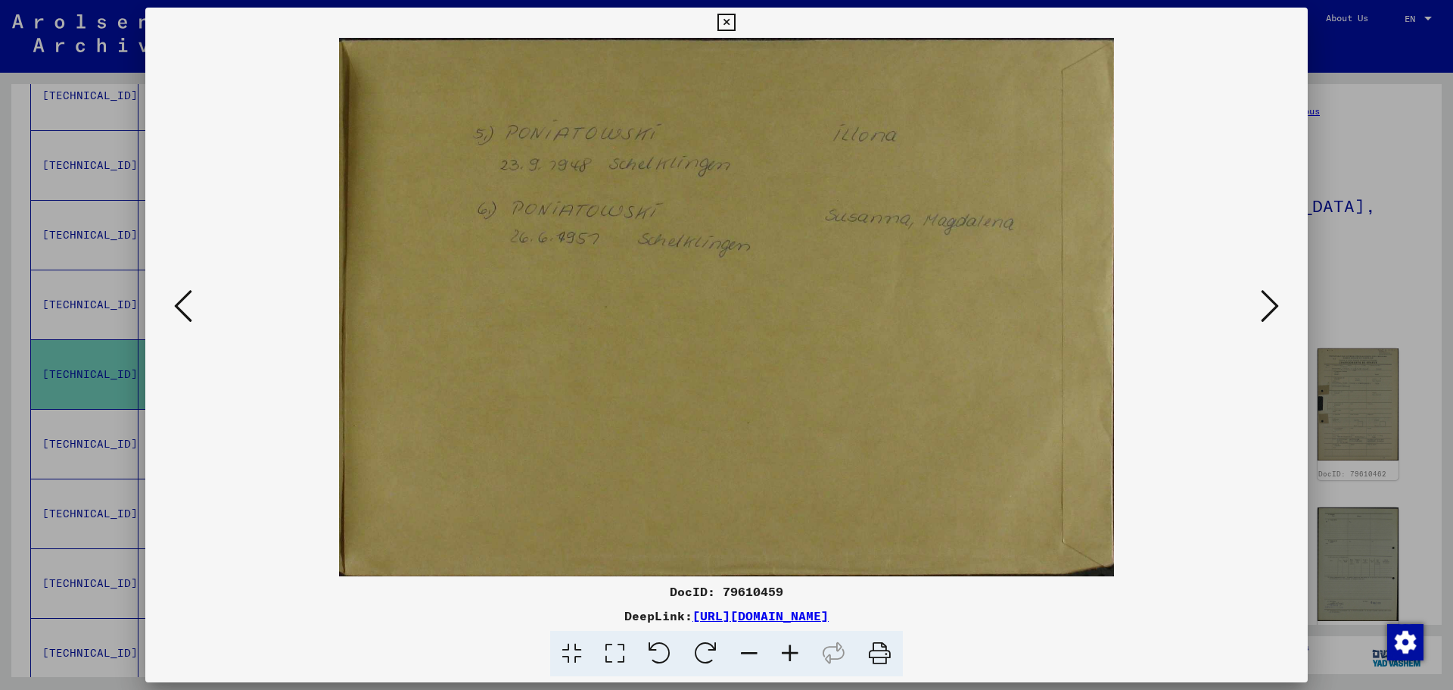
click at [1275, 306] on icon at bounding box center [1270, 306] width 18 height 36
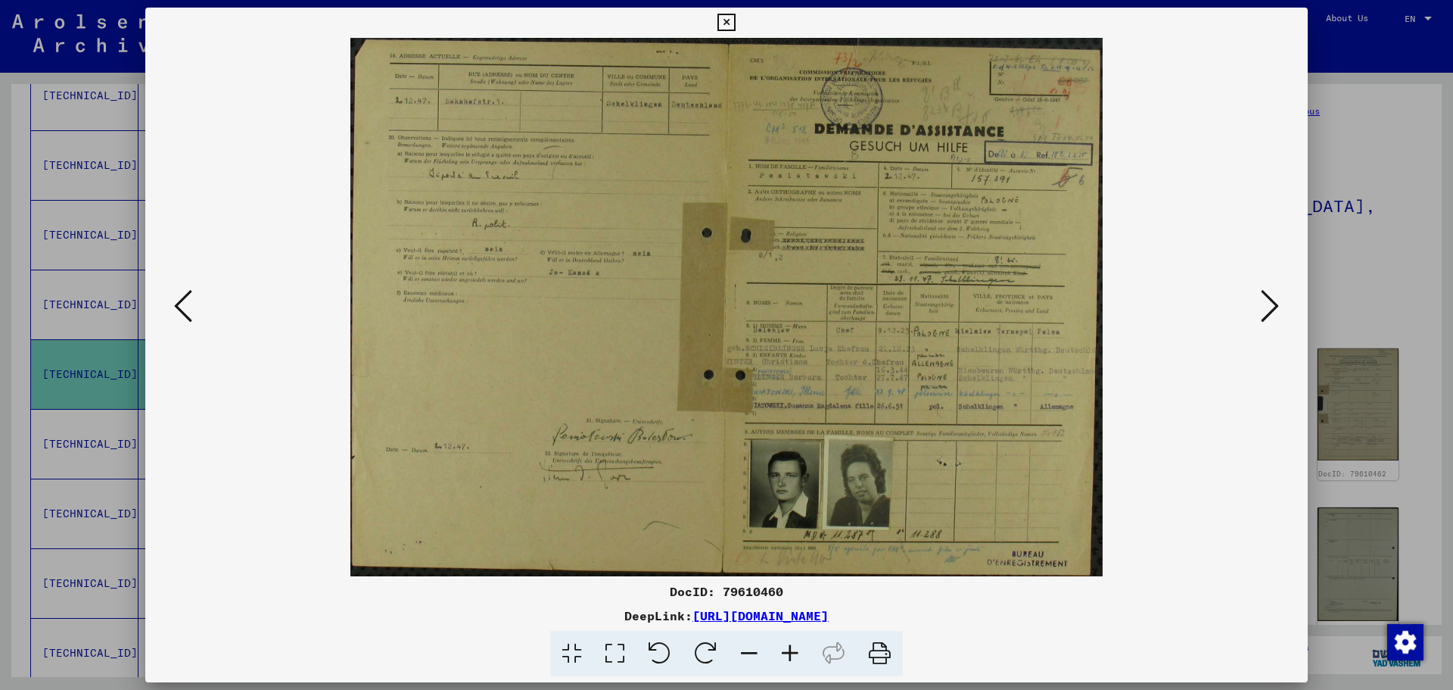
click at [1271, 308] on icon at bounding box center [1270, 306] width 18 height 36
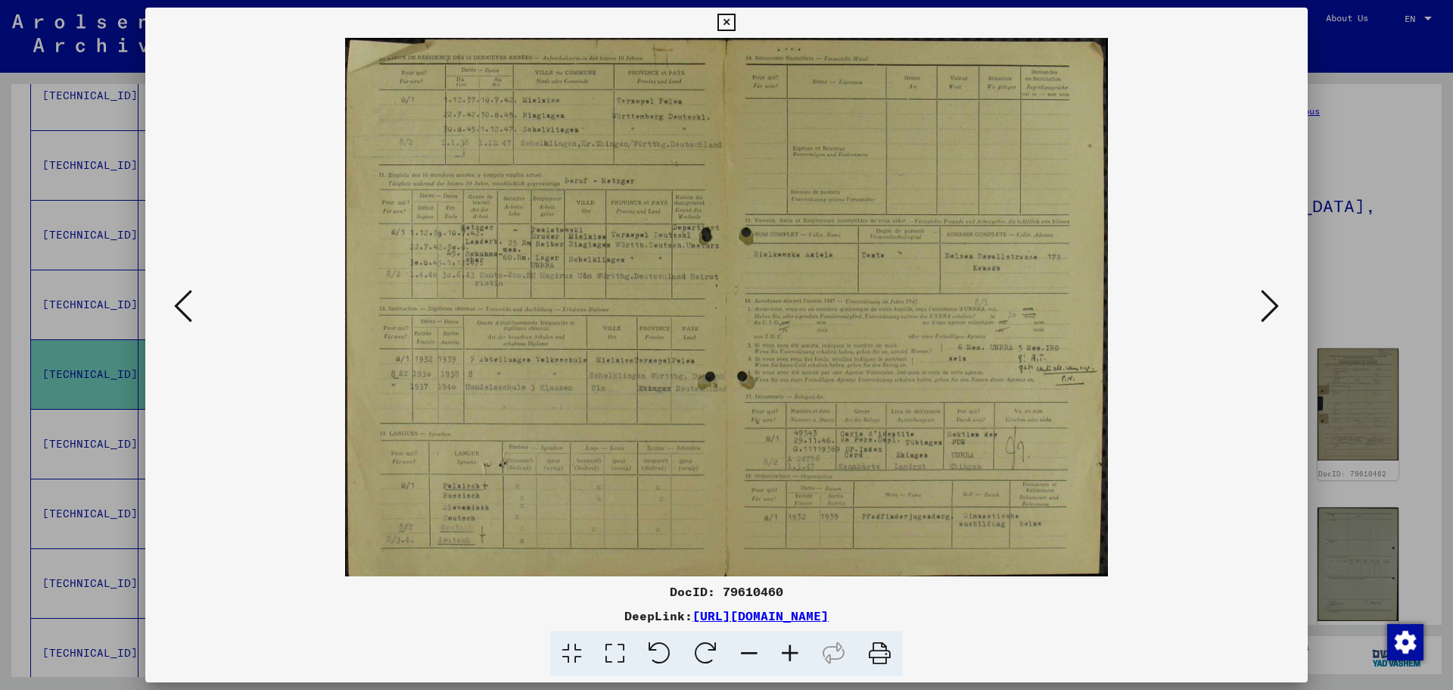
click at [1271, 308] on icon at bounding box center [1270, 306] width 18 height 36
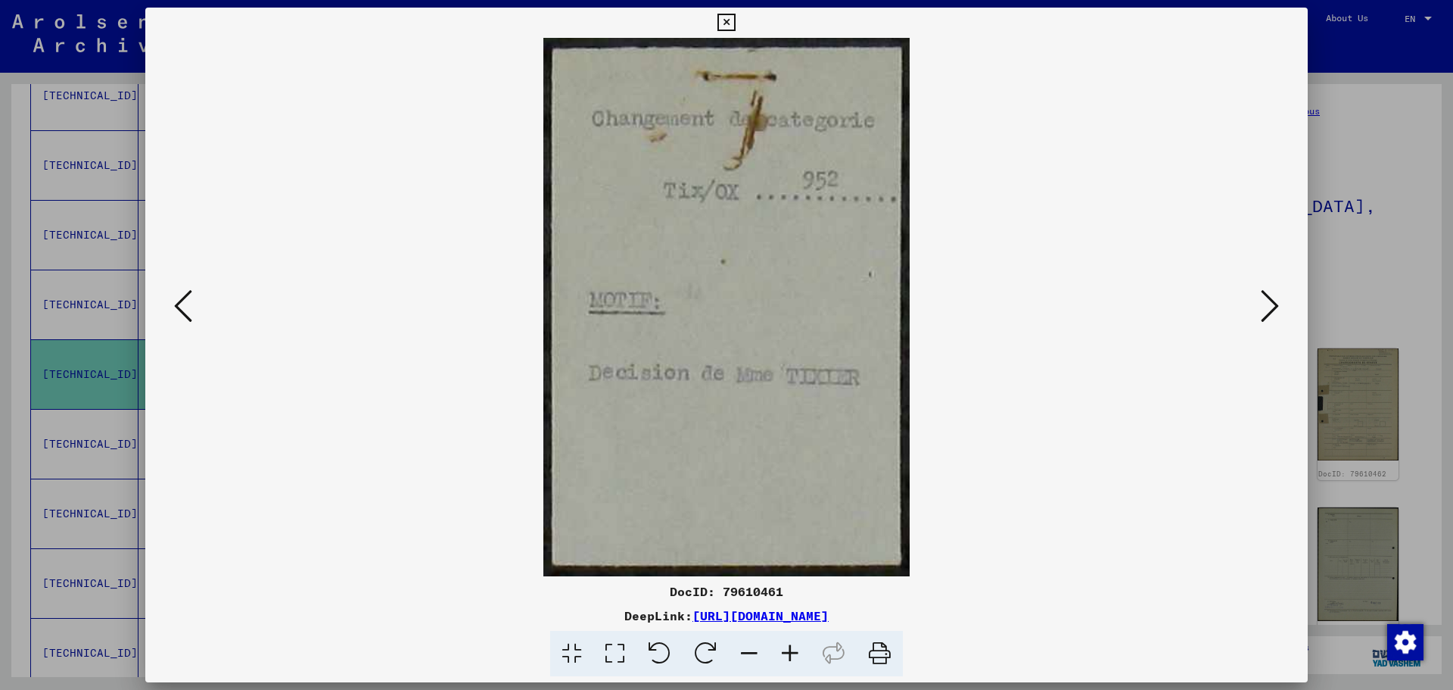
click at [1271, 308] on icon at bounding box center [1270, 306] width 18 height 36
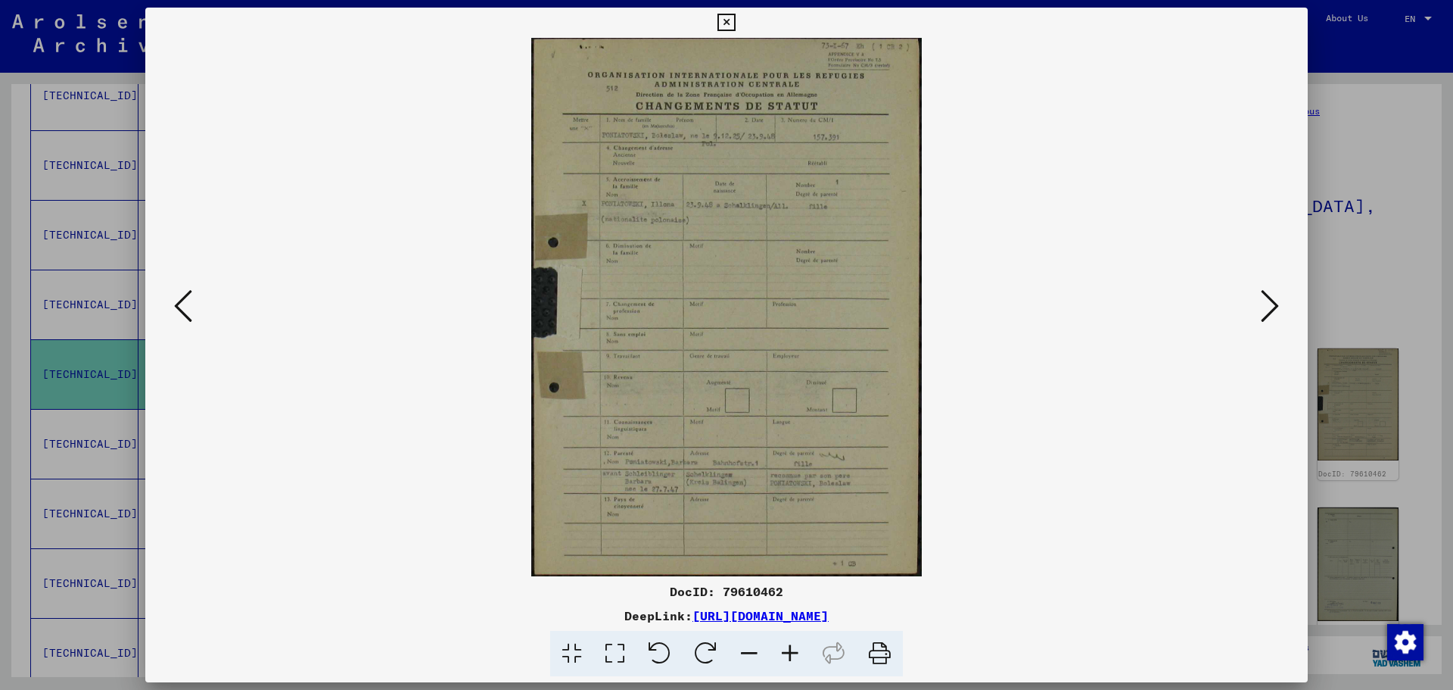
click at [1271, 308] on icon at bounding box center [1270, 306] width 18 height 36
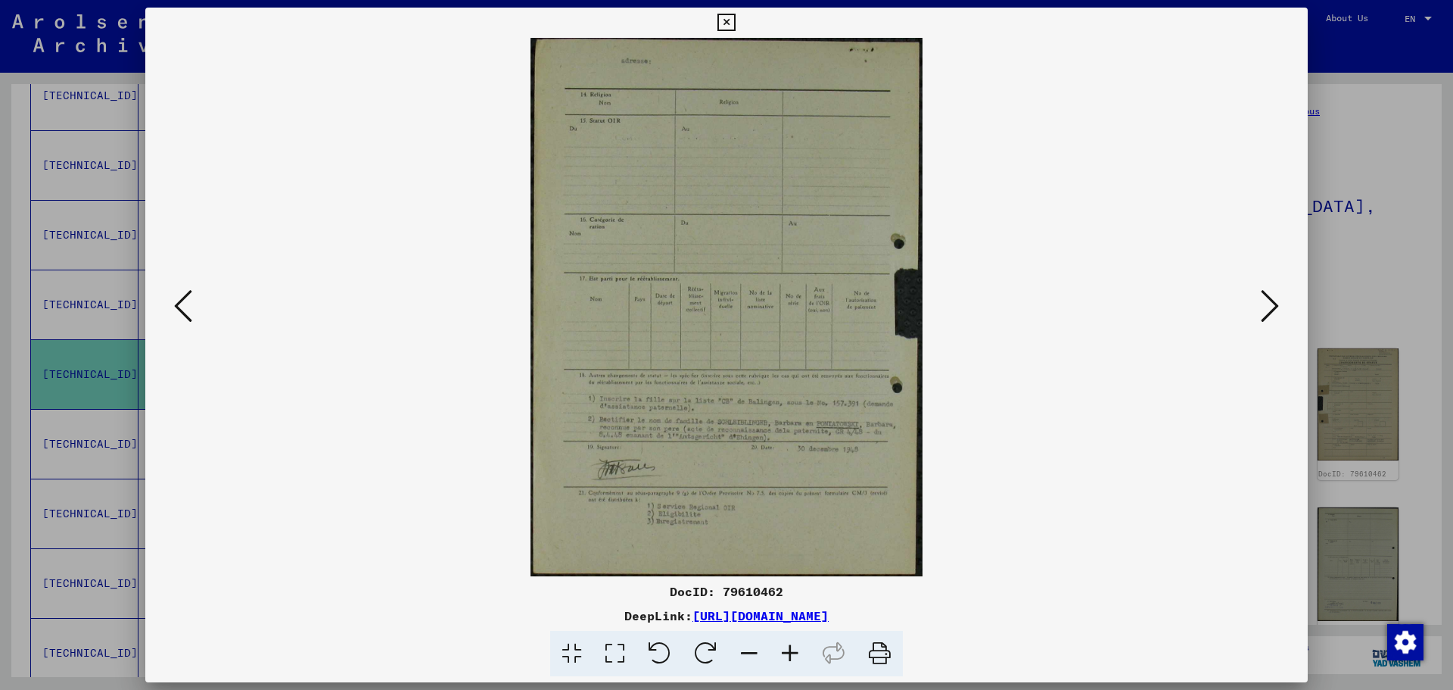
click at [1271, 308] on icon at bounding box center [1270, 306] width 18 height 36
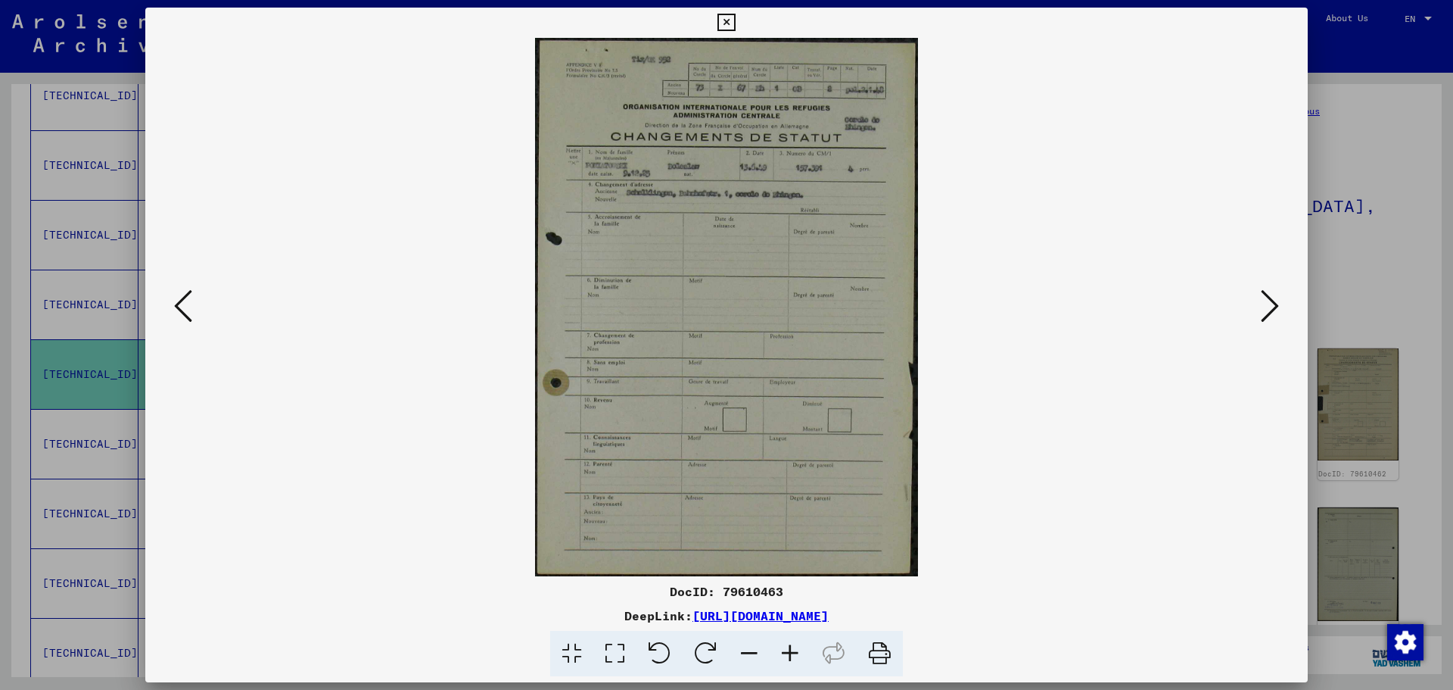
click at [1271, 308] on icon at bounding box center [1270, 306] width 18 height 36
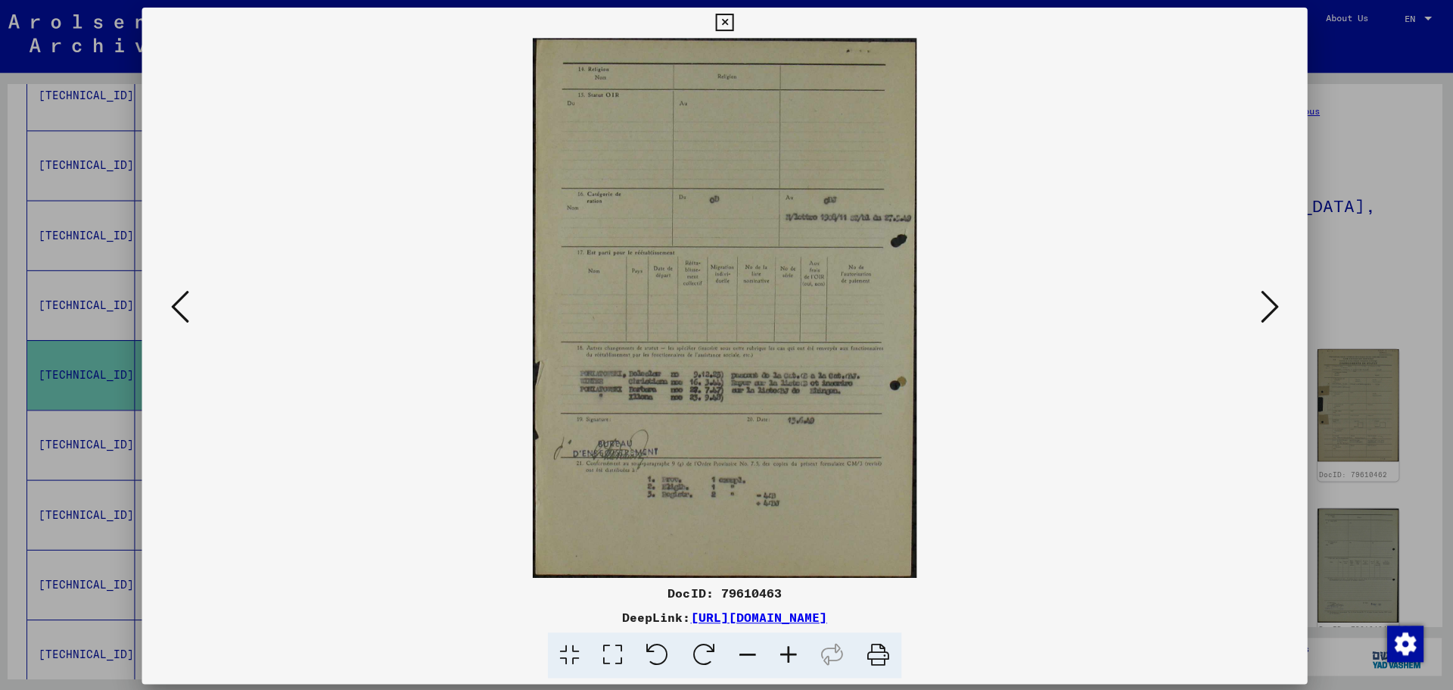
click at [1272, 310] on icon at bounding box center [1270, 306] width 18 height 36
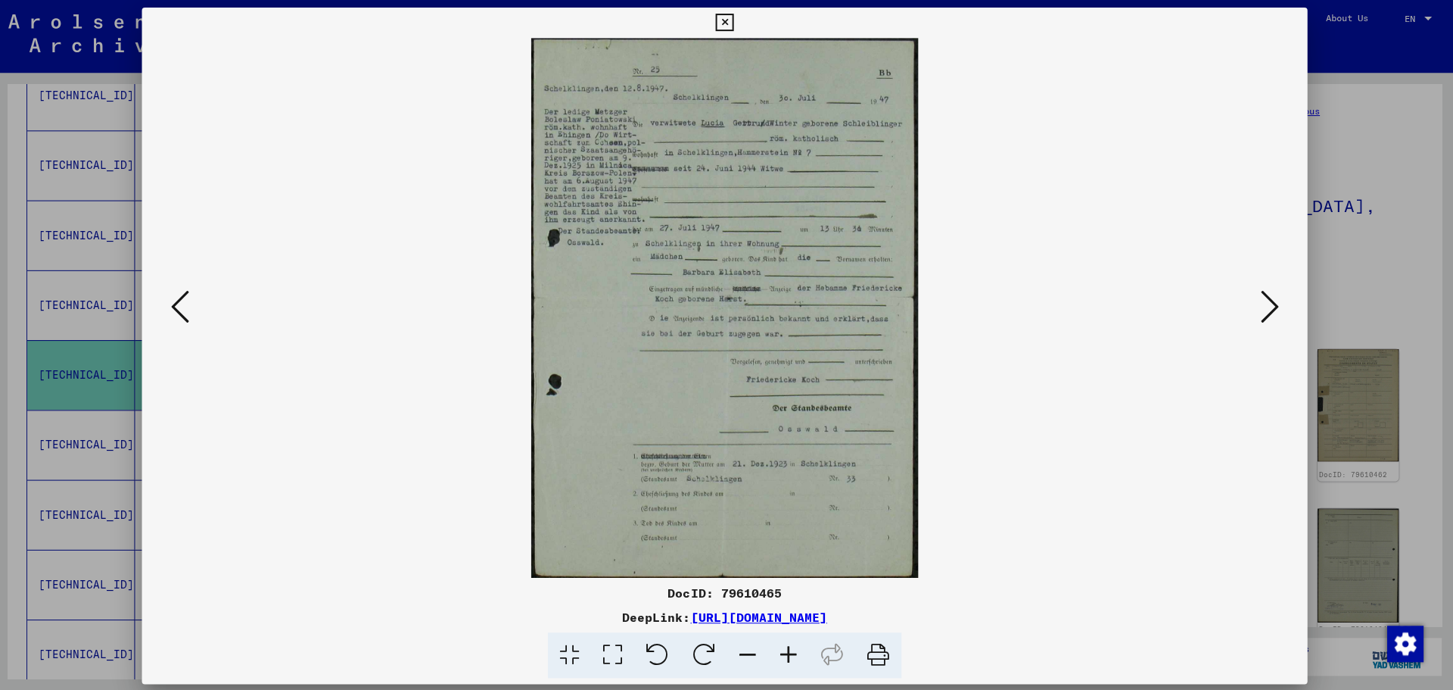
click at [1272, 310] on icon at bounding box center [1270, 306] width 18 height 36
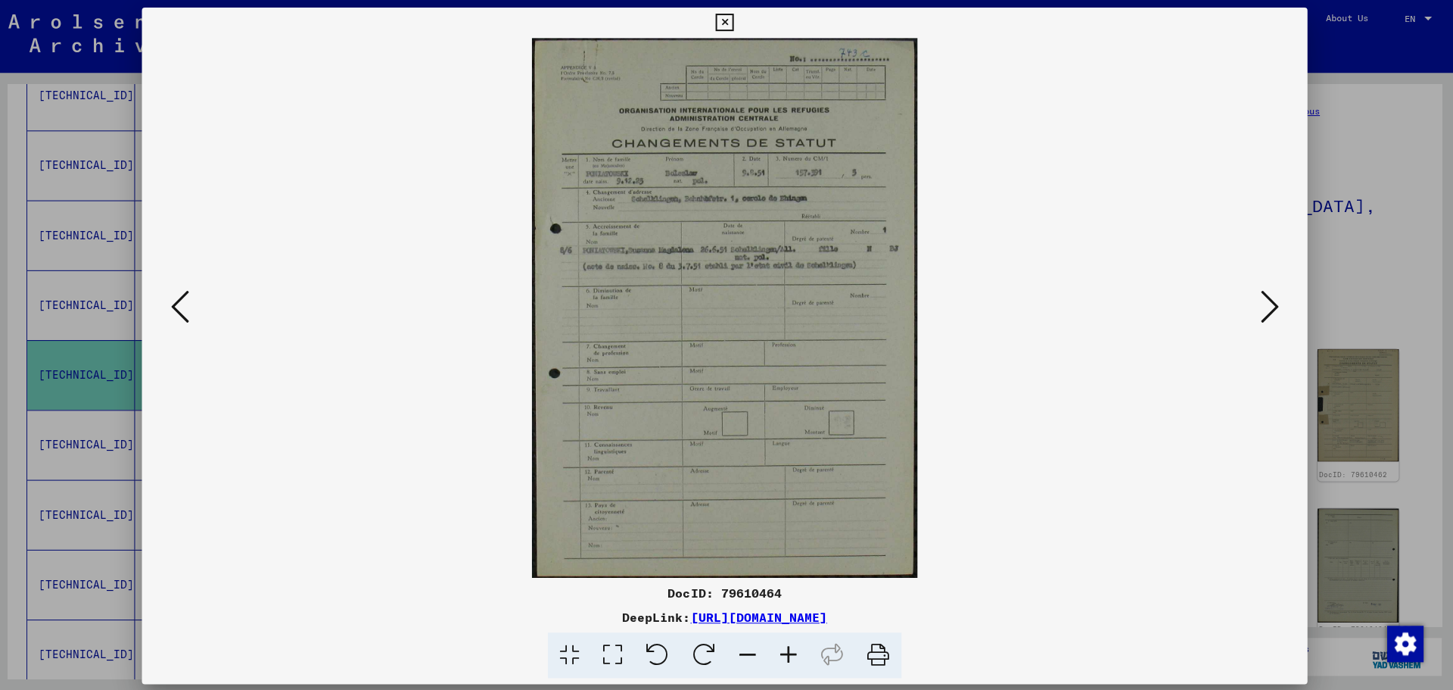
click at [1272, 310] on icon at bounding box center [1270, 306] width 18 height 36
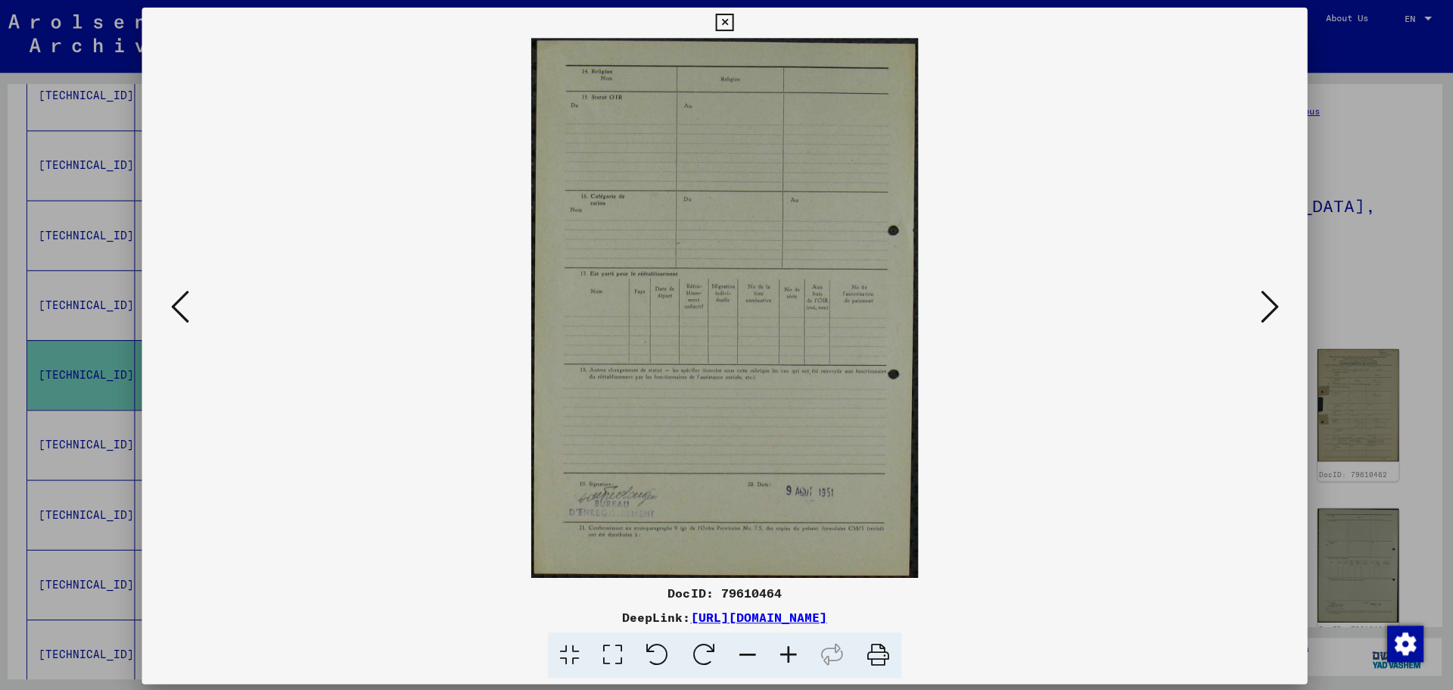
click at [1272, 310] on icon at bounding box center [1270, 306] width 18 height 36
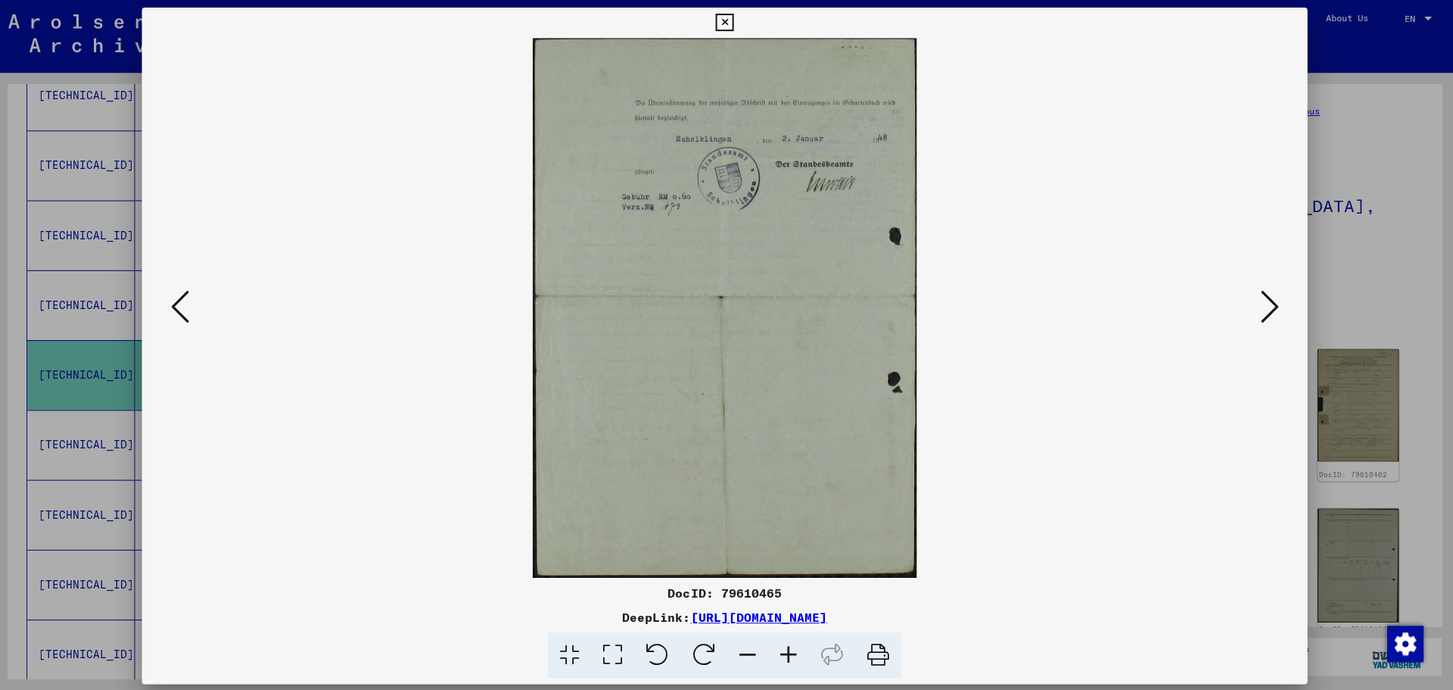
click at [1272, 310] on icon at bounding box center [1270, 306] width 18 height 36
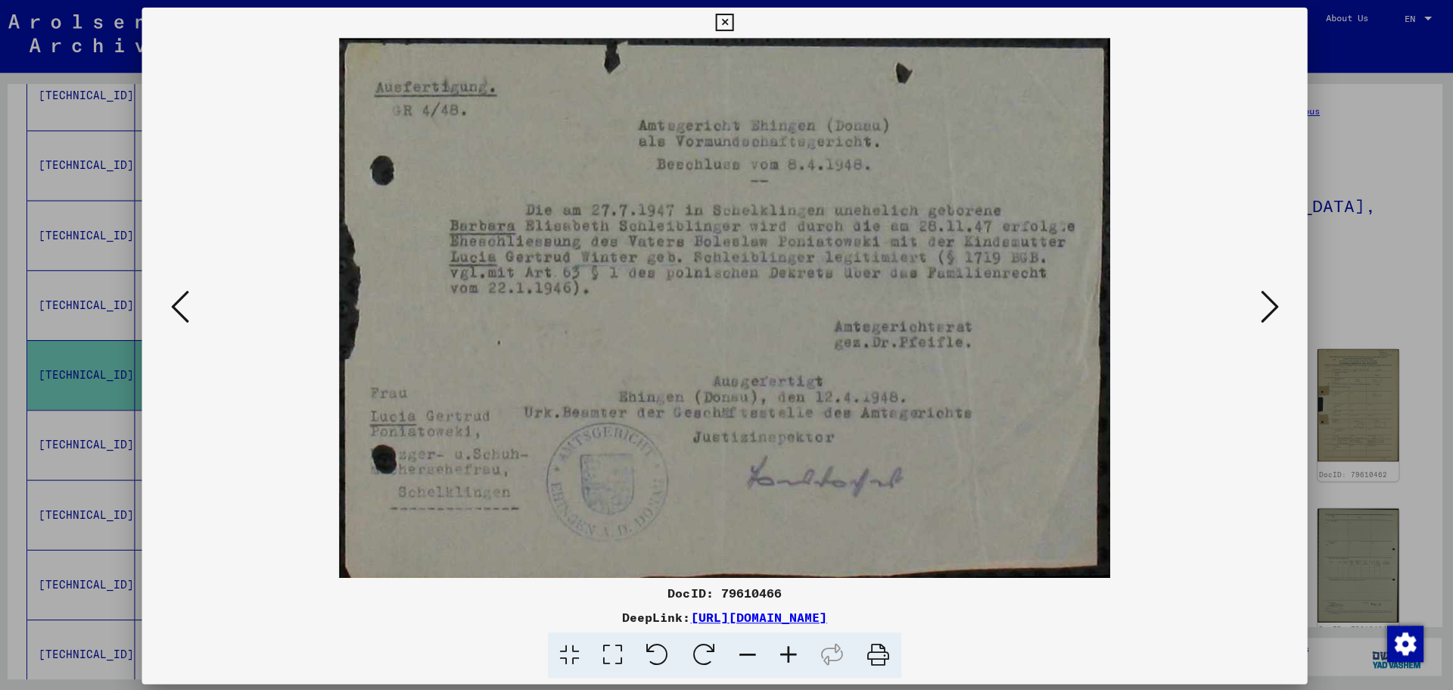
click at [1272, 310] on icon at bounding box center [1270, 306] width 18 height 36
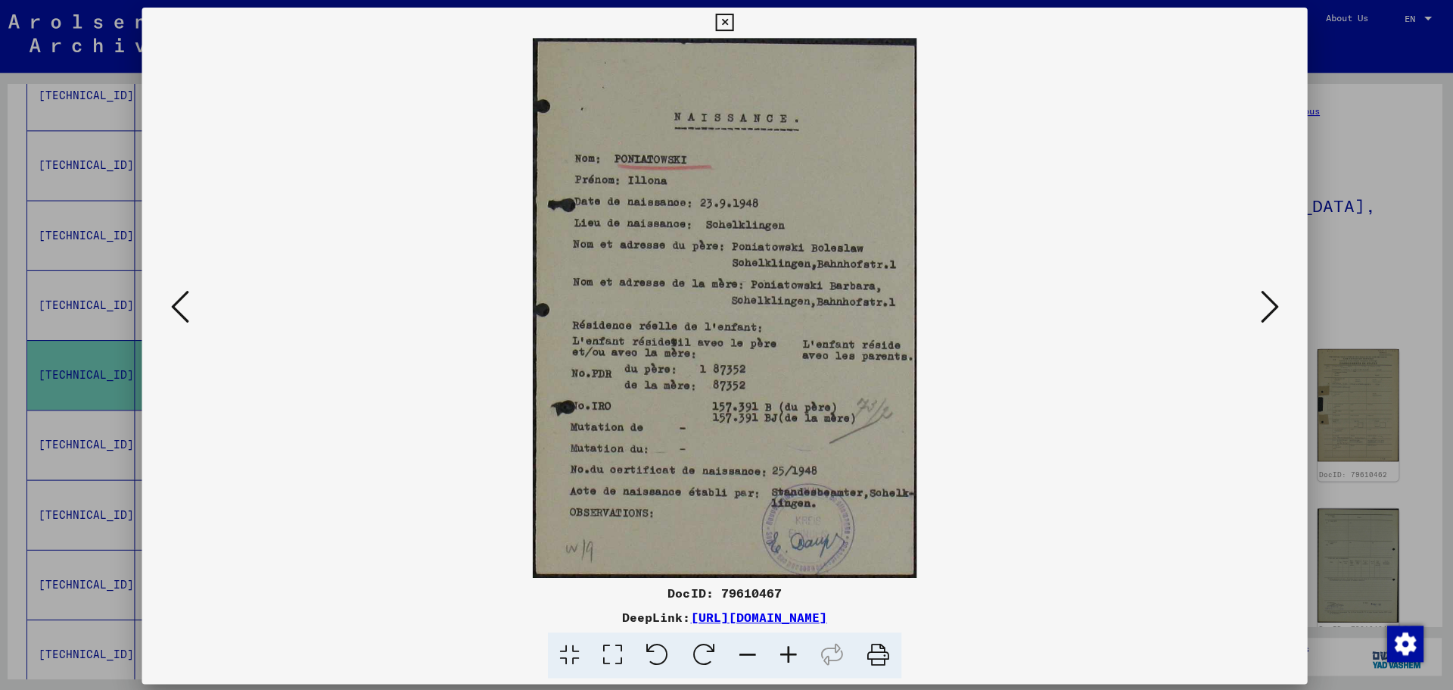
click at [724, 20] on icon at bounding box center [726, 23] width 17 height 18
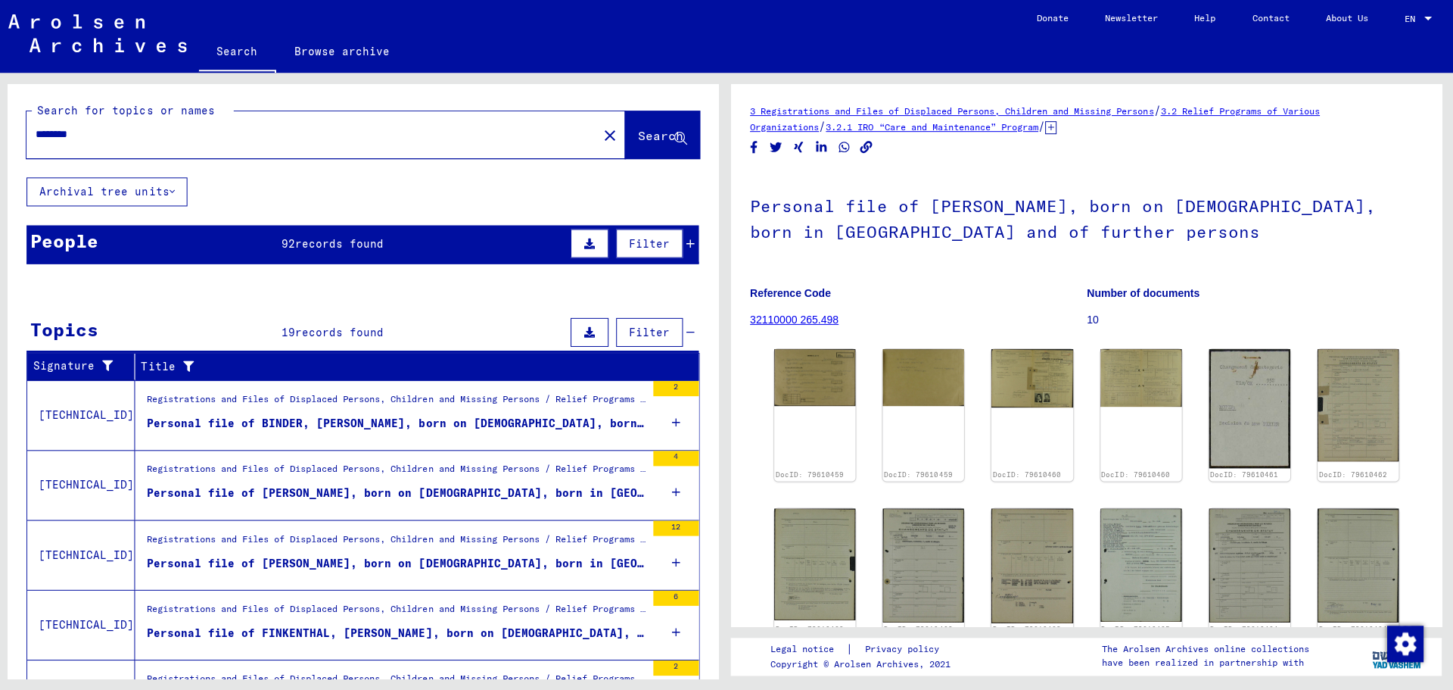
click at [722, 216] on div "Search for topics or names ******** close Search Archival tree units People 92 …" at bounding box center [363, 375] width 727 height 604
click at [409, 240] on div "People 92 records found Filter" at bounding box center [365, 244] width 671 height 39
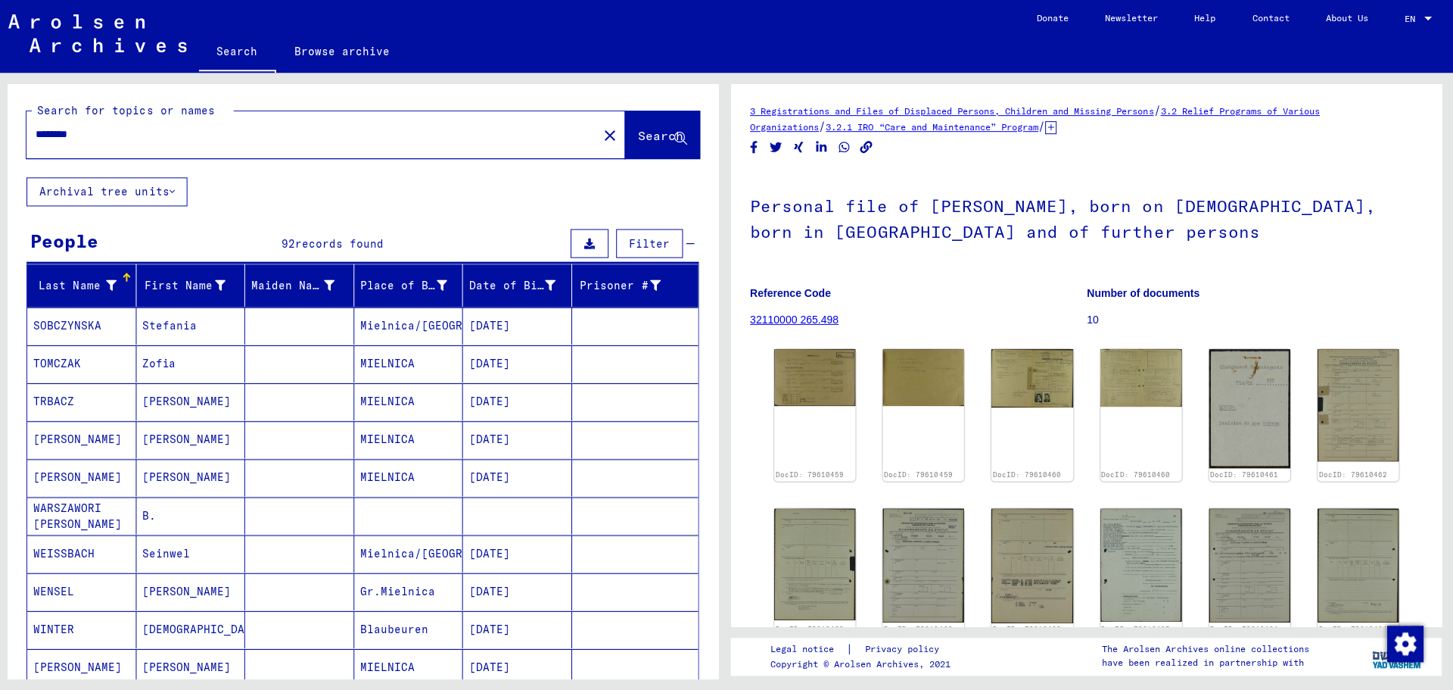
click at [95, 137] on input "********" at bounding box center [315, 134] width 552 height 16
type input "*"
type input "*********"
click at [640, 136] on span "Search" at bounding box center [662, 135] width 45 height 15
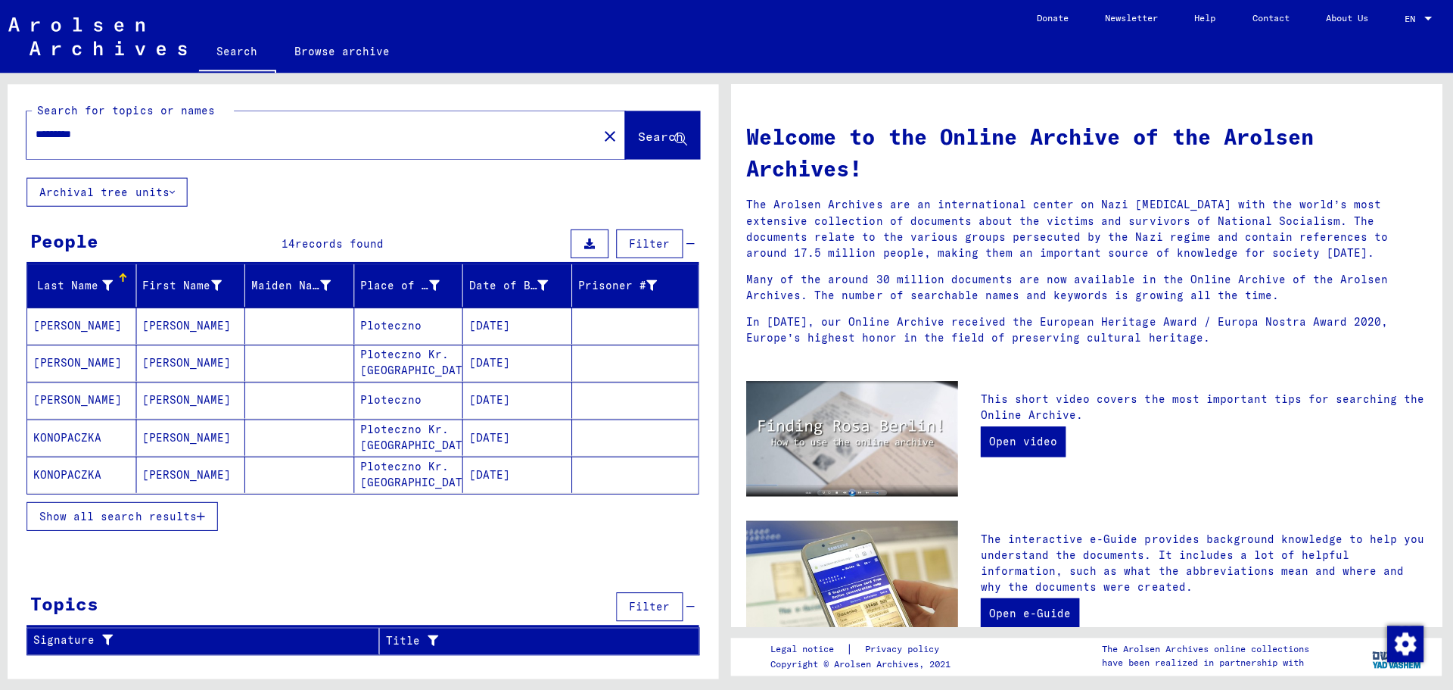
click at [412, 329] on mat-cell "Ploteczno" at bounding box center [411, 325] width 109 height 36
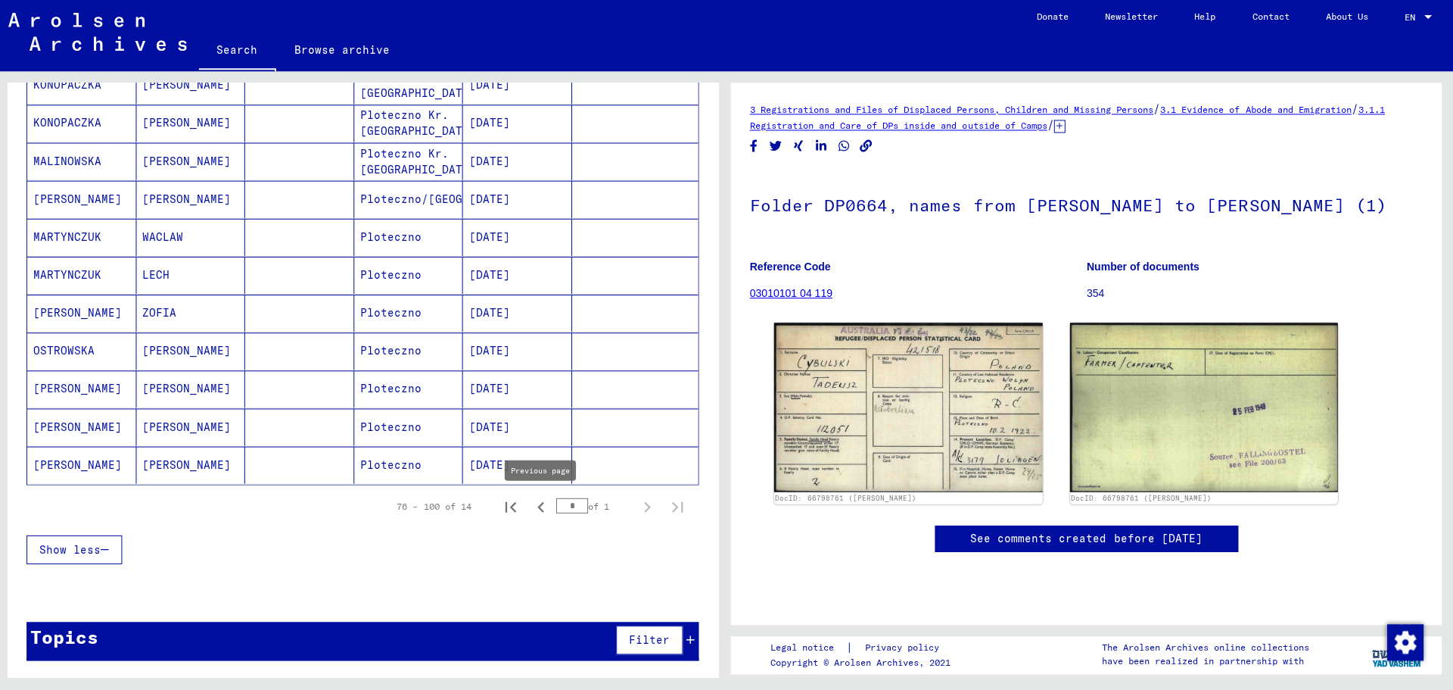
click at [544, 508] on icon "Previous page" at bounding box center [543, 507] width 7 height 11
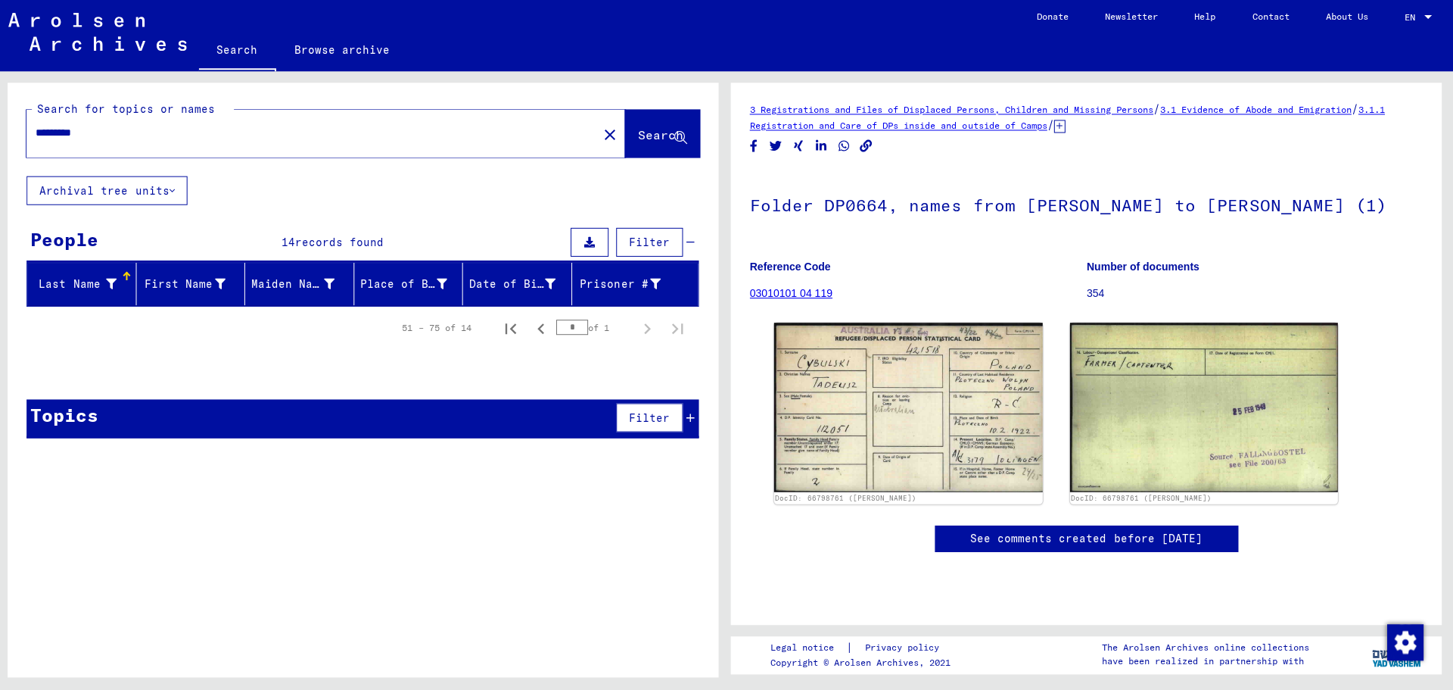
click at [392, 420] on div "Topics Filter" at bounding box center [365, 419] width 671 height 39
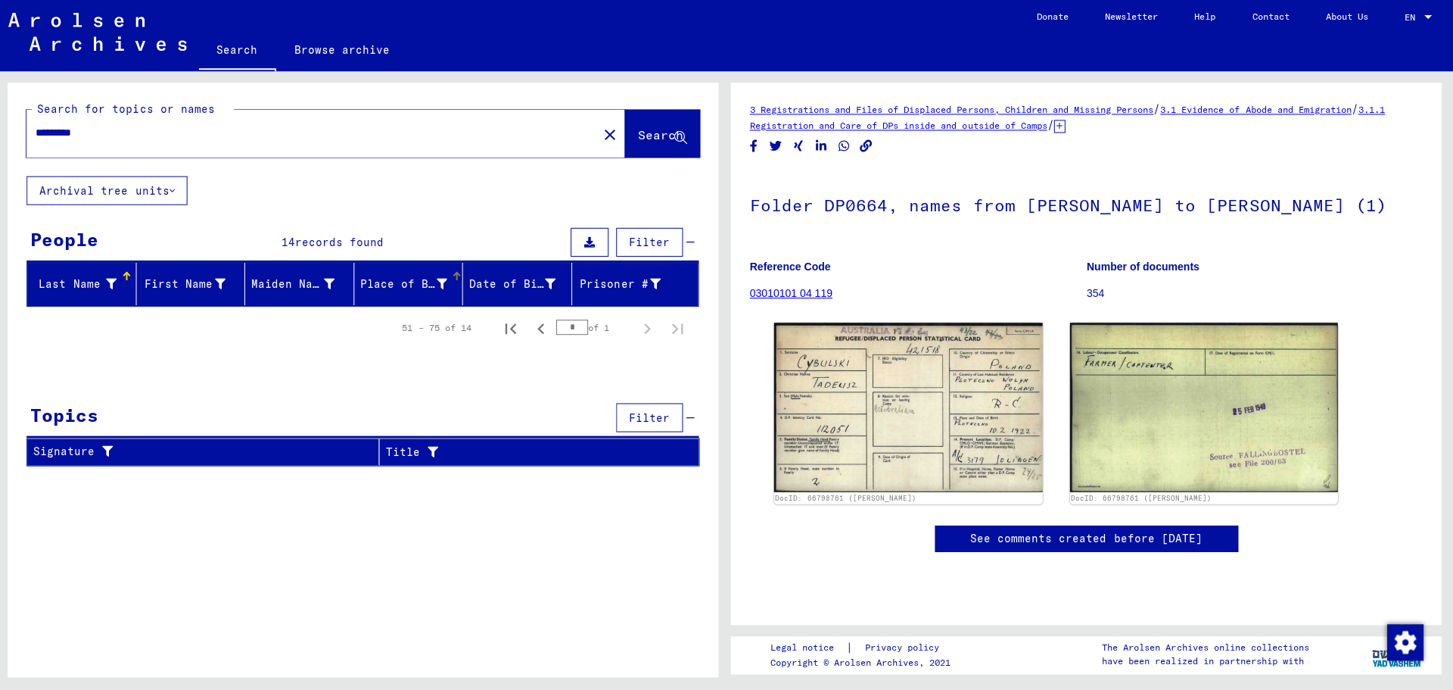
click at [372, 283] on div "Place of Birth" at bounding box center [406, 285] width 87 height 16
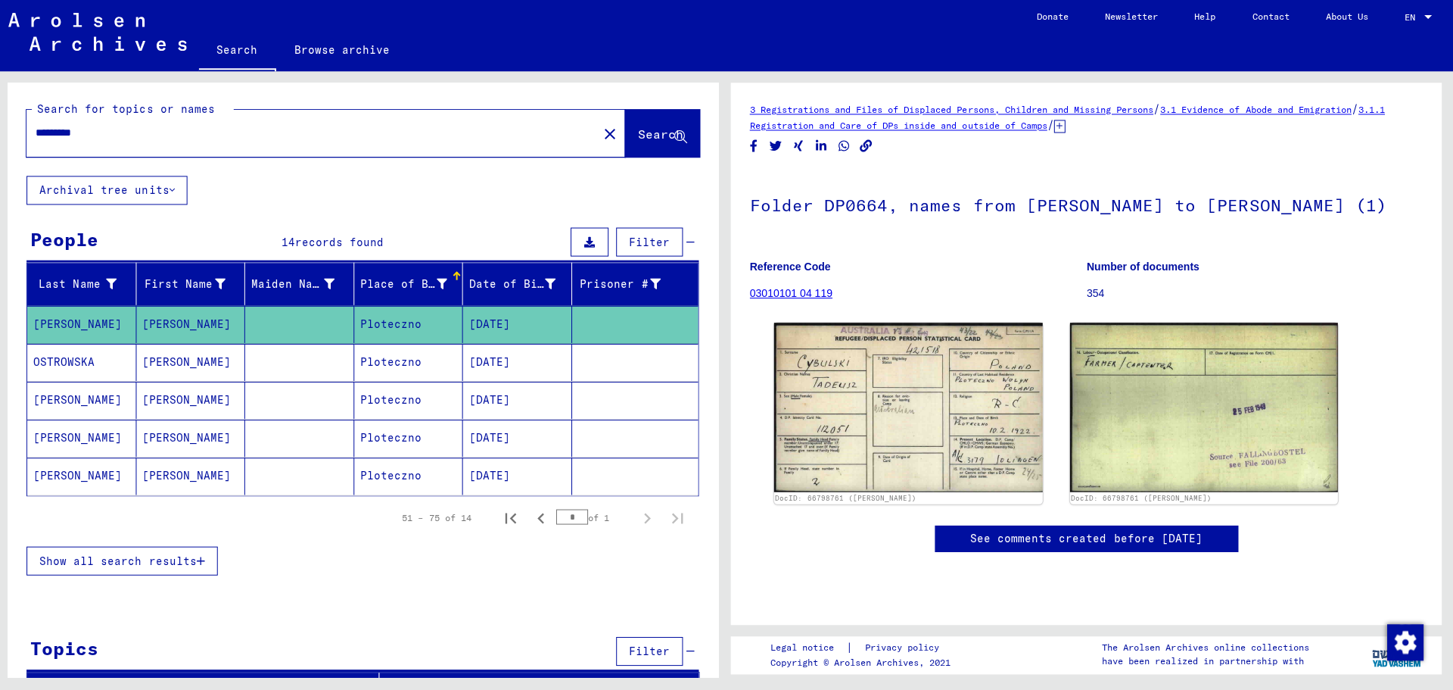
click at [375, 363] on mat-cell "Ploteczno" at bounding box center [411, 362] width 109 height 37
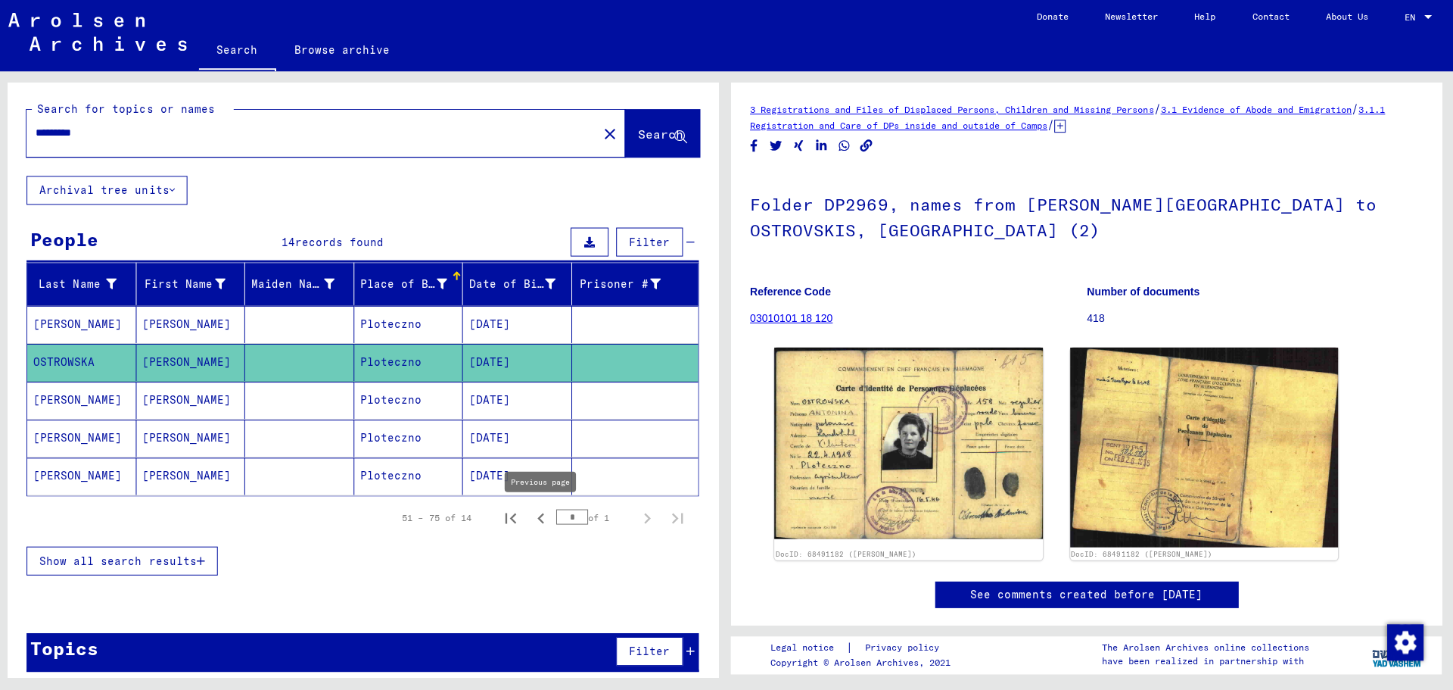
click at [545, 519] on icon "Previous page" at bounding box center [543, 518] width 21 height 21
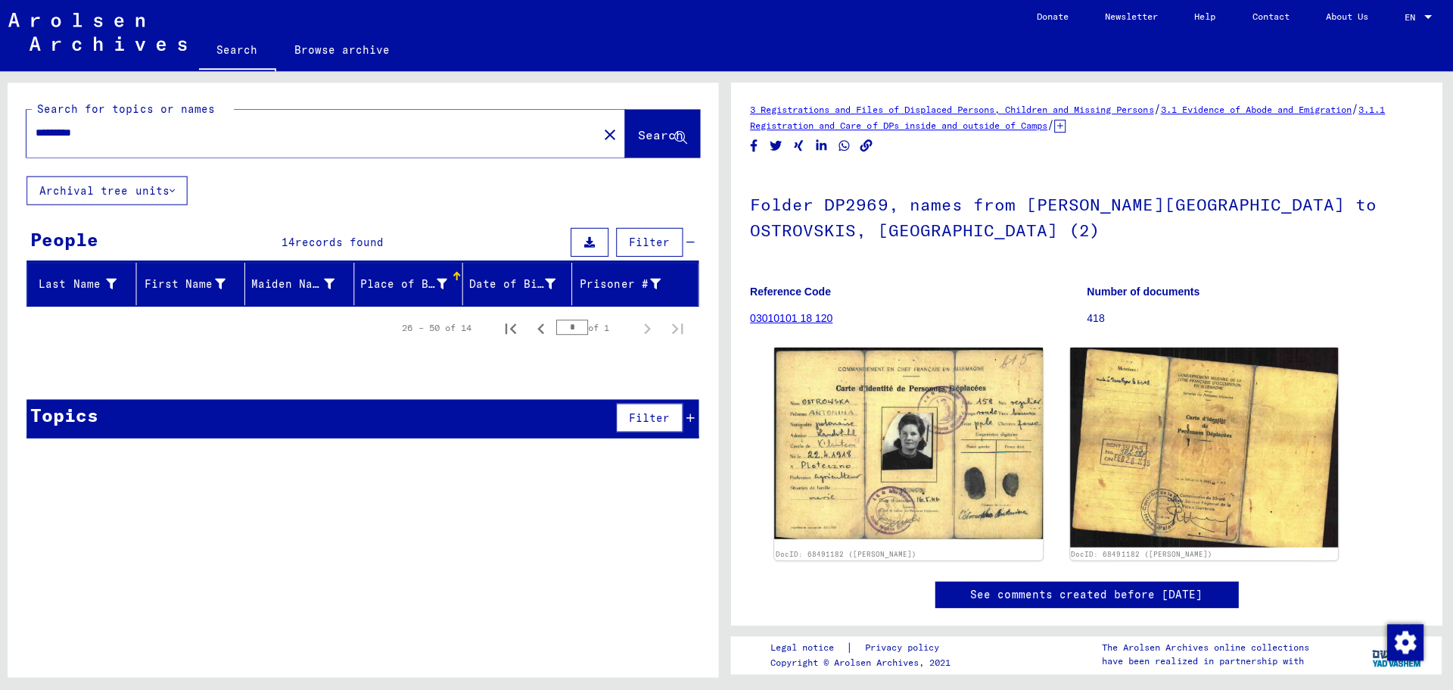
click at [337, 246] on span "records found" at bounding box center [342, 243] width 89 height 14
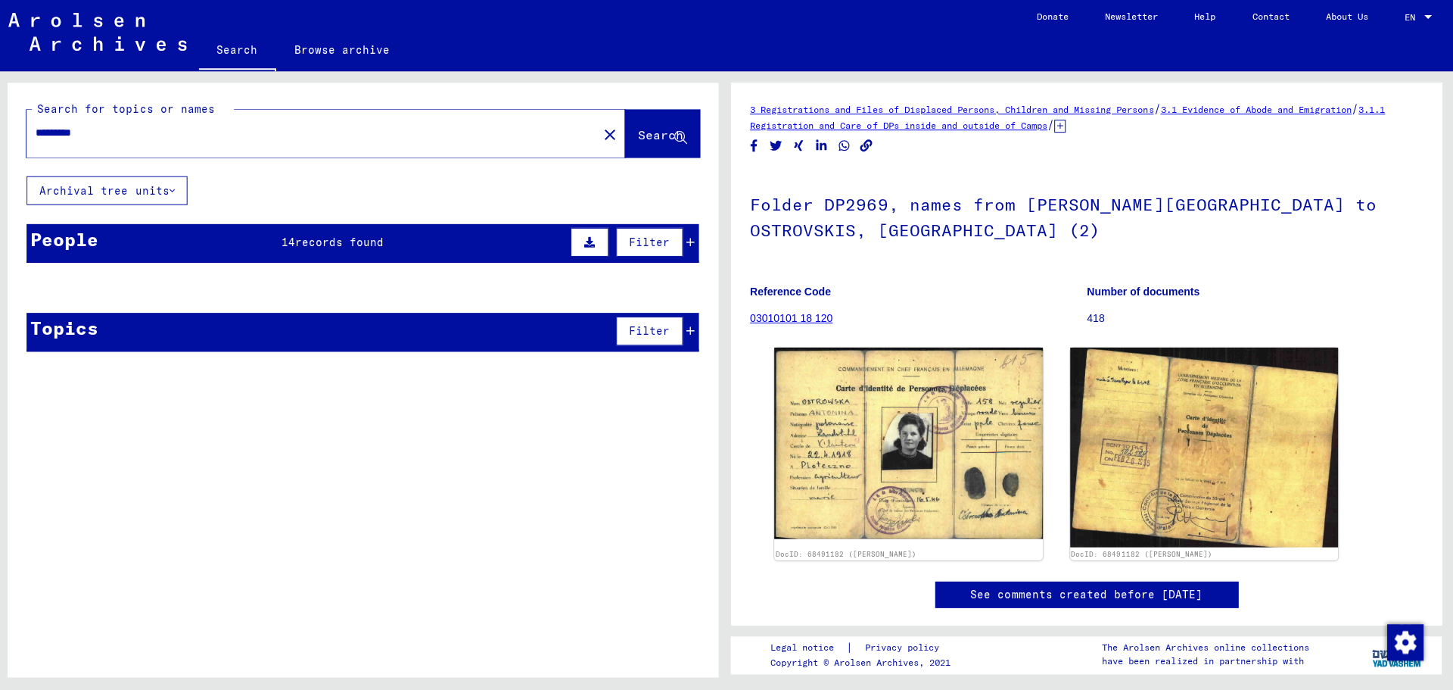
click at [337, 246] on span "records found" at bounding box center [342, 243] width 89 height 14
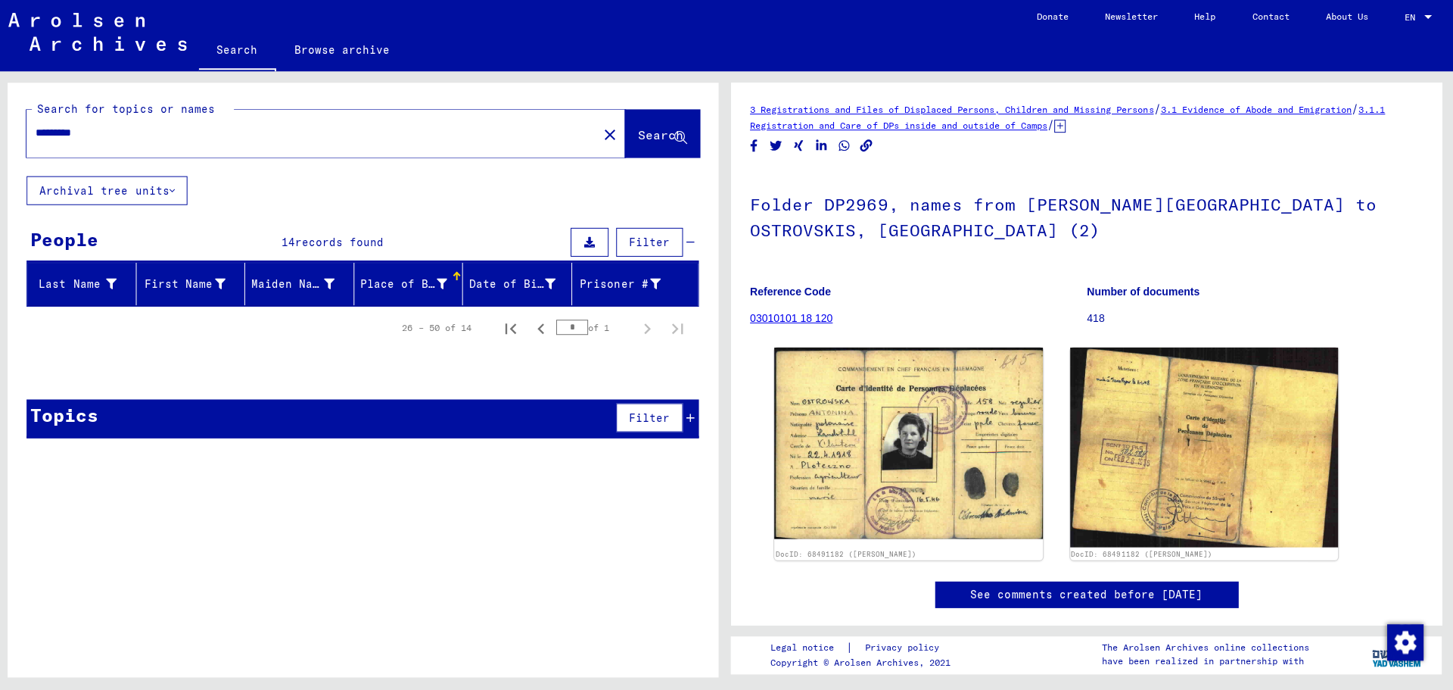
click at [337, 246] on span "records found" at bounding box center [342, 243] width 89 height 14
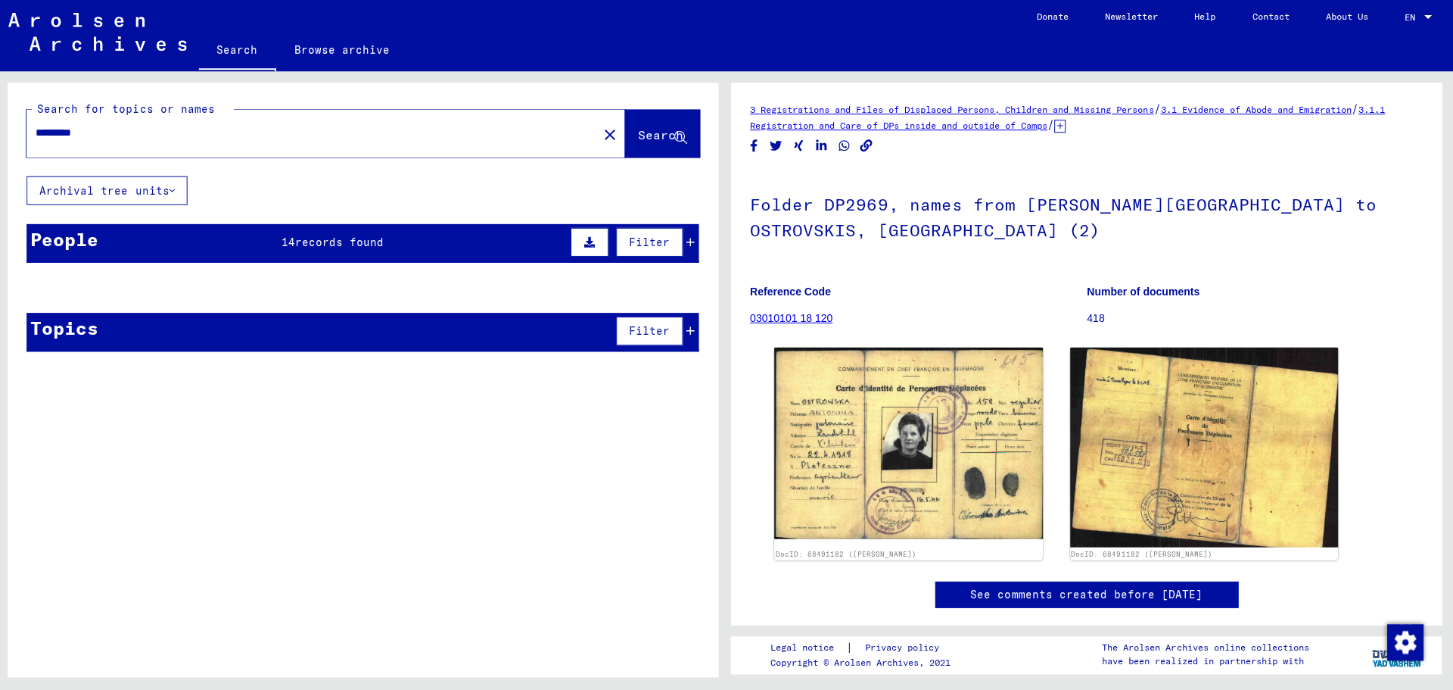
click at [337, 246] on span "records found" at bounding box center [342, 243] width 89 height 14
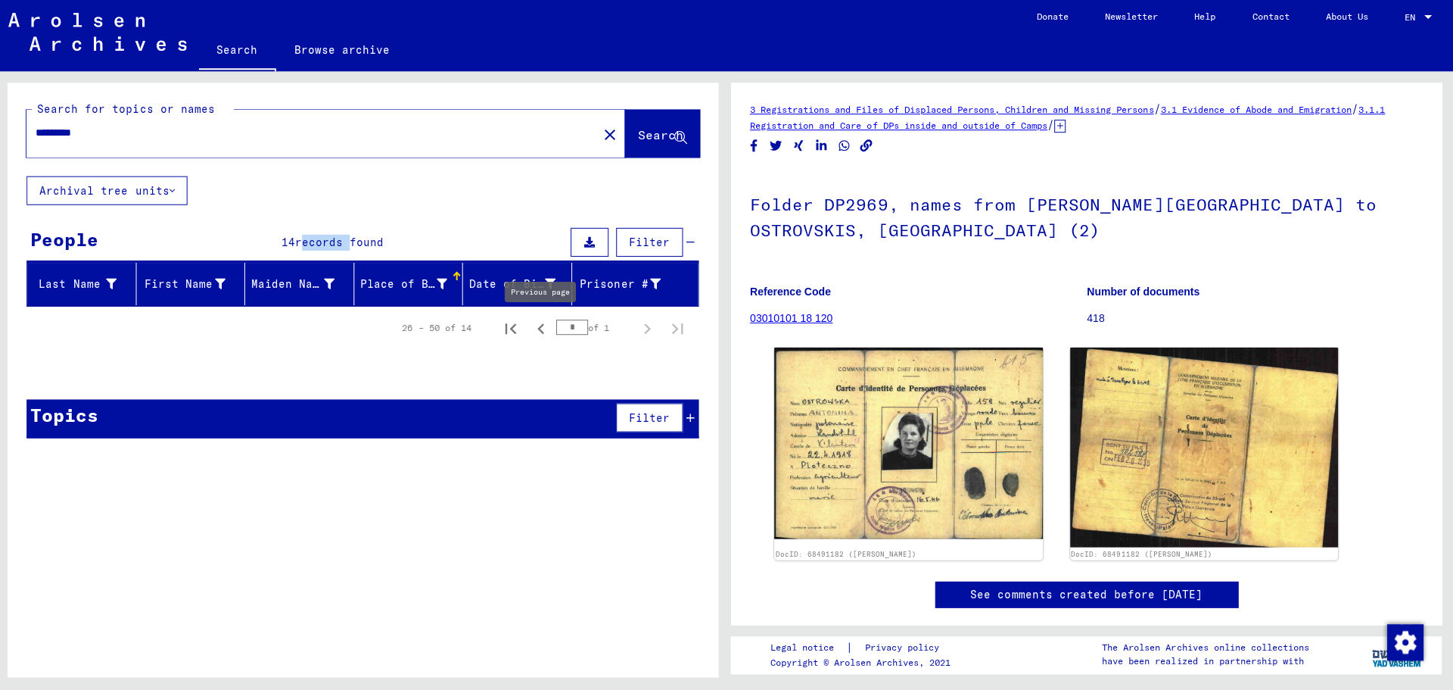
click at [543, 329] on icon "Previous page" at bounding box center [543, 329] width 21 height 21
type input "*"
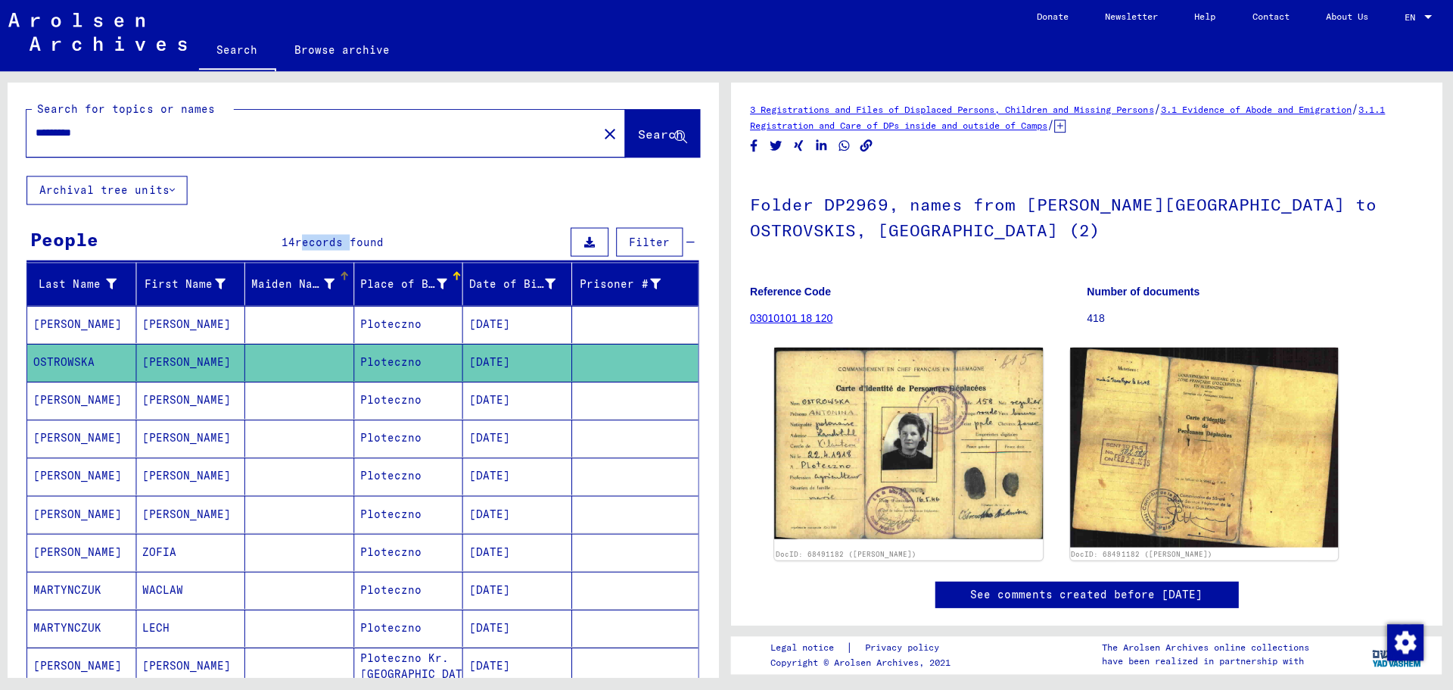
click at [331, 284] on icon at bounding box center [332, 284] width 11 height 11
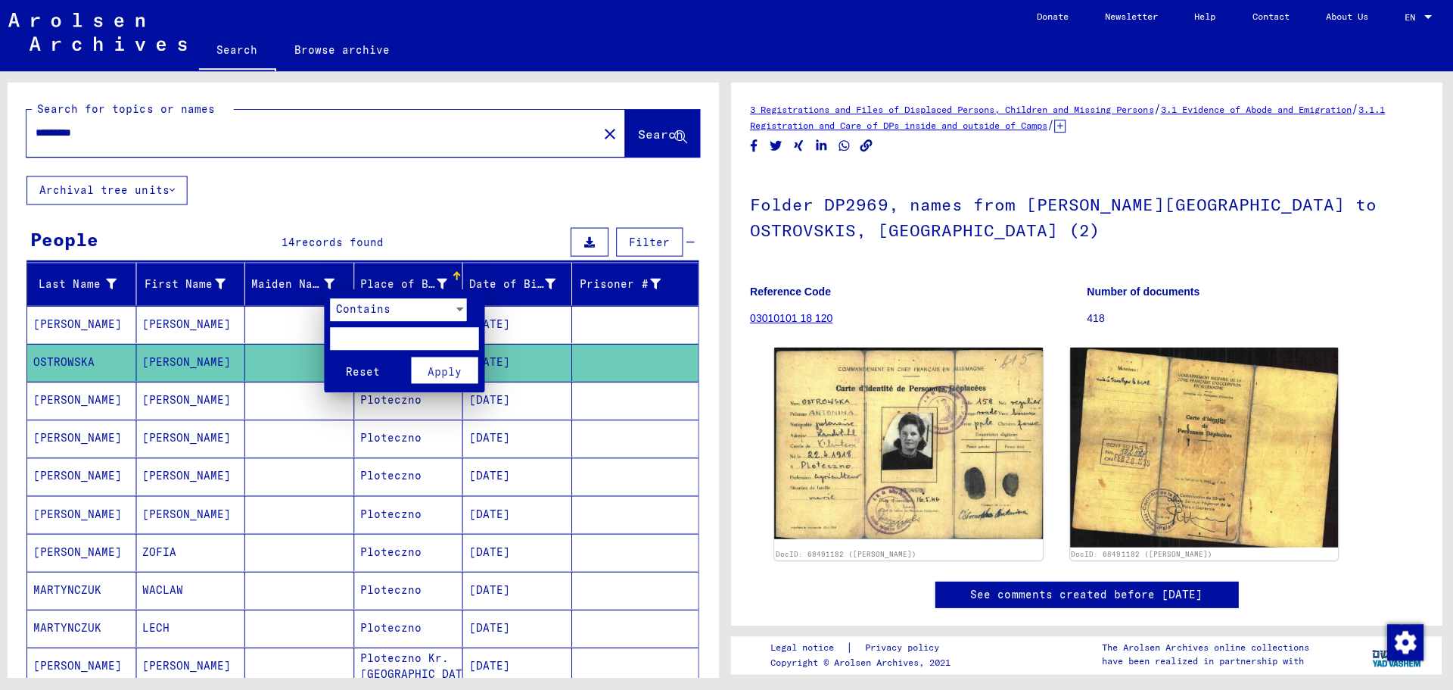
click at [349, 341] on input "text" at bounding box center [407, 339] width 148 height 23
type input "******"
click at [453, 370] on span "Apply" at bounding box center [447, 373] width 34 height 14
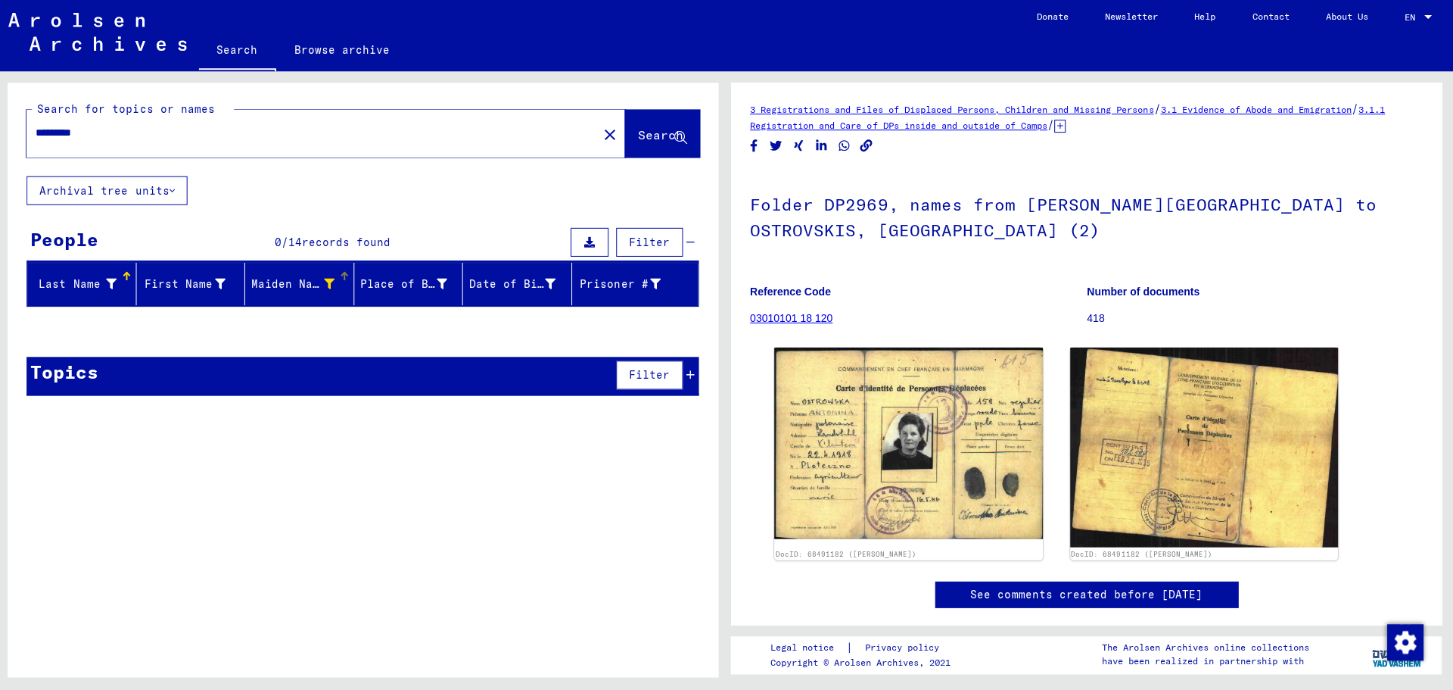
click at [330, 284] on icon at bounding box center [332, 284] width 11 height 11
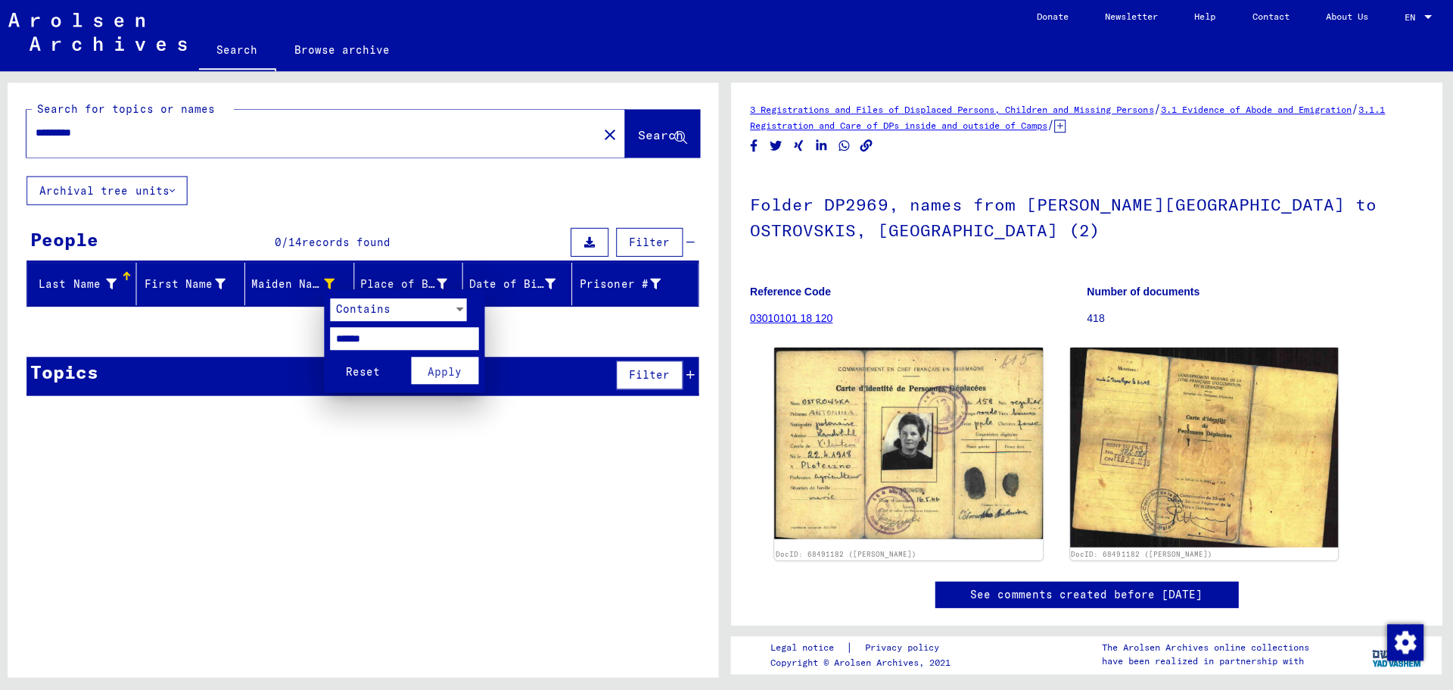
click at [369, 372] on span "Reset" at bounding box center [366, 373] width 34 height 14
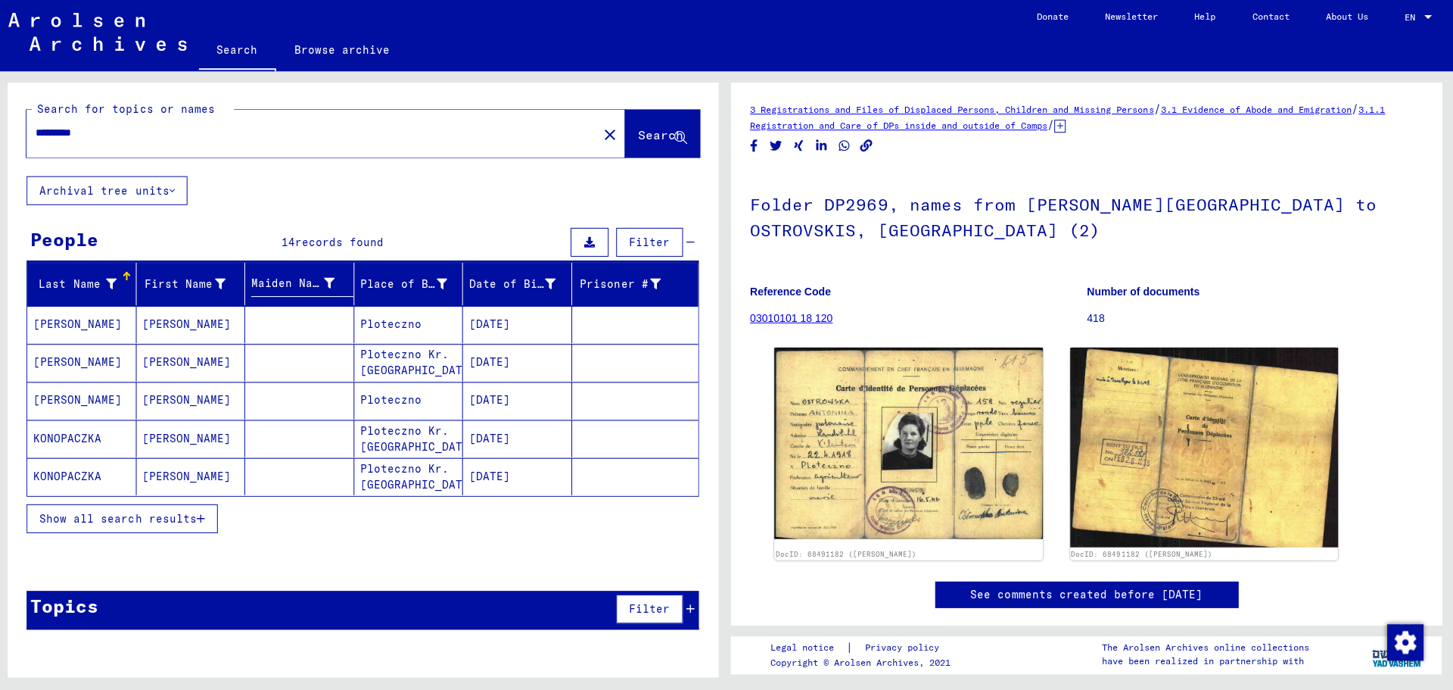
click at [113, 282] on icon at bounding box center [115, 284] width 11 height 11
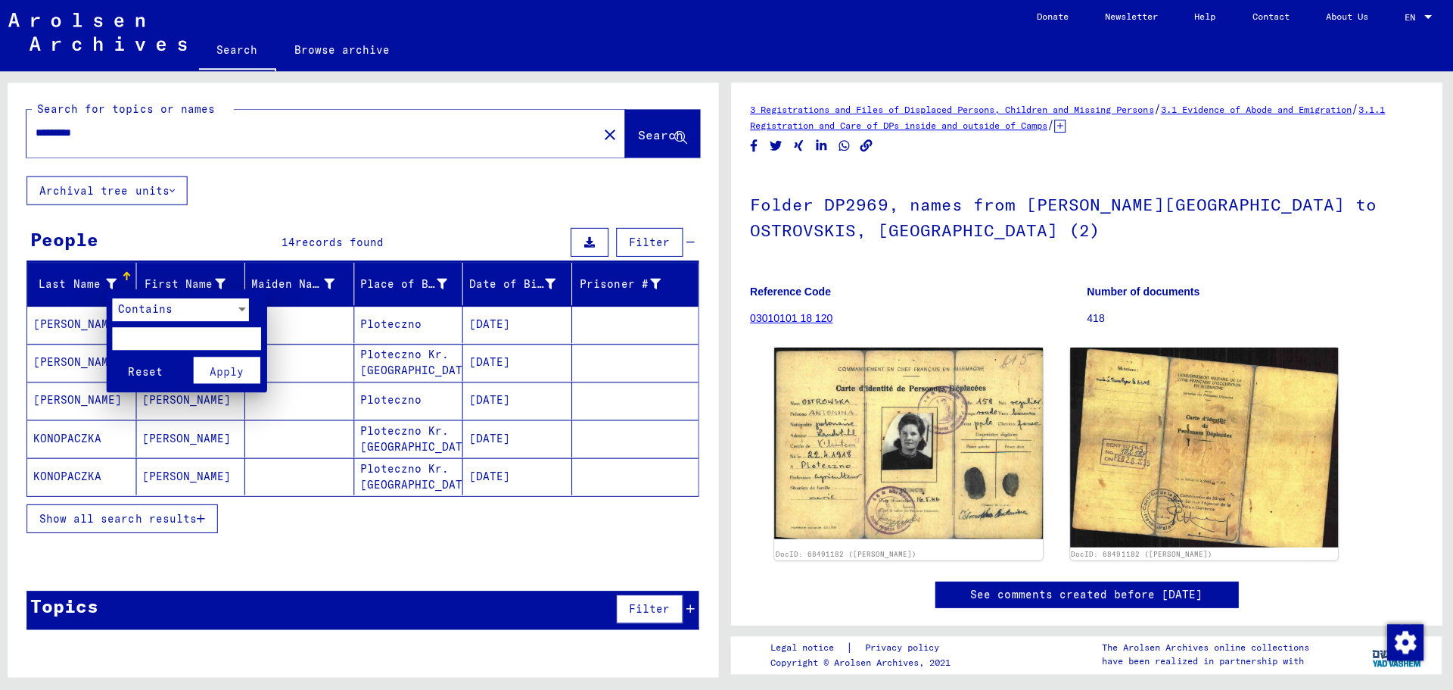
click at [141, 340] on input "text" at bounding box center [190, 339] width 148 height 23
type input "*******"
click at [116, 357] on button "Reset" at bounding box center [149, 370] width 67 height 26
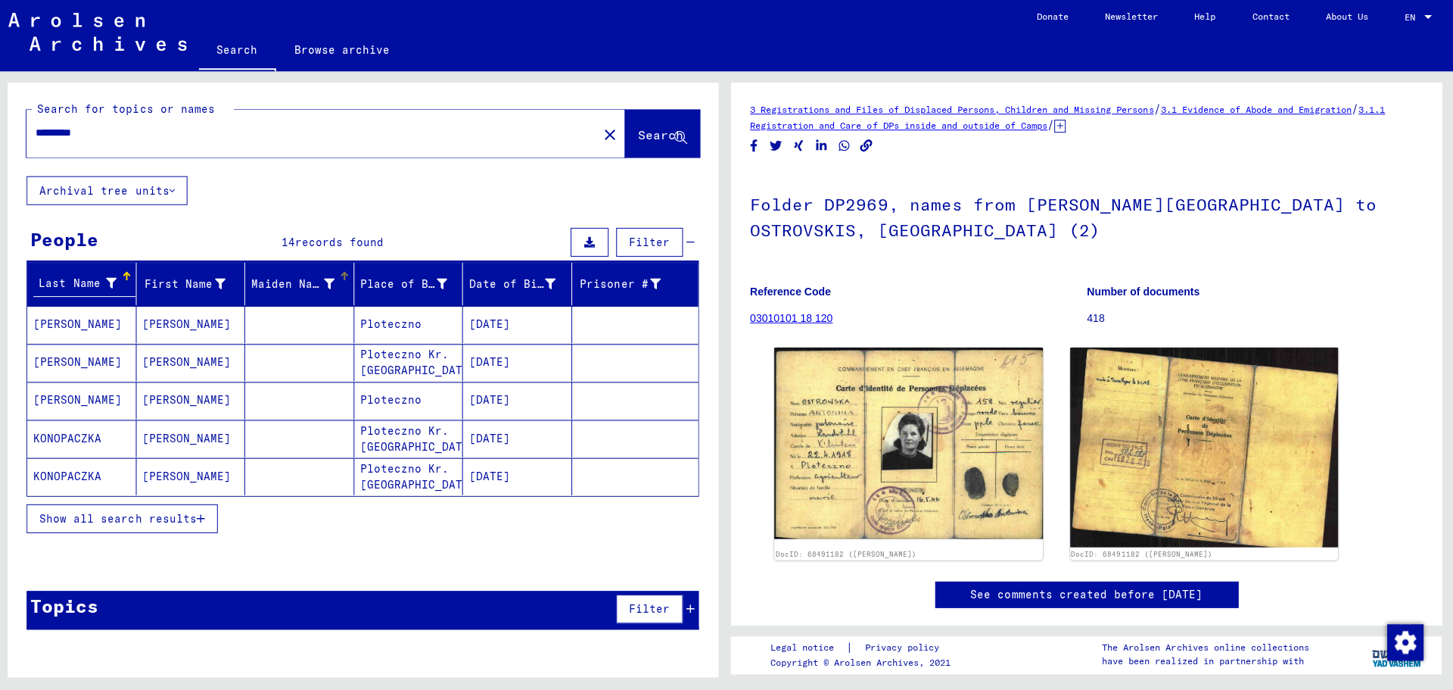
click at [332, 283] on icon at bounding box center [332, 284] width 11 height 11
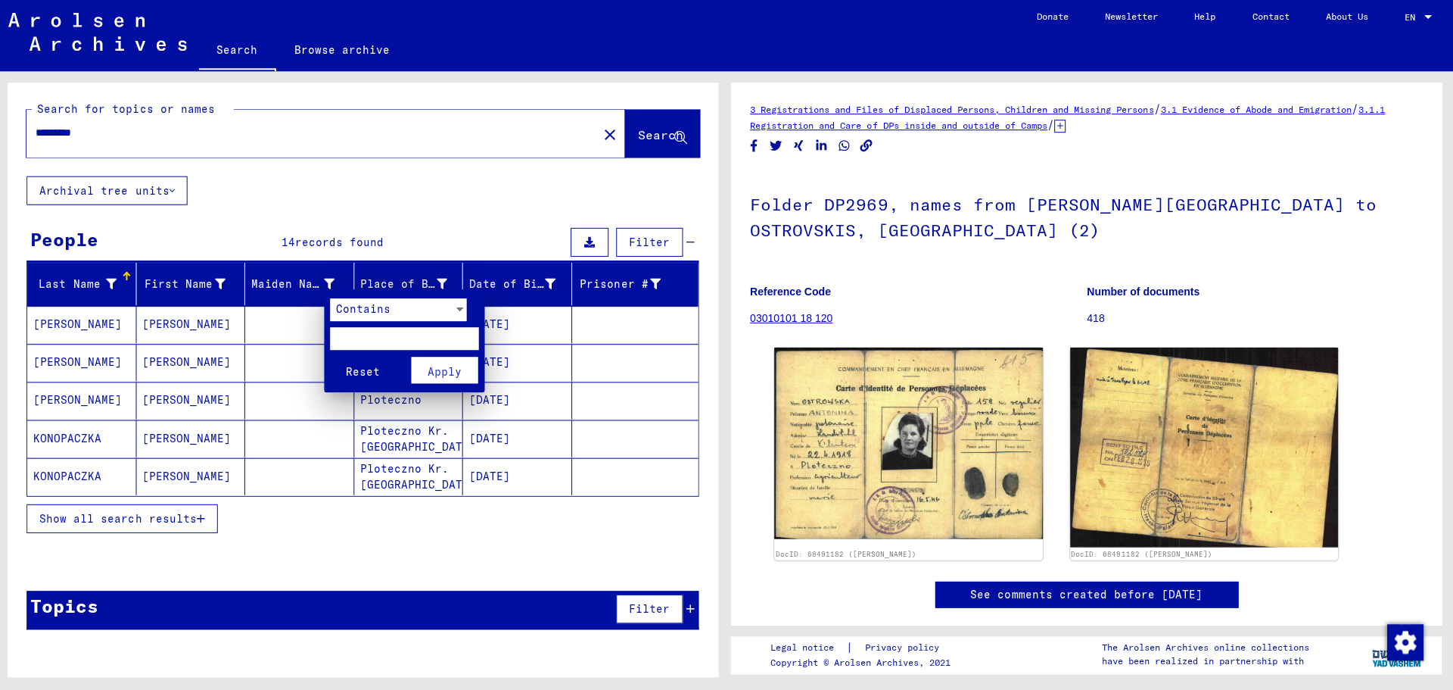
click at [349, 336] on input "text" at bounding box center [407, 339] width 148 height 23
type input "*******"
click at [333, 357] on button "Reset" at bounding box center [366, 370] width 67 height 26
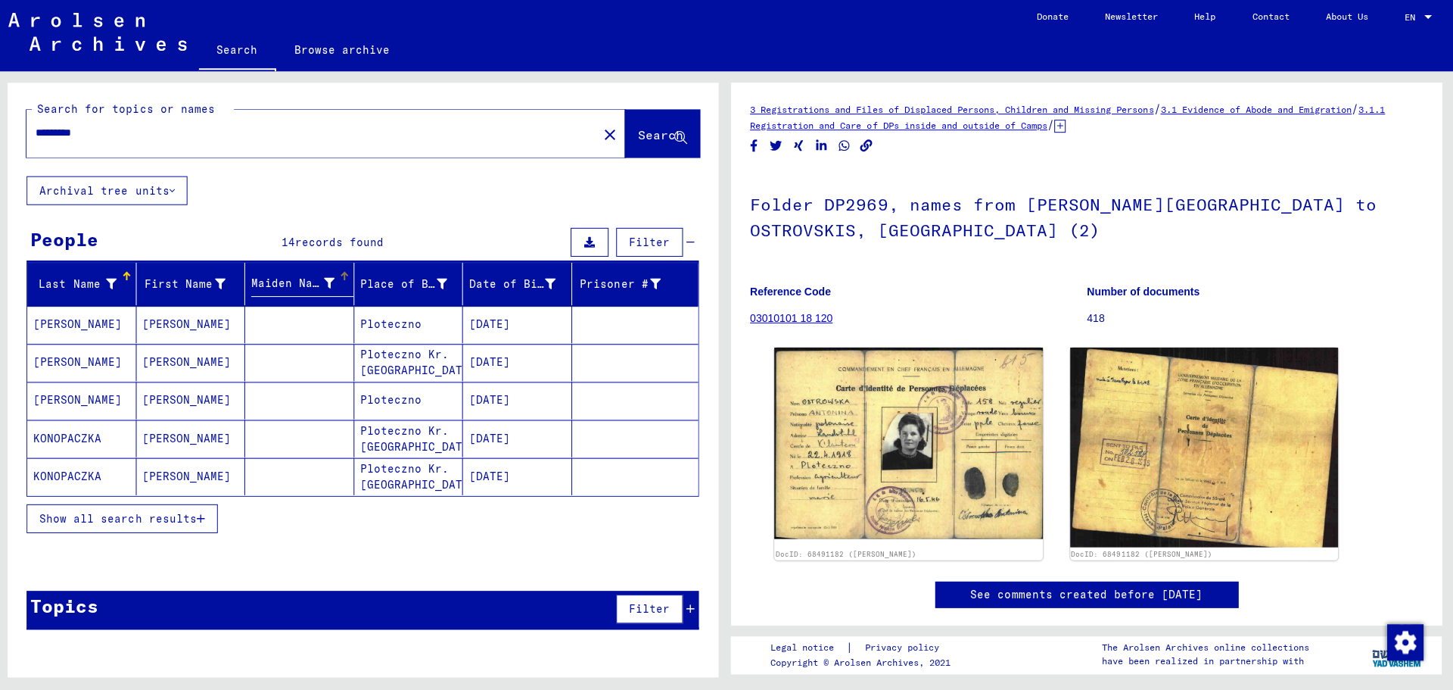
click at [332, 329] on mat-cell at bounding box center [302, 325] width 109 height 37
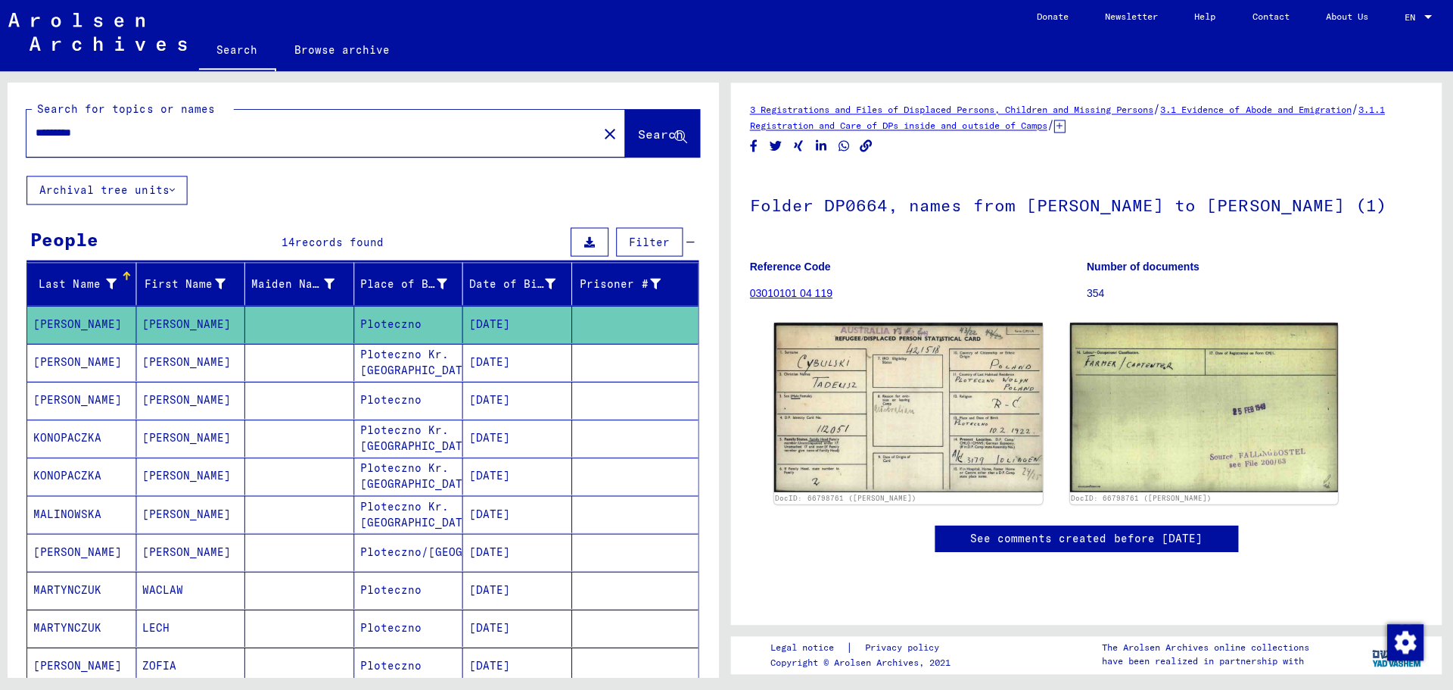
click at [112, 134] on input "*********" at bounding box center [315, 134] width 552 height 16
type input "*"
click at [53, 136] on input "text" at bounding box center [315, 134] width 552 height 16
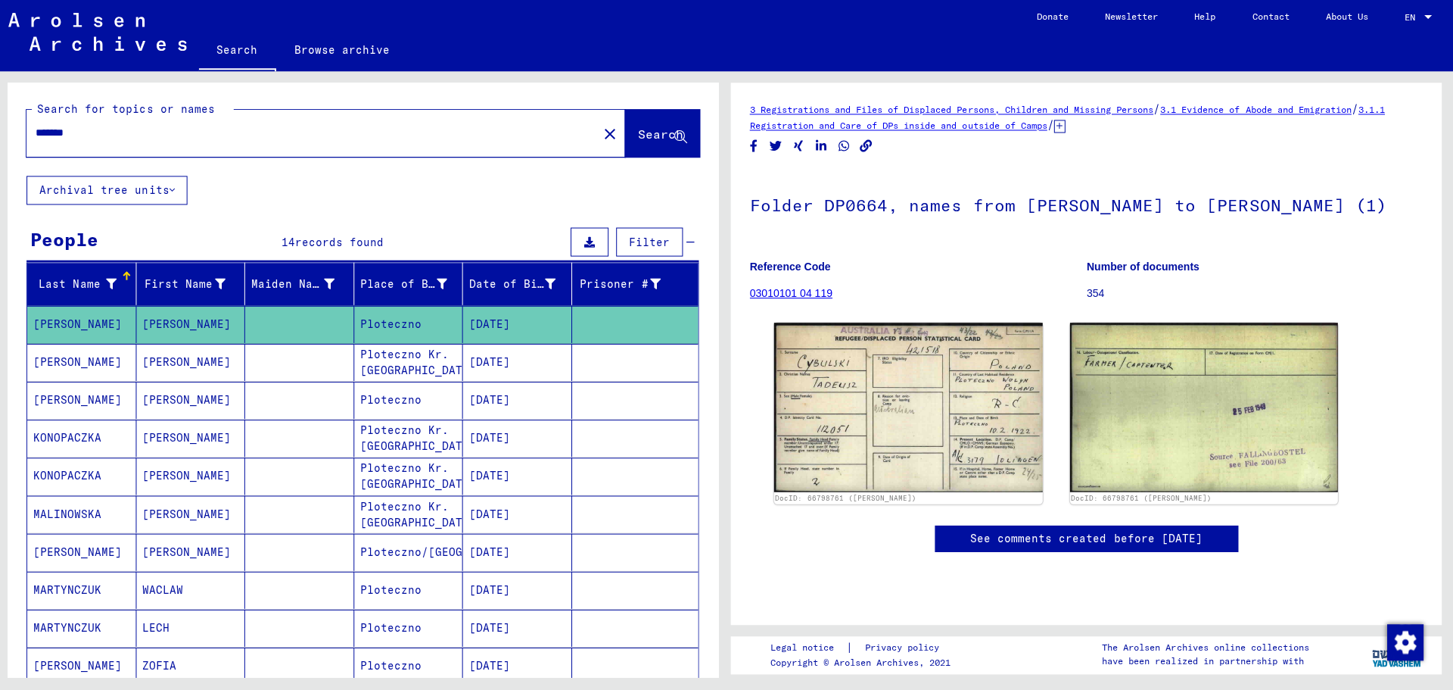
type input "*******"
click at [640, 133] on span "Search" at bounding box center [662, 135] width 45 height 15
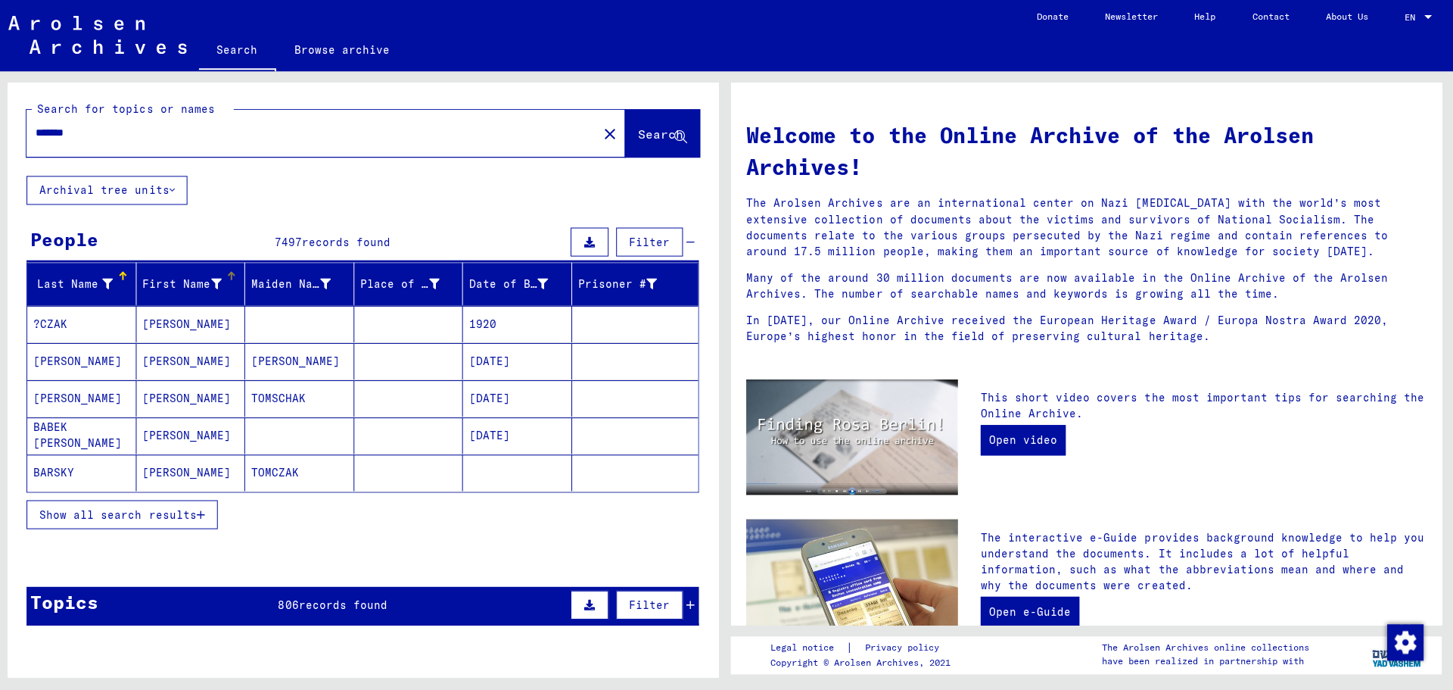
click at [216, 286] on icon at bounding box center [219, 284] width 11 height 11
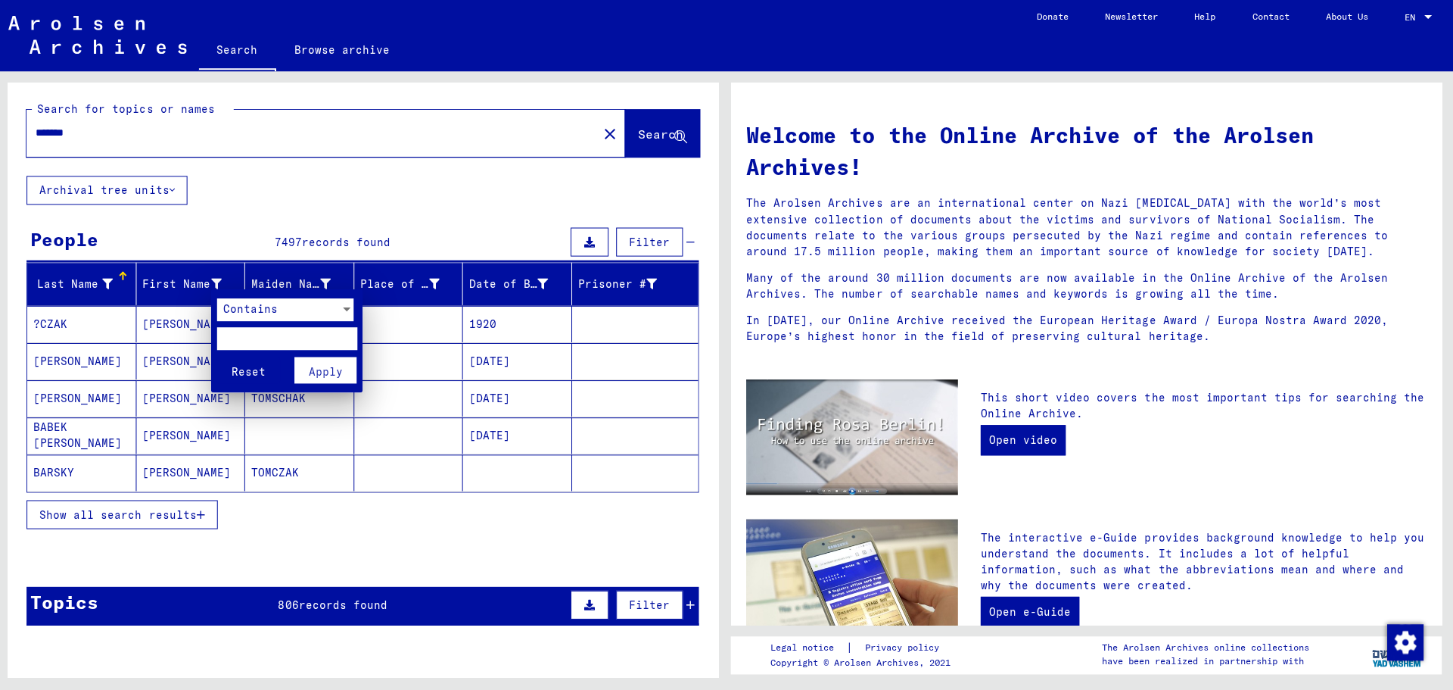
click at [238, 335] on input "text" at bounding box center [290, 339] width 140 height 23
type input "******"
click at [335, 367] on span "Apply" at bounding box center [329, 373] width 34 height 14
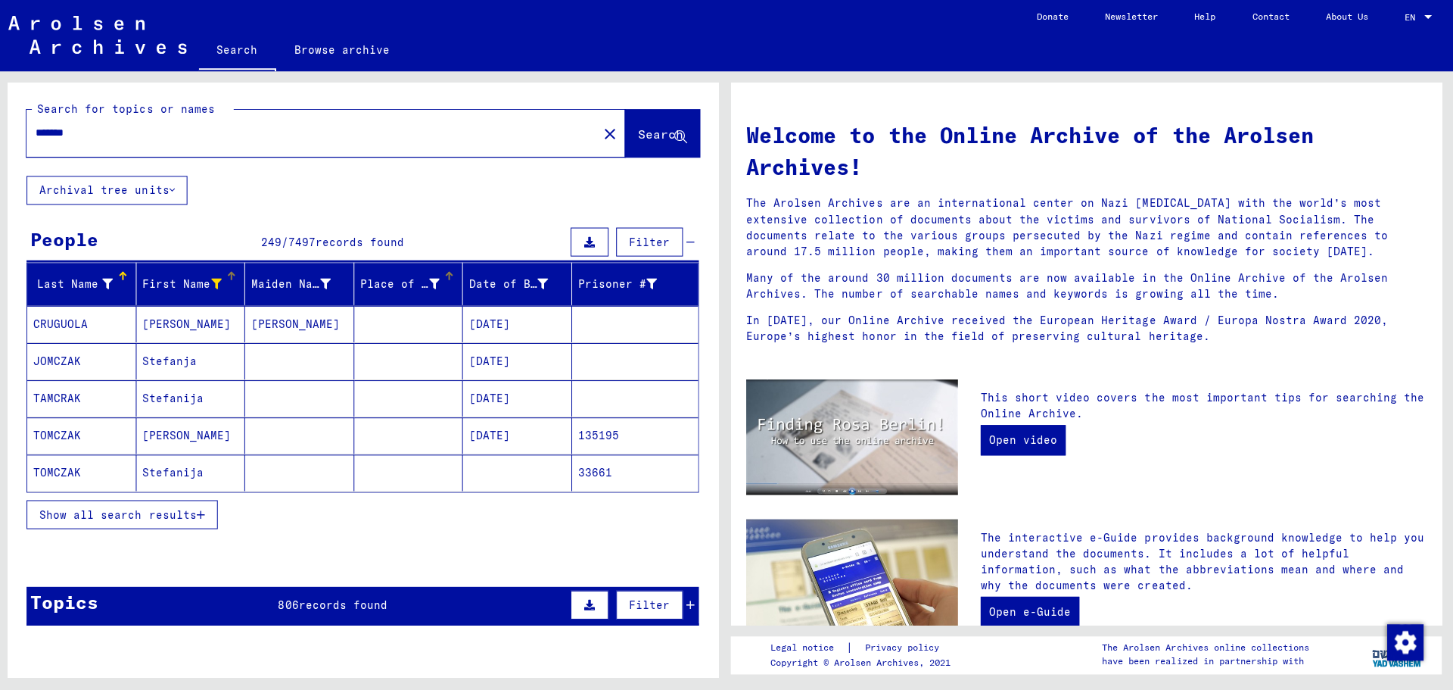
click at [435, 288] on icon at bounding box center [436, 284] width 11 height 11
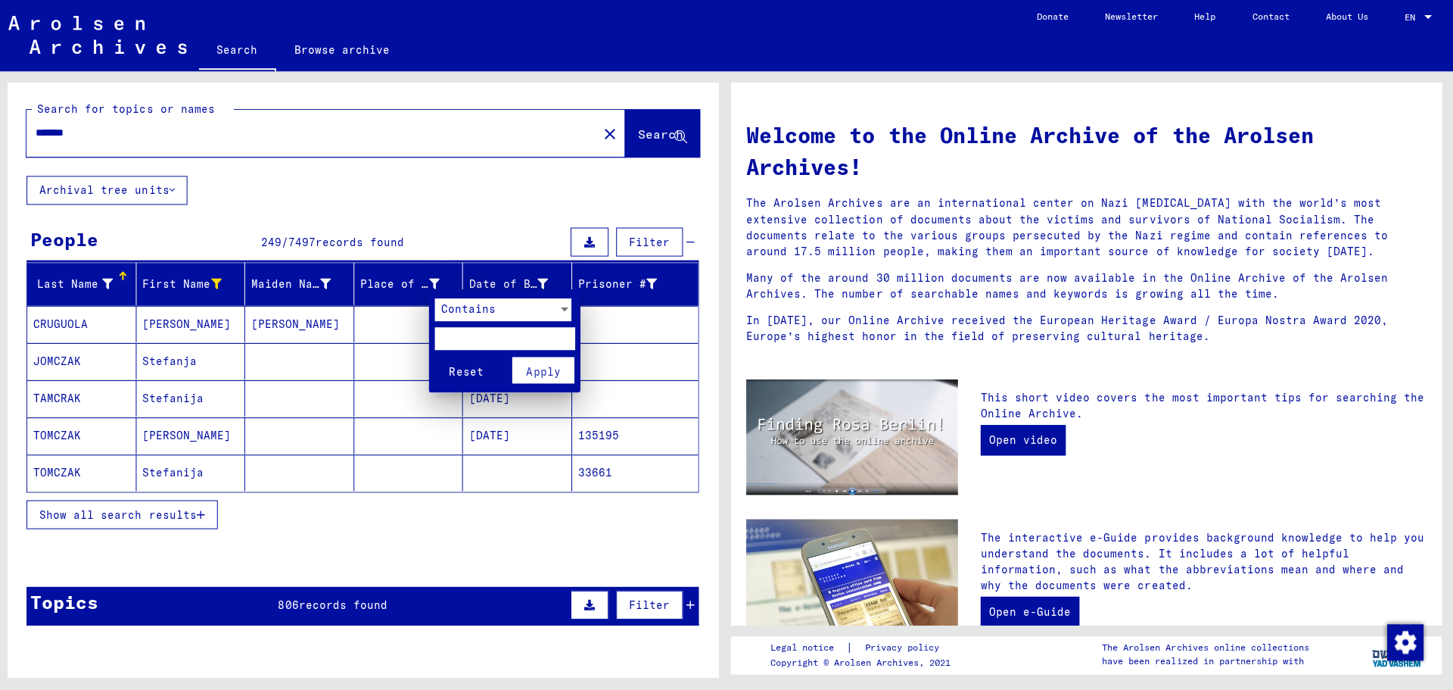
click at [452, 336] on input "text" at bounding box center [508, 339] width 140 height 23
type input "********"
click at [558, 372] on span "Apply" at bounding box center [546, 373] width 34 height 14
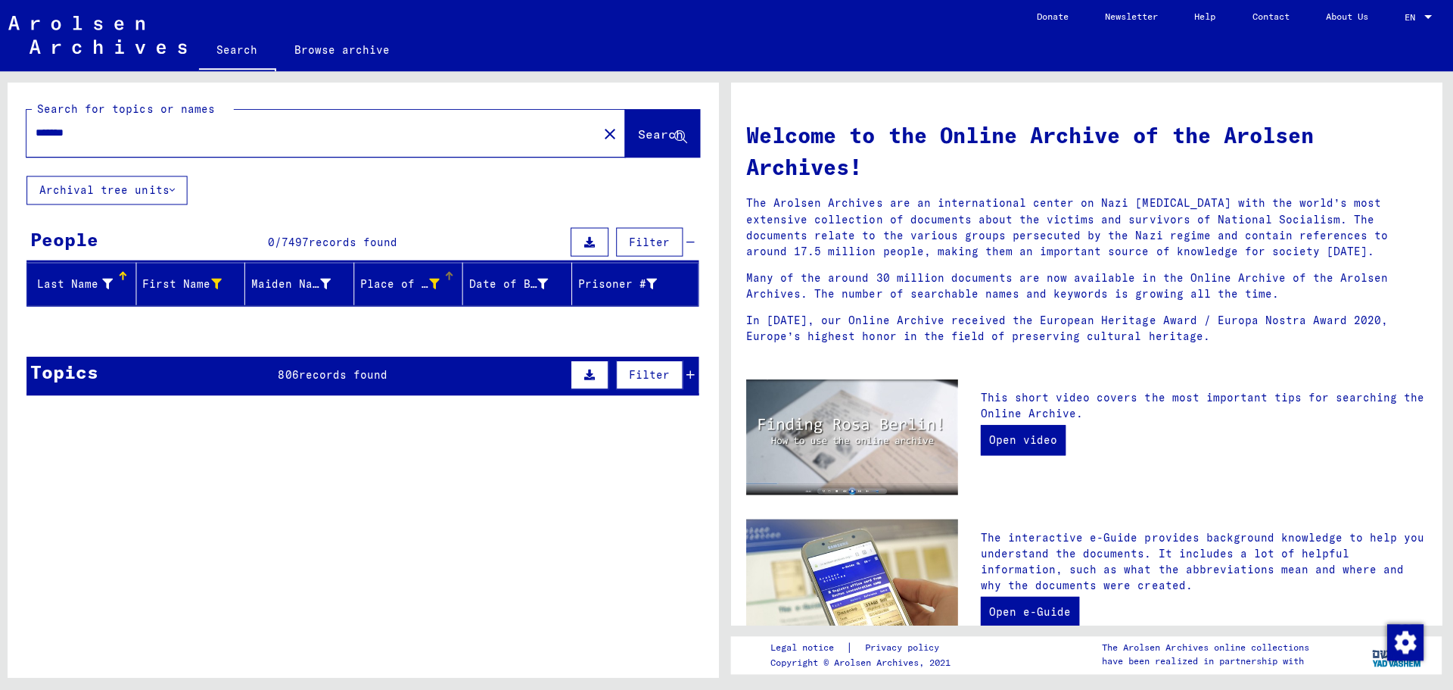
click at [435, 285] on icon at bounding box center [436, 284] width 11 height 11
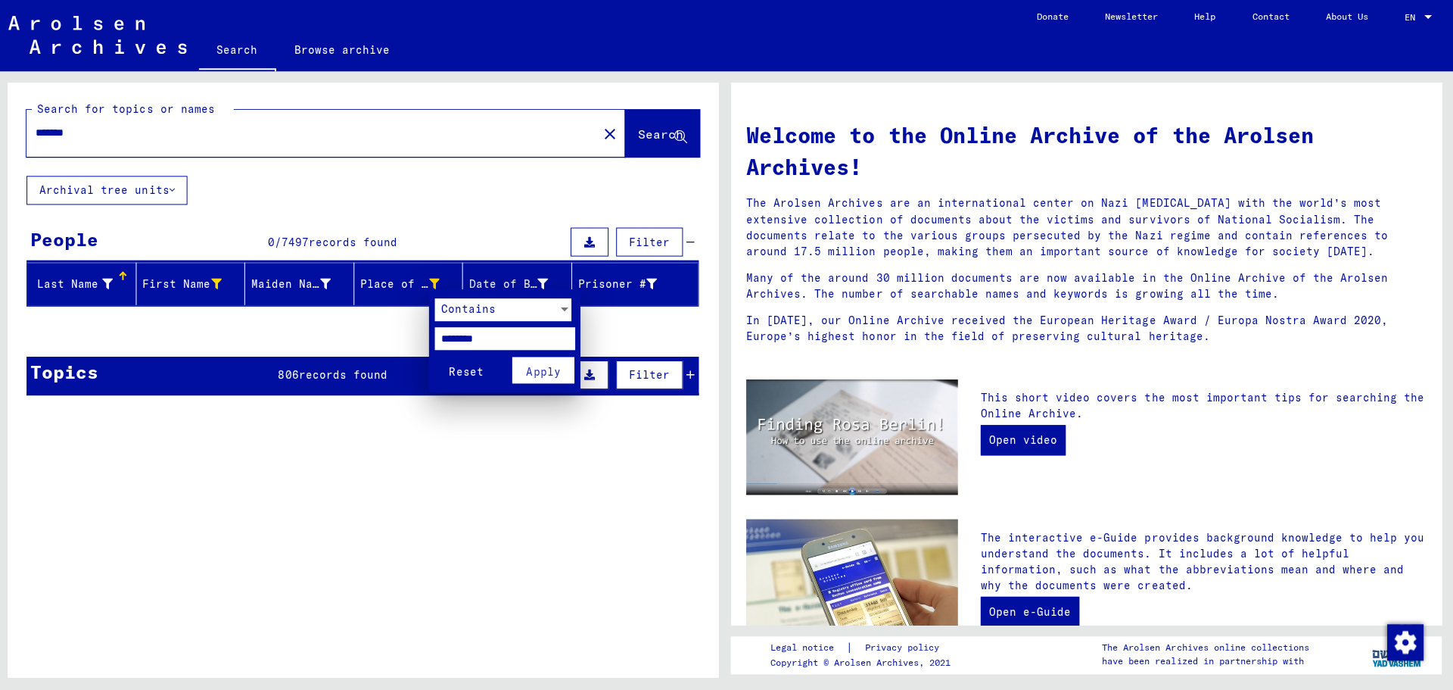
click at [473, 372] on span "Reset" at bounding box center [469, 373] width 34 height 14
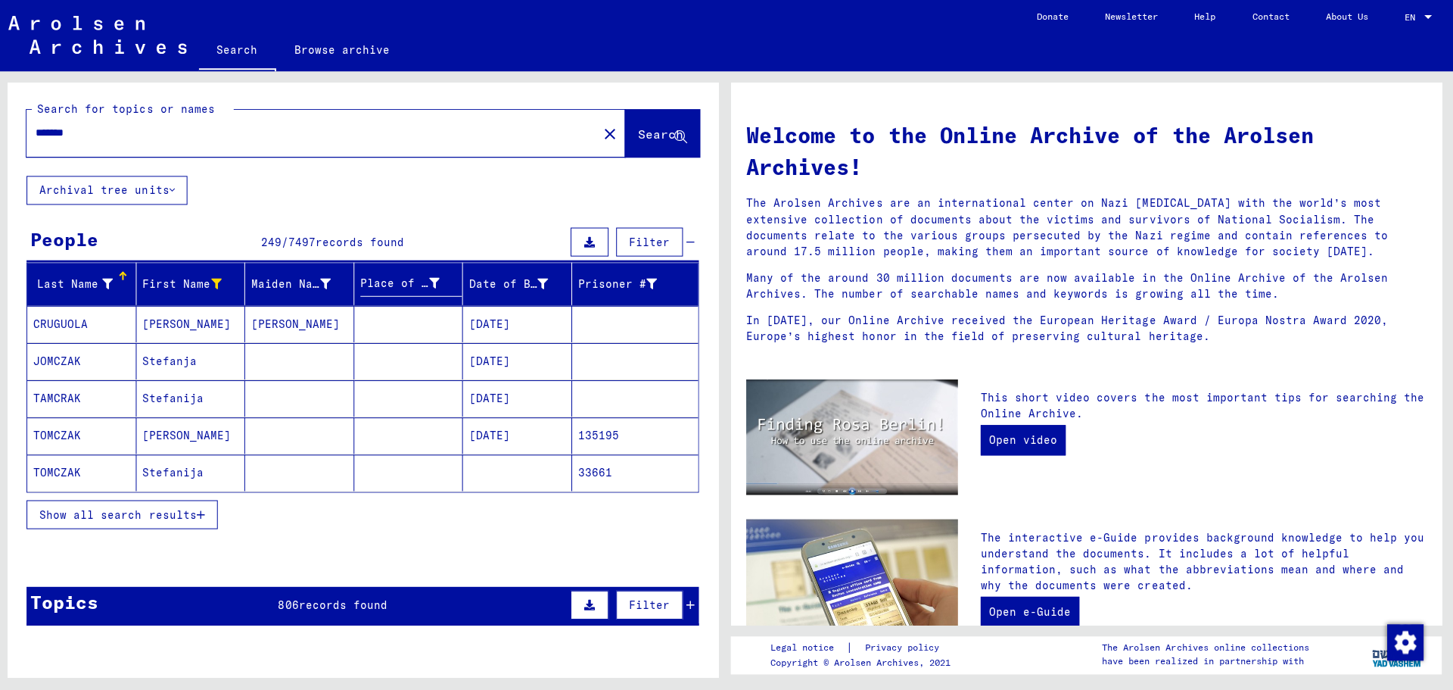
click at [368, 322] on mat-cell at bounding box center [411, 325] width 109 height 36
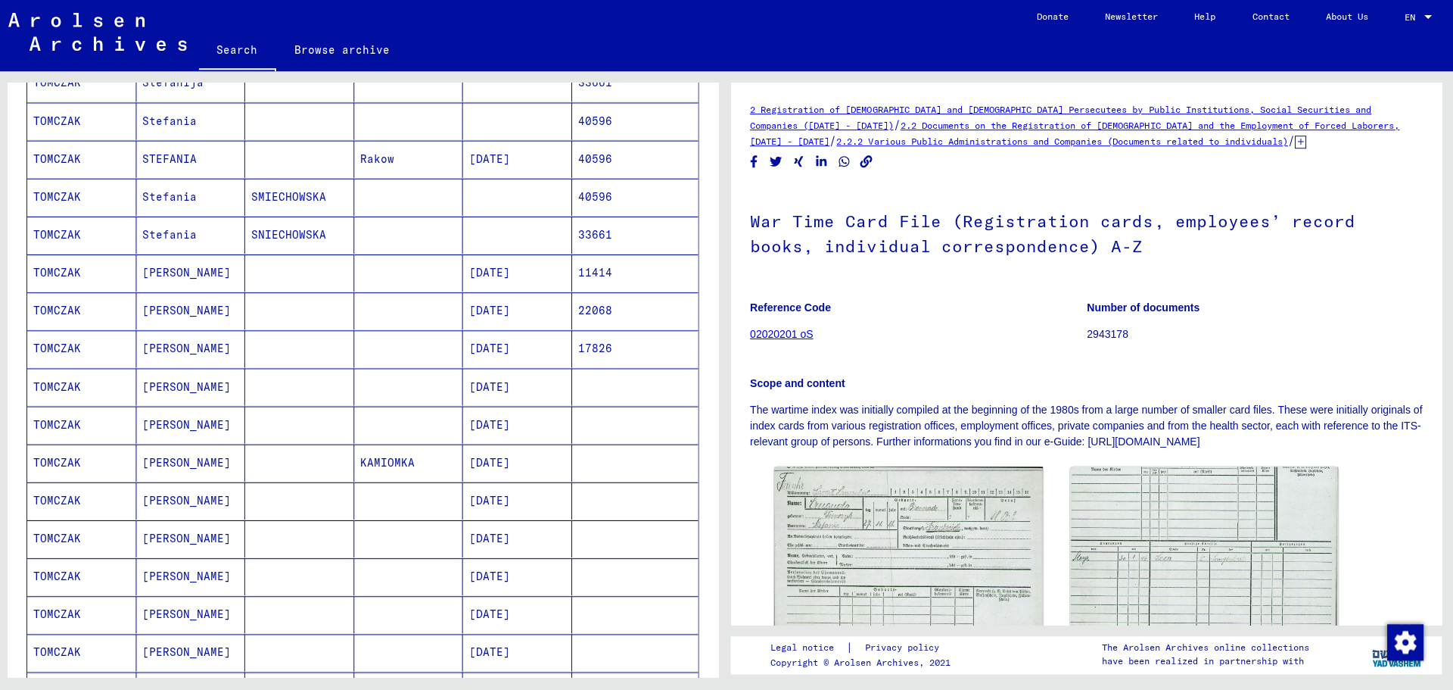
scroll to position [394, 0]
click at [397, 461] on mat-cell "KAMIOMKA" at bounding box center [411, 461] width 109 height 37
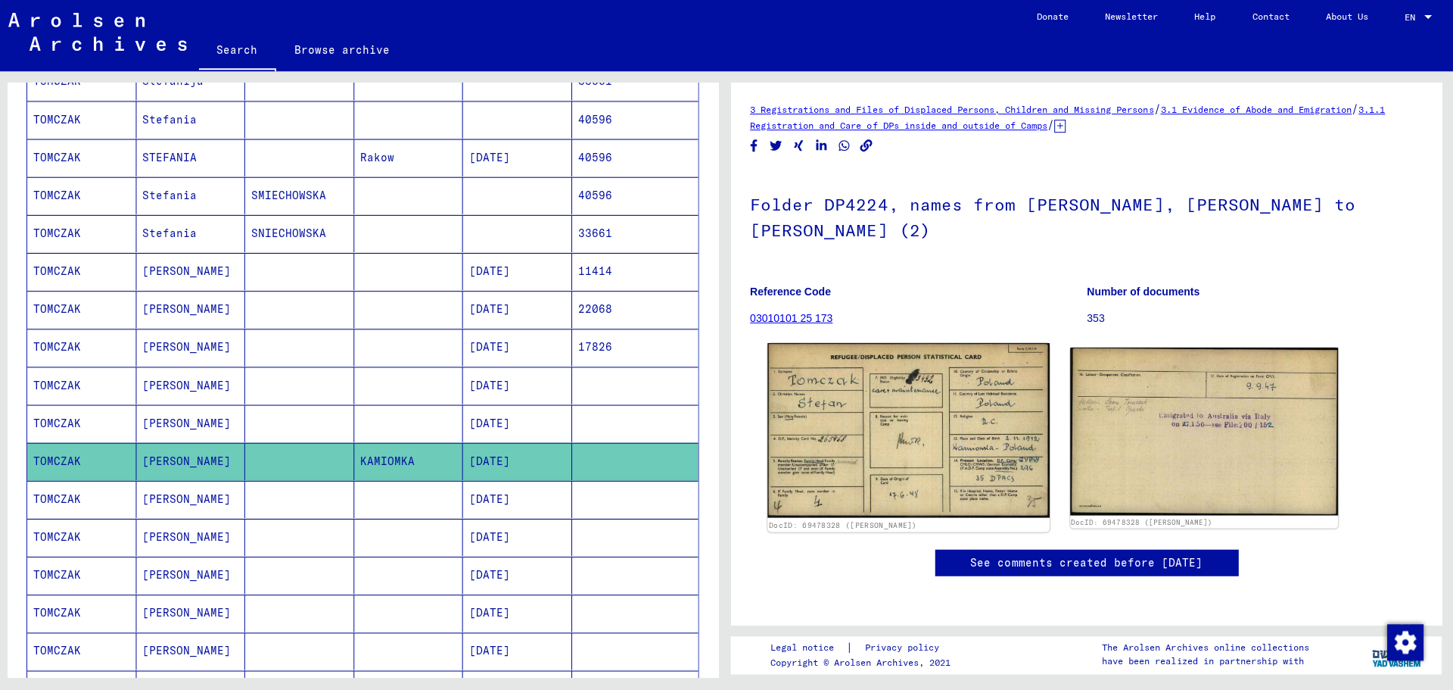
click at [905, 417] on img at bounding box center [909, 431] width 281 height 174
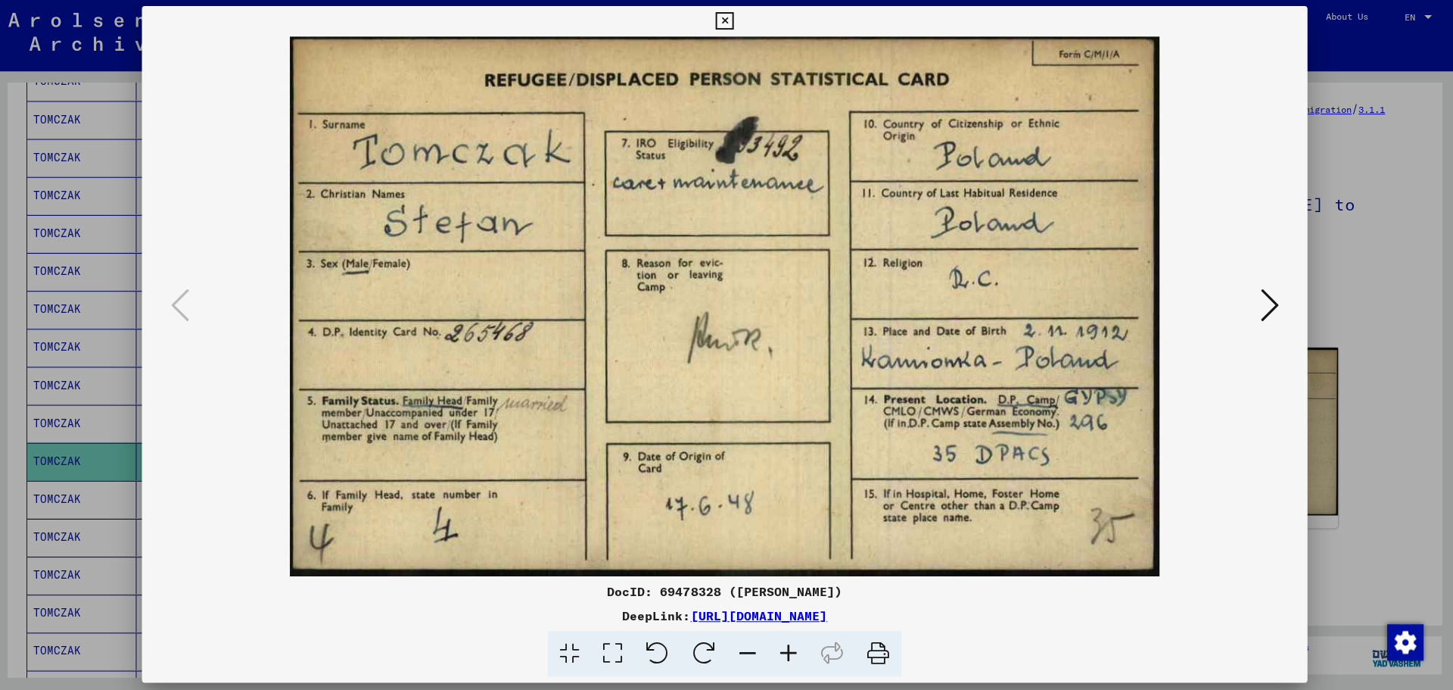
click at [1272, 304] on icon at bounding box center [1270, 306] width 18 height 36
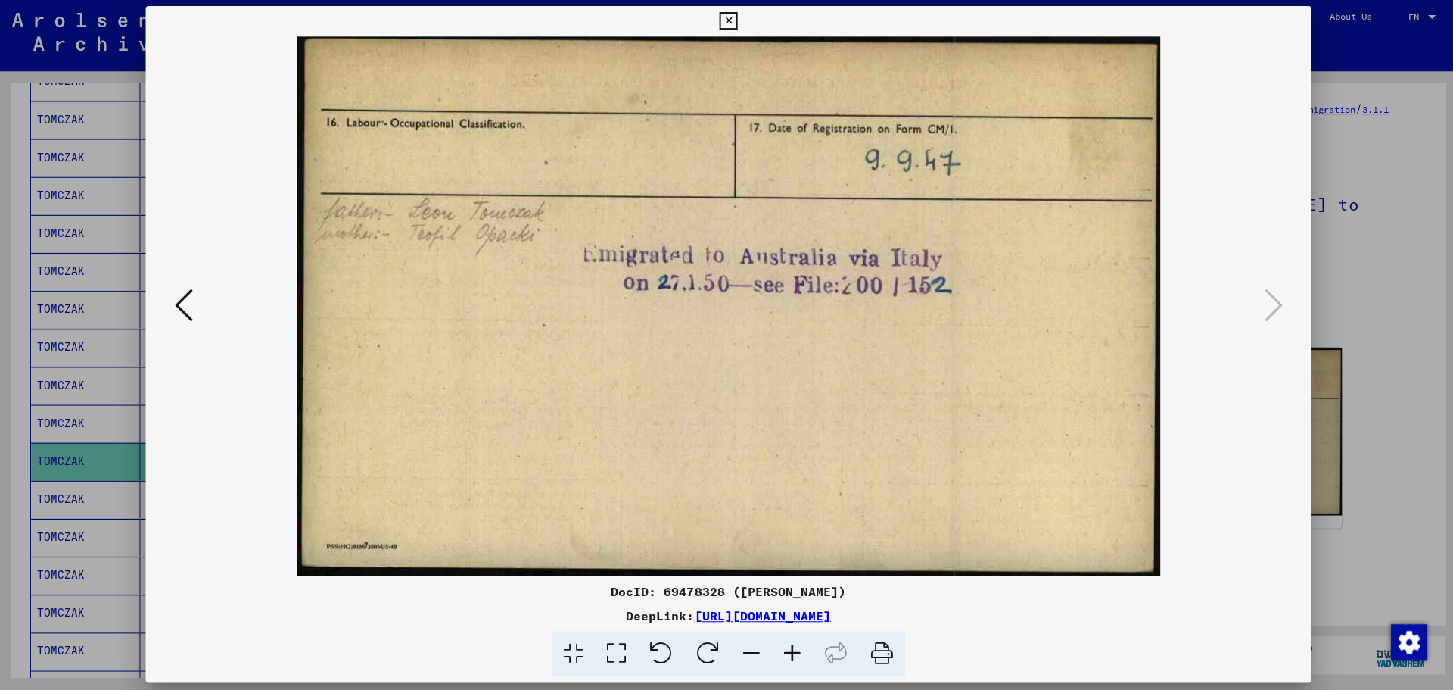
click at [729, 22] on icon at bounding box center [726, 23] width 17 height 18
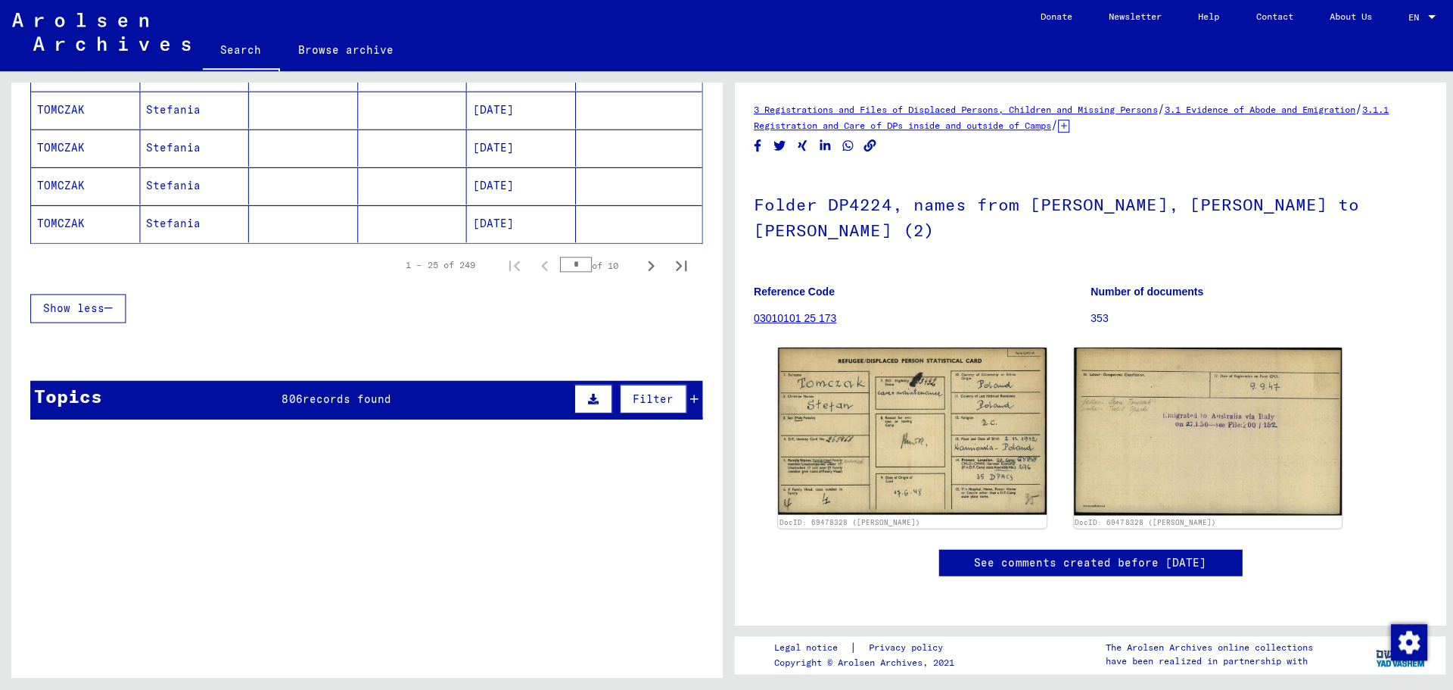
scroll to position [1010, 0]
click at [385, 400] on span "records found" at bounding box center [346, 398] width 89 height 14
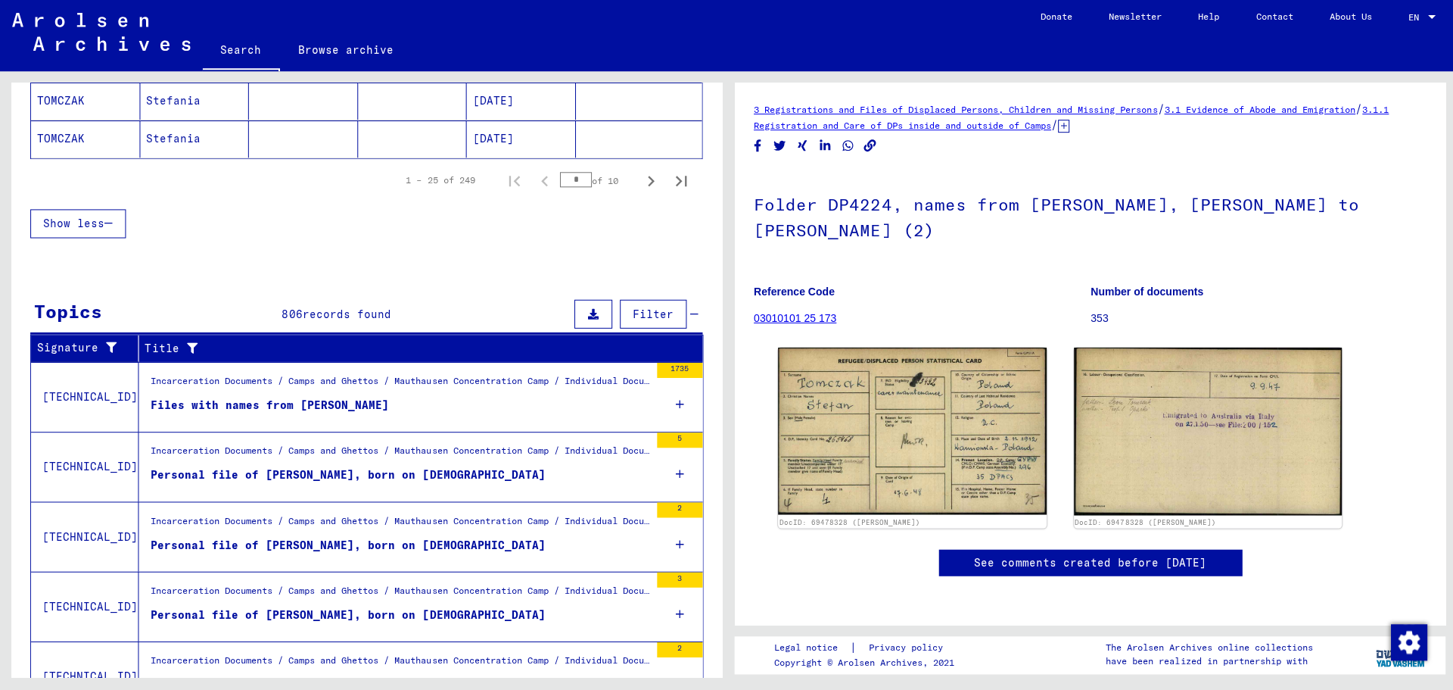
scroll to position [1173, 0]
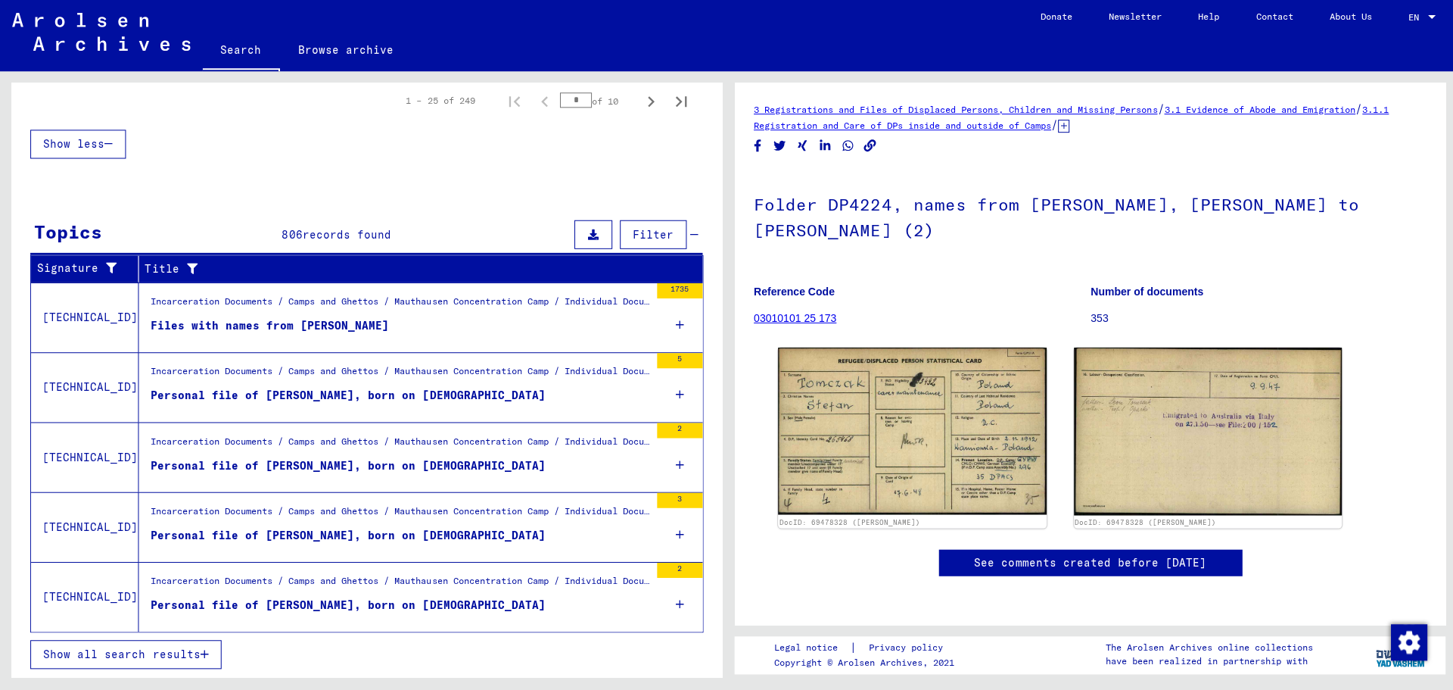
click at [500, 325] on figure "Files with names from [PERSON_NAME]" at bounding box center [399, 330] width 498 height 23
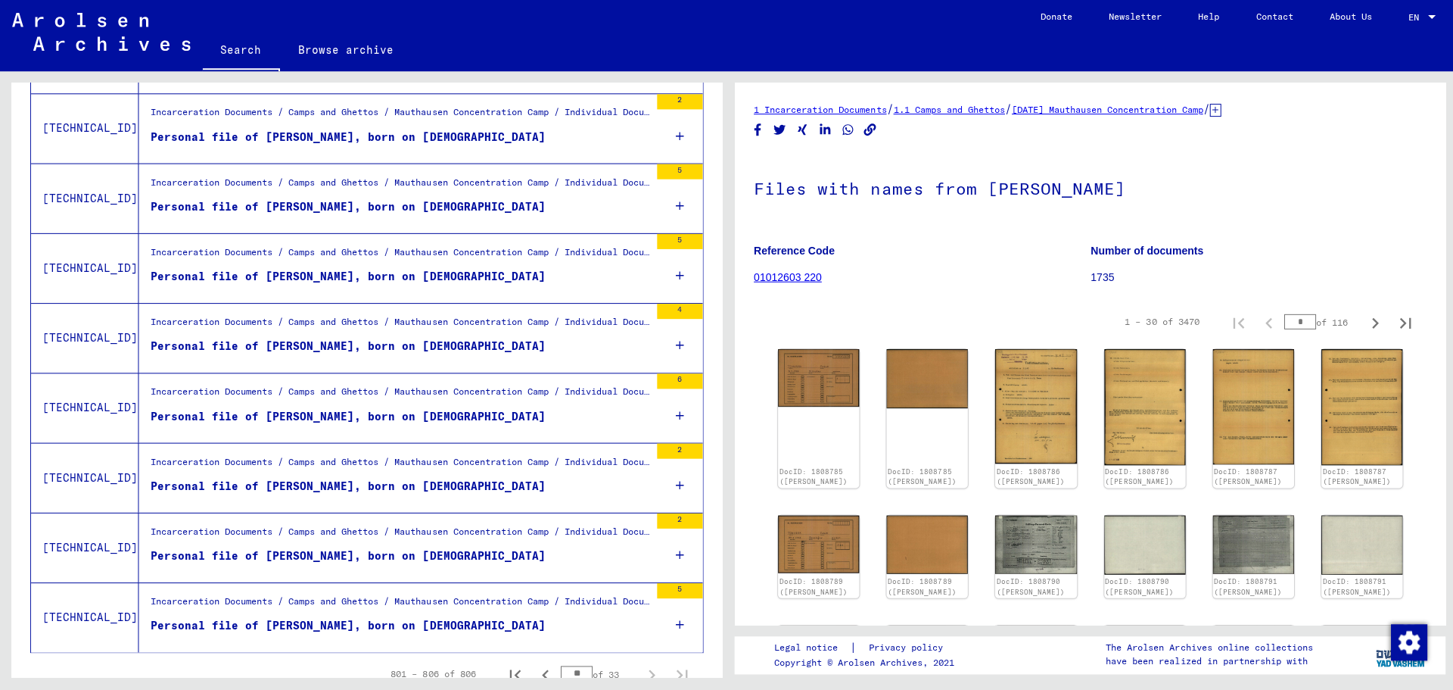
scroll to position [1531, 0]
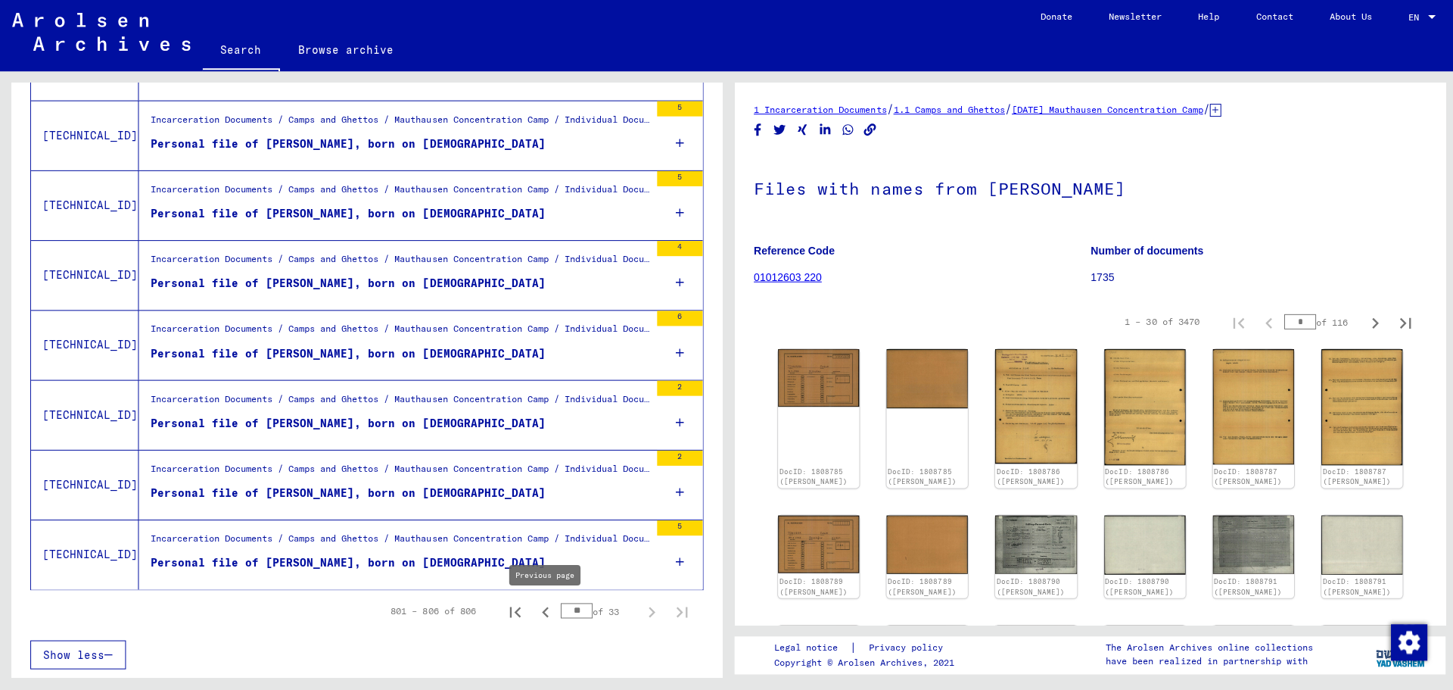
click at [544, 609] on icon "Previous page" at bounding box center [543, 611] width 7 height 11
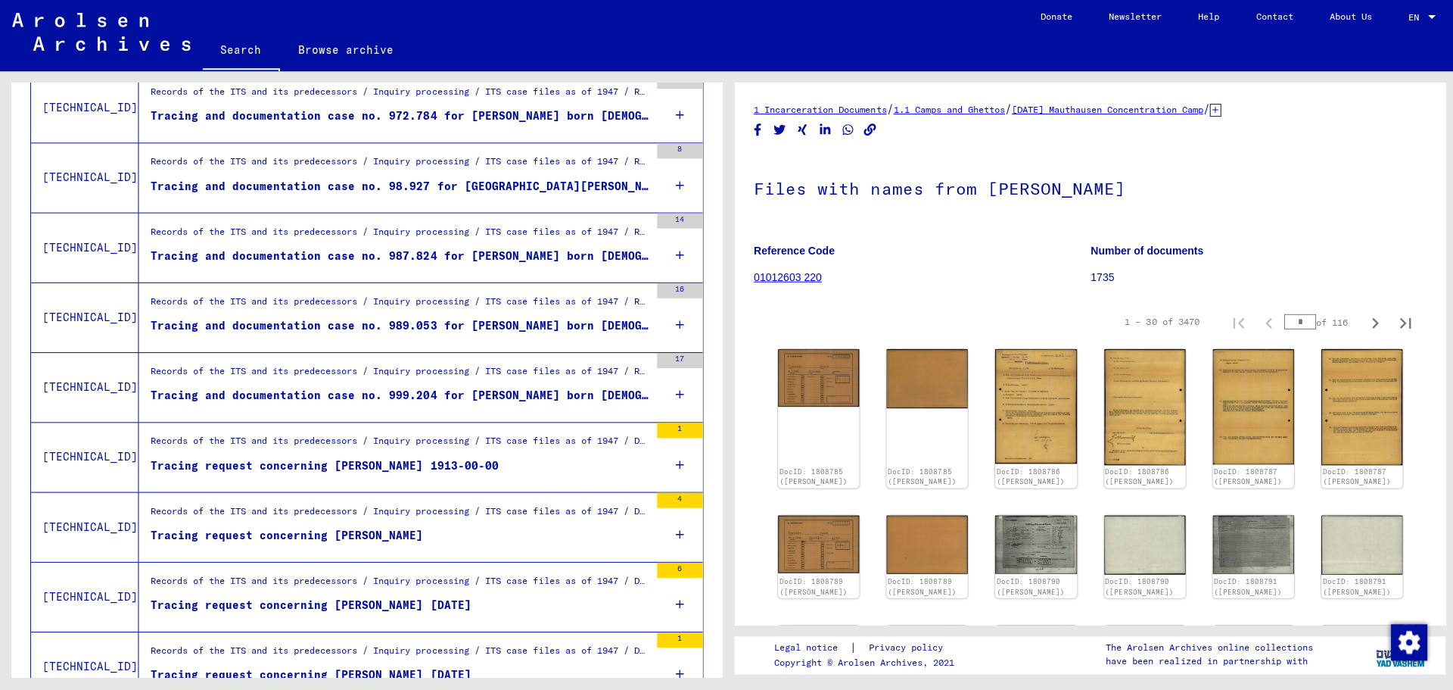
scroll to position [1135, 0]
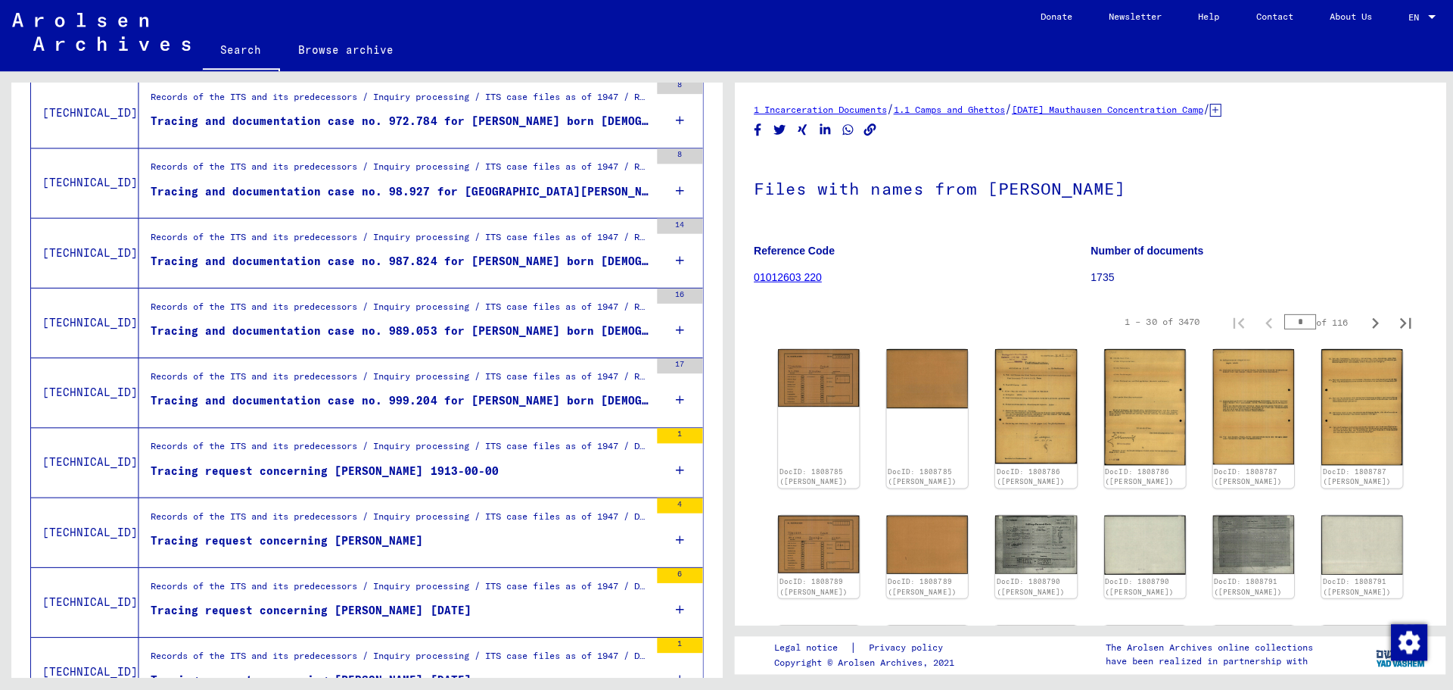
click at [494, 397] on div "Tracing and documentation case no. 999.204 for [PERSON_NAME] born [DEMOGRAPHIC_…" at bounding box center [399, 402] width 498 height 16
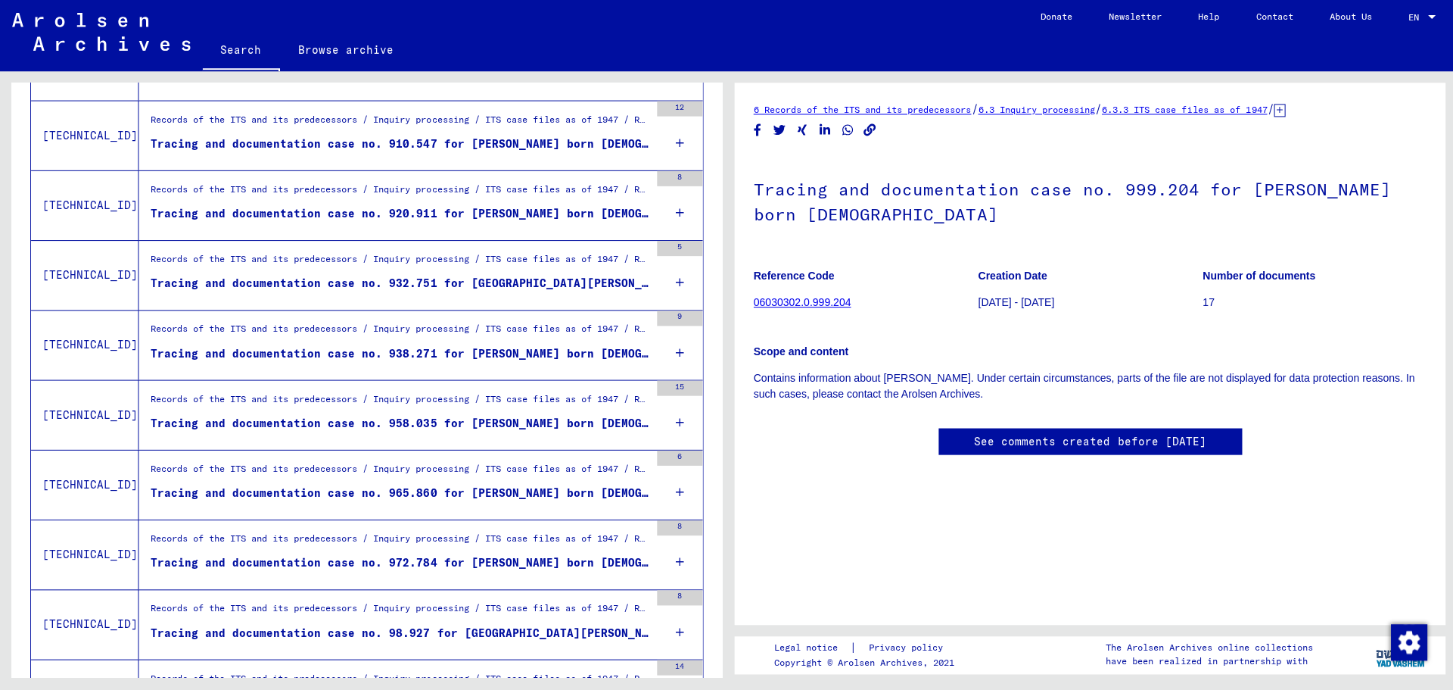
scroll to position [694, 0]
click at [432, 481] on div "Records of the ITS and its predecessors / Inquiry processing / ITS case files a…" at bounding box center [399, 473] width 498 height 21
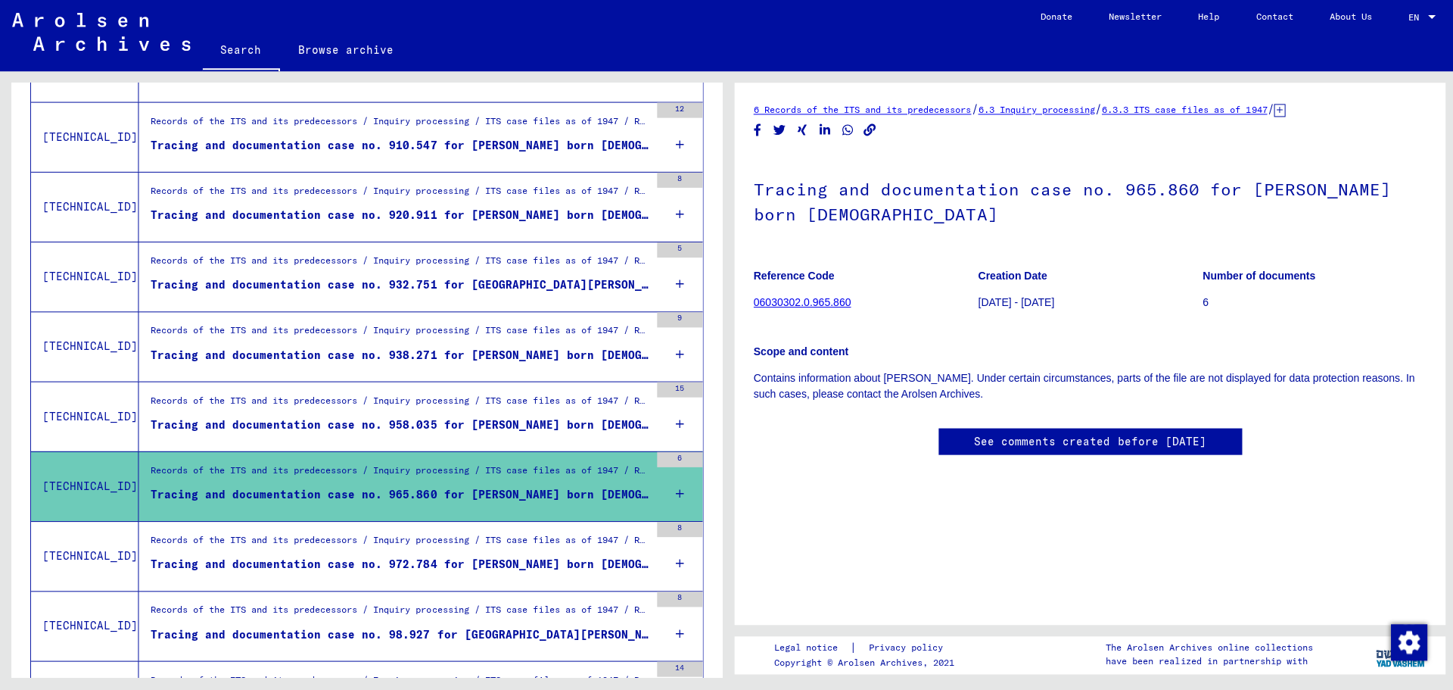
click at [450, 360] on div "Tracing and documentation case no. 938.271 for [PERSON_NAME] born [DEMOGRAPHIC_…" at bounding box center [399, 355] width 498 height 16
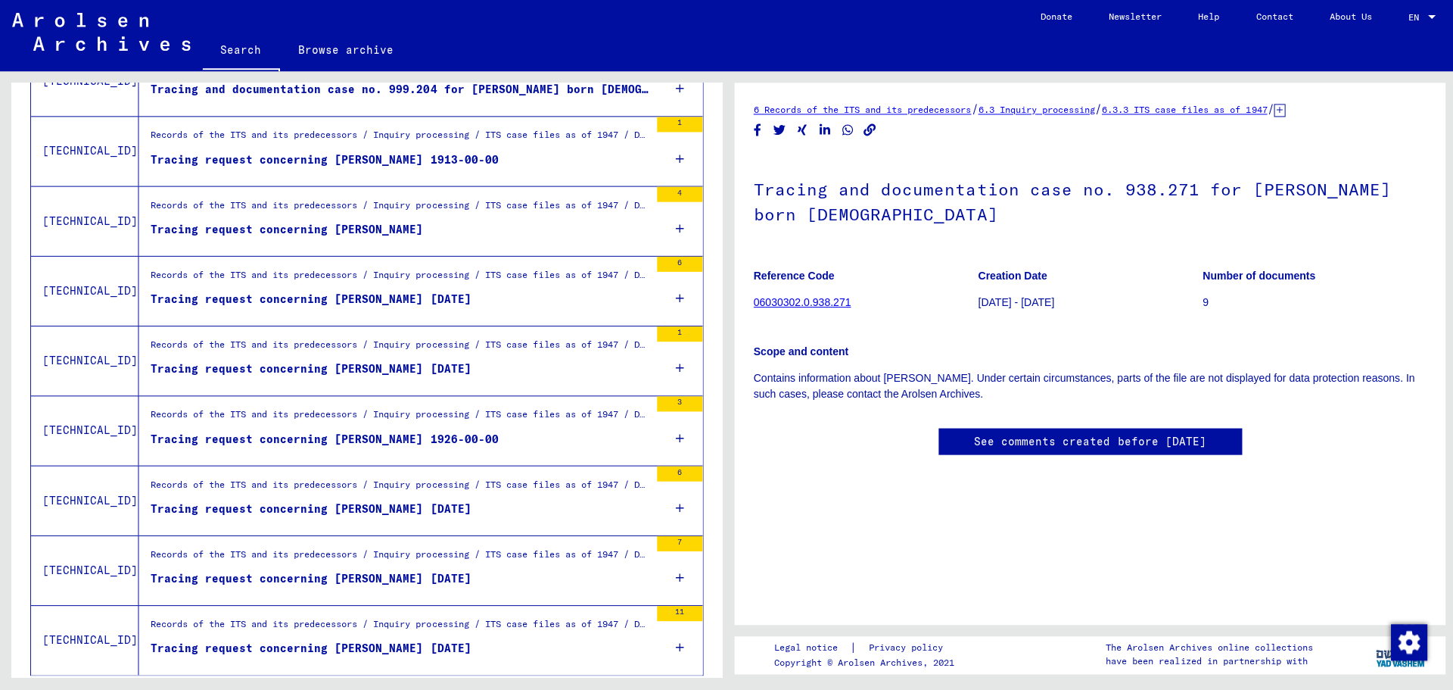
scroll to position [1531, 0]
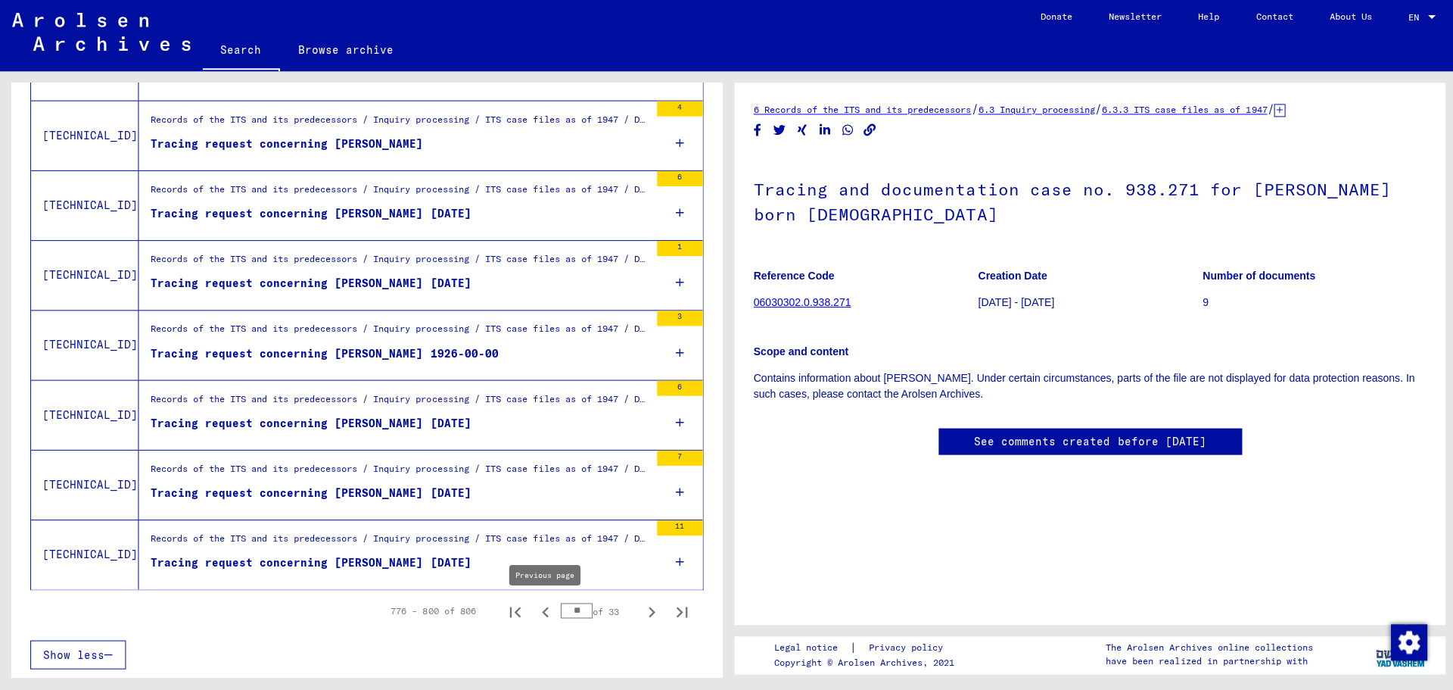
click at [544, 612] on icon "Previous page" at bounding box center [544, 611] width 21 height 21
type input "**"
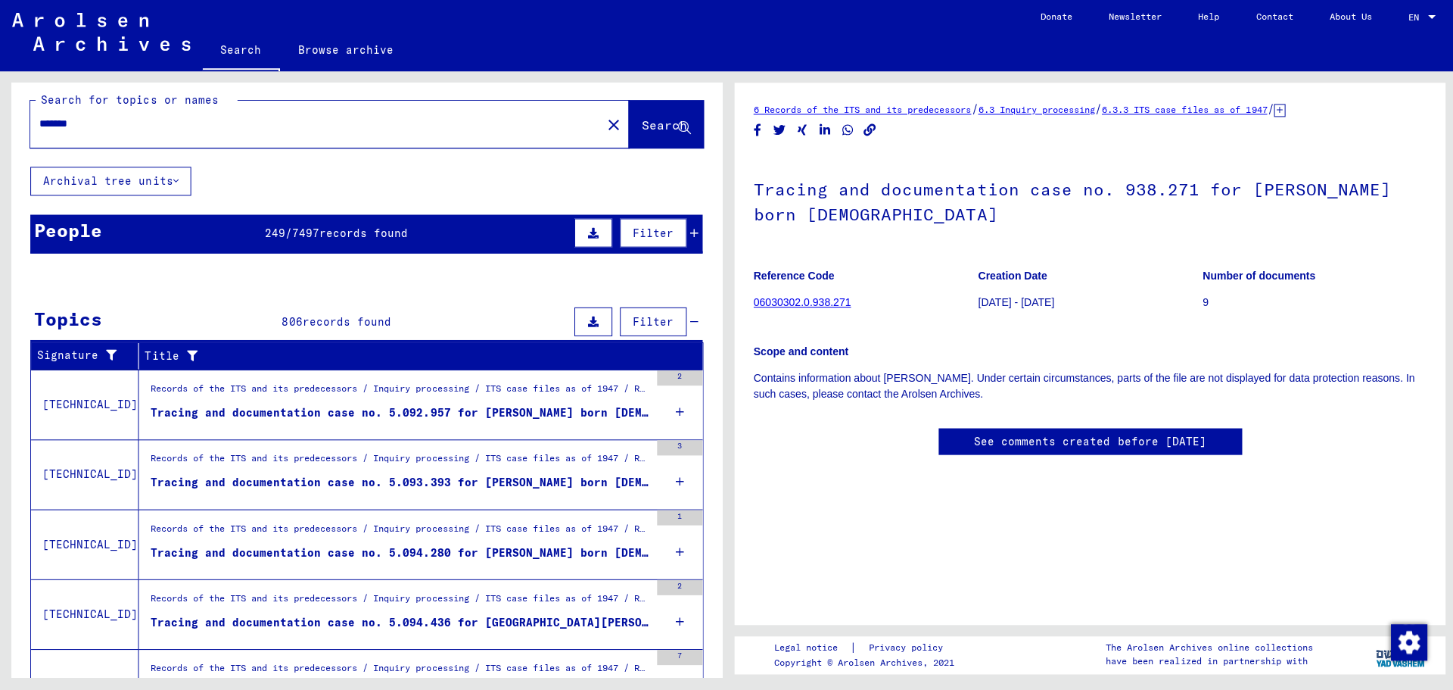
scroll to position [8, 0]
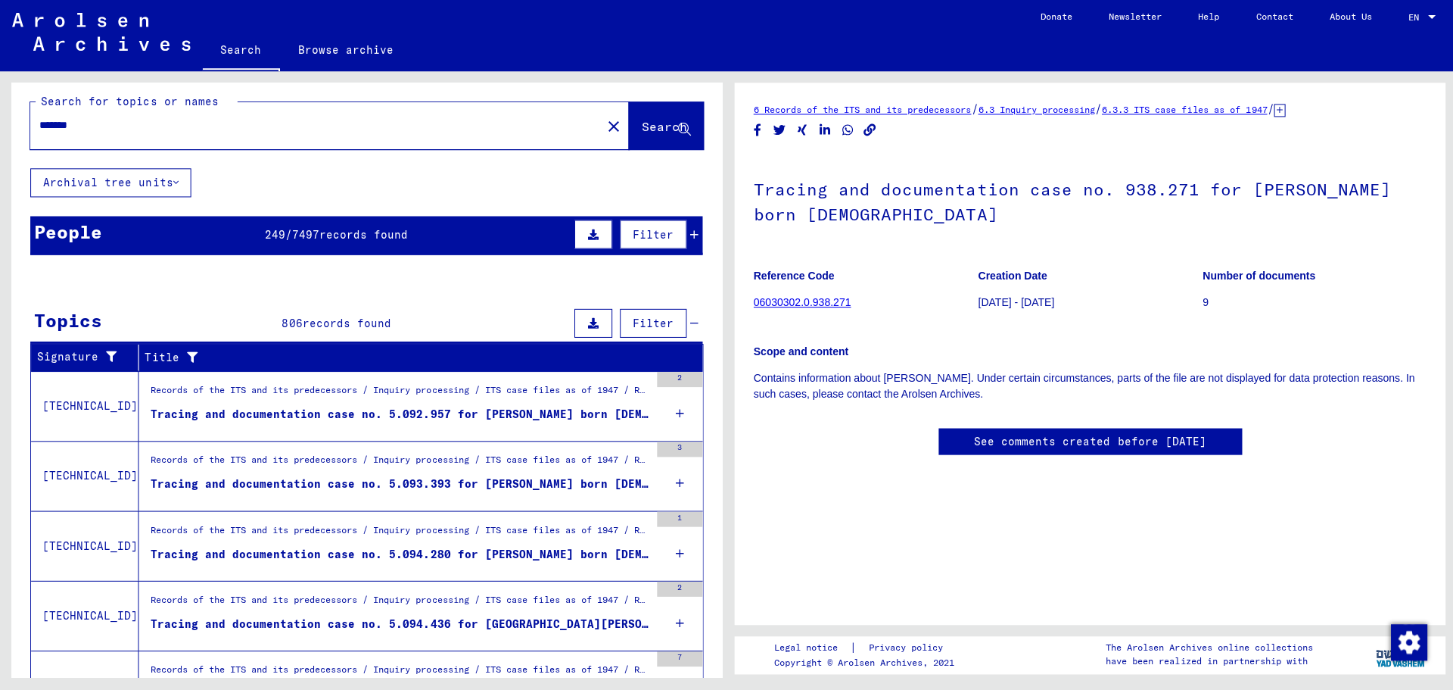
click at [516, 554] on div "Tracing and documentation case no. 5.094.280 for [PERSON_NAME] born [DEMOGRAPHI…" at bounding box center [399, 555] width 498 height 16
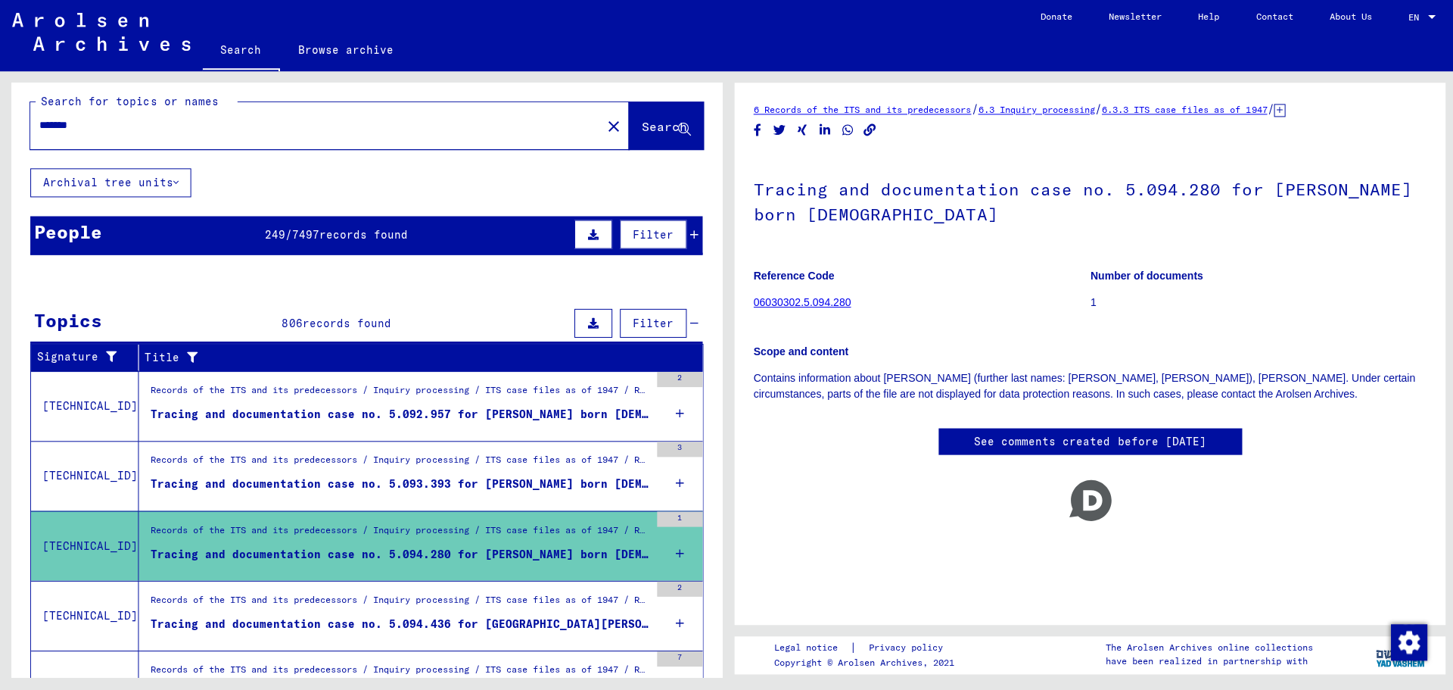
click at [363, 236] on span "records found" at bounding box center [363, 236] width 89 height 14
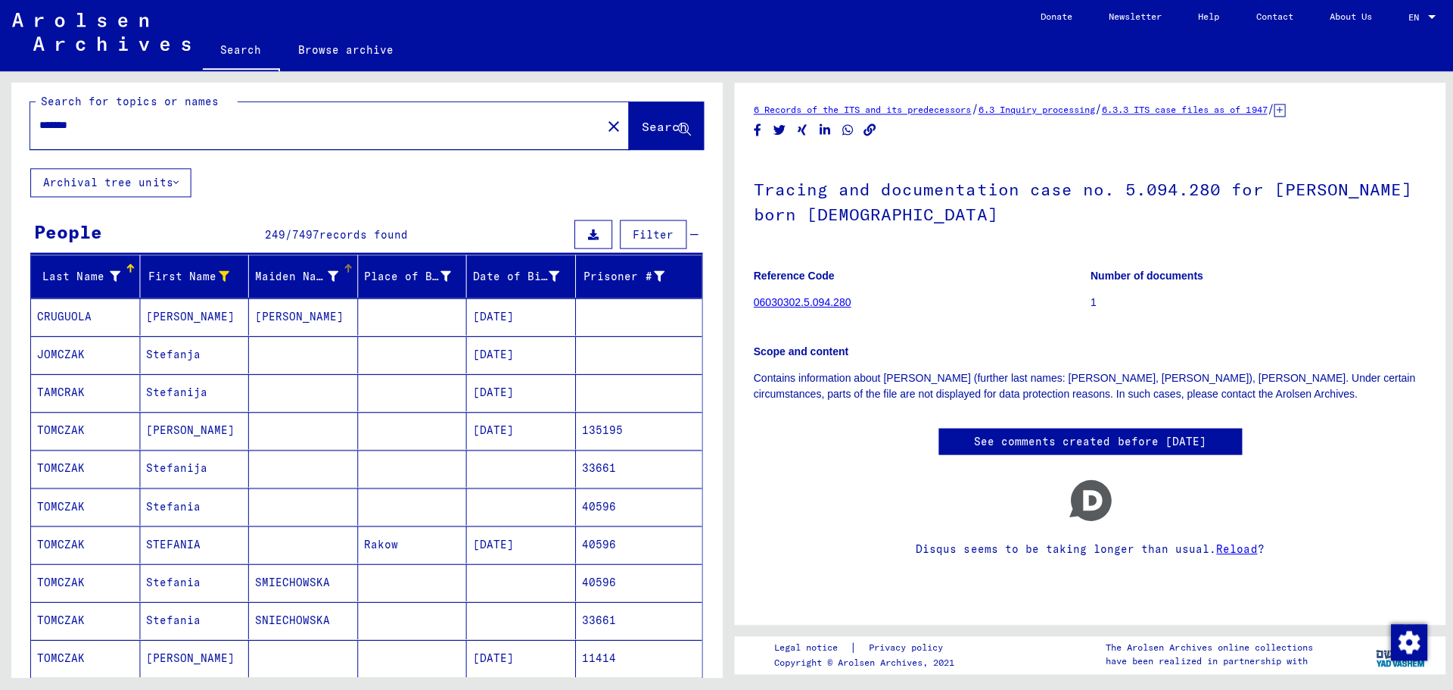
click at [332, 277] on icon at bounding box center [332, 277] width 11 height 11
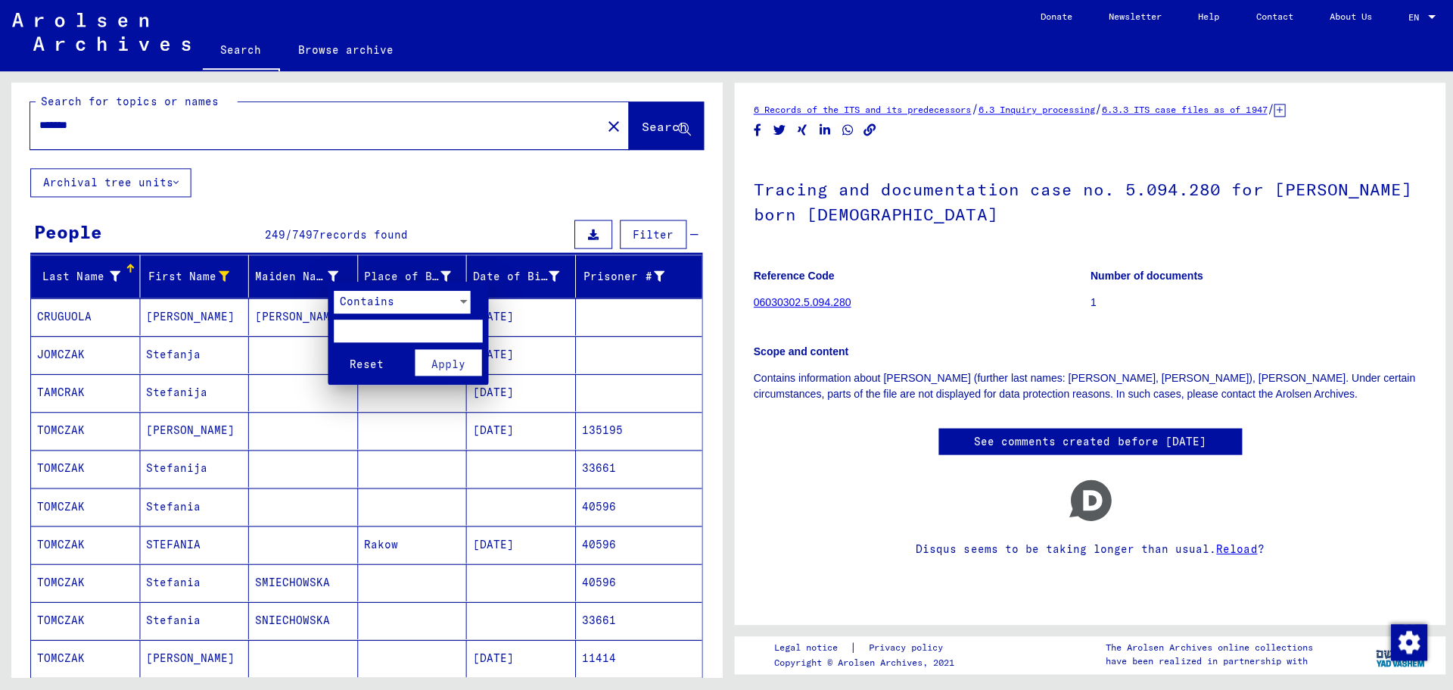
click at [352, 208] on div at bounding box center [726, 345] width 1453 height 690
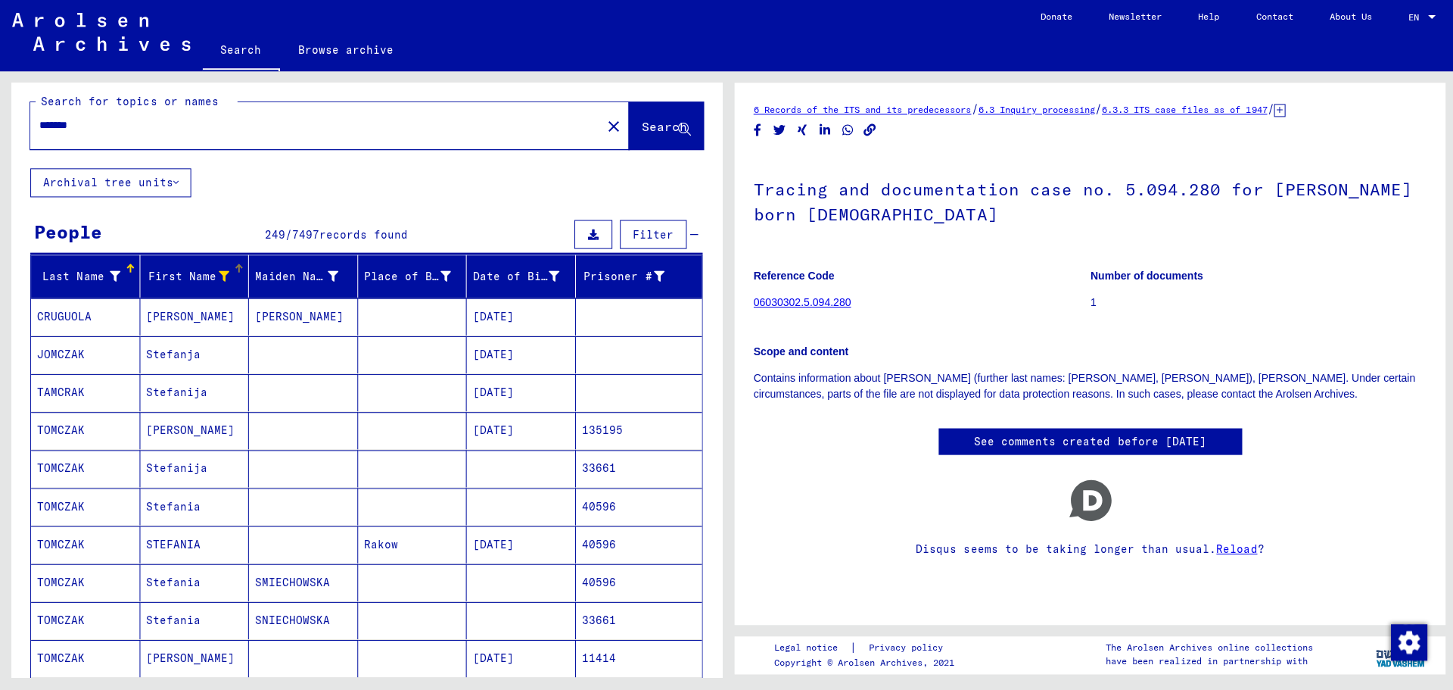
click at [222, 279] on icon at bounding box center [223, 277] width 11 height 11
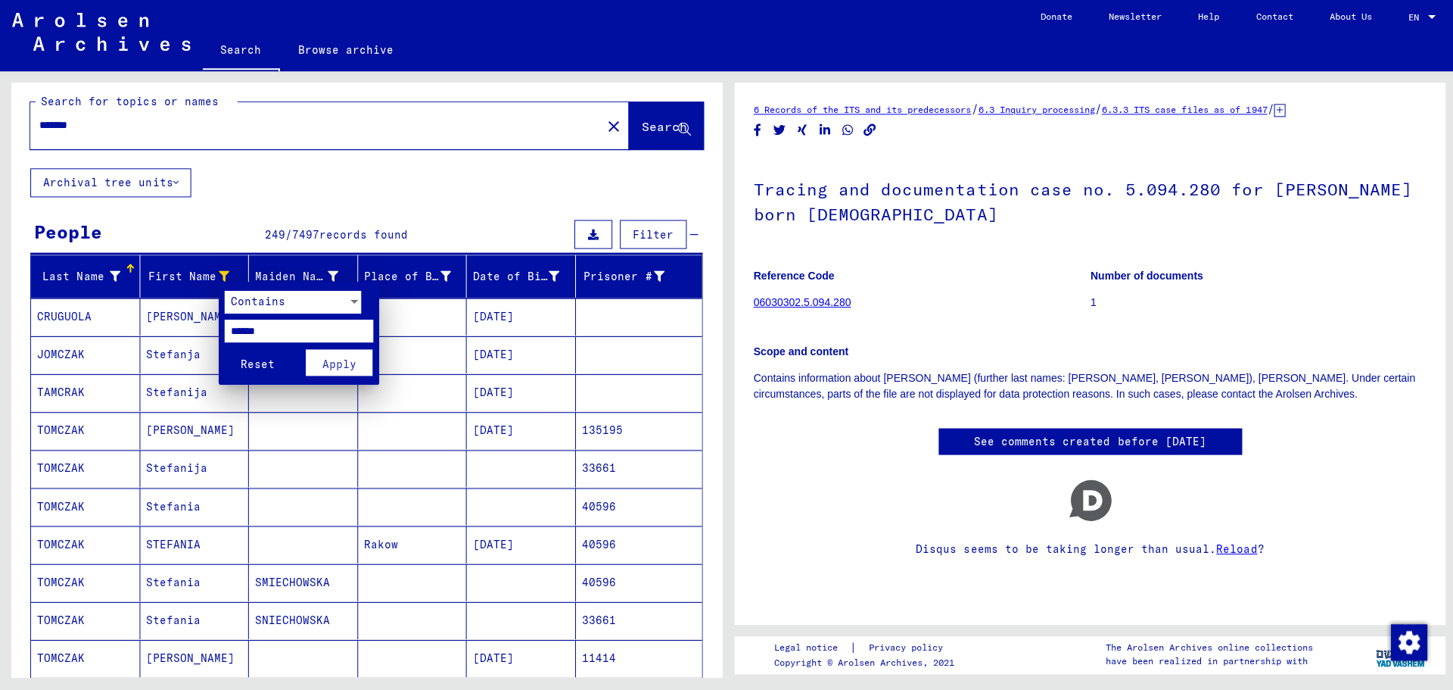
click at [455, 204] on div at bounding box center [726, 345] width 1453 height 690
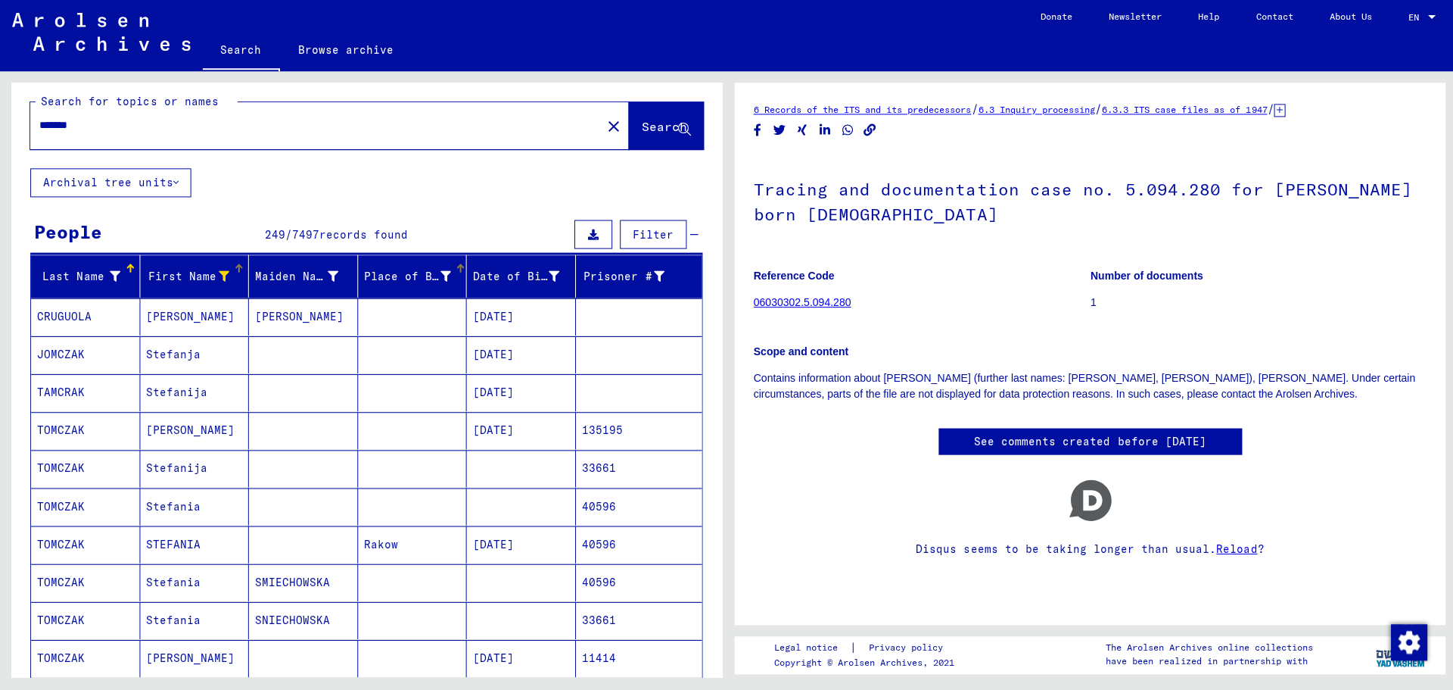
click at [443, 279] on icon at bounding box center [444, 277] width 11 height 11
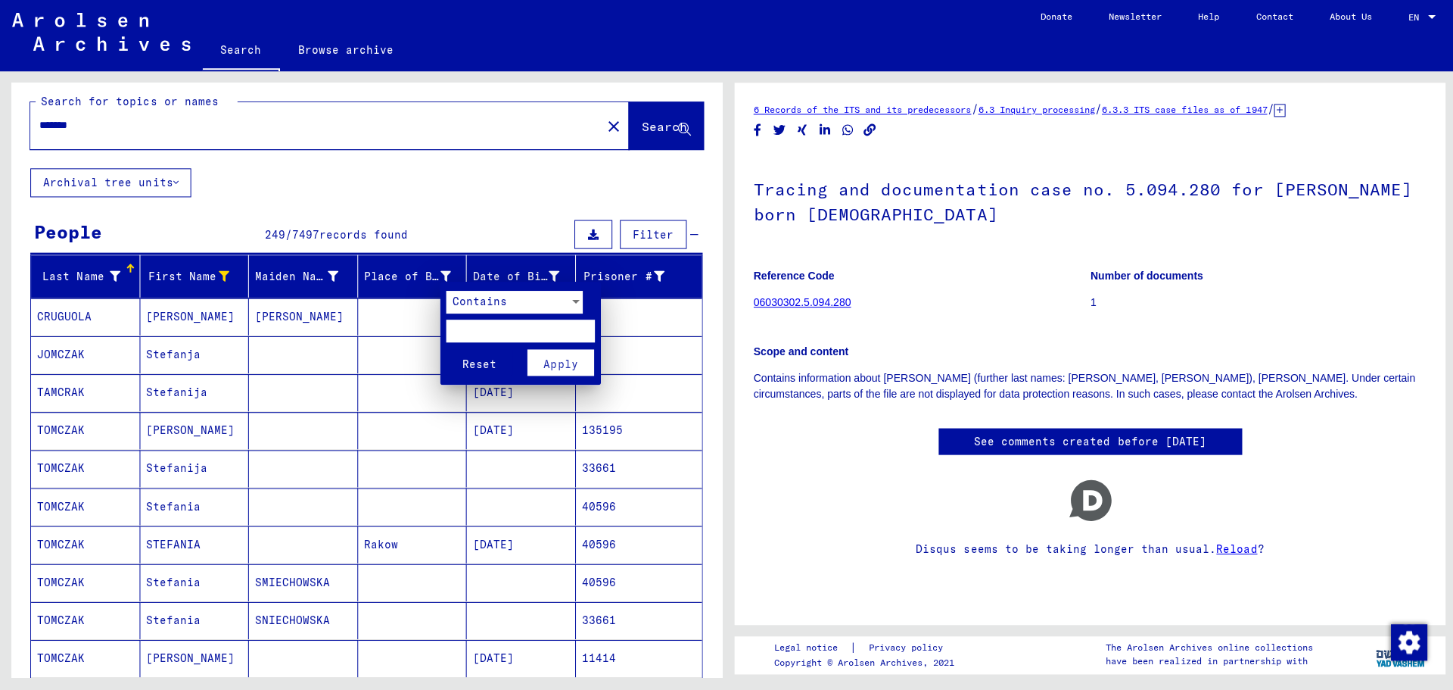
click at [463, 329] on input "text" at bounding box center [519, 331] width 148 height 23
type input "*********"
click at [559, 362] on span "Apply" at bounding box center [560, 365] width 34 height 14
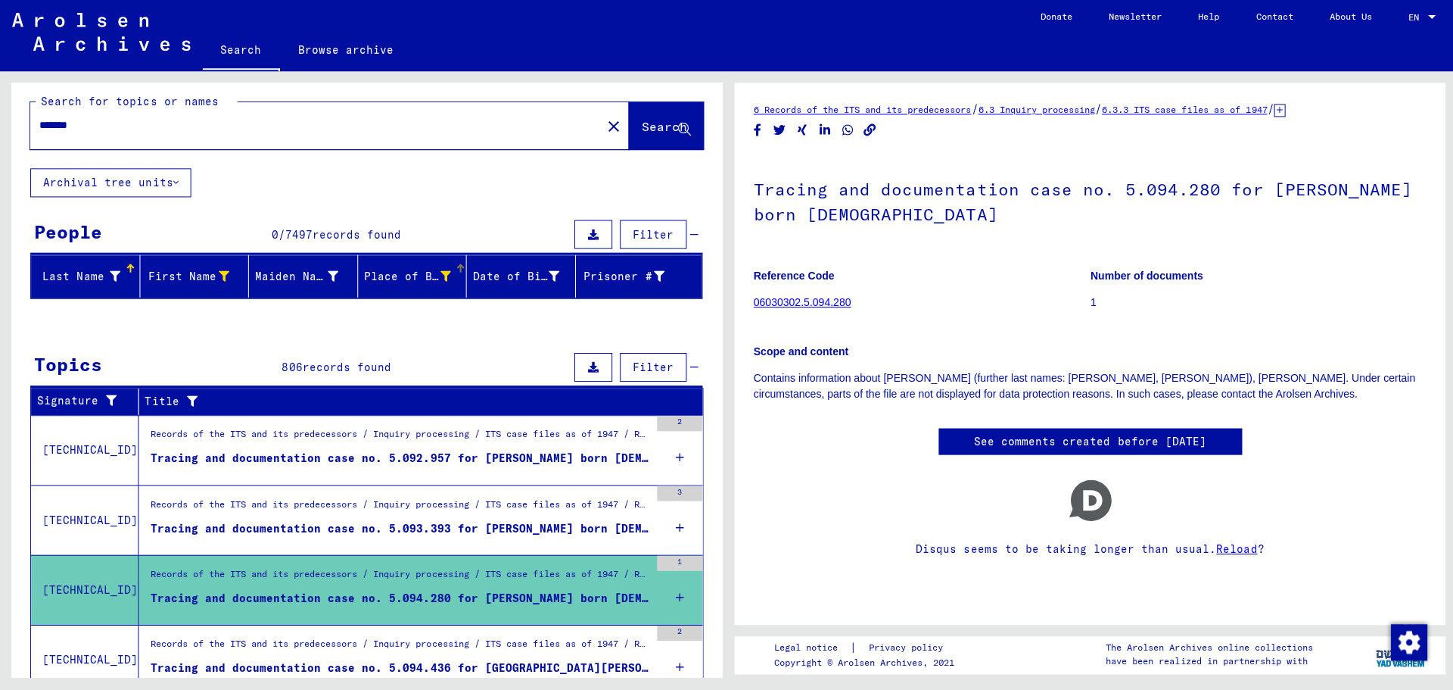
click at [446, 276] on icon at bounding box center [444, 277] width 11 height 11
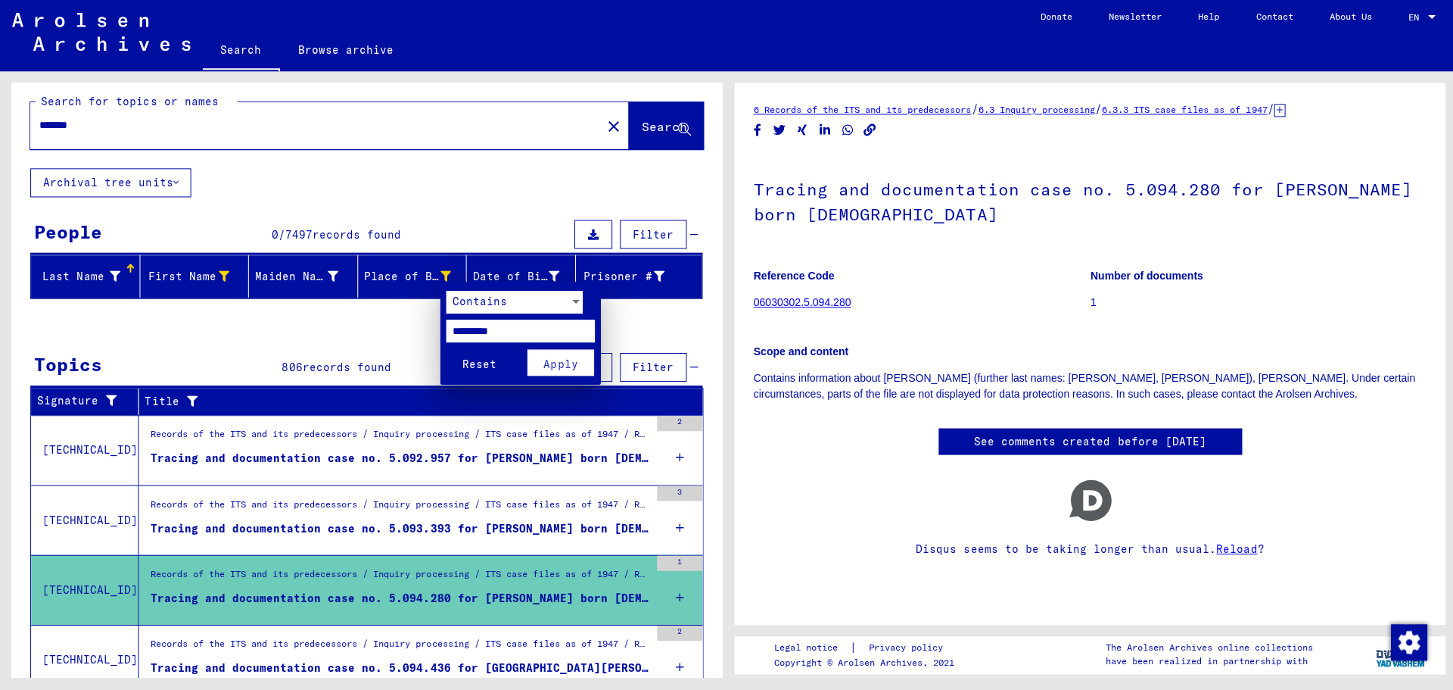
click at [518, 336] on input "*********" at bounding box center [519, 331] width 148 height 23
type input "*"
type input "********"
click at [556, 369] on span "Apply" at bounding box center [560, 365] width 34 height 14
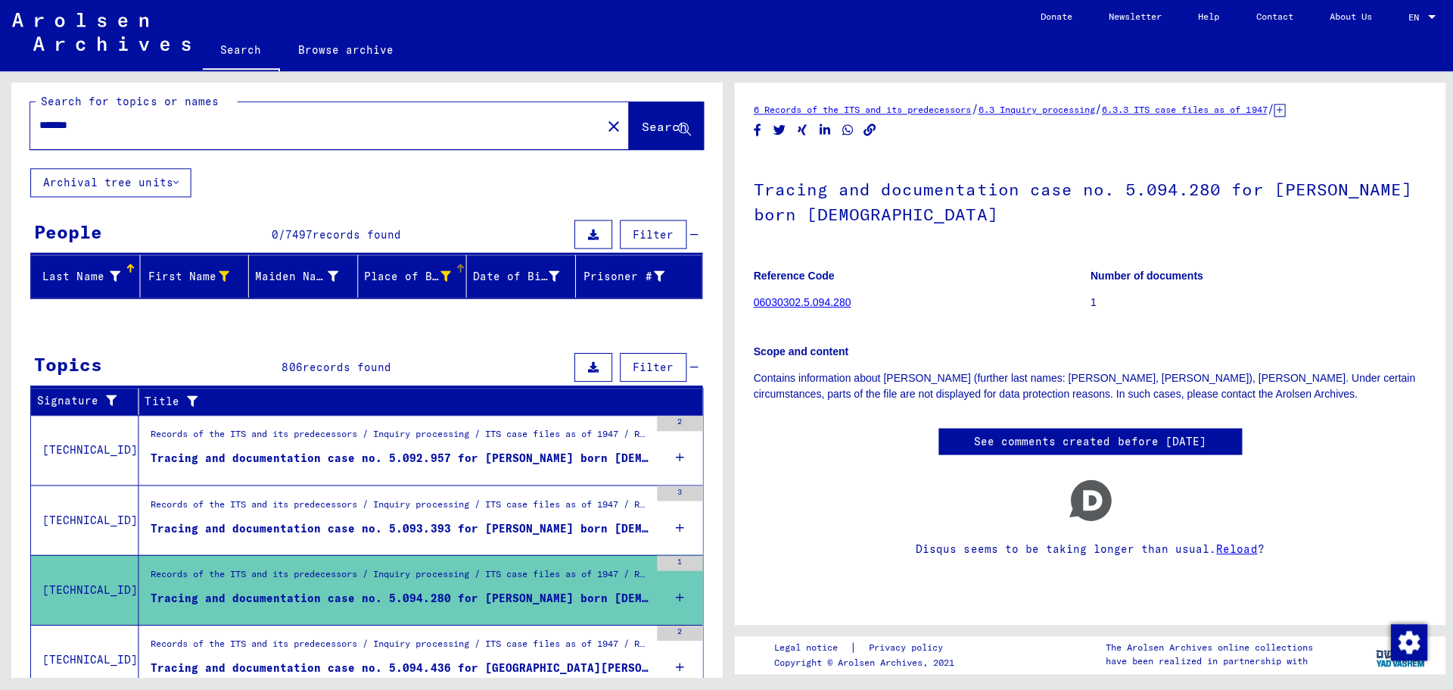
click at [444, 276] on icon at bounding box center [444, 277] width 11 height 11
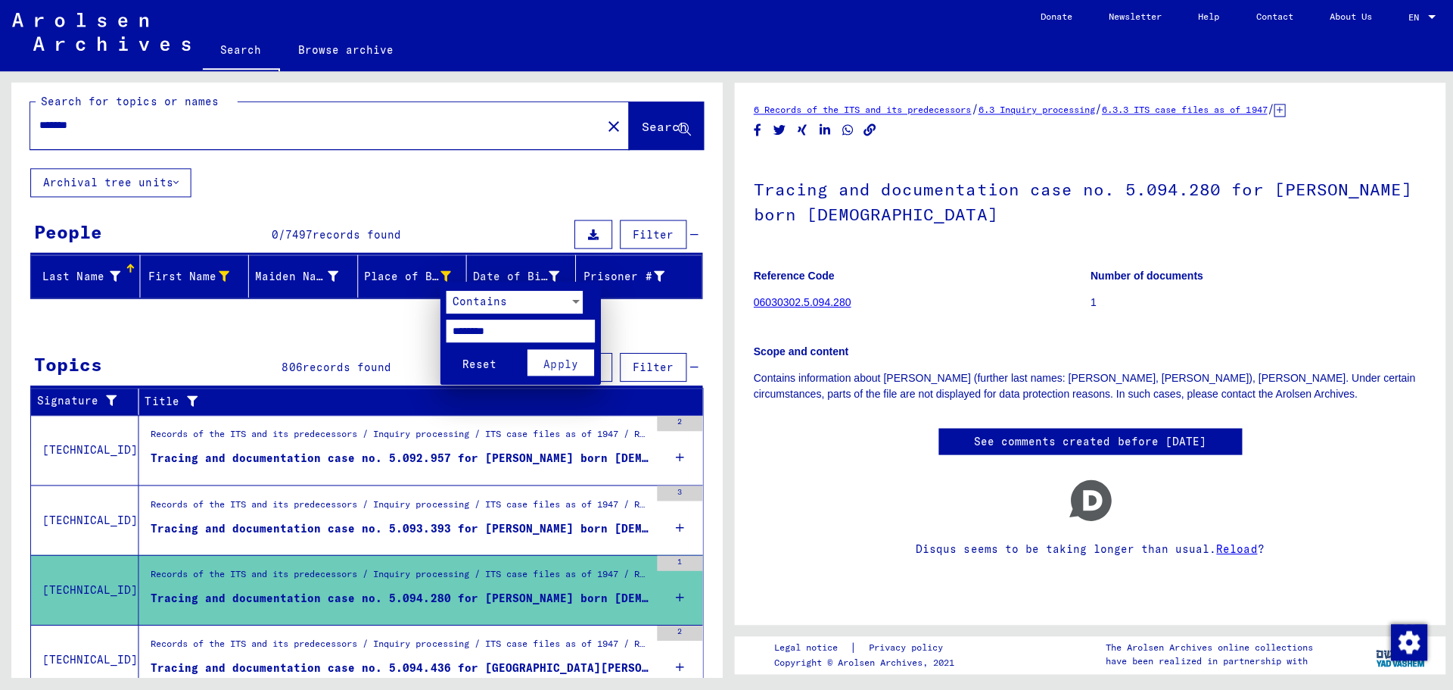
click at [509, 332] on input "********" at bounding box center [519, 331] width 148 height 23
type input "*"
type input "********"
click at [565, 363] on span "Apply" at bounding box center [560, 365] width 34 height 14
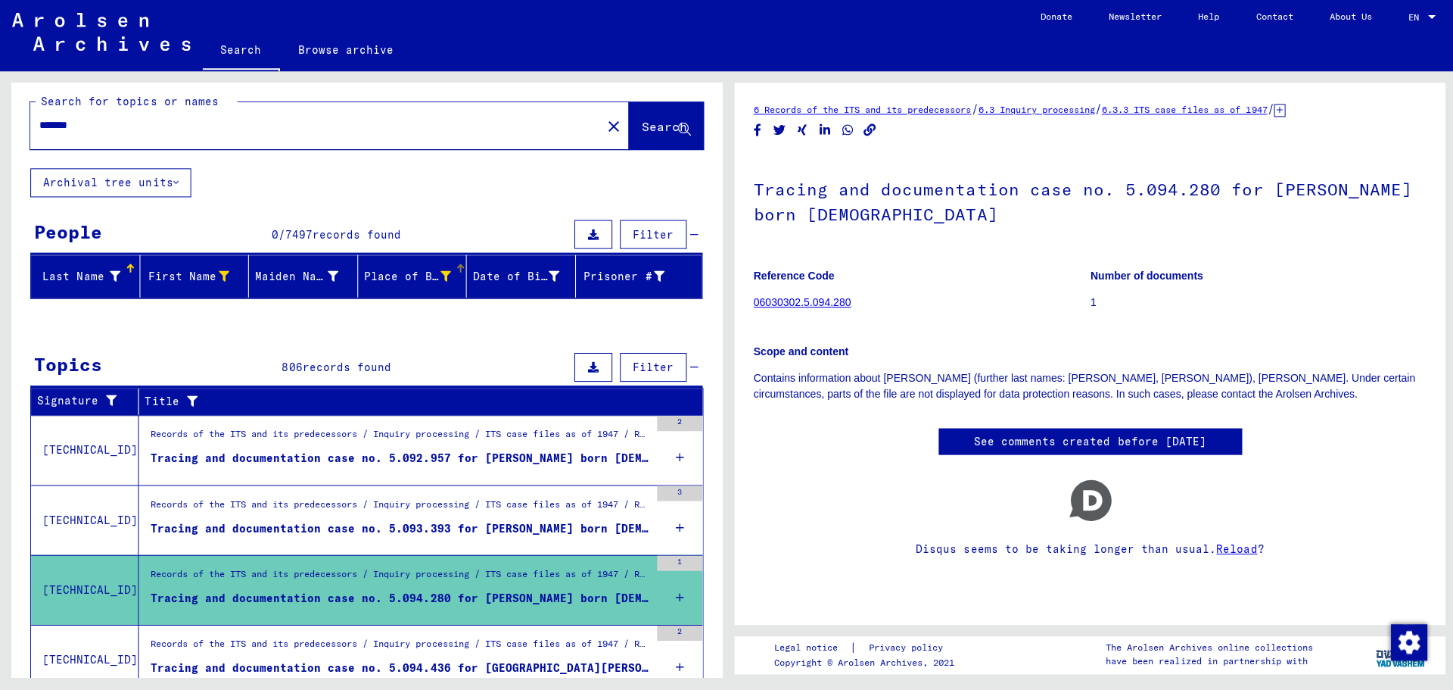
click at [444, 277] on icon at bounding box center [444, 277] width 11 height 11
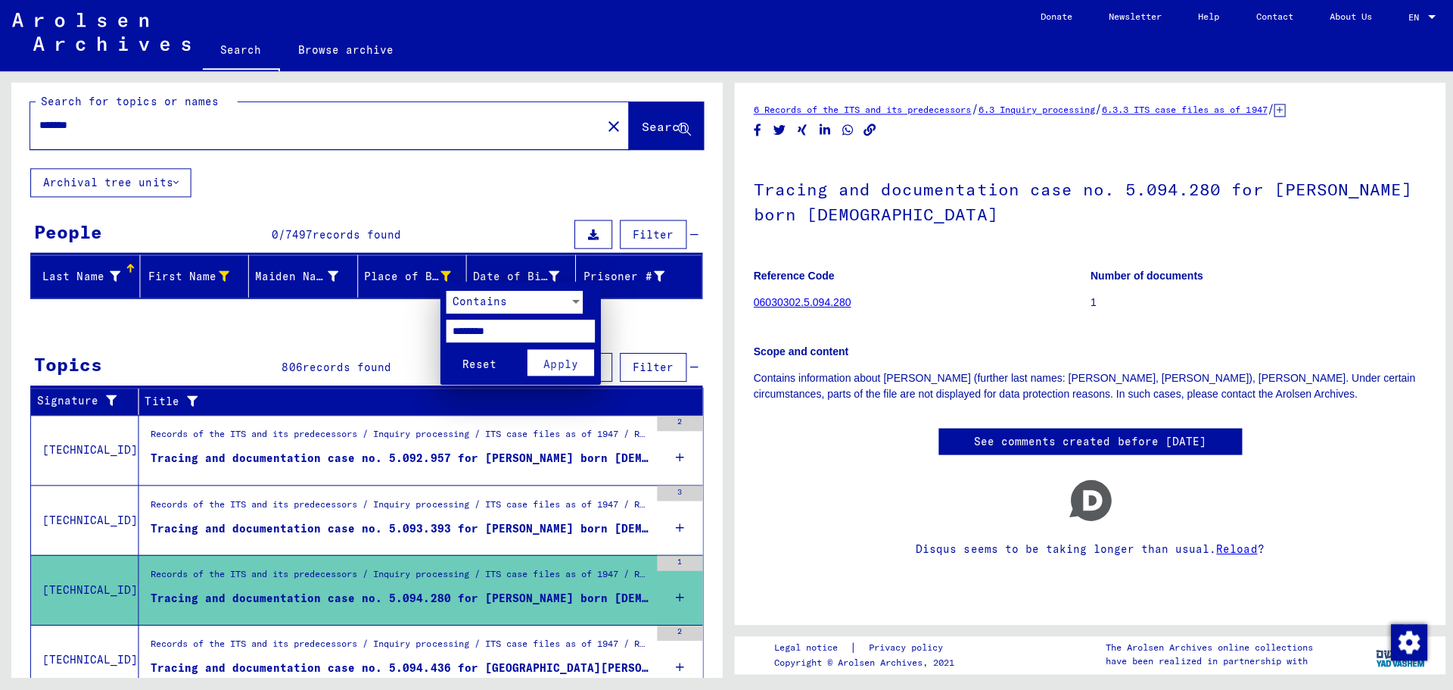
click at [509, 332] on input "********" at bounding box center [519, 331] width 148 height 23
type input "*"
type input "*********"
click at [565, 362] on span "Apply" at bounding box center [560, 365] width 34 height 14
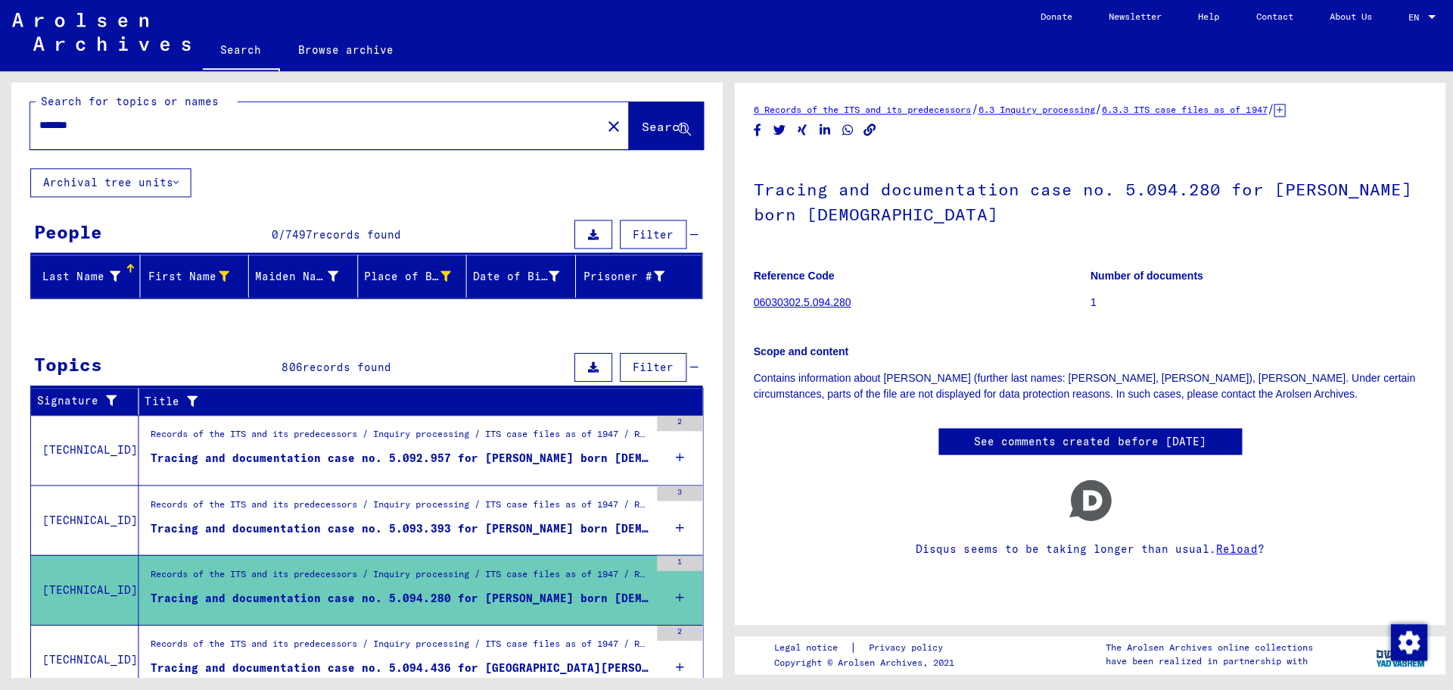
click at [1084, 439] on link "See comments created before [DATE]" at bounding box center [1088, 442] width 232 height 16
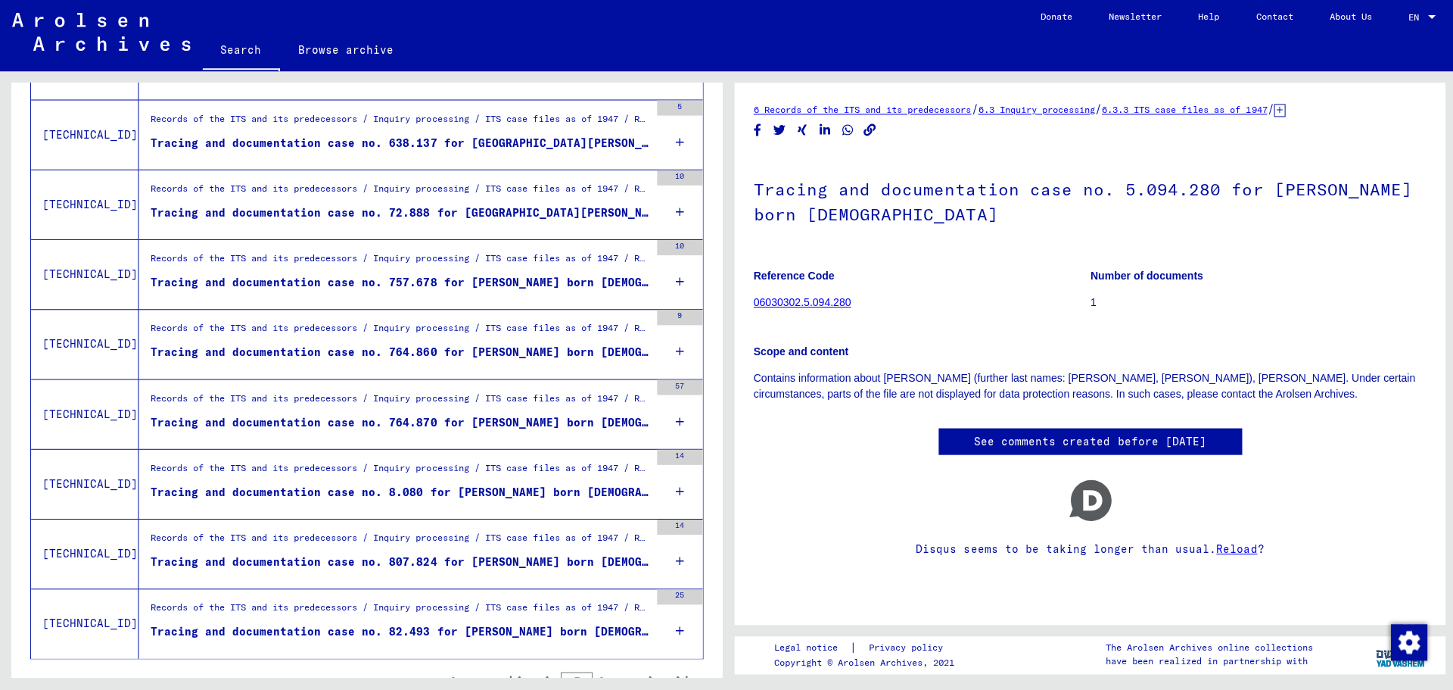
scroll to position [1575, 0]
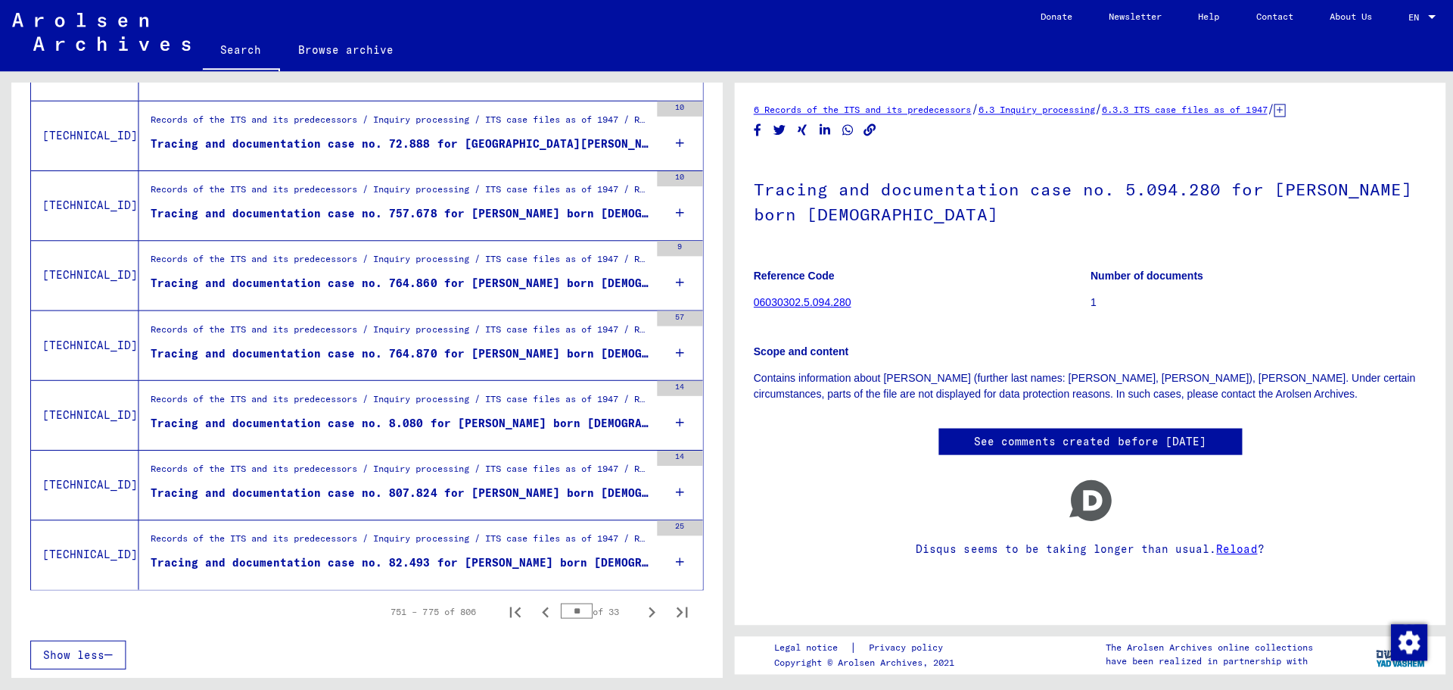
drag, startPoint x: 714, startPoint y: 235, endPoint x: 718, endPoint y: 676, distance: 441.3
click at [718, 676] on div "Search for topics or names ******* close Search Archival tree units People 0 / …" at bounding box center [365, 386] width 709 height 604
click at [544, 611] on icon "Previous page" at bounding box center [544, 611] width 21 height 21
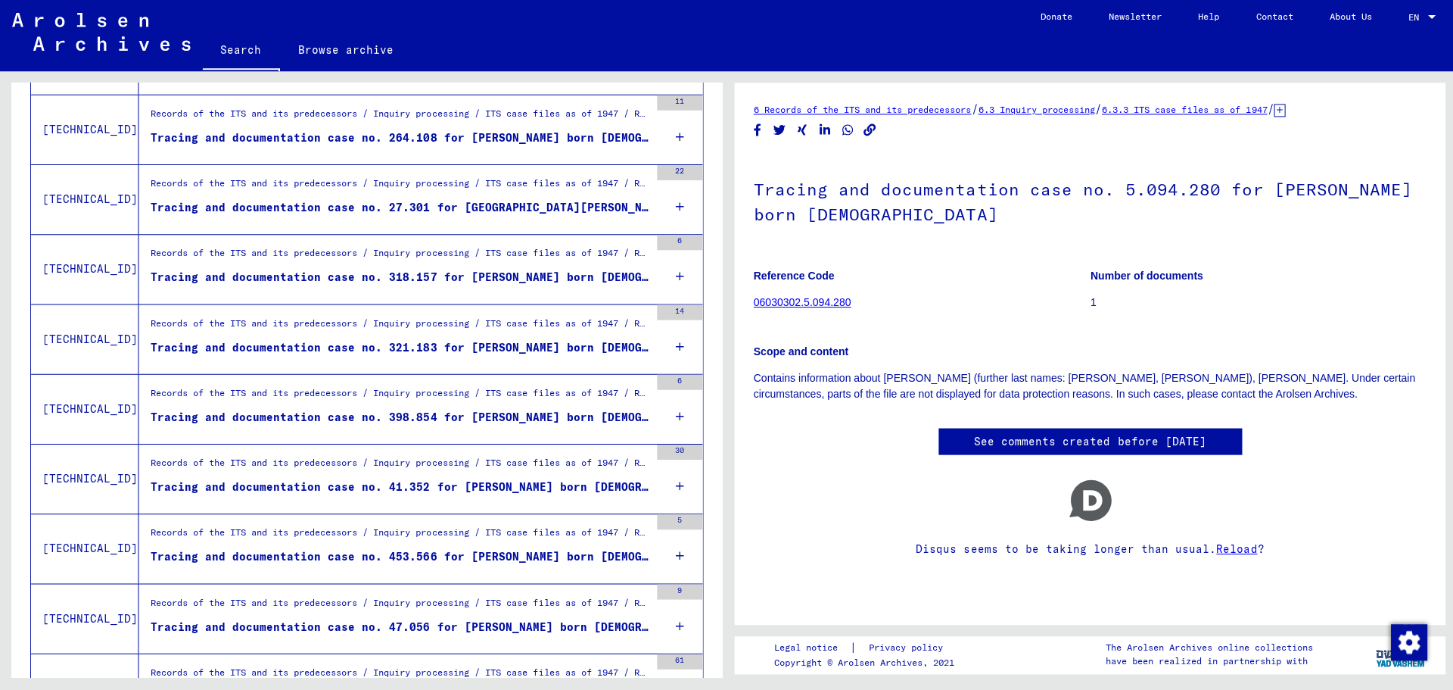
scroll to position [1035, 0]
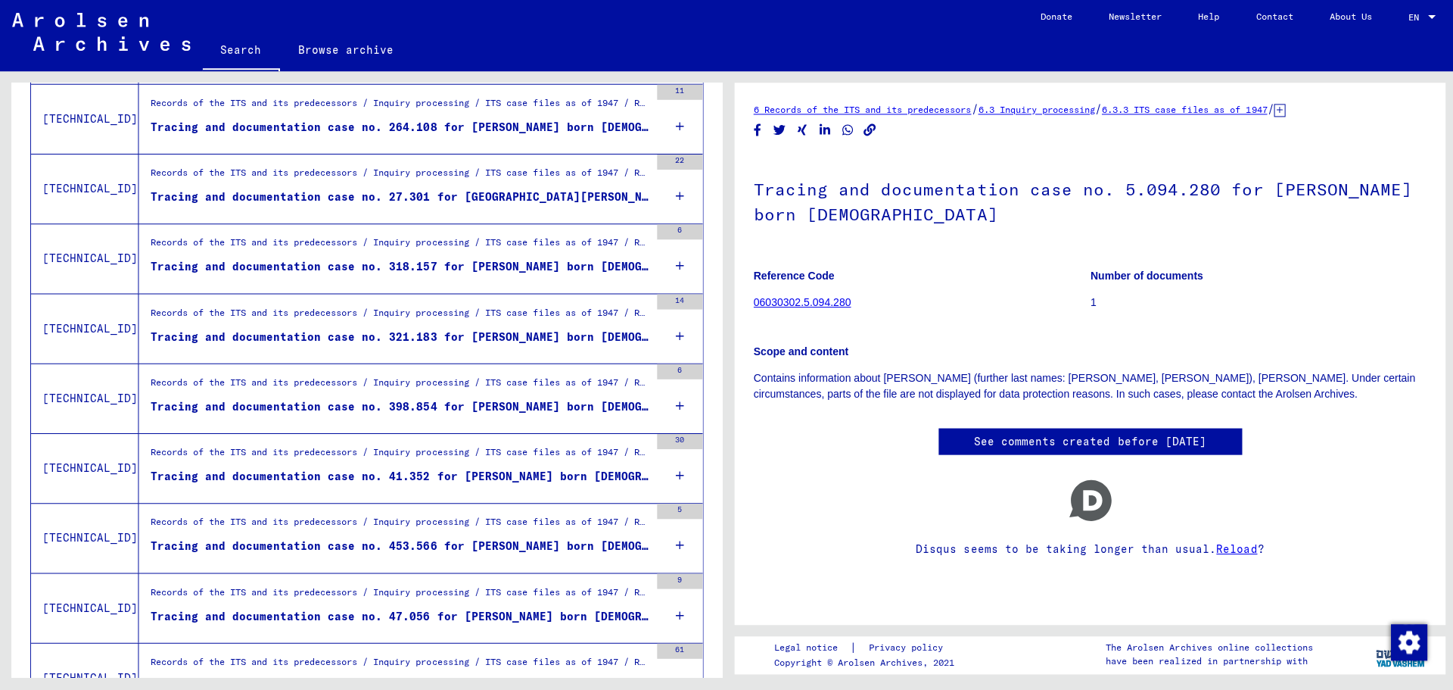
click at [503, 406] on div "Tracing and documentation case no. 398.854 for [PERSON_NAME] born [DEMOGRAPHIC_…" at bounding box center [399, 407] width 498 height 16
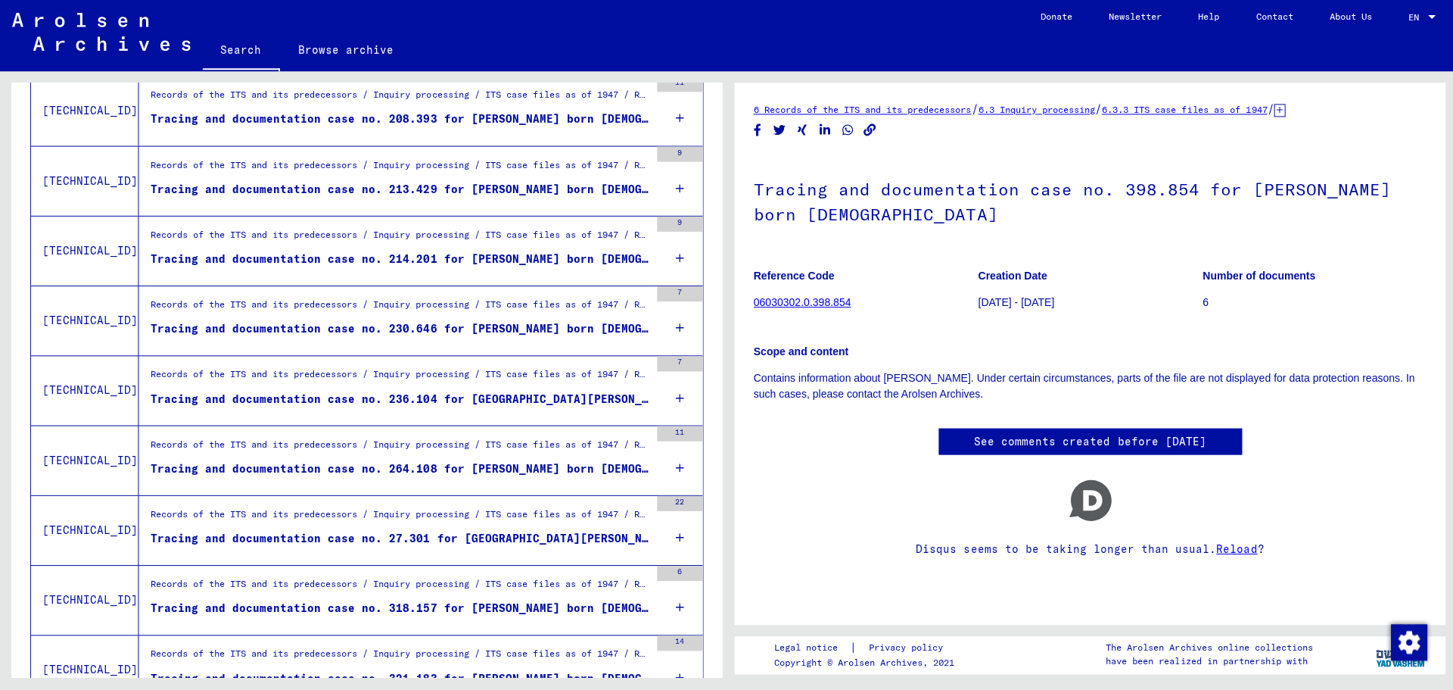
scroll to position [645, 0]
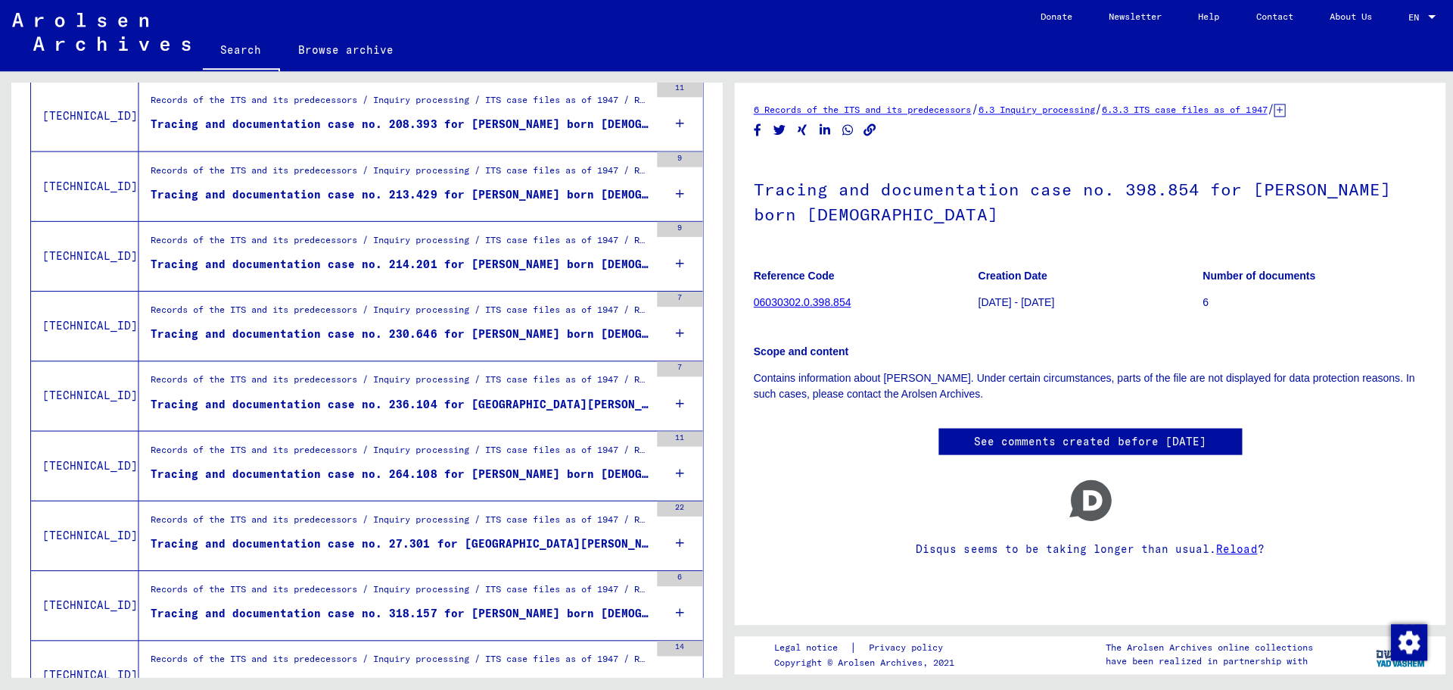
click at [522, 397] on div "Tracing and documentation case no. 236.104 for [GEOGRAPHIC_DATA][PERSON_NAME] b…" at bounding box center [399, 405] width 498 height 16
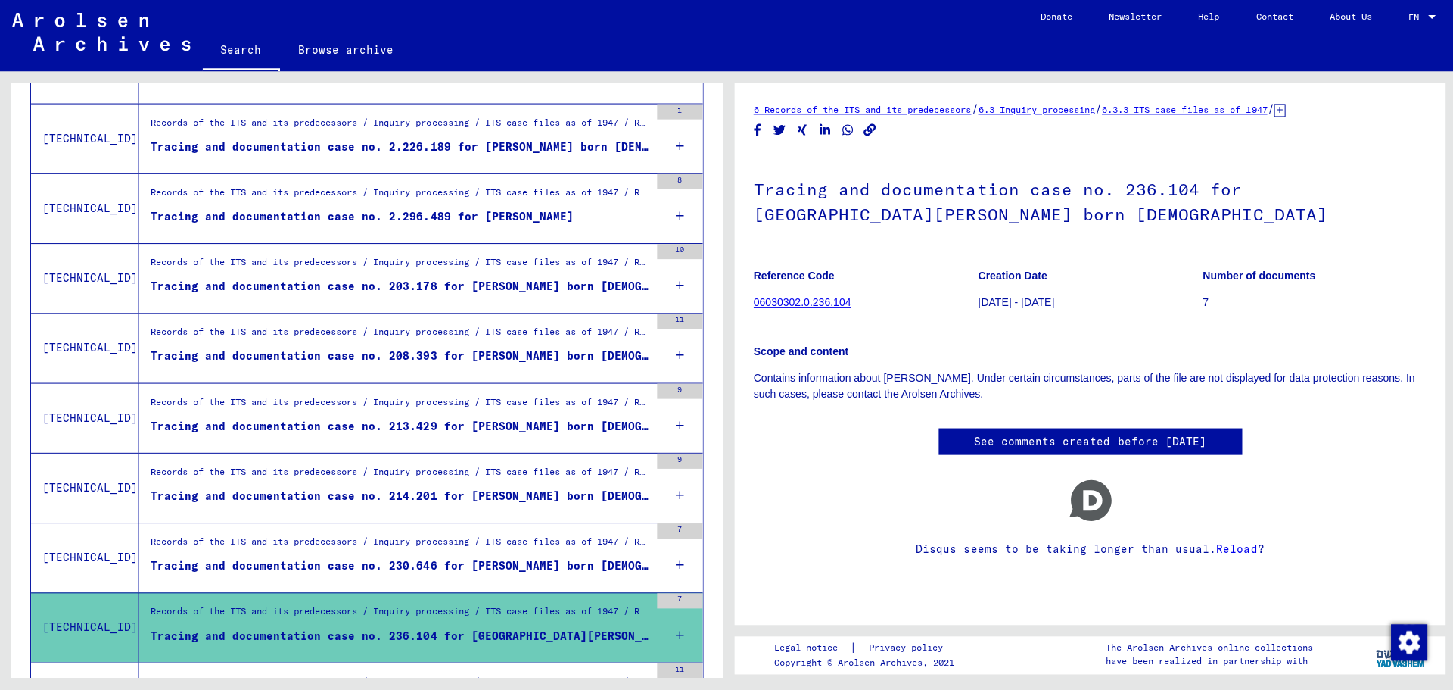
scroll to position [406, 0]
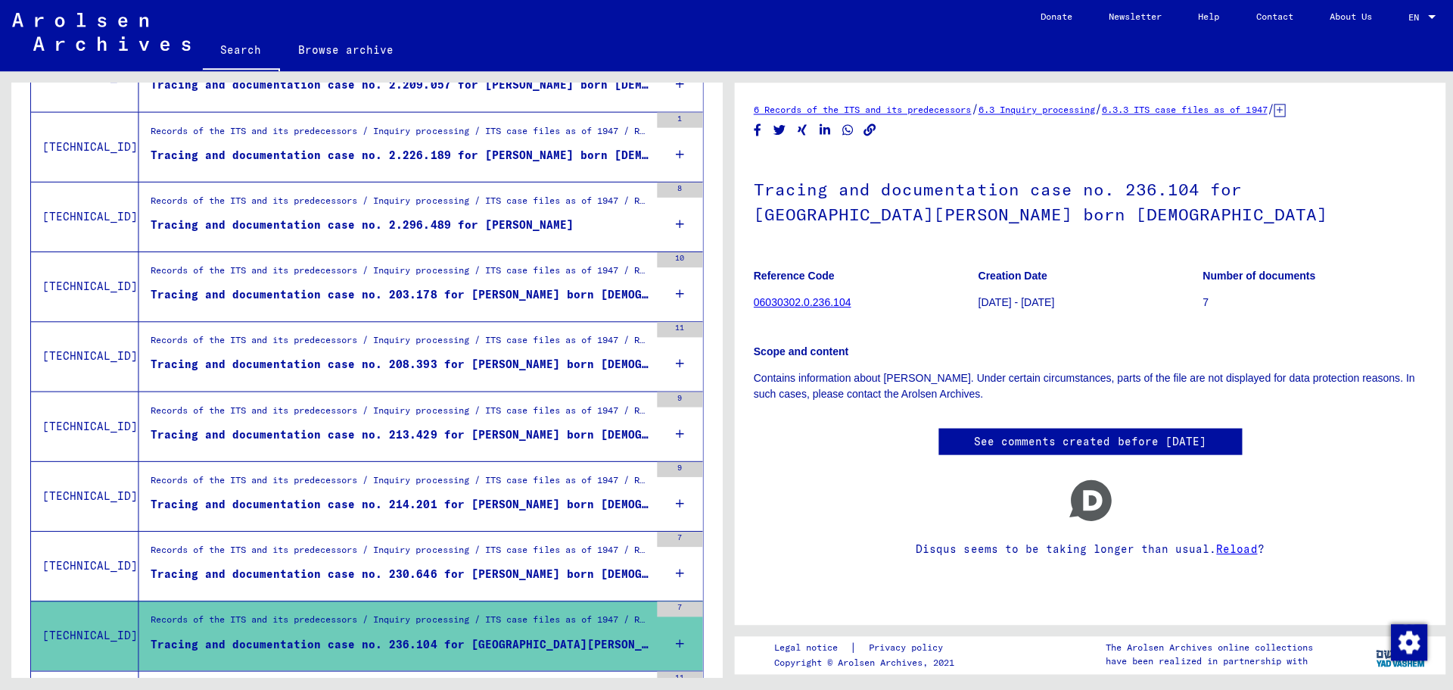
click at [541, 360] on div "Tracing and documentation case no. 208.393 for [PERSON_NAME] born [DEMOGRAPHIC_…" at bounding box center [399, 365] width 498 height 16
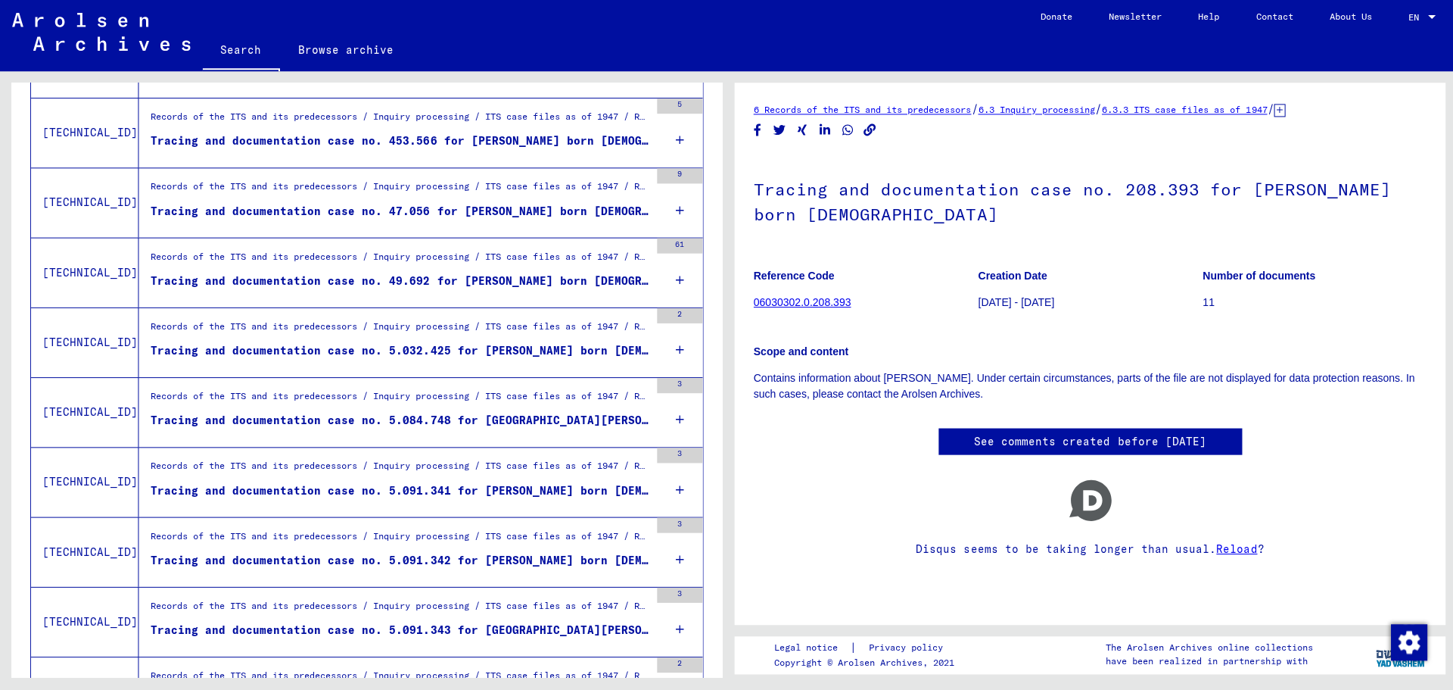
scroll to position [1531, 0]
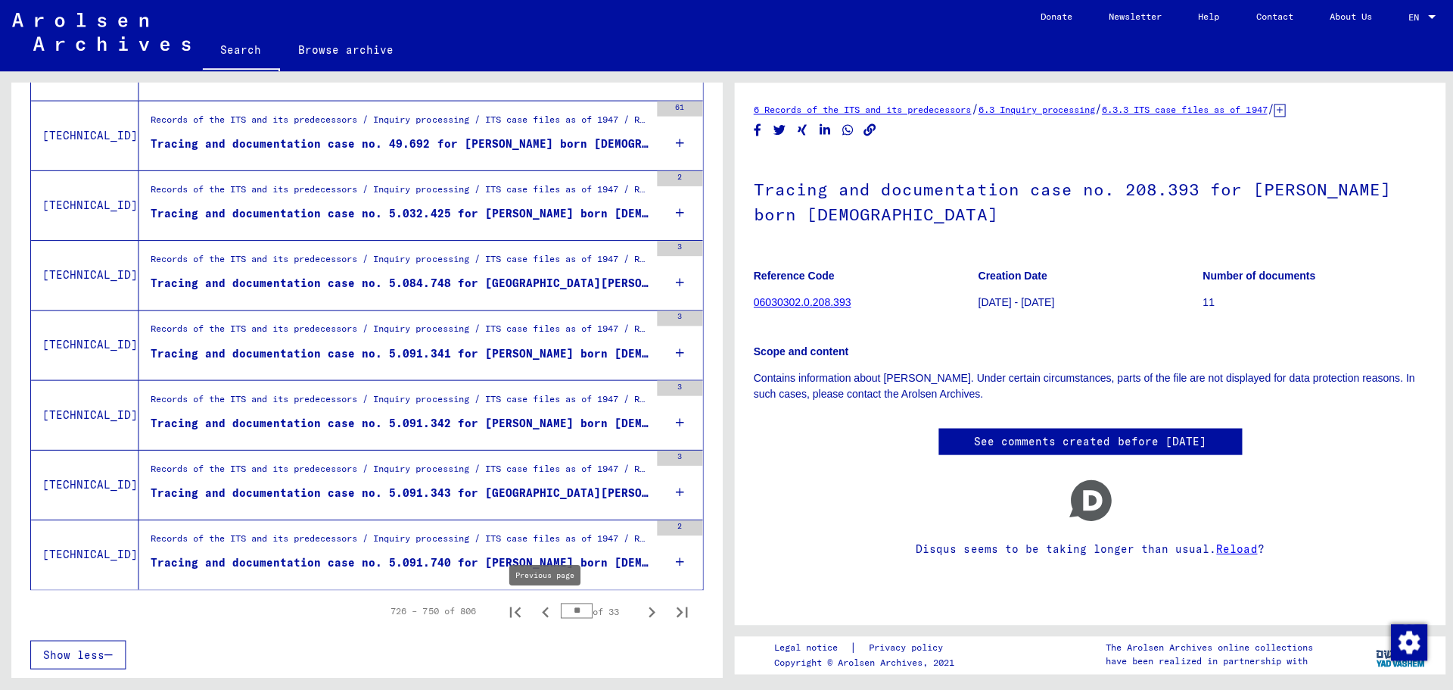
click at [544, 615] on icon "Previous page" at bounding box center [544, 611] width 21 height 21
type input "**"
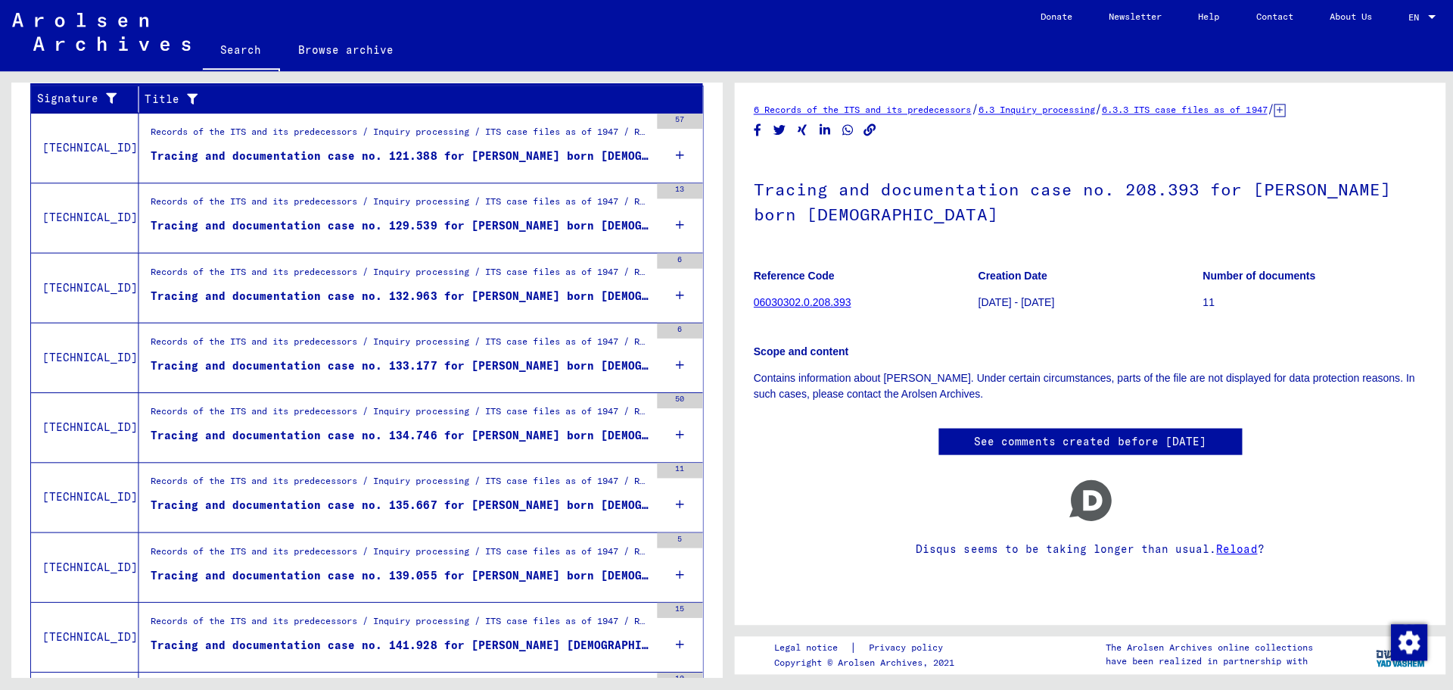
scroll to position [206, 0]
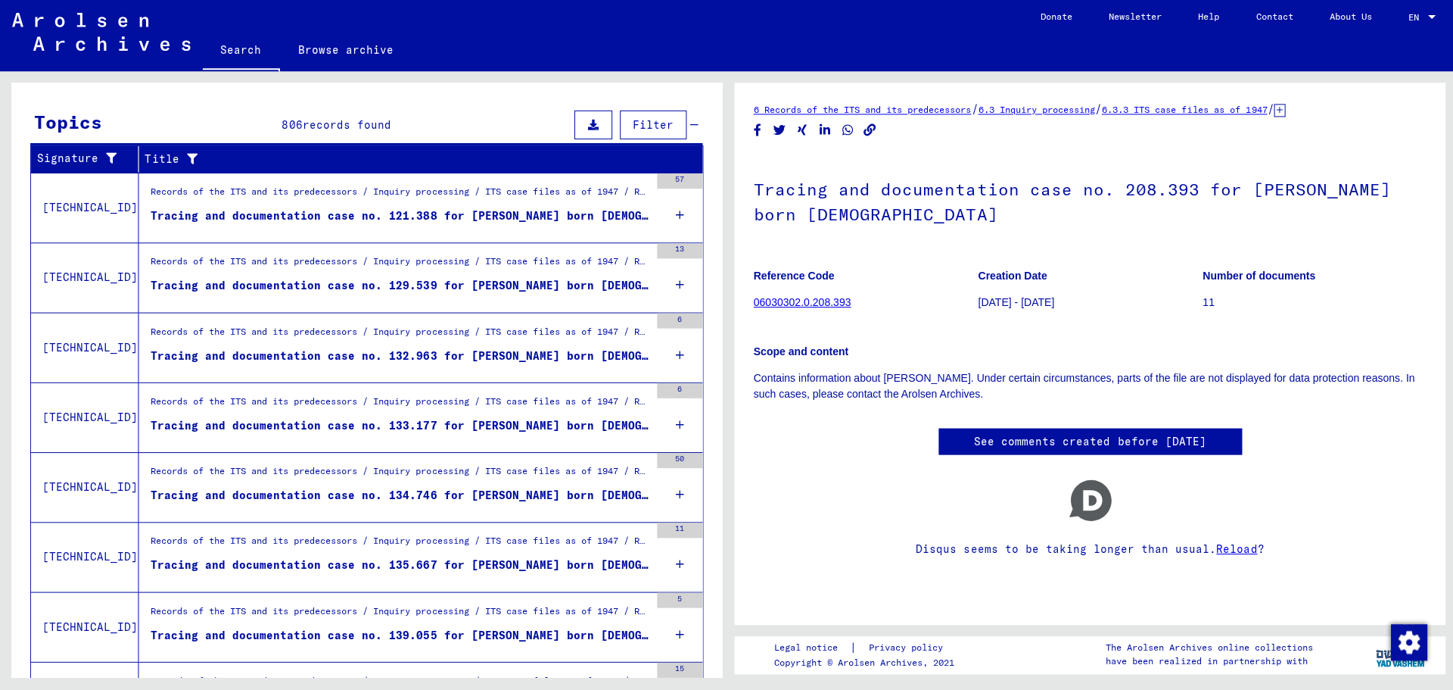
click at [1047, 111] on link "6.3 Inquiry processing" at bounding box center [1034, 110] width 117 height 11
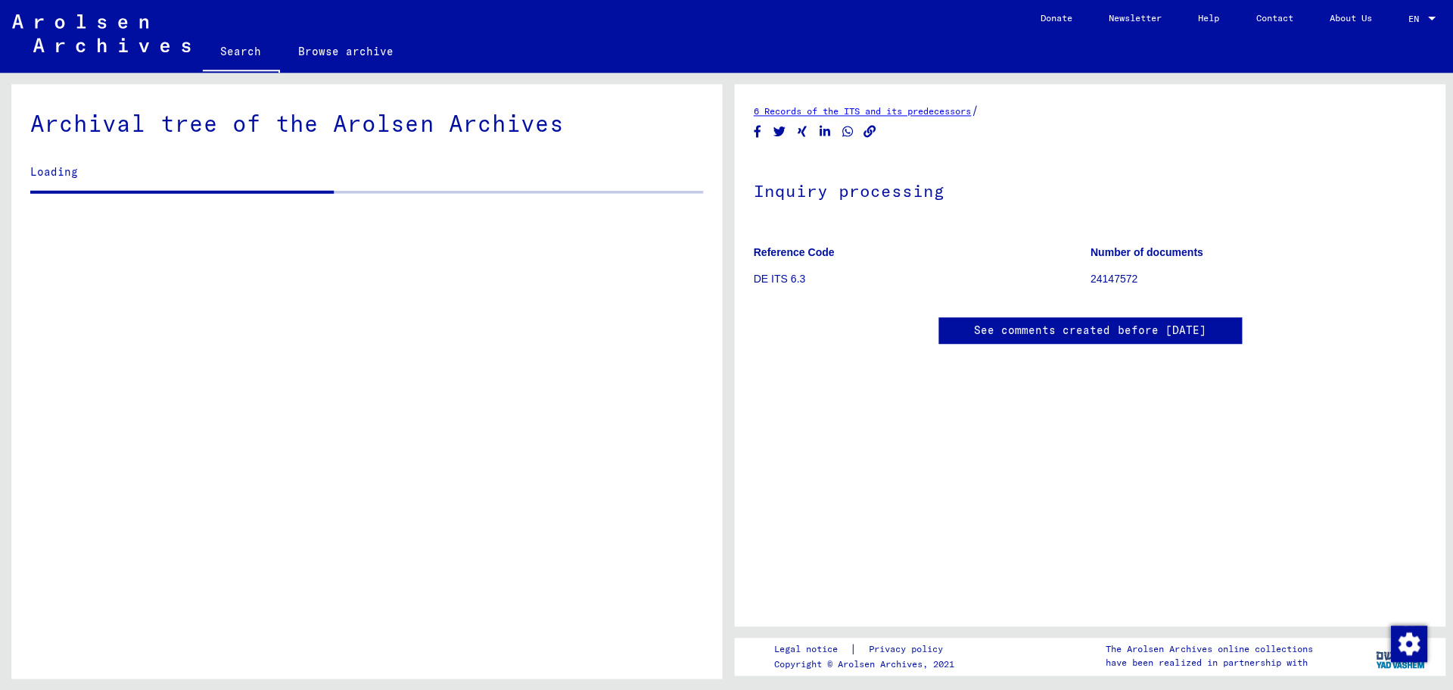
scroll to position [11, 0]
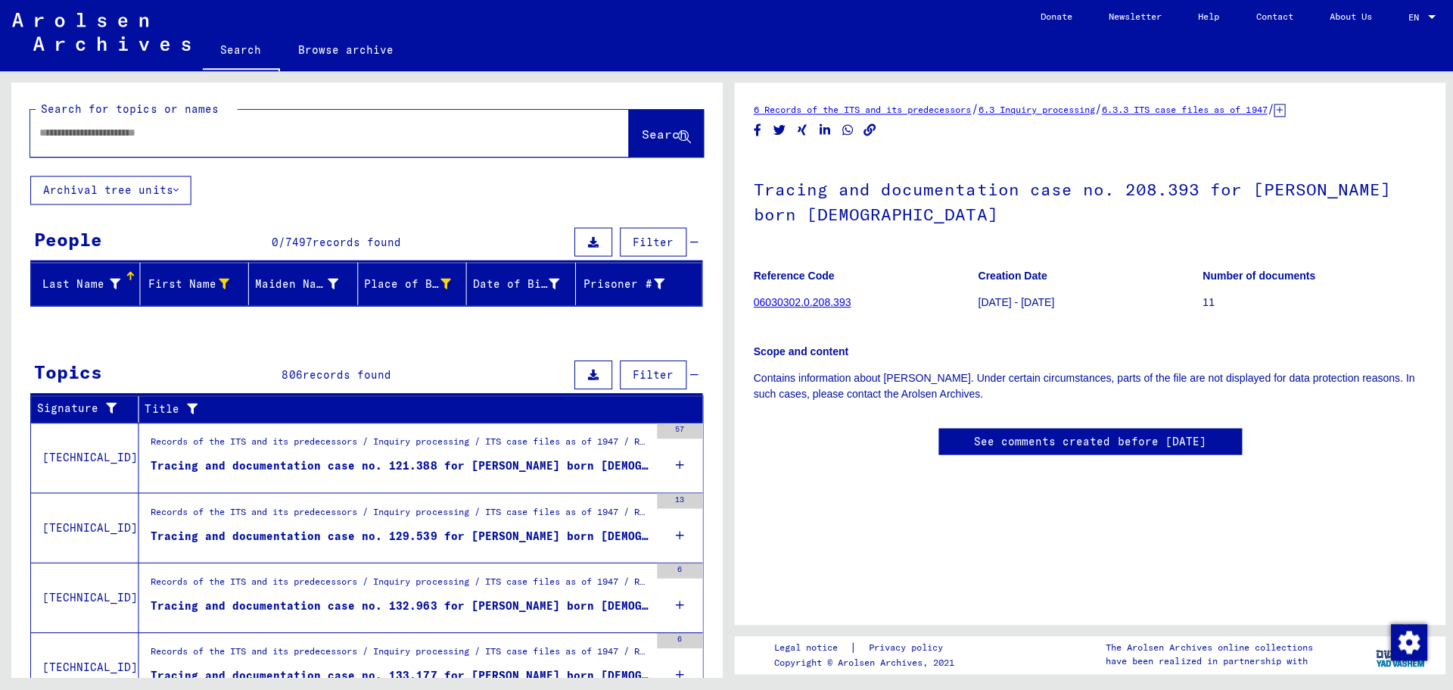
type input "*******"
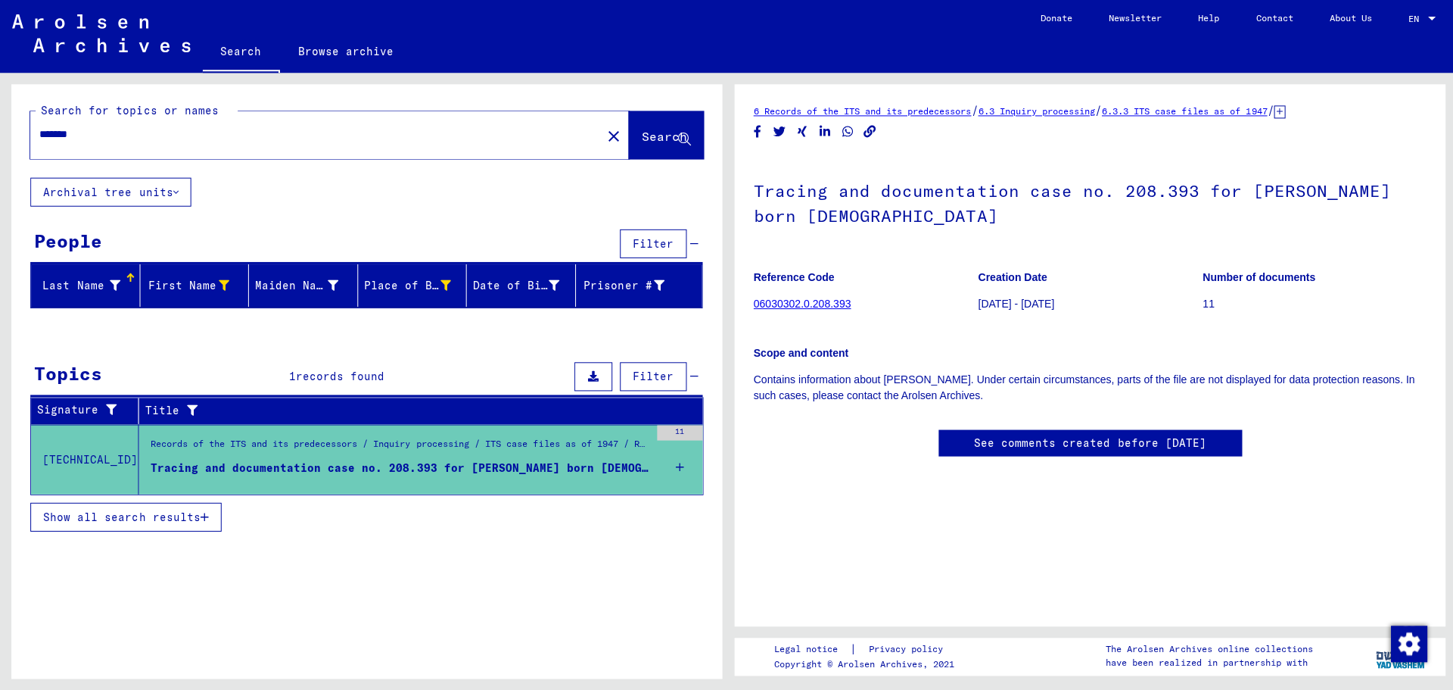
click at [245, 52] on link "Search" at bounding box center [240, 52] width 77 height 39
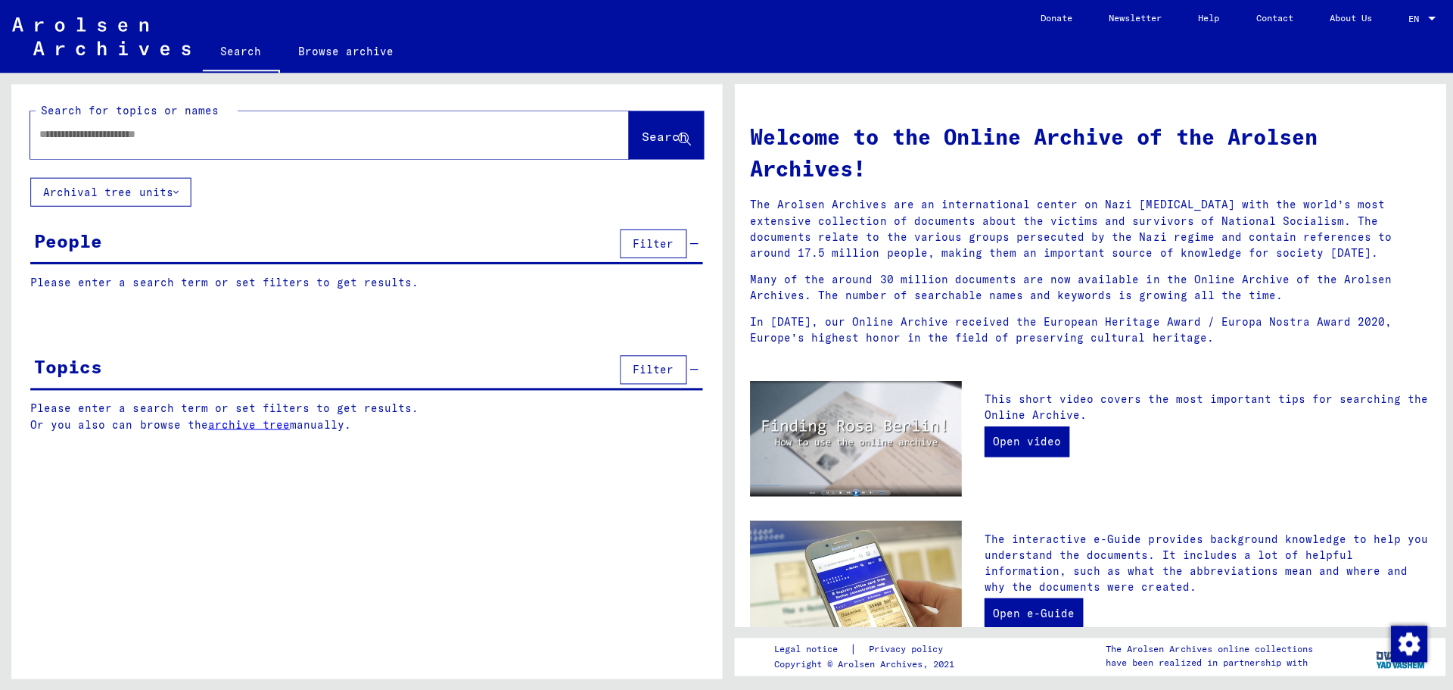
click at [61, 137] on input "text" at bounding box center [310, 134] width 543 height 16
type input "*******"
click at [642, 141] on span "Search" at bounding box center [662, 135] width 45 height 15
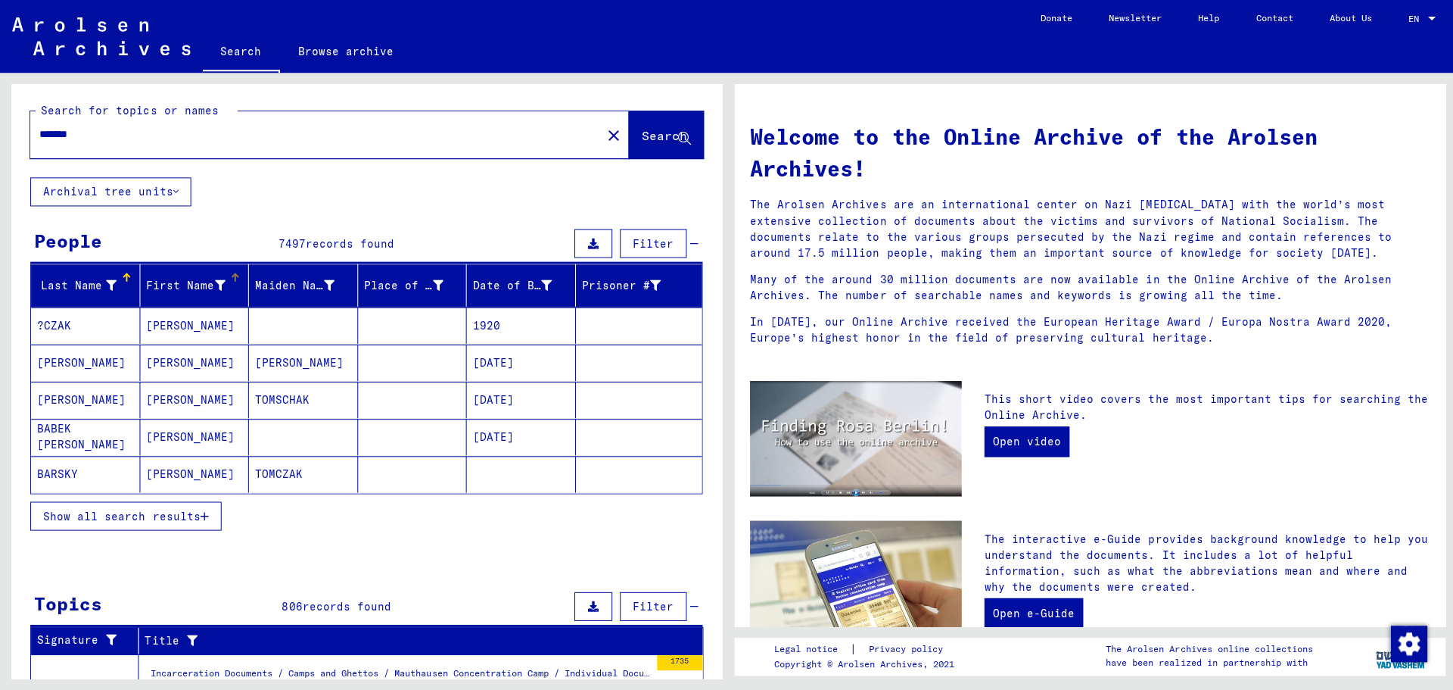
click at [217, 290] on div at bounding box center [219, 285] width 11 height 16
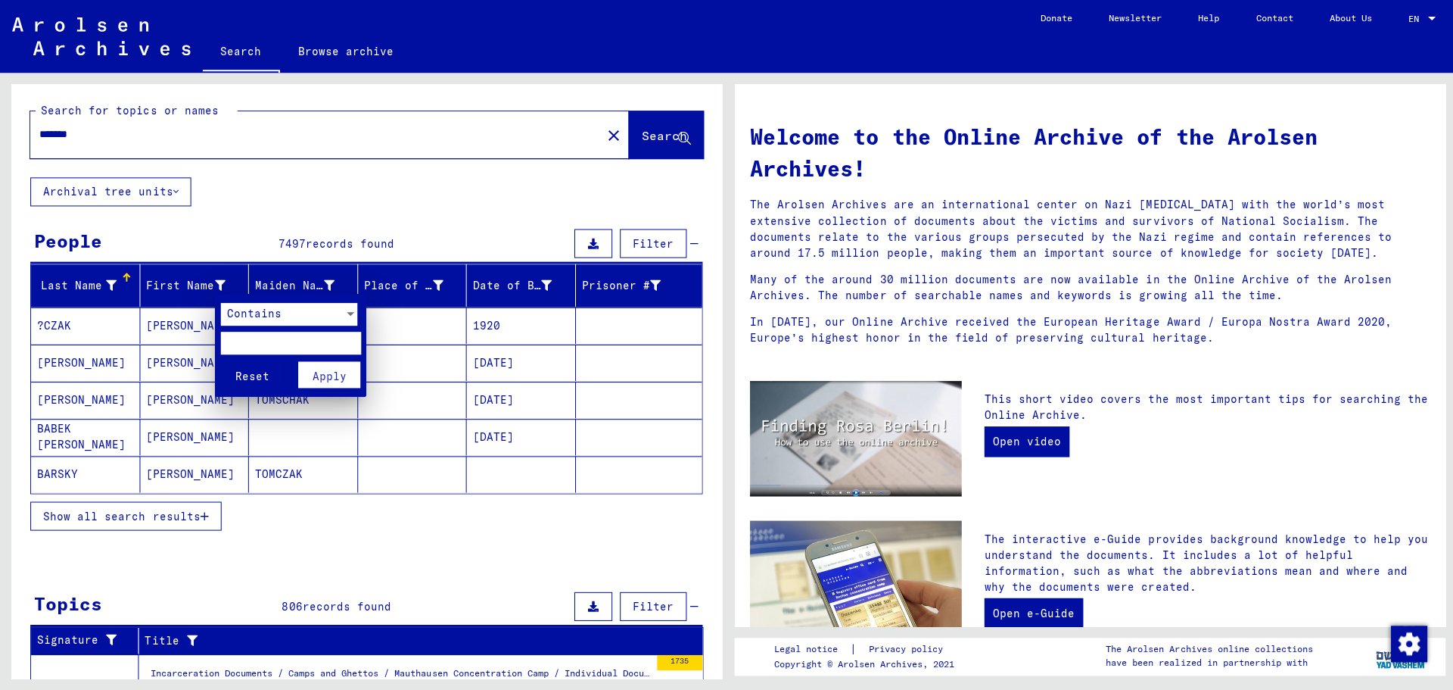
click at [238, 346] on input "text" at bounding box center [290, 342] width 140 height 23
type input "****"
click at [338, 376] on span "Apply" at bounding box center [329, 376] width 34 height 14
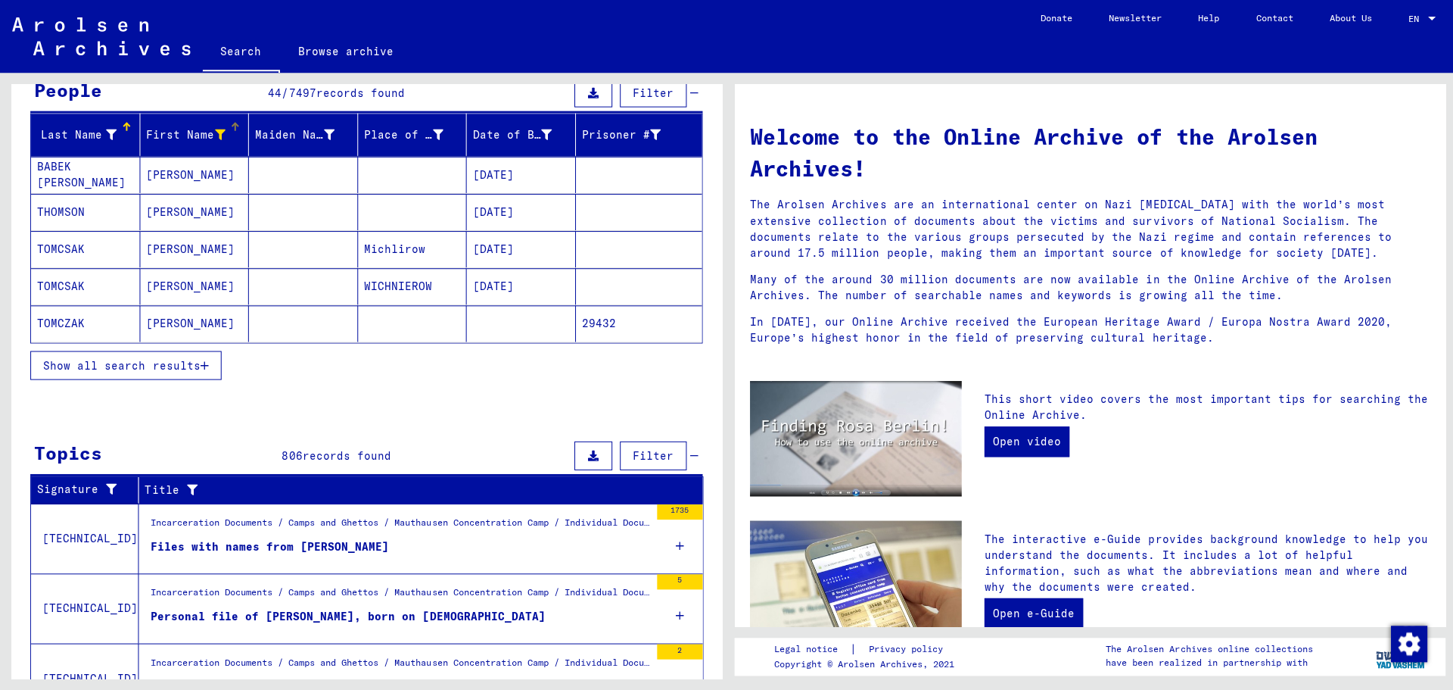
scroll to position [140, 0]
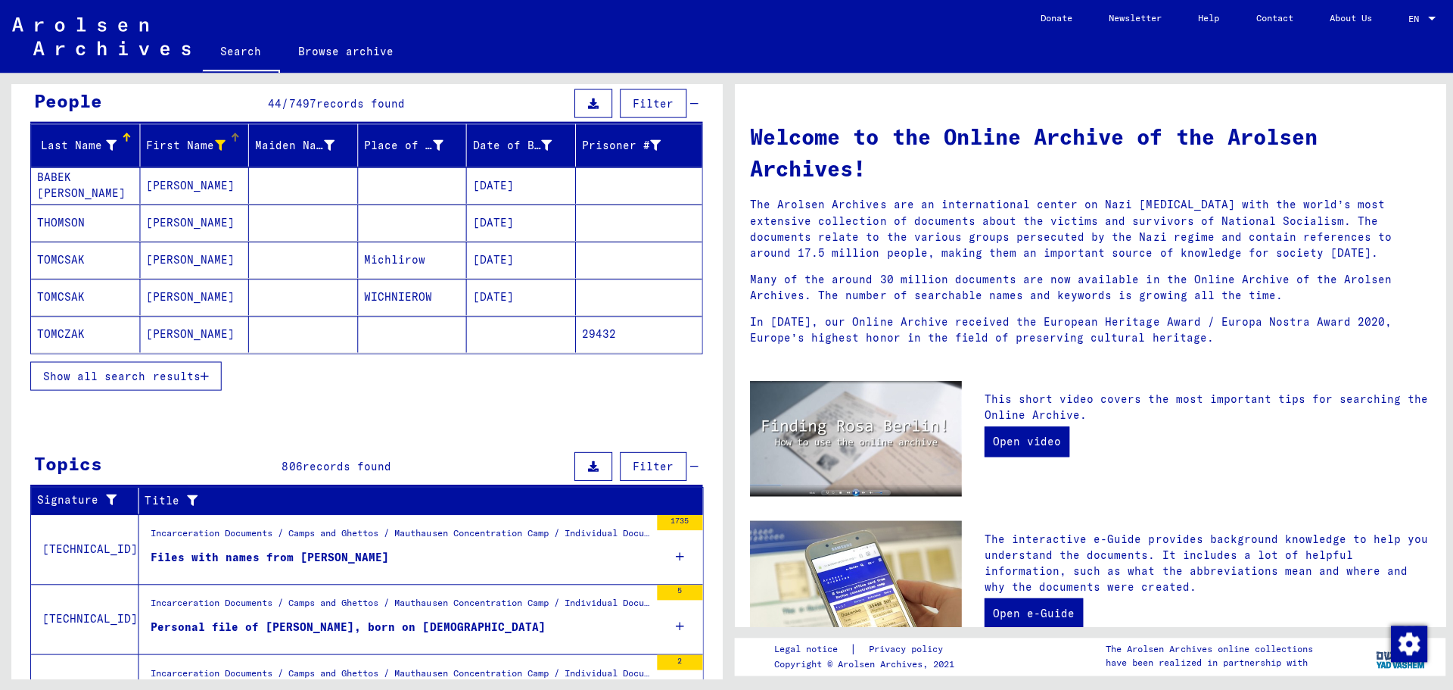
click at [313, 329] on mat-cell at bounding box center [302, 333] width 109 height 36
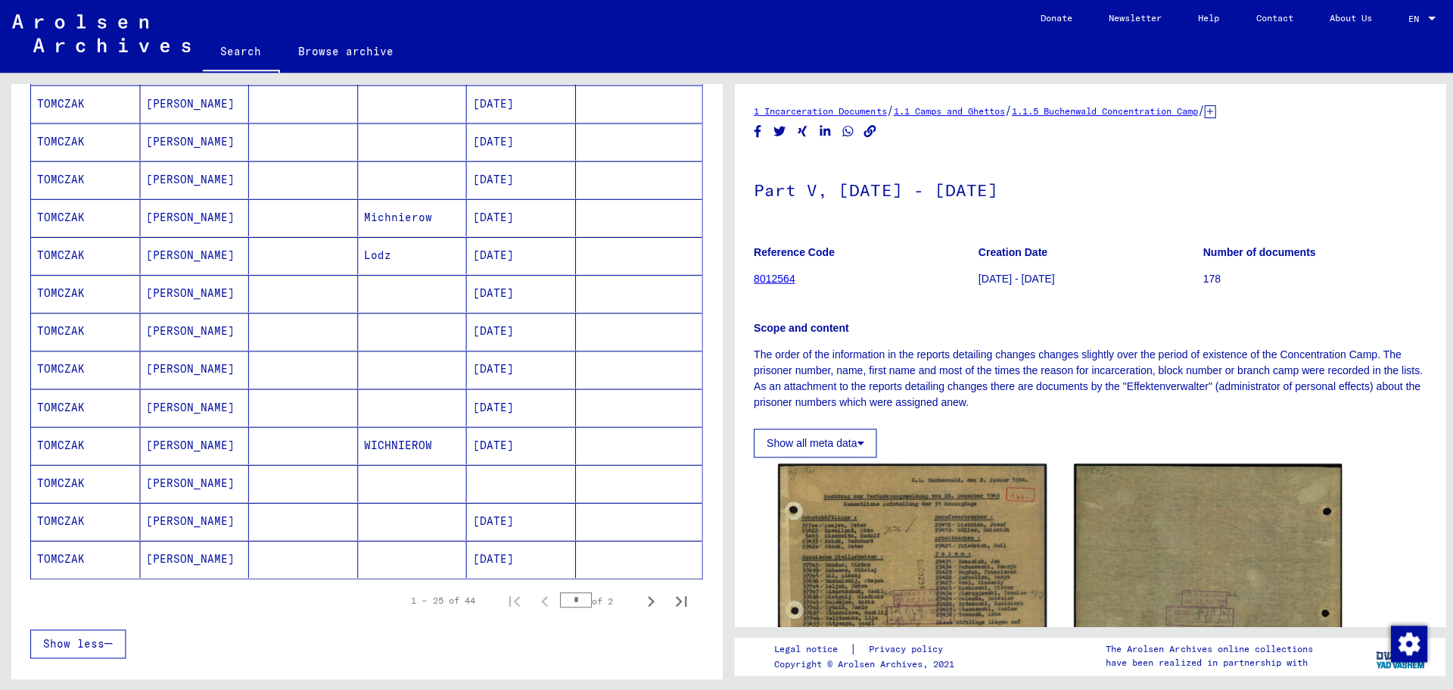
scroll to position [693, 0]
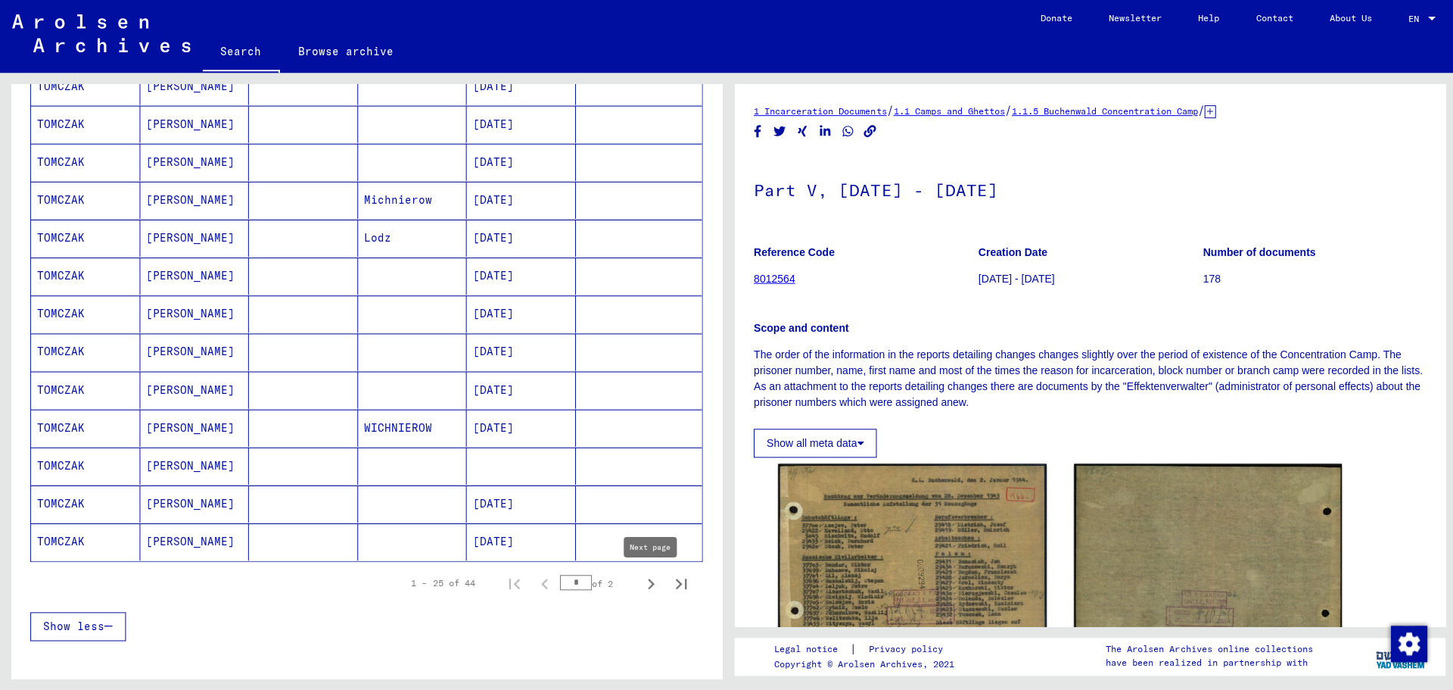
click at [649, 586] on icon "Next page" at bounding box center [649, 582] width 21 height 21
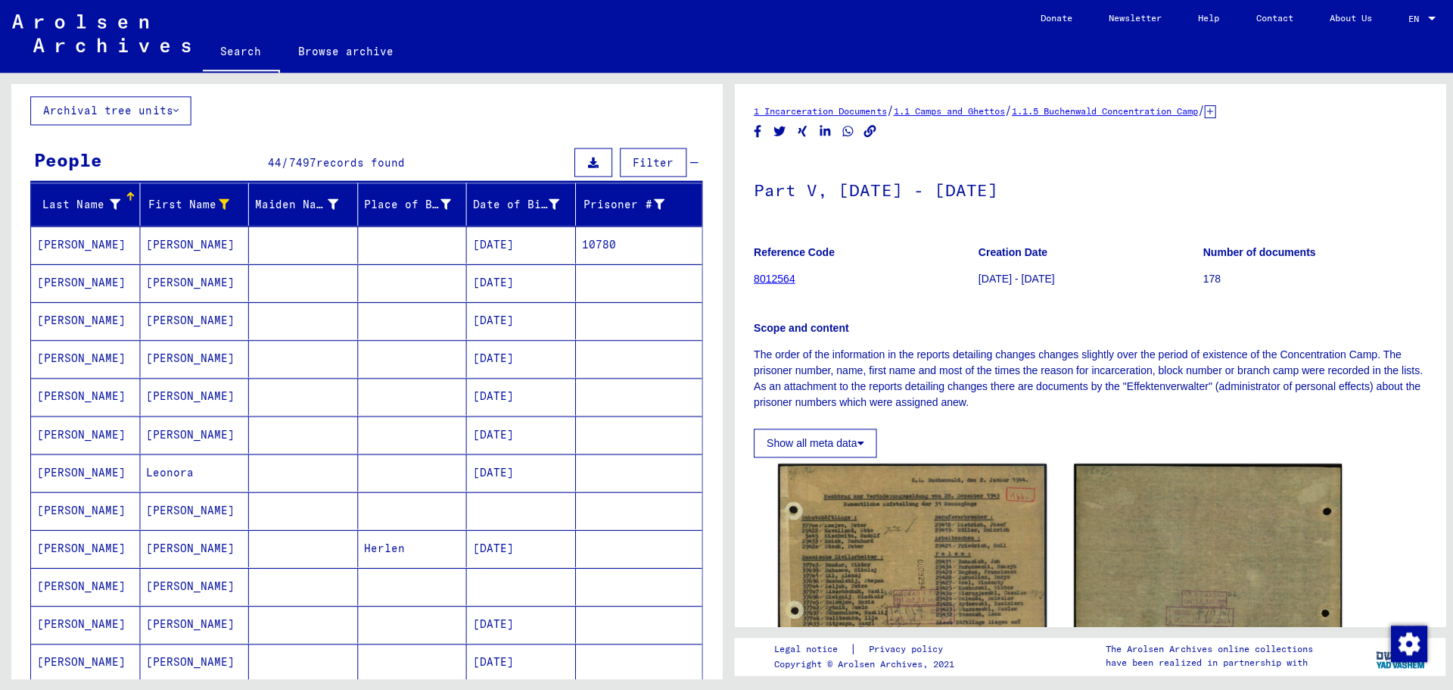
scroll to position [0, 0]
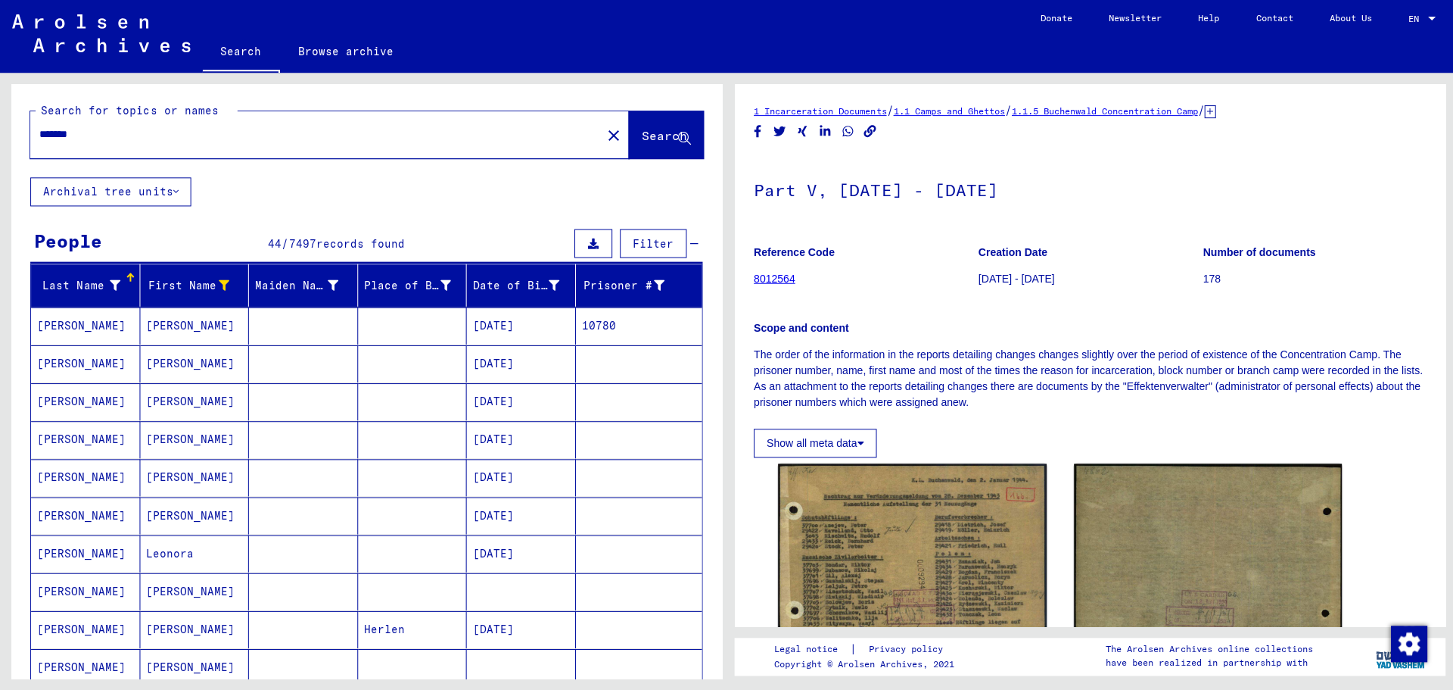
drag, startPoint x: 720, startPoint y: 369, endPoint x: 678, endPoint y: -6, distance: 377.8
click at [678, 0] on html "Search Browse archive Donate Newsletter Help Contact About Us Search Browse arc…" at bounding box center [726, 345] width 1453 height 690
click at [366, 319] on mat-cell at bounding box center [411, 325] width 109 height 37
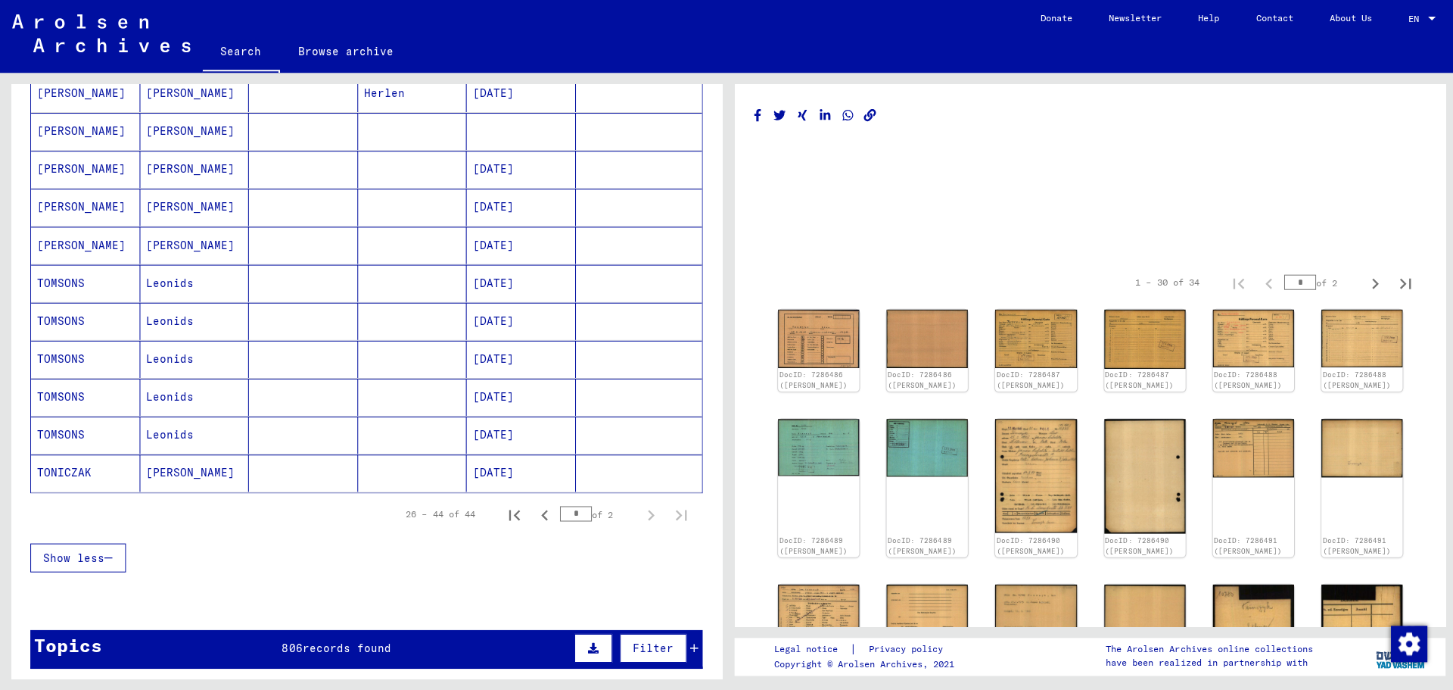
scroll to position [525, 0]
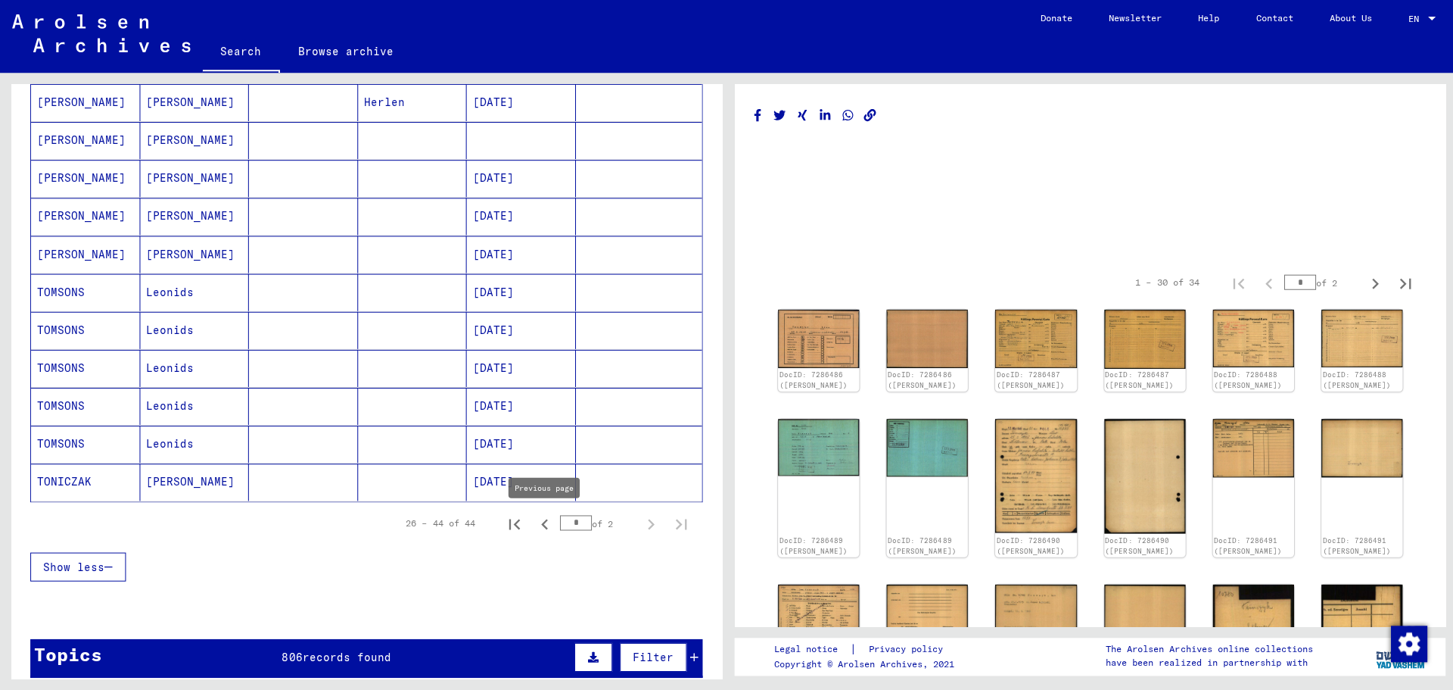
click at [540, 522] on icon "Previous page" at bounding box center [543, 523] width 7 height 11
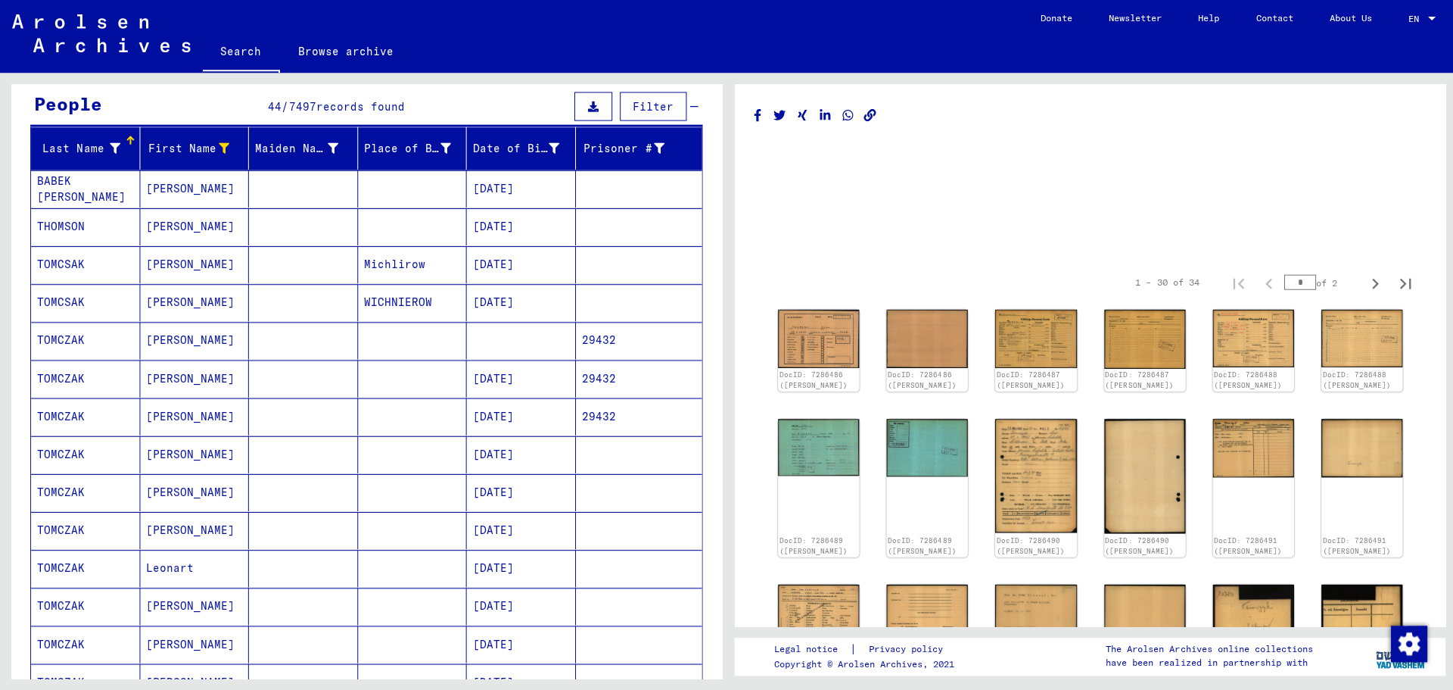
scroll to position [139, 0]
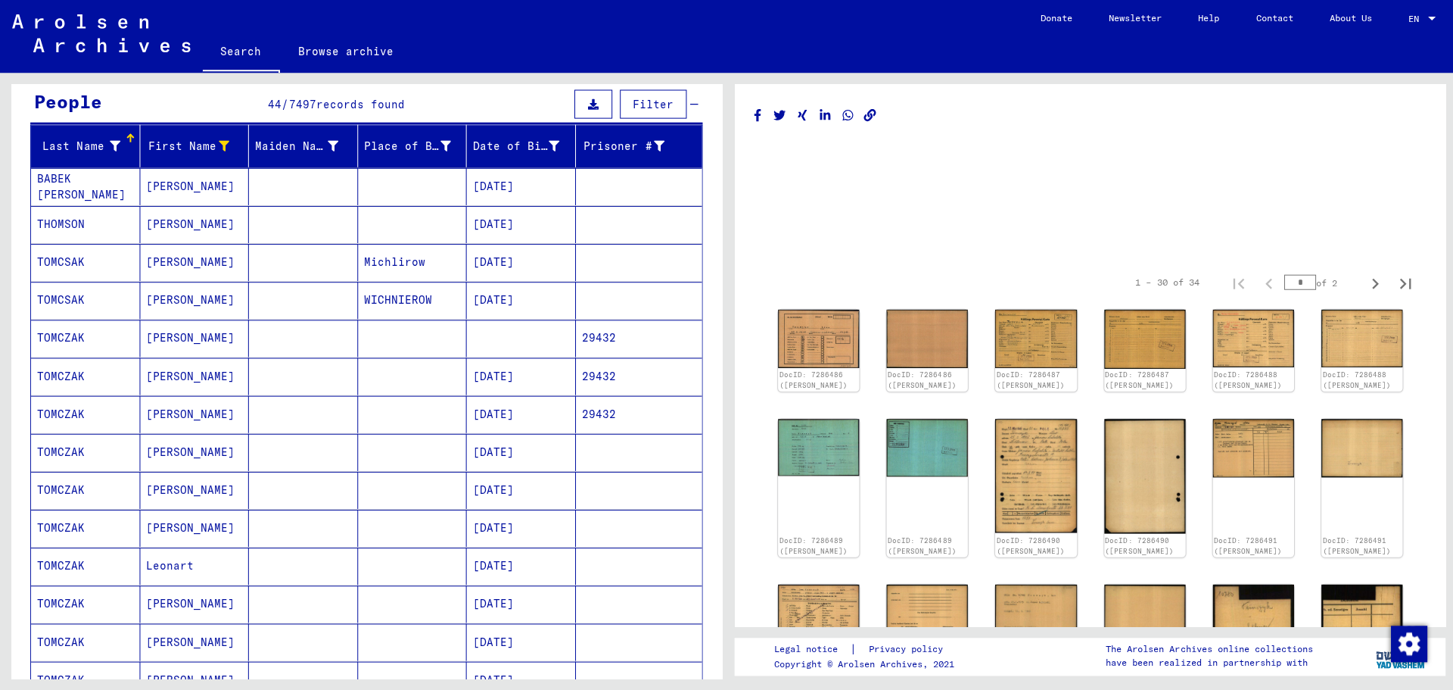
click at [405, 335] on mat-cell at bounding box center [411, 337] width 109 height 37
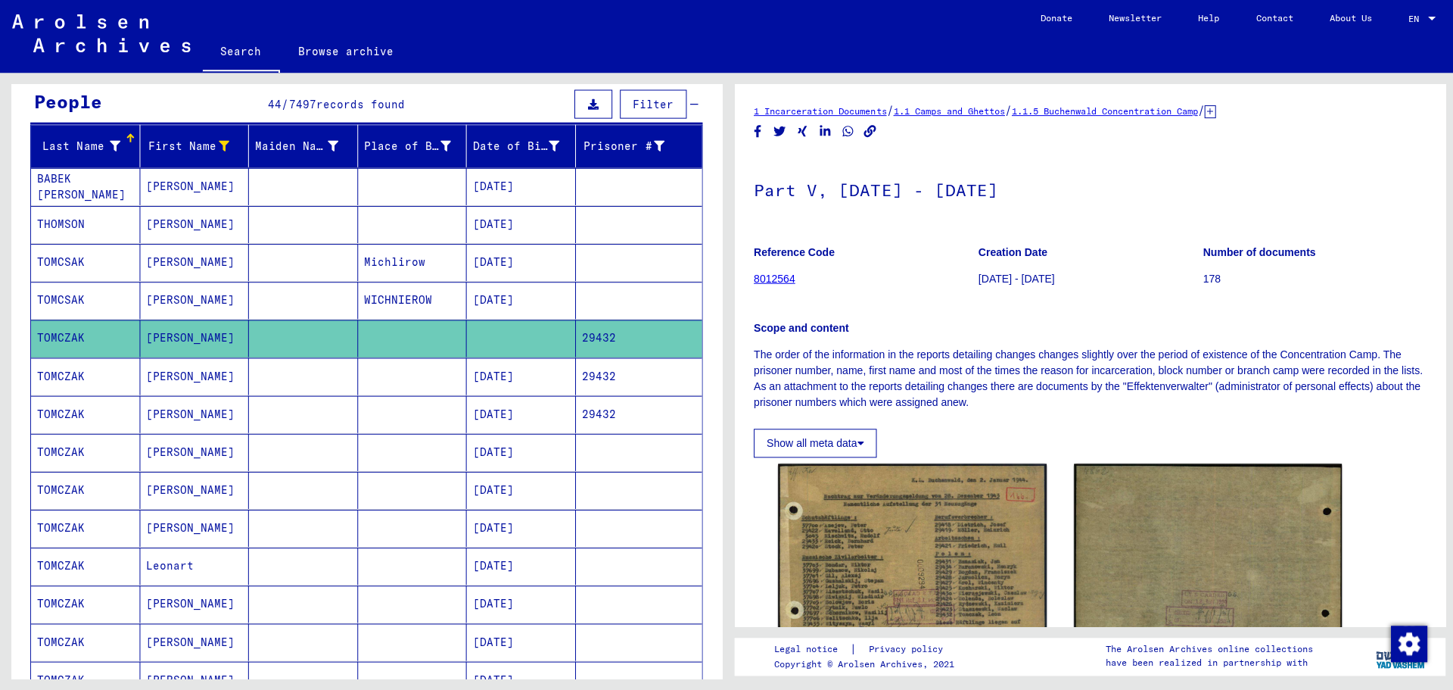
click at [1394, 481] on div "DocID: 5282465 DocID: 5282465" at bounding box center [1087, 562] width 635 height 213
drag, startPoint x: 1394, startPoint y: 481, endPoint x: 1399, endPoint y: 522, distance: 40.4
click at [1399, 522] on div "DocID: 5282465 DocID: 5282465" at bounding box center [1087, 562] width 635 height 213
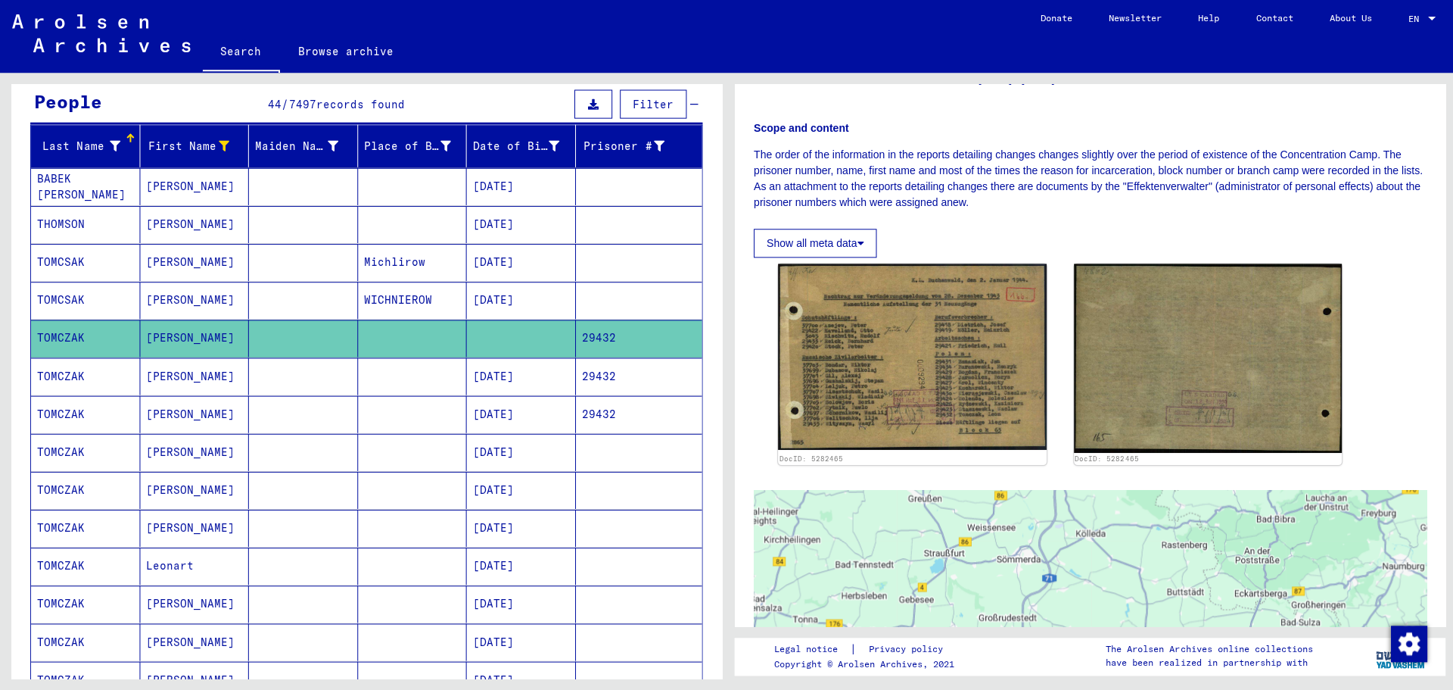
scroll to position [202, 0]
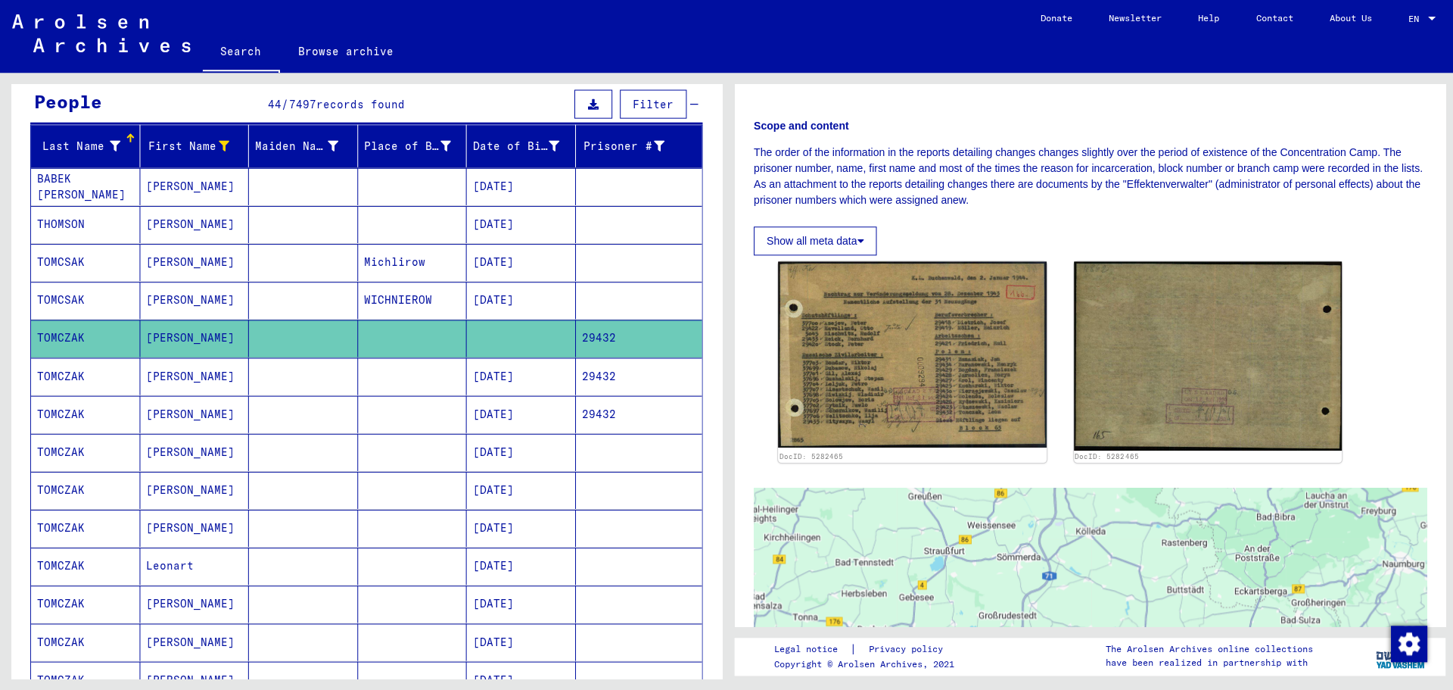
click at [1419, 436] on div "DocID: 5282465 DocID: 5282465" at bounding box center [1087, 360] width 671 height 213
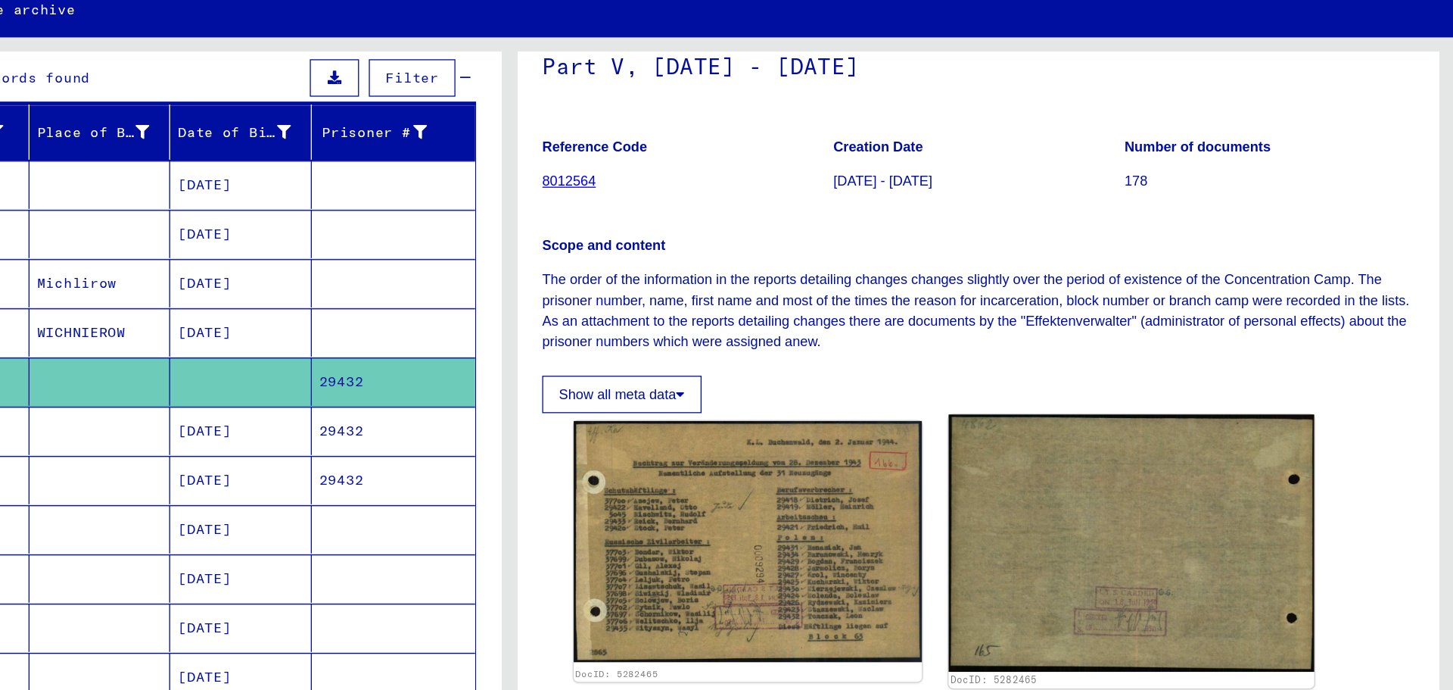
scroll to position [94, 0]
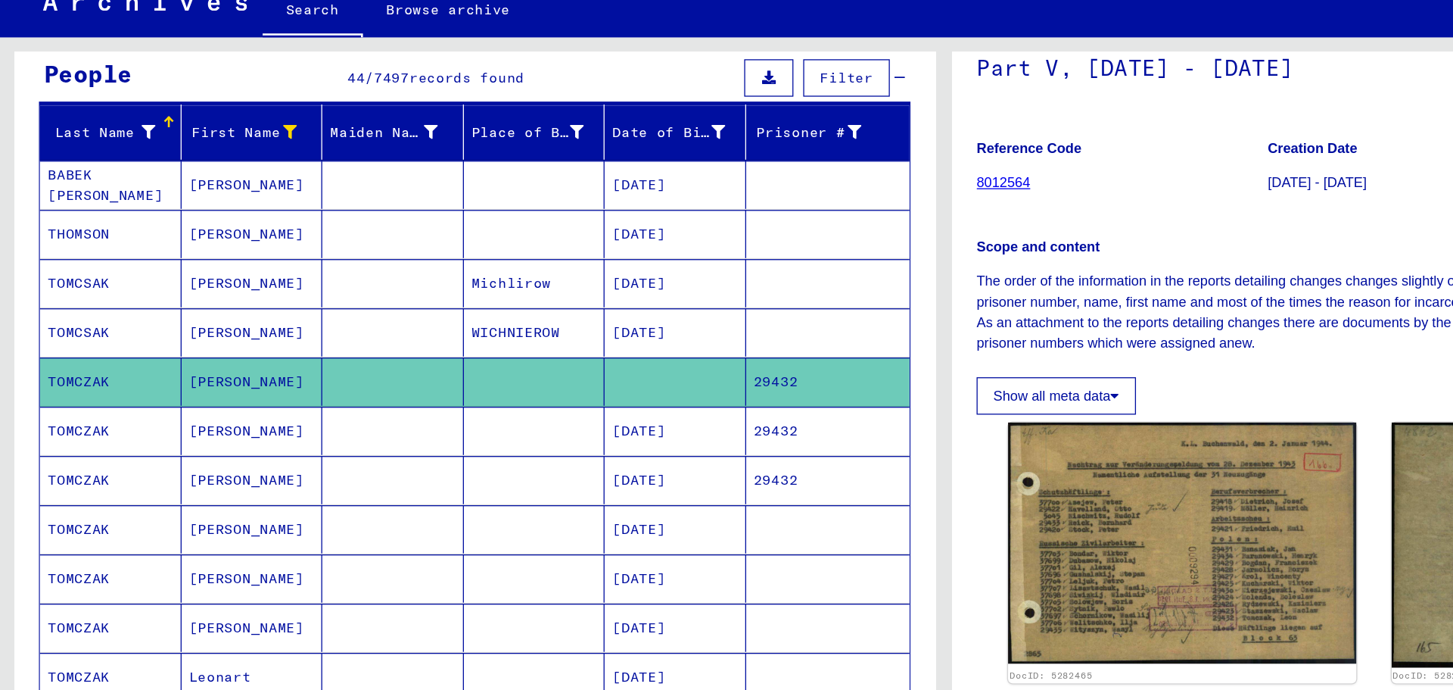
click at [416, 383] on mat-cell at bounding box center [411, 375] width 109 height 37
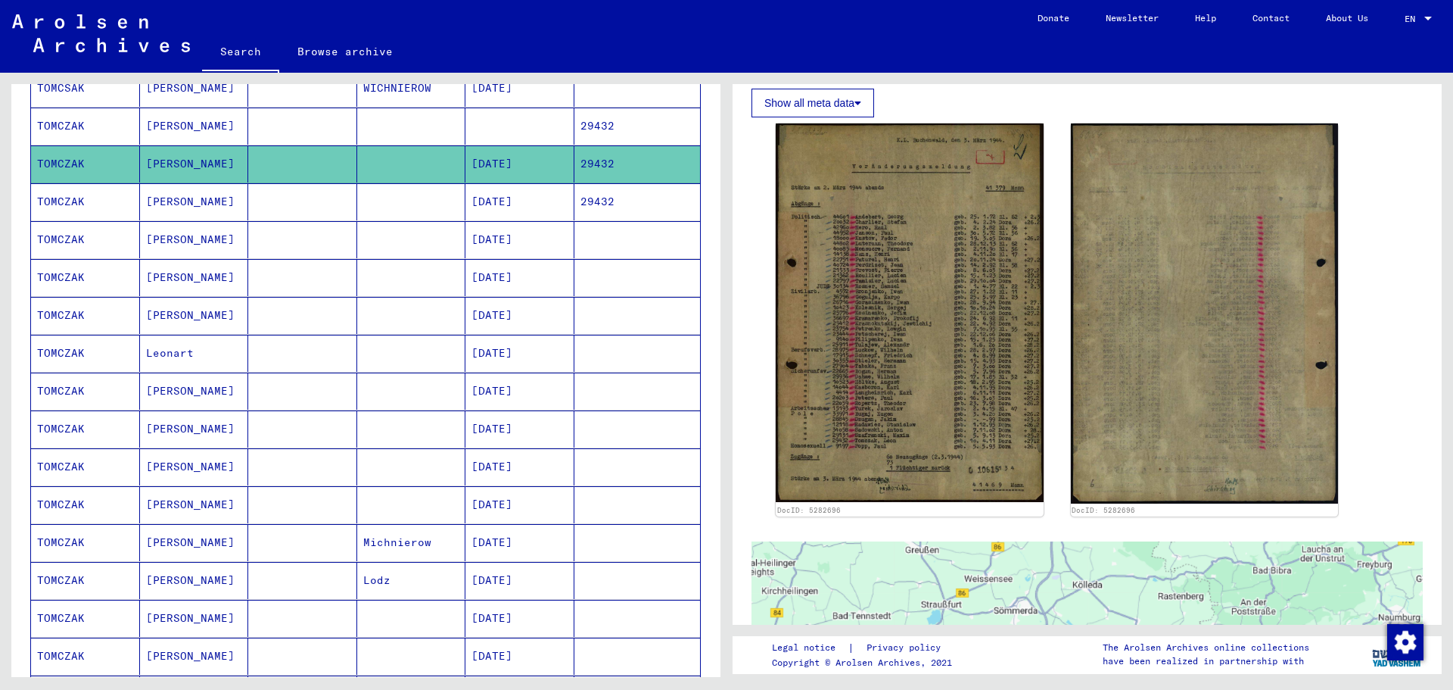
scroll to position [352, 0]
click at [375, 429] on mat-cell at bounding box center [411, 427] width 109 height 37
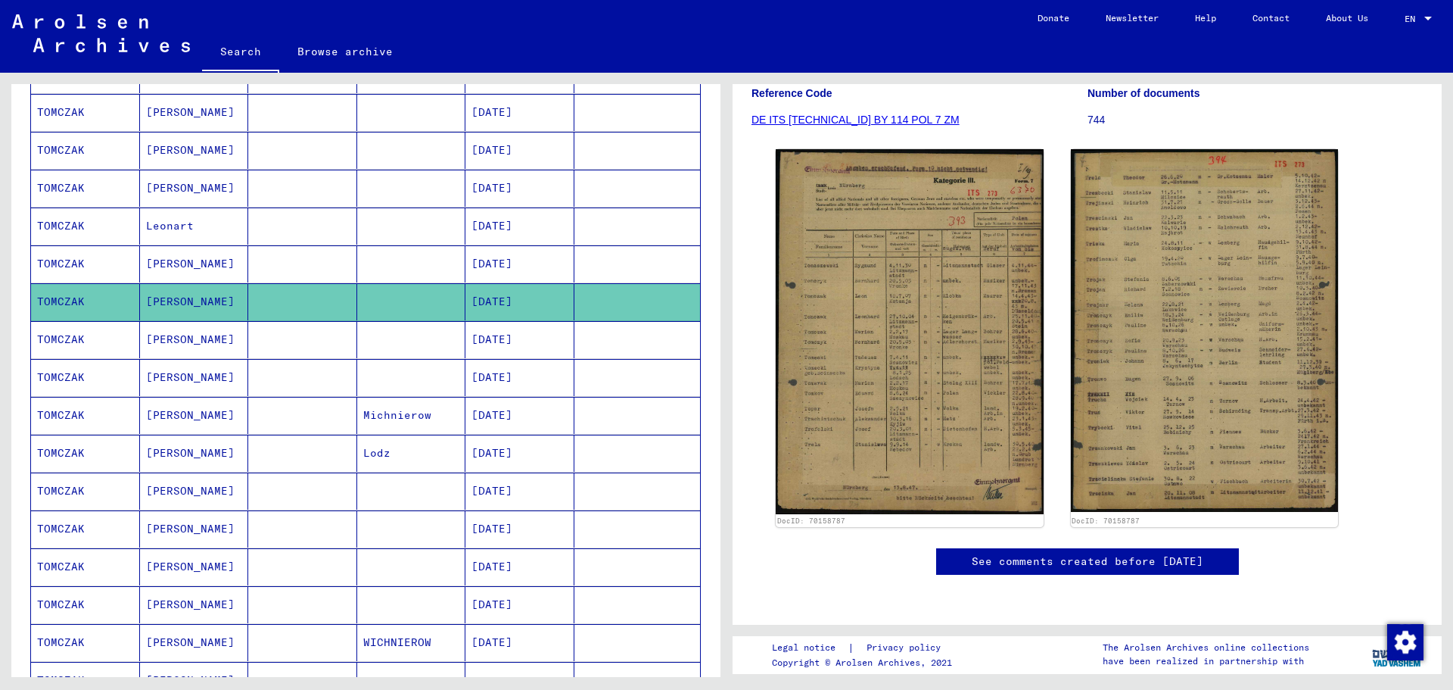
scroll to position [481, 0]
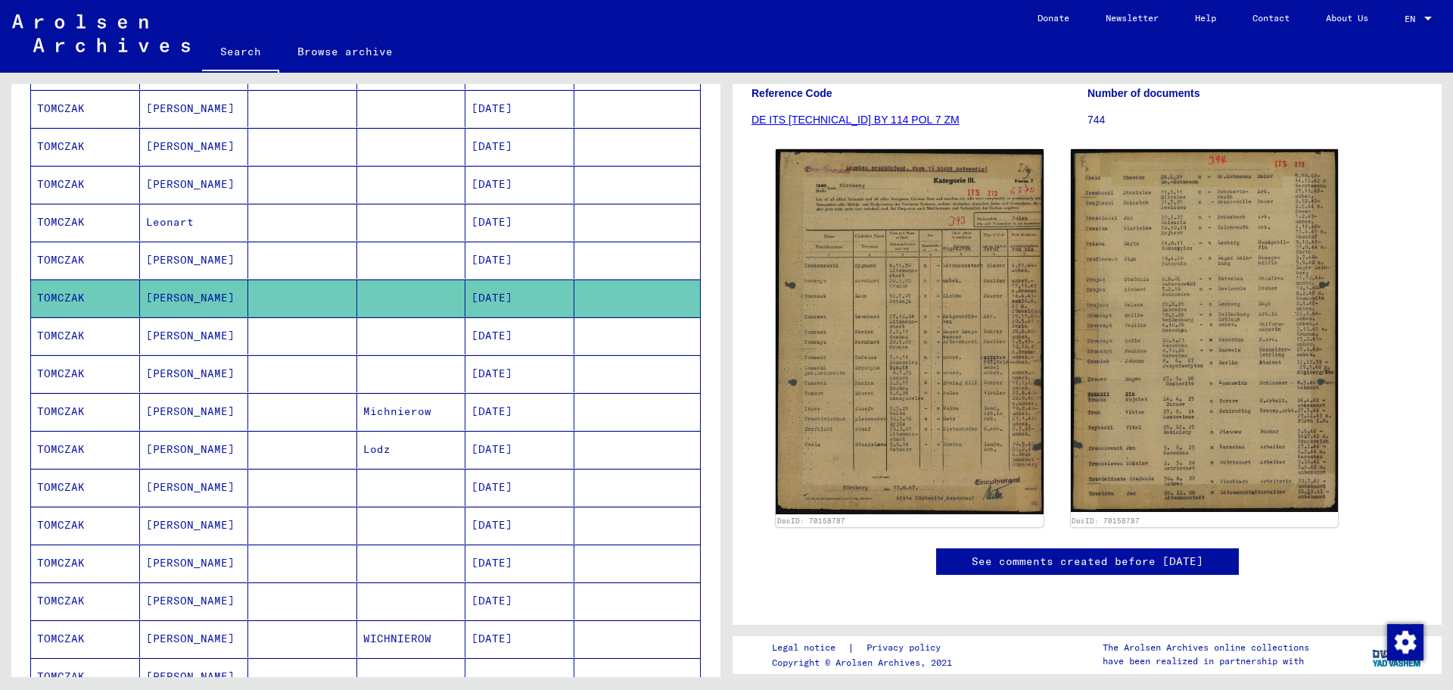
click at [613, 378] on mat-cell at bounding box center [638, 373] width 126 height 37
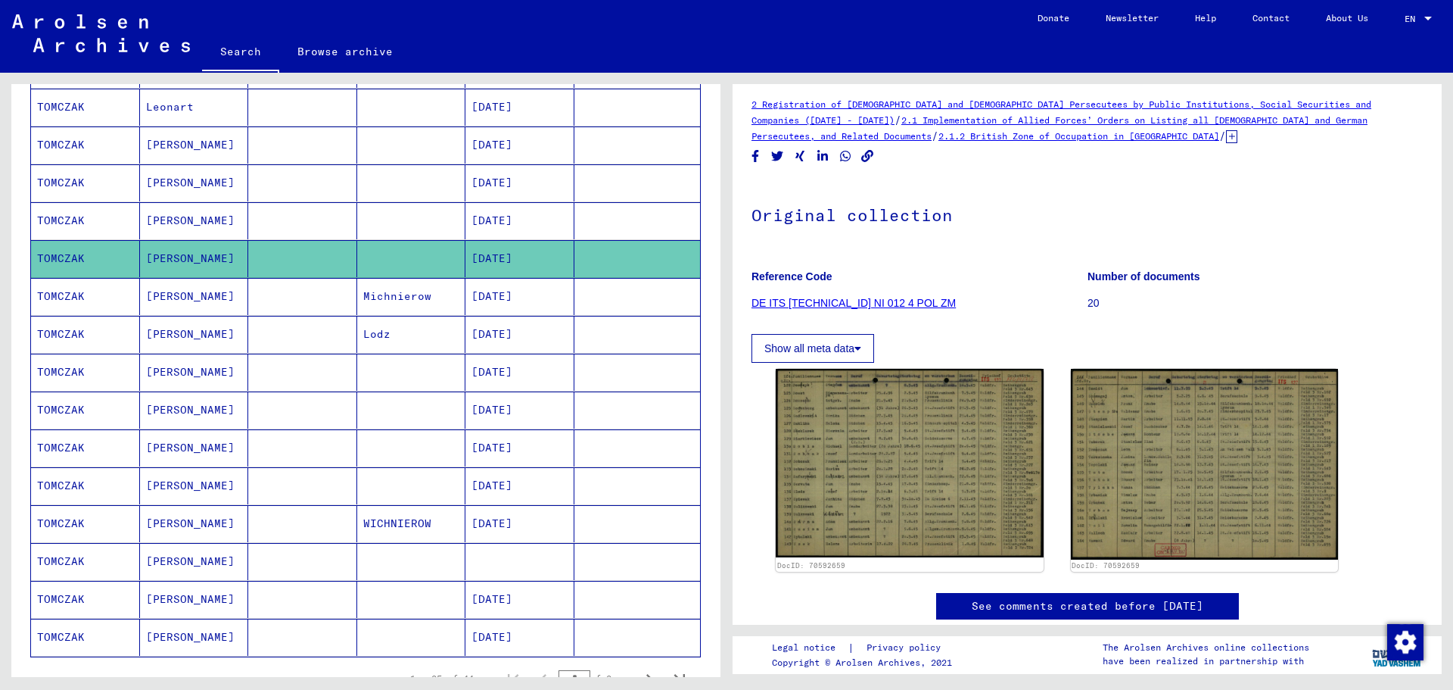
scroll to position [599, 0]
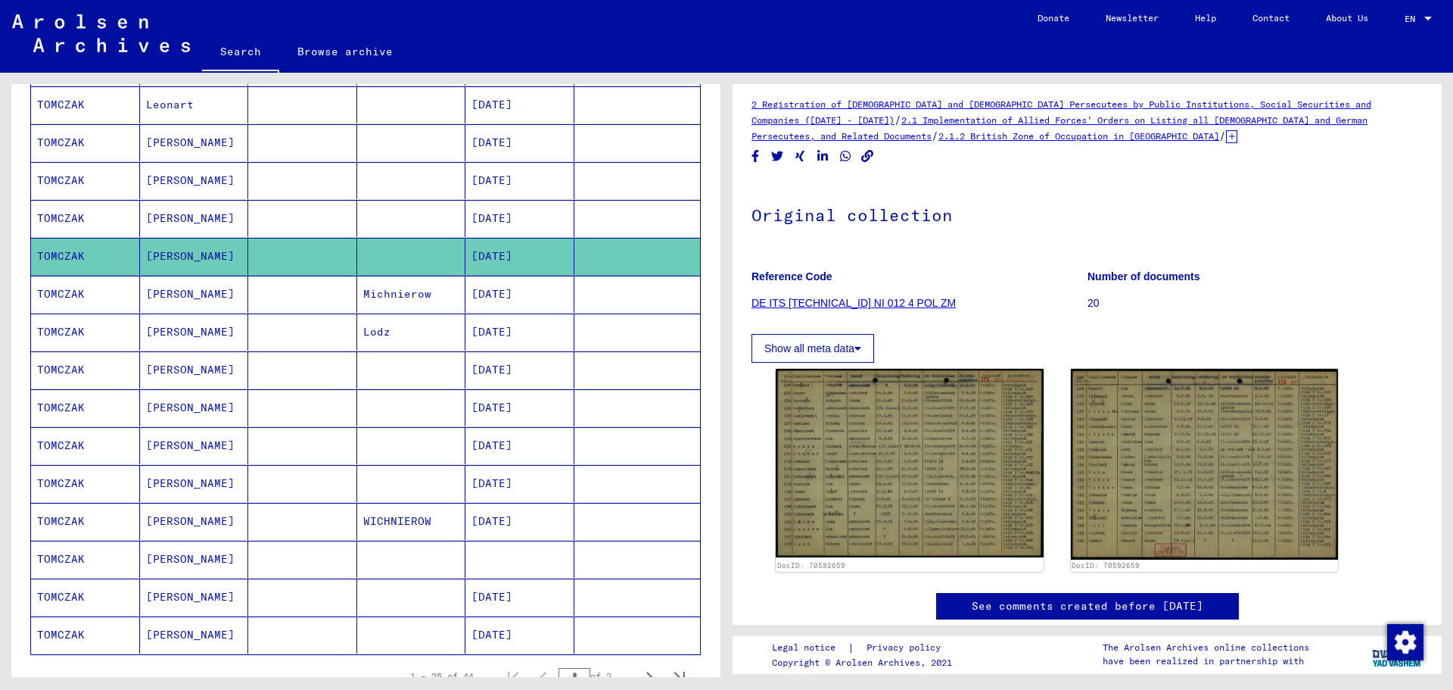
click at [371, 406] on mat-cell at bounding box center [411, 407] width 109 height 37
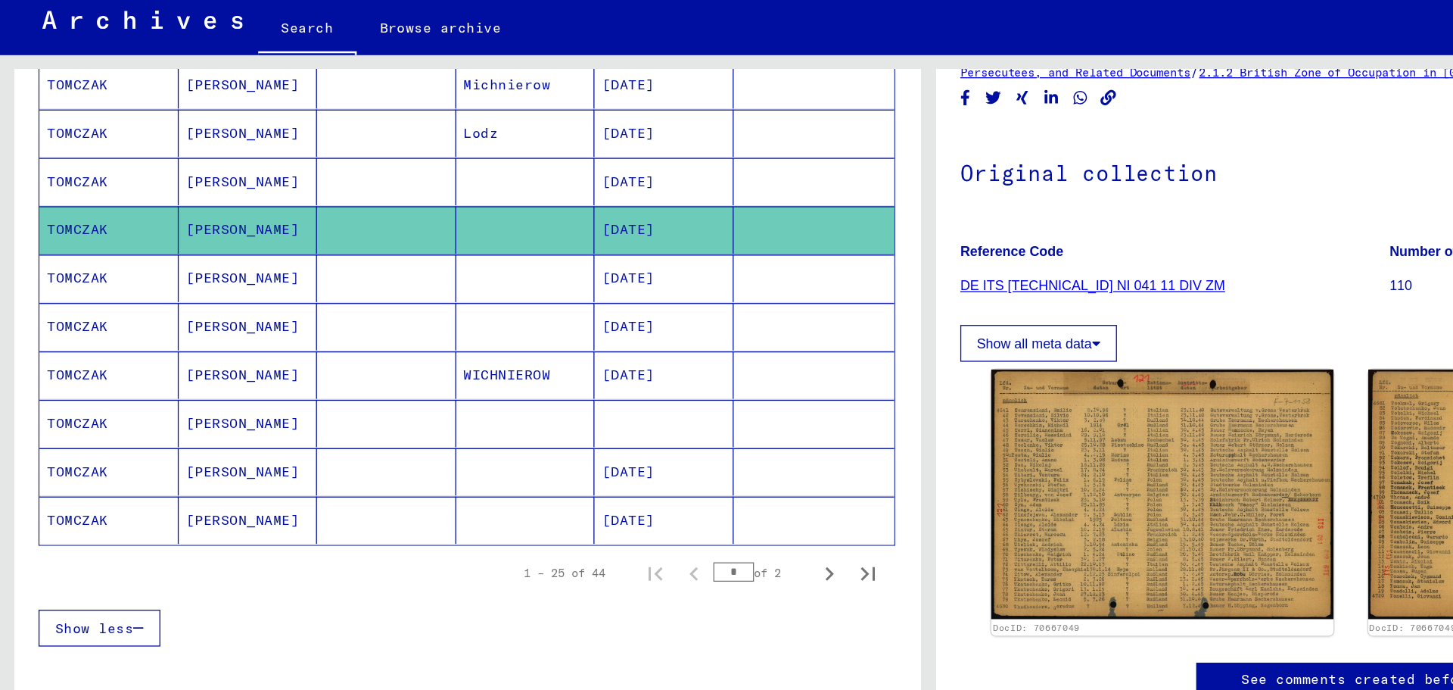
scroll to position [801, 0]
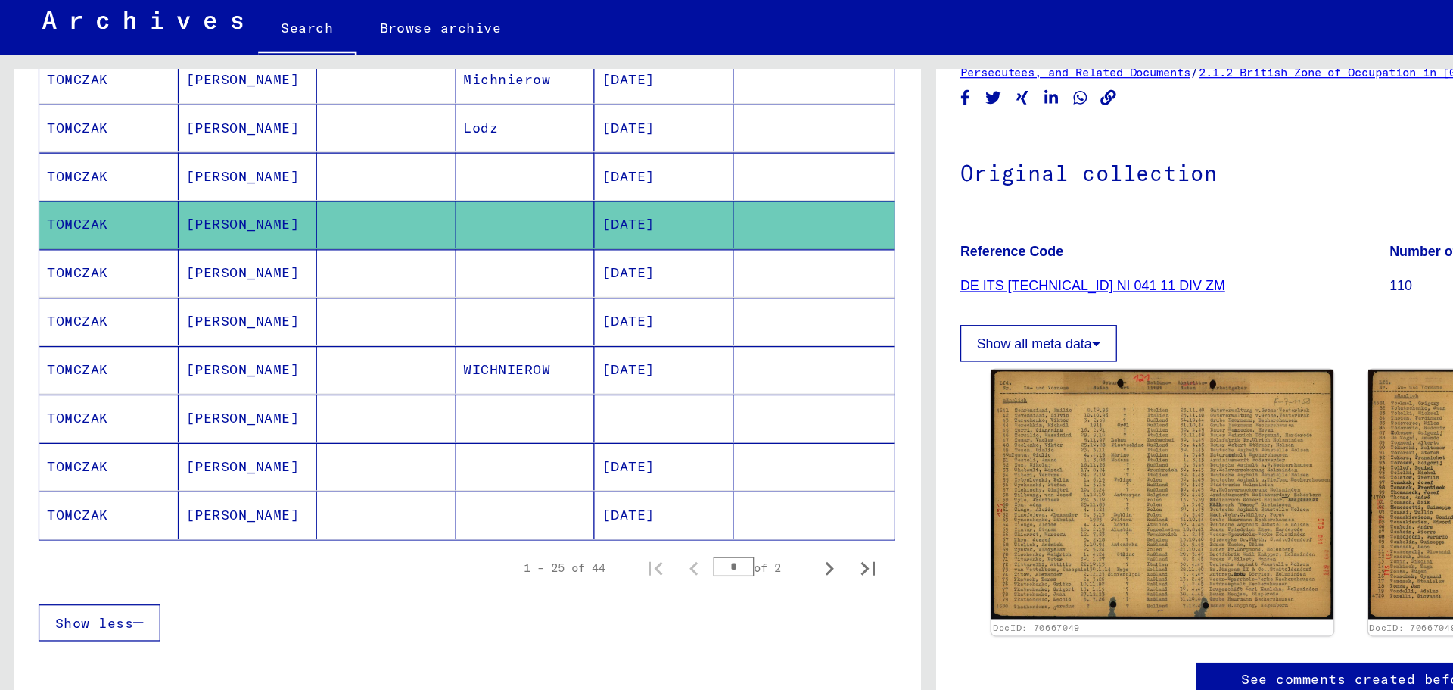
click at [386, 354] on mat-cell at bounding box center [411, 356] width 109 height 37
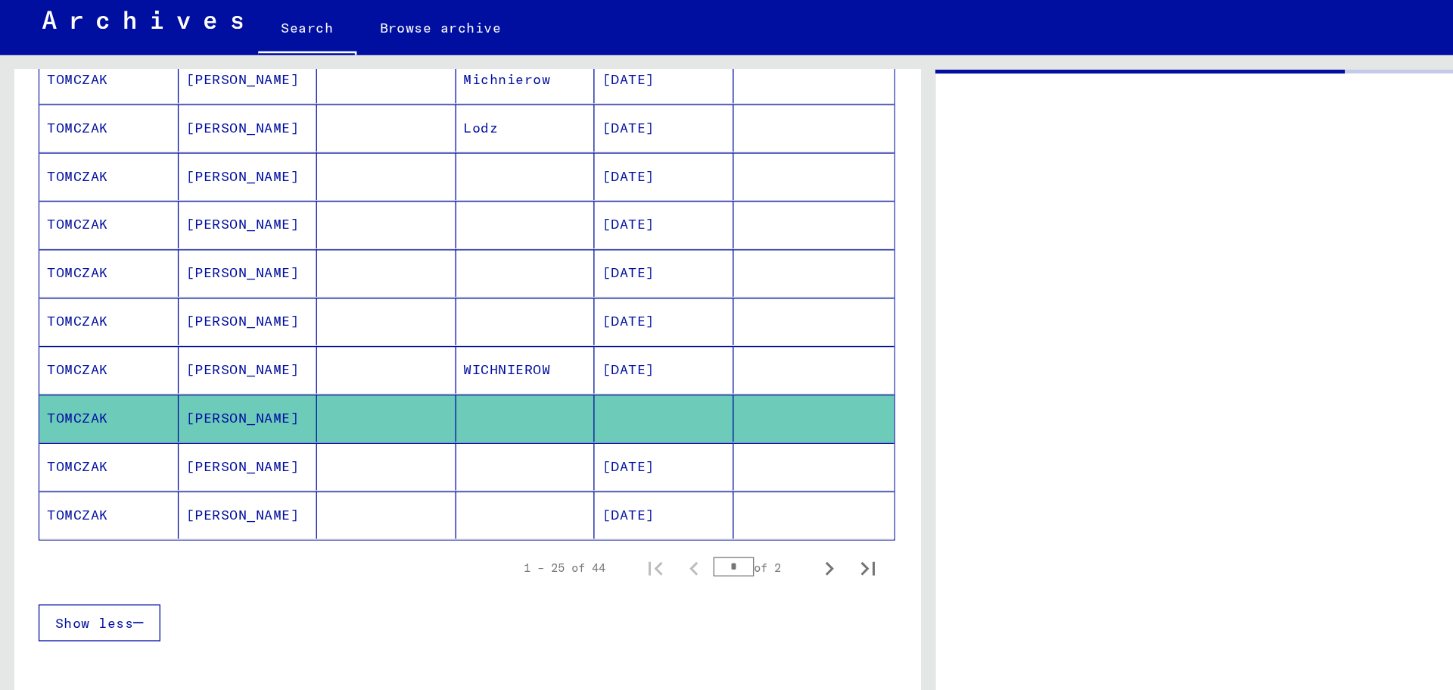
click at [386, 354] on mat-cell at bounding box center [411, 356] width 109 height 37
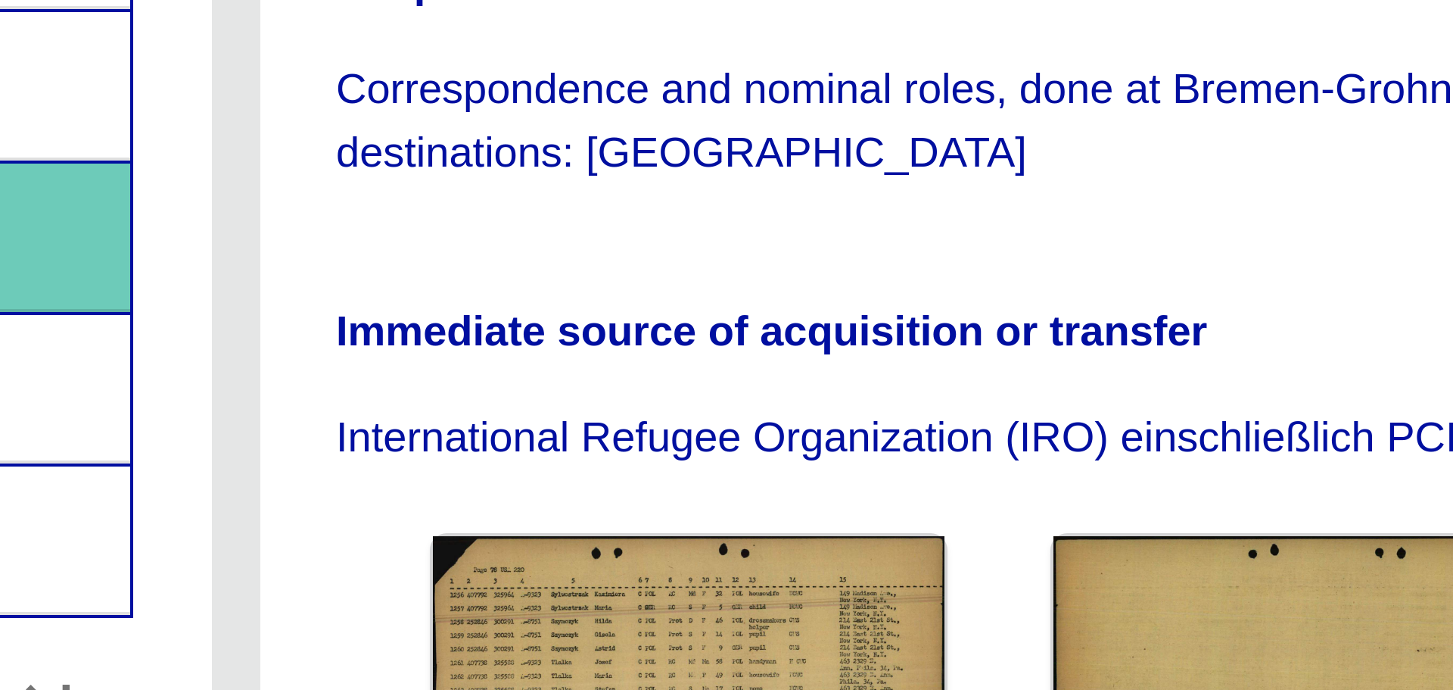
scroll to position [172, 0]
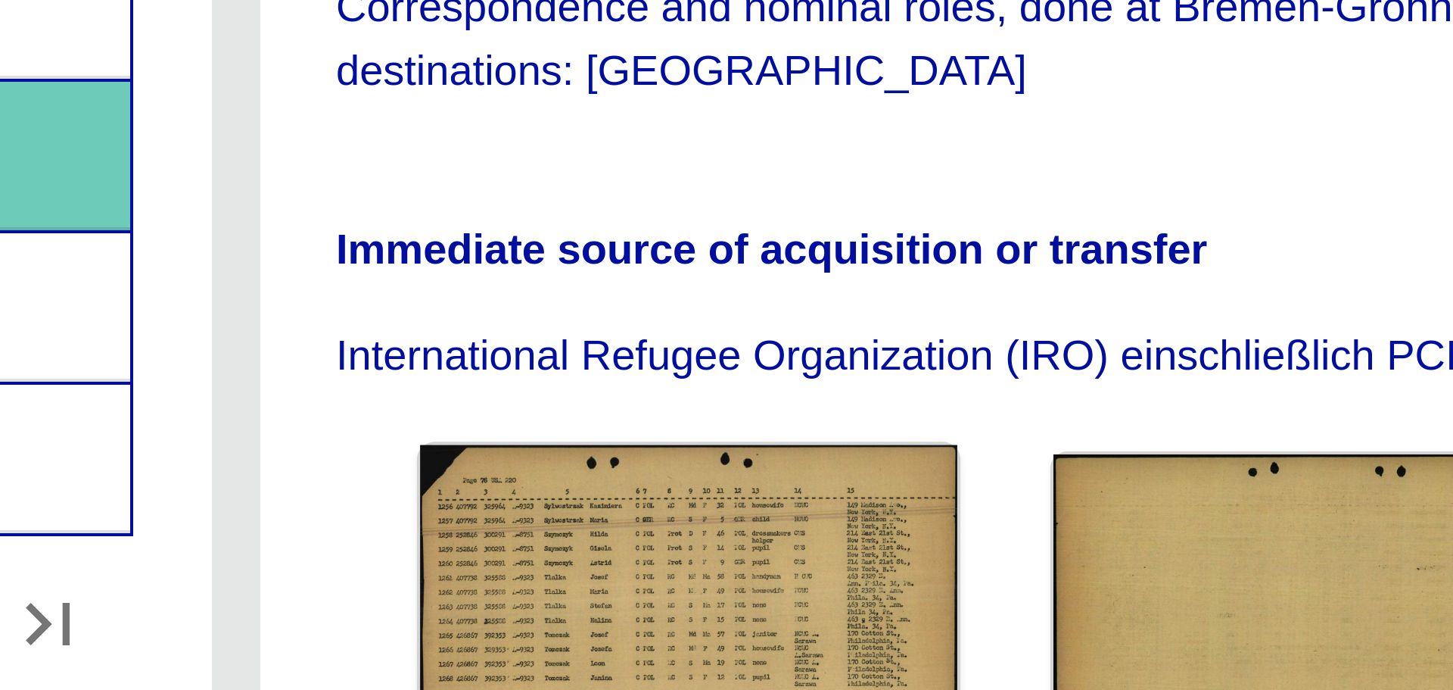
click at [833, 430] on img at bounding box center [840, 473] width 134 height 86
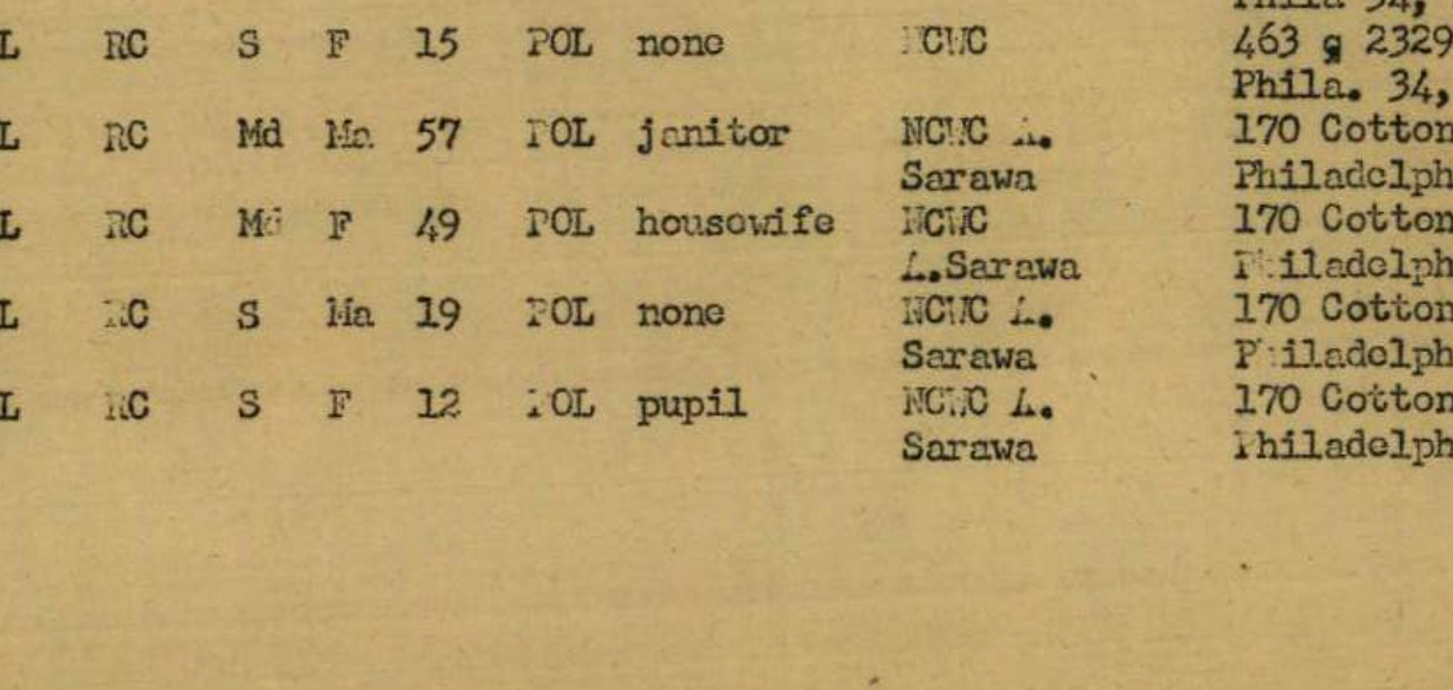
click at [833, 397] on img at bounding box center [727, 307] width 1060 height 538
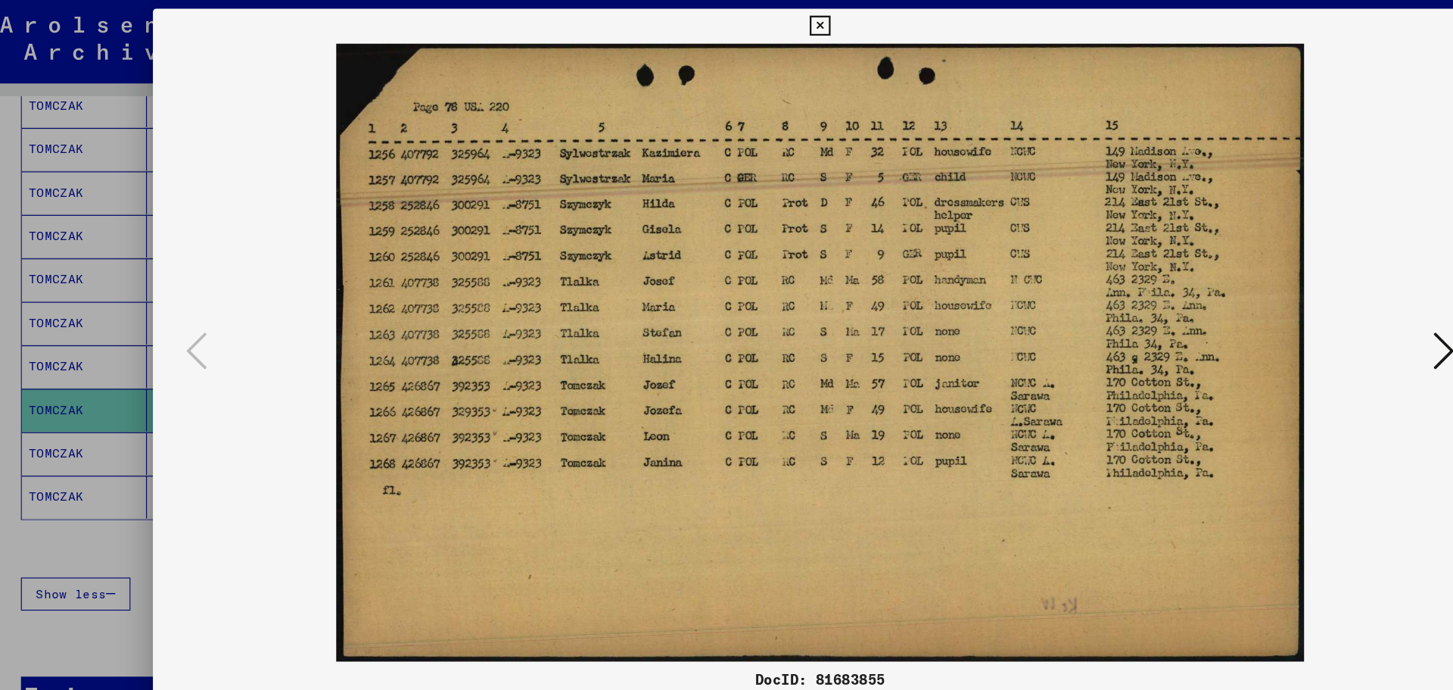
click at [724, 22] on icon at bounding box center [726, 23] width 17 height 18
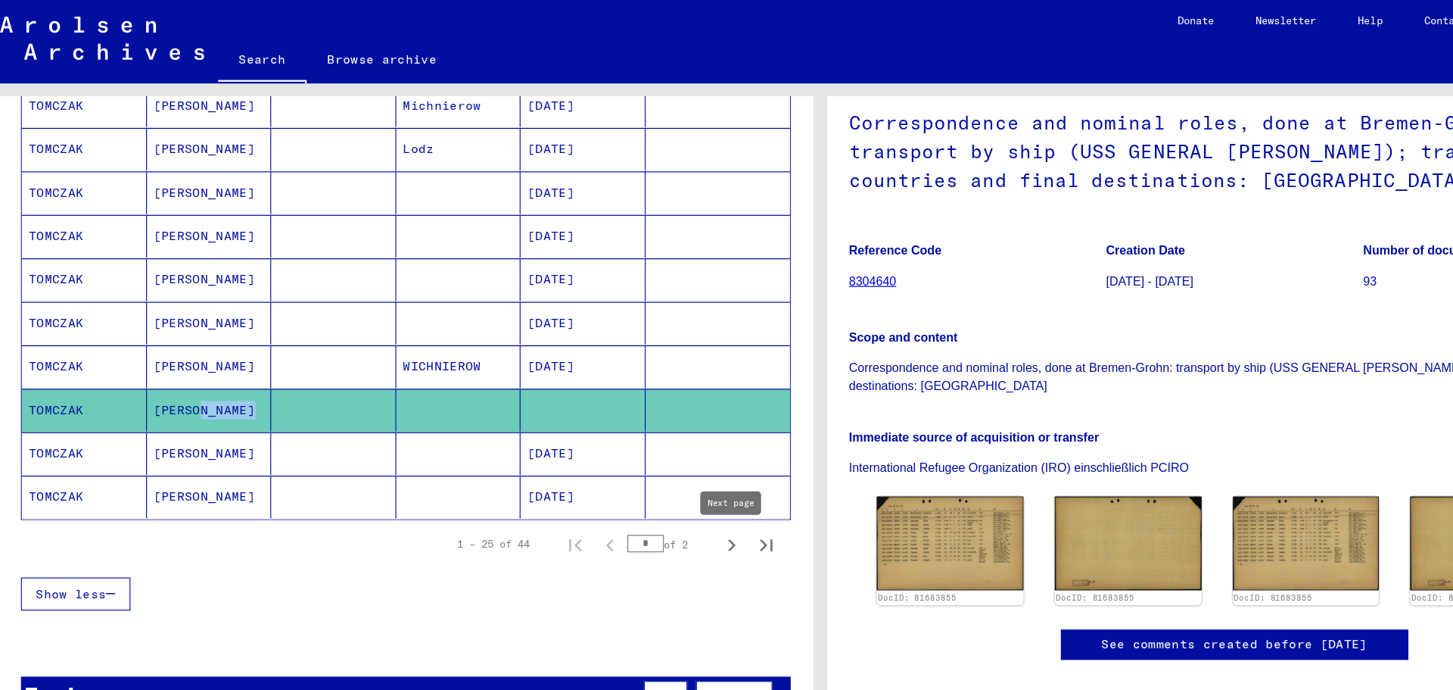
click at [651, 478] on icon "Next page" at bounding box center [649, 474] width 21 height 21
type input "*"
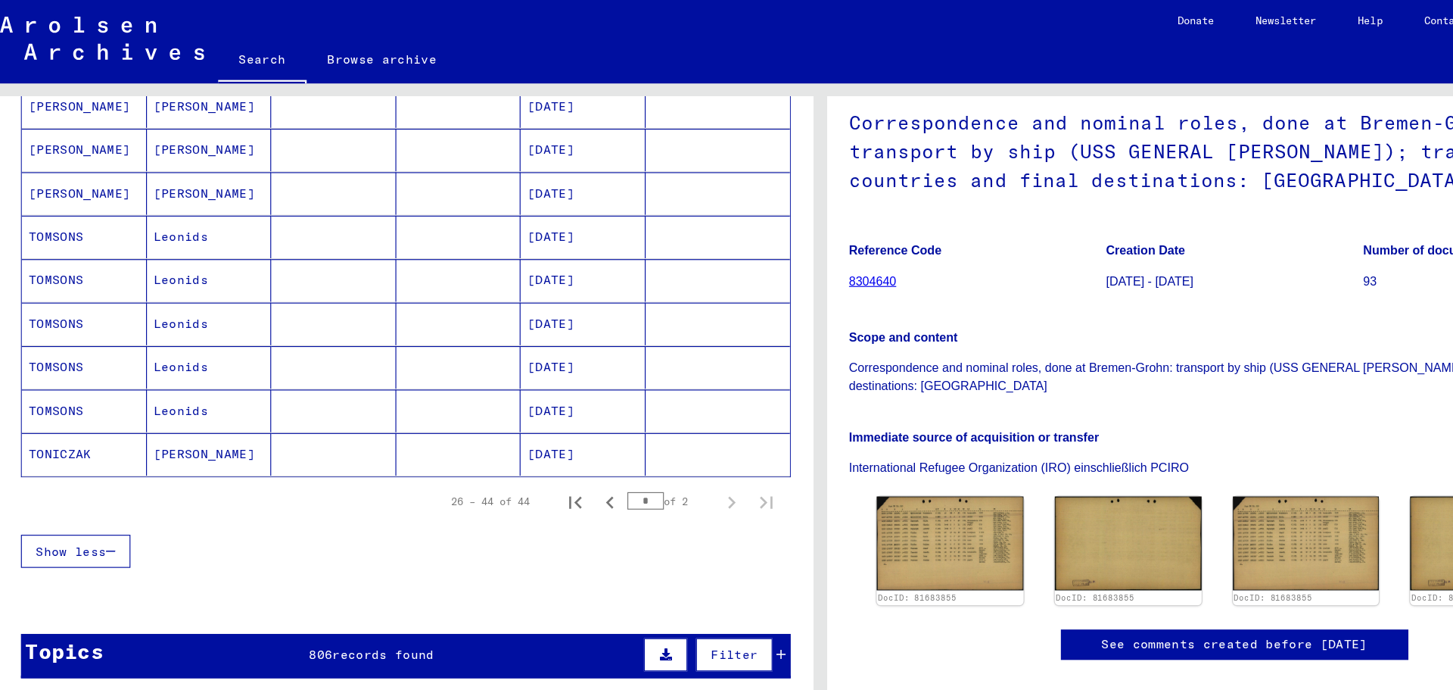
scroll to position [617, 0]
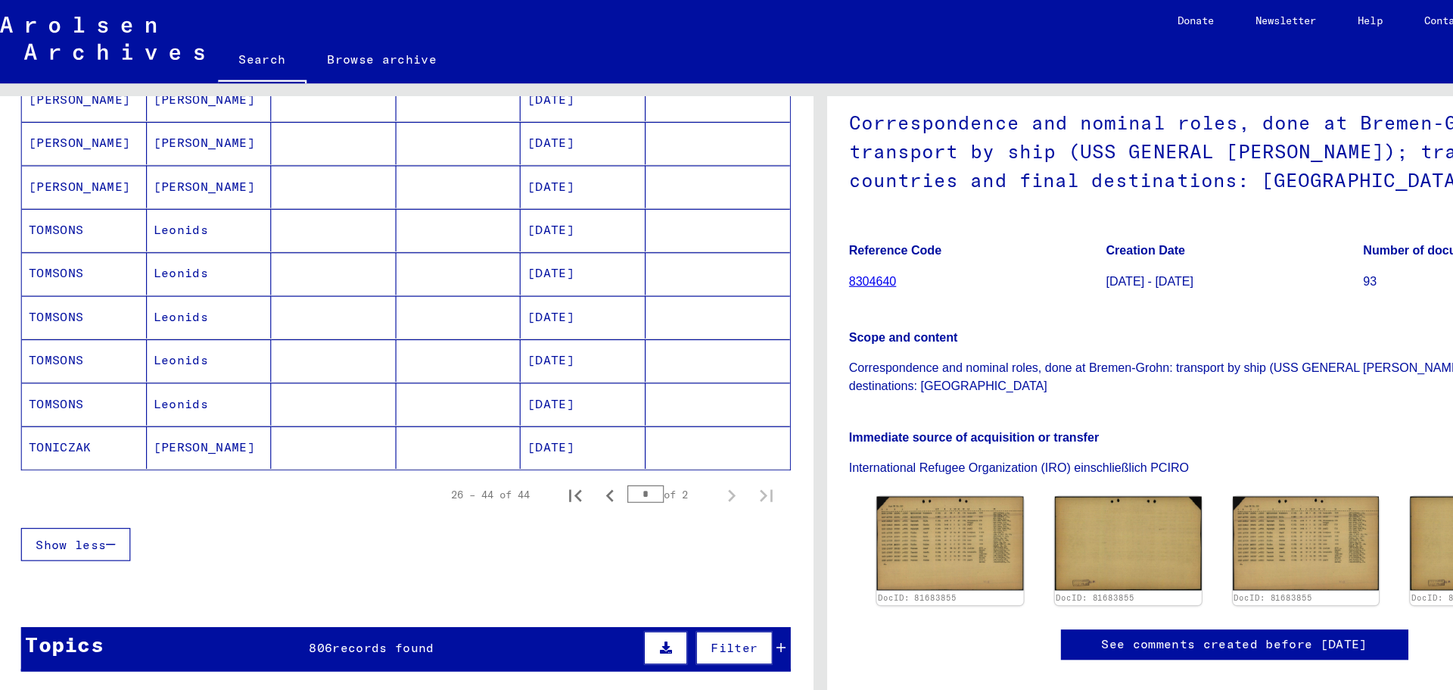
click at [279, 397] on mat-cell at bounding box center [302, 389] width 109 height 37
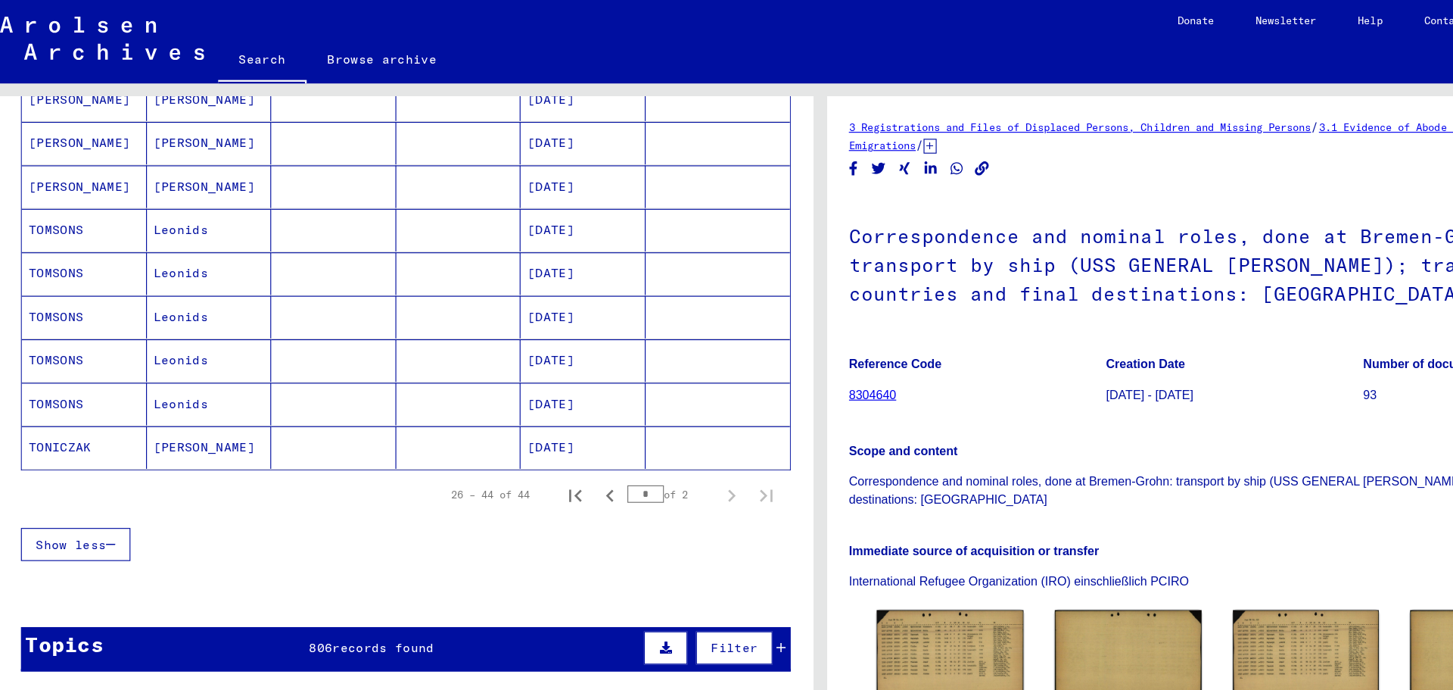
click at [279, 397] on mat-cell at bounding box center [302, 389] width 109 height 37
